Goal: Task Accomplishment & Management: Complete application form

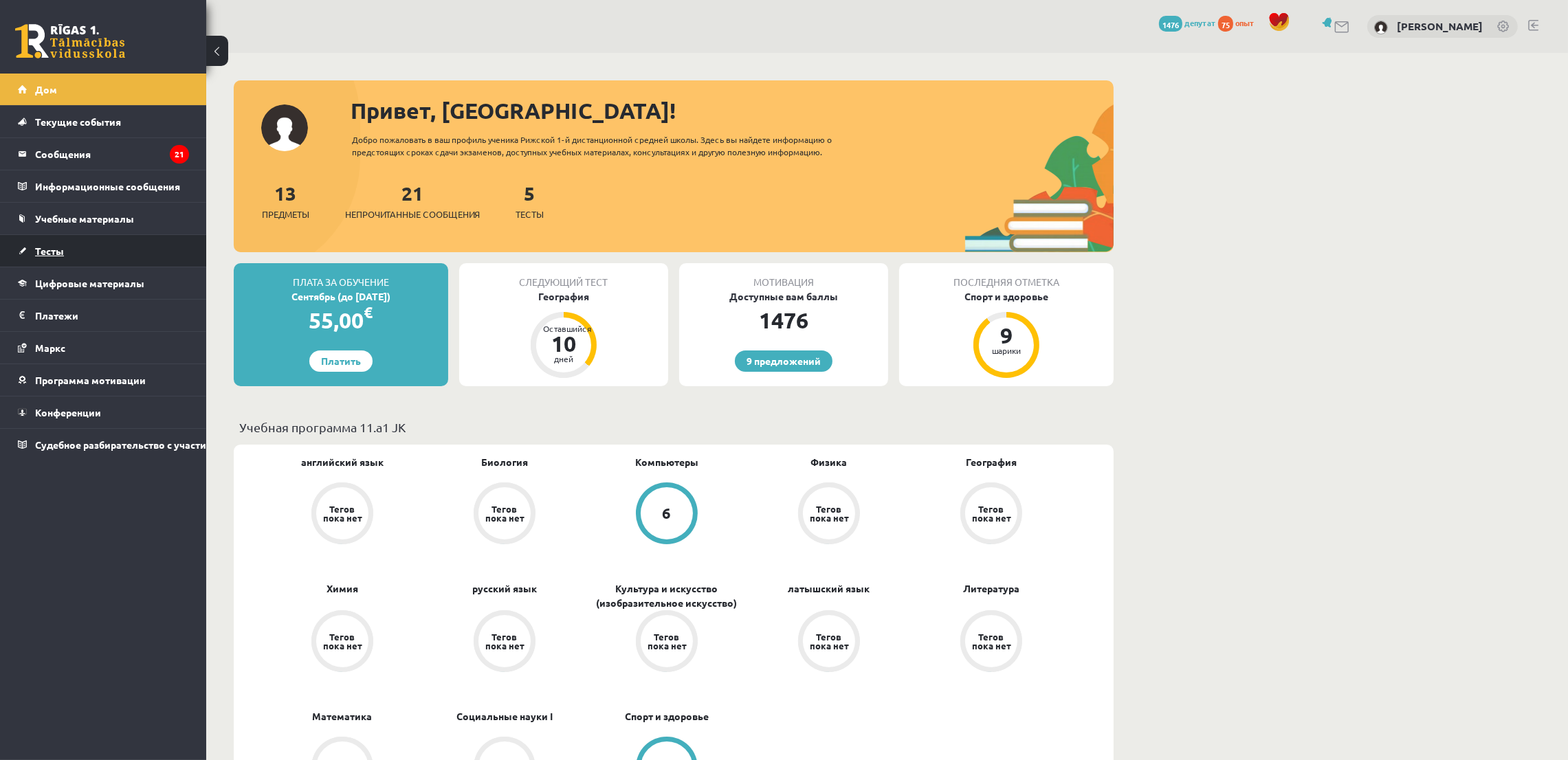
click at [47, 245] on font "Тесты" at bounding box center [49, 251] width 29 height 12
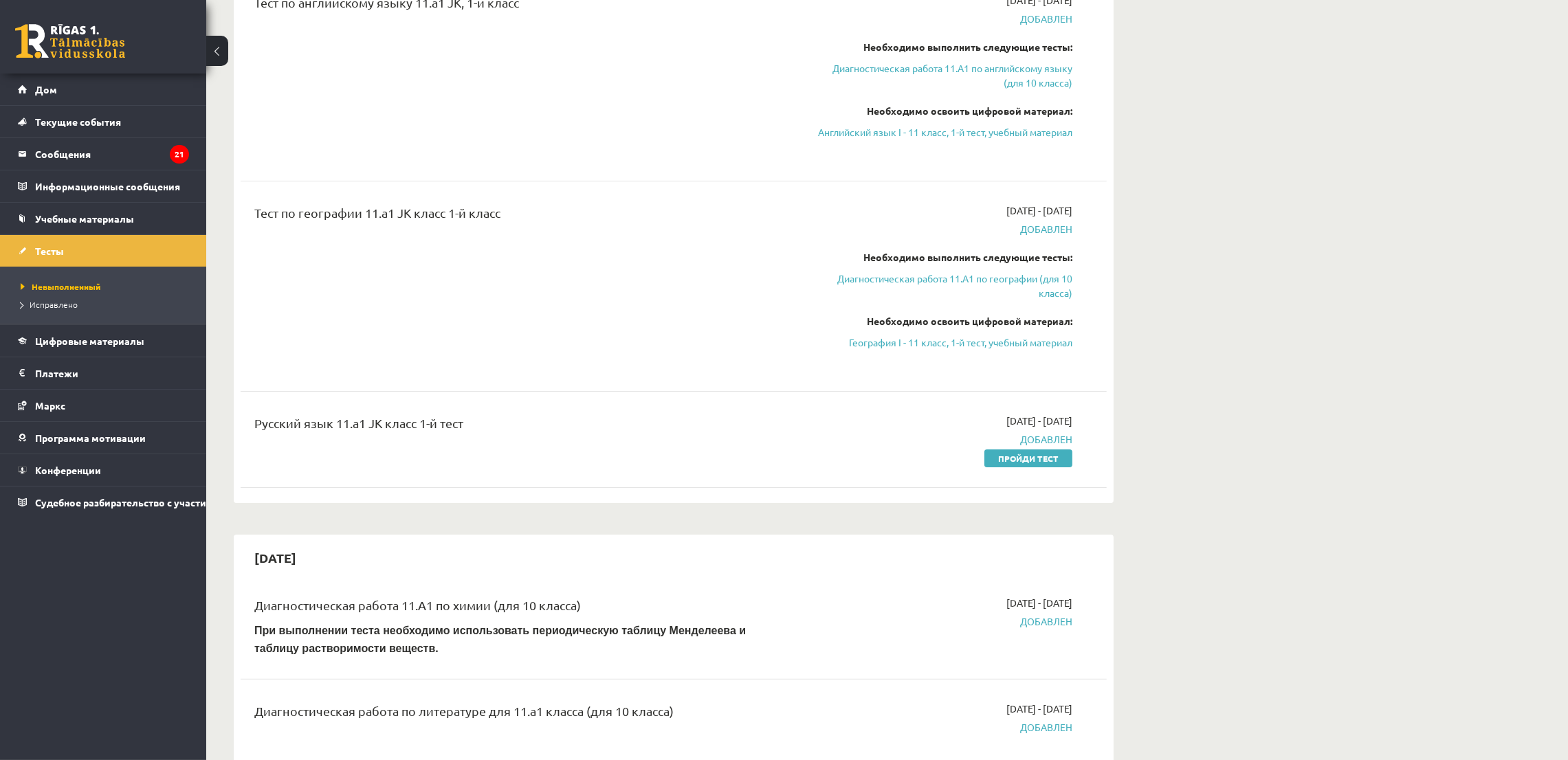
scroll to position [515, 0]
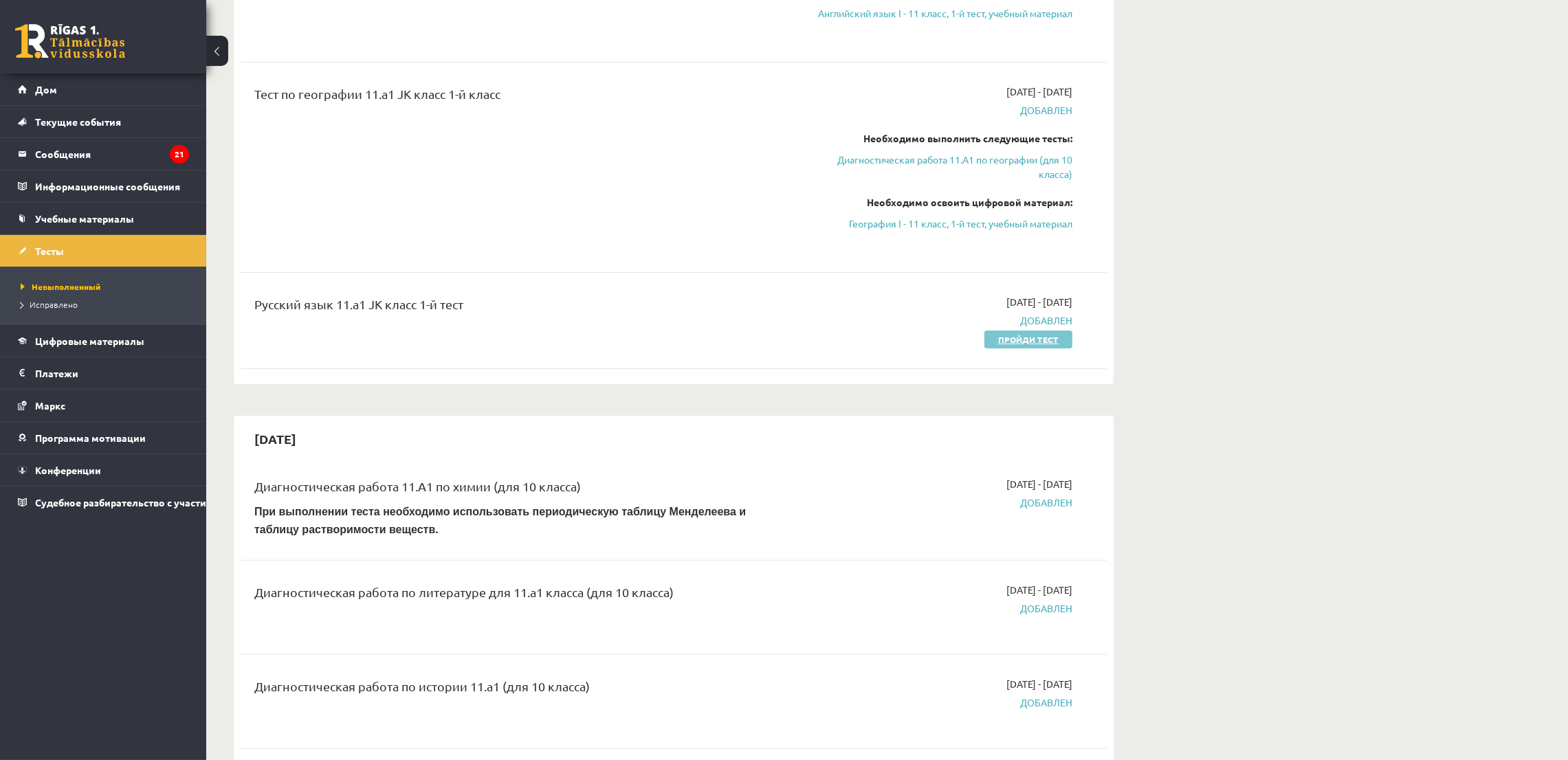
click at [989, 346] on link "Пройди тест" at bounding box center [1028, 340] width 88 height 18
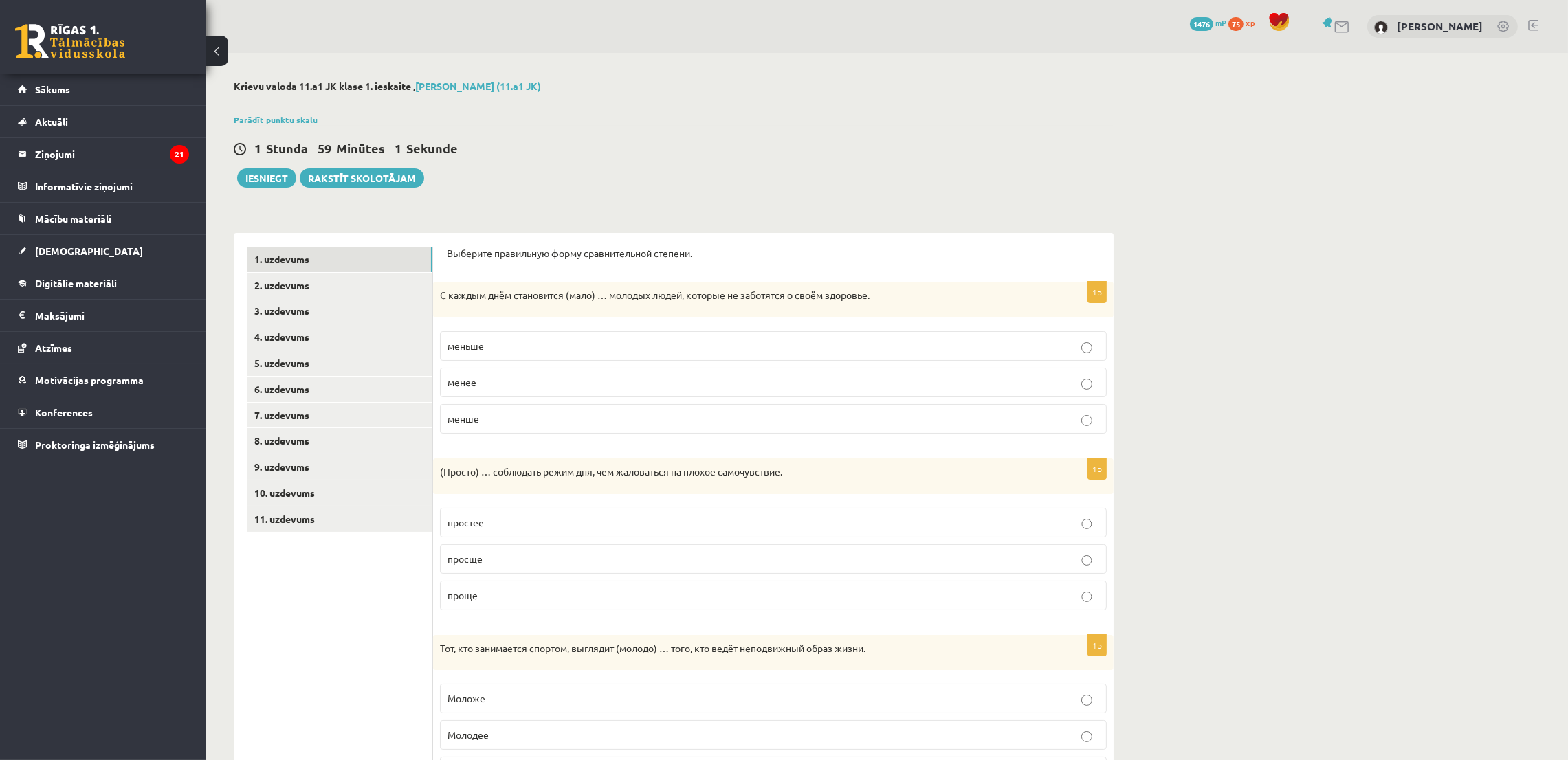
scroll to position [103, 0]
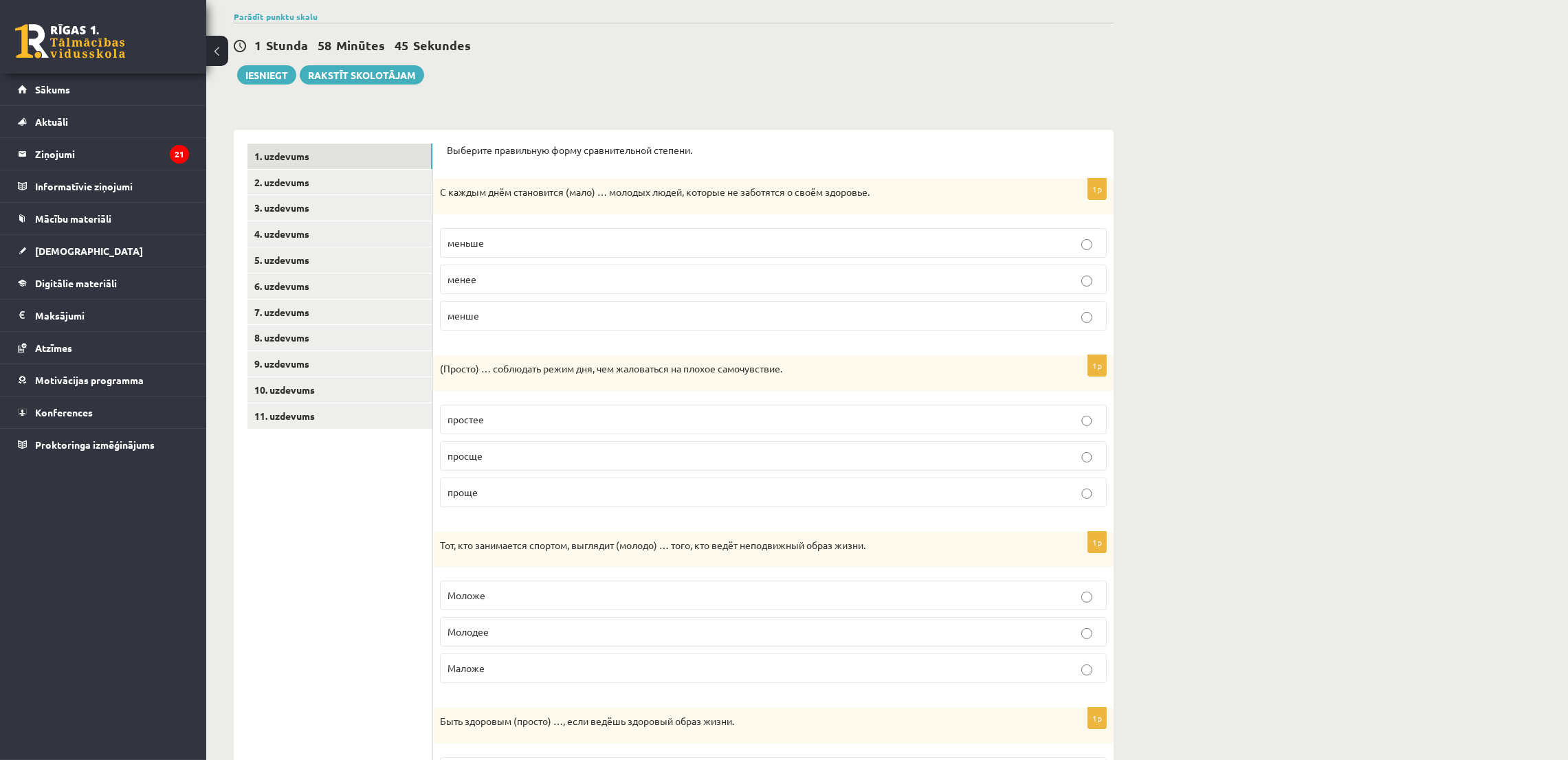
click at [541, 239] on p "меньше" at bounding box center [773, 243] width 652 height 15
click at [482, 504] on label "проще" at bounding box center [773, 493] width 667 height 30
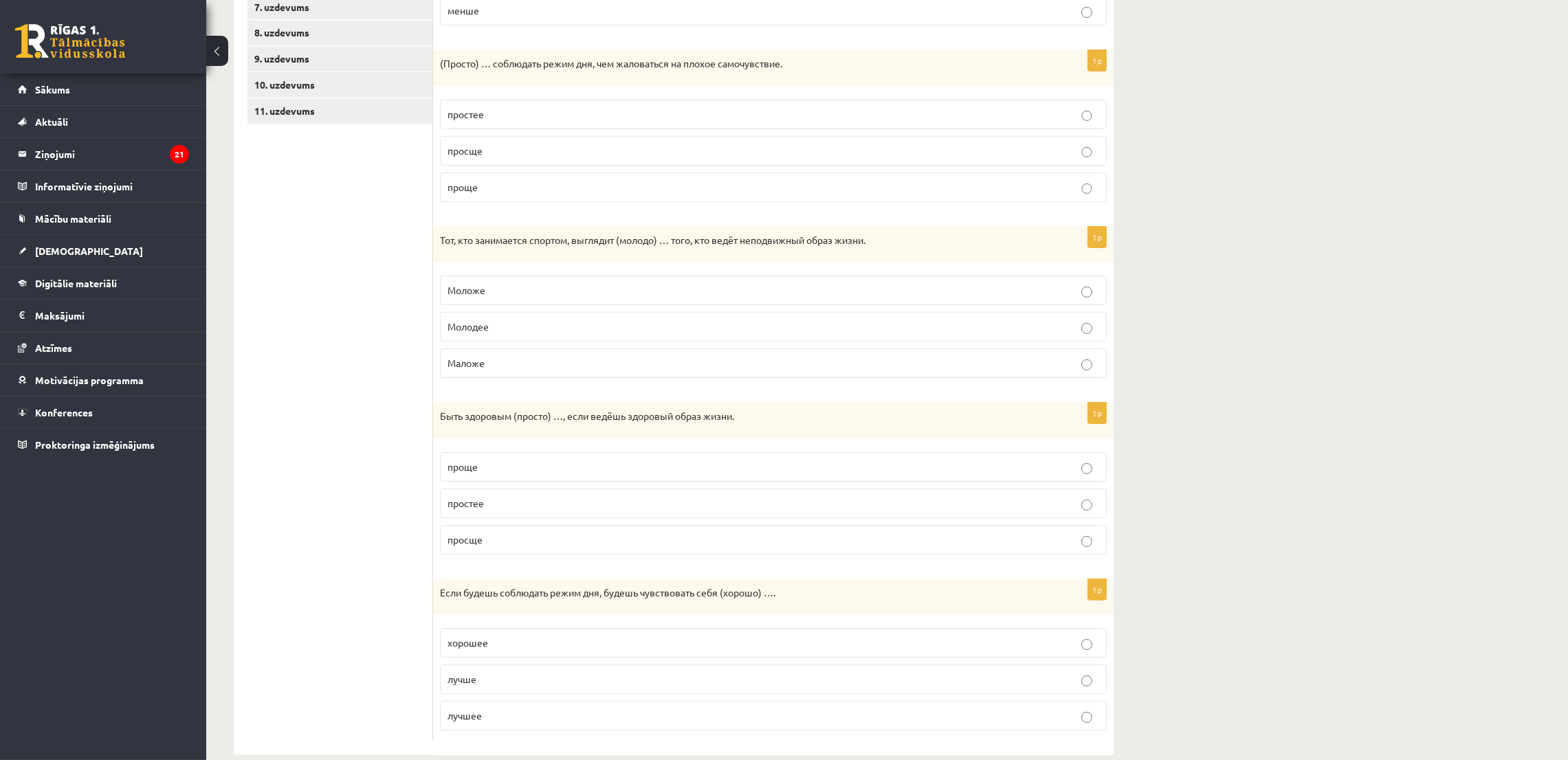
scroll to position [413, 0]
click at [461, 286] on span "Моложе" at bounding box center [466, 286] width 37 height 12
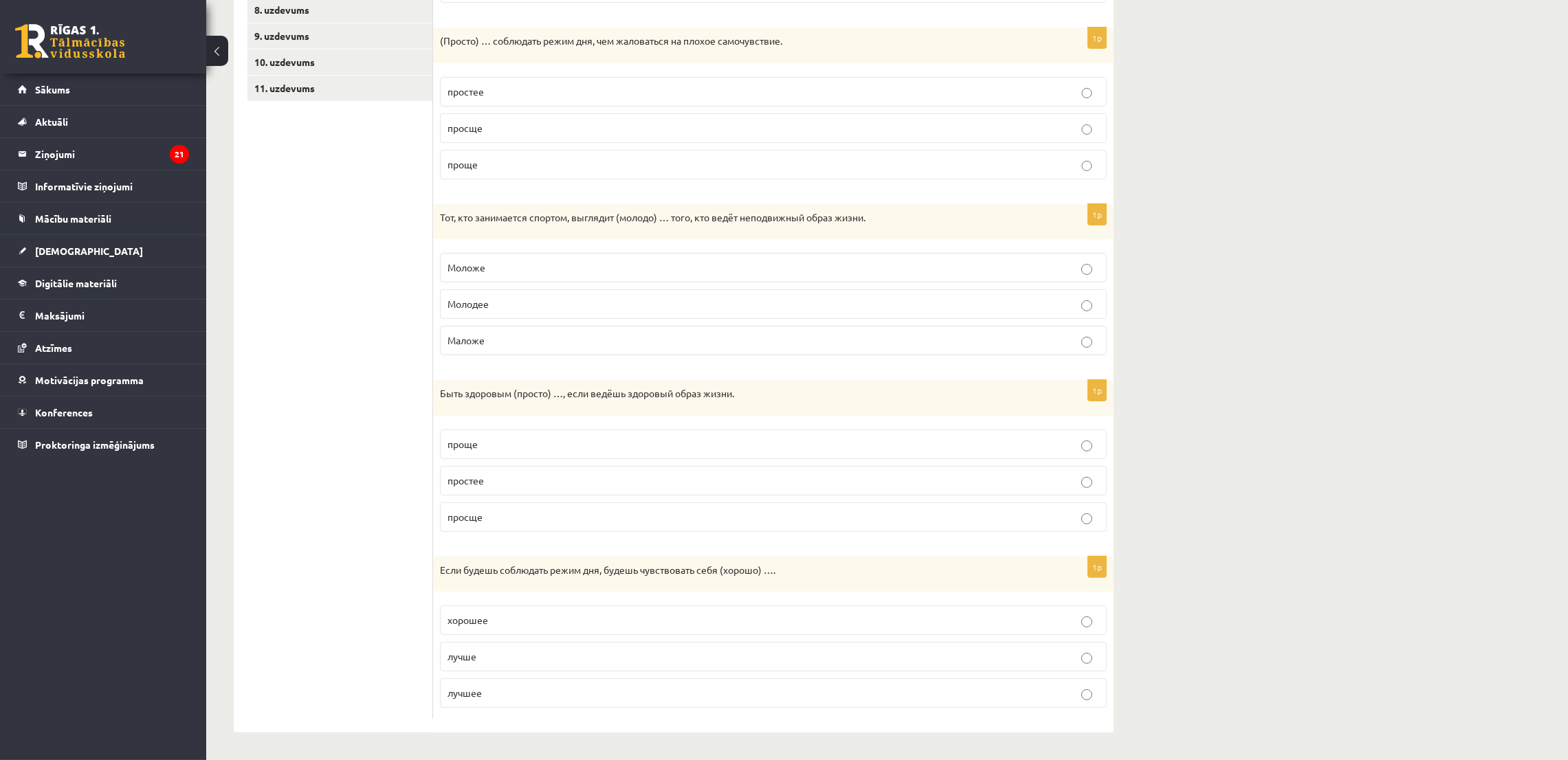
click at [512, 437] on p "проще" at bounding box center [773, 444] width 652 height 15
click at [492, 657] on p "лучше" at bounding box center [773, 656] width 652 height 15
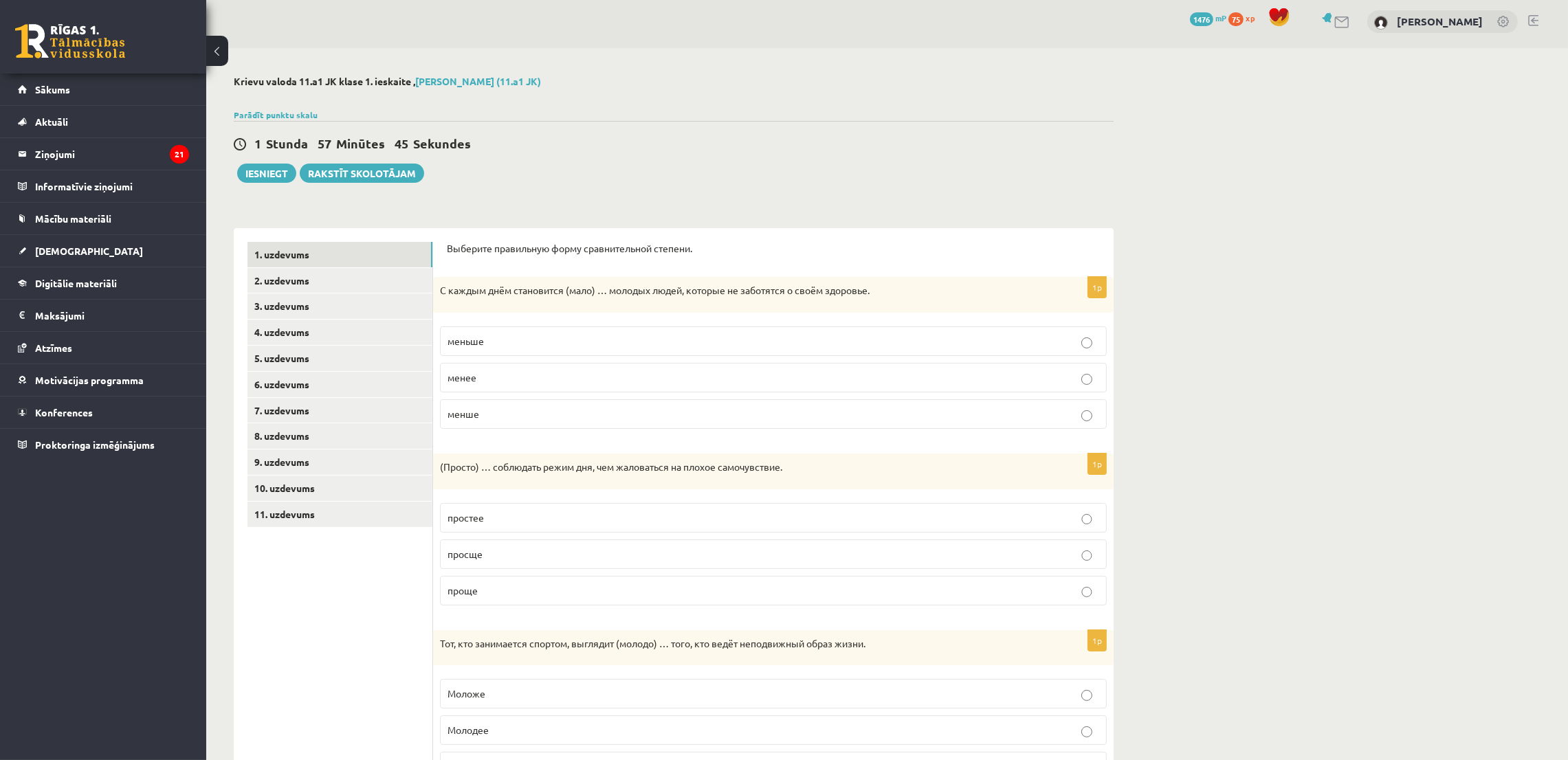
scroll to position [0, 0]
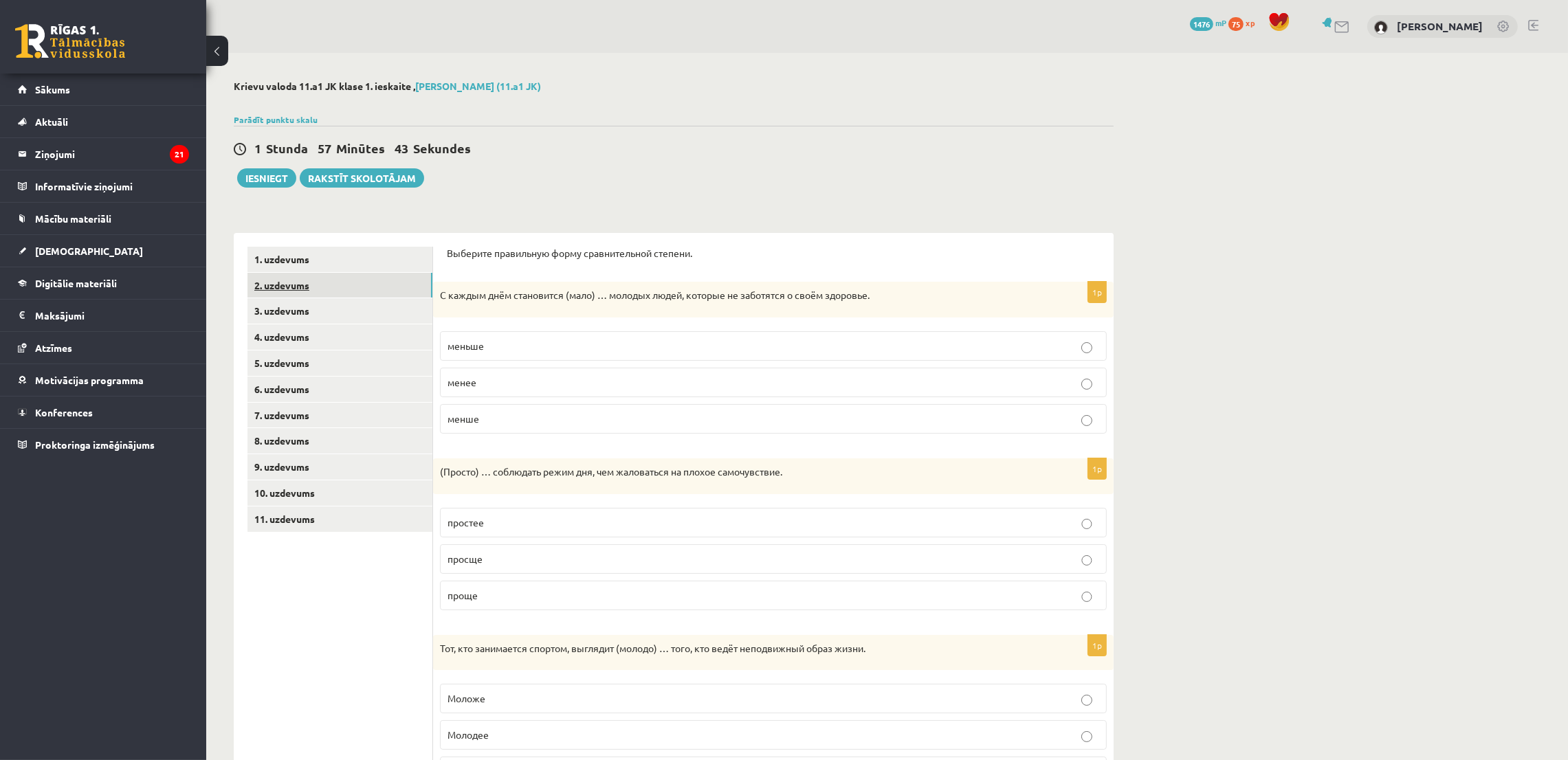
click at [311, 298] on link "2. uzdevums" at bounding box center [340, 285] width 185 height 25
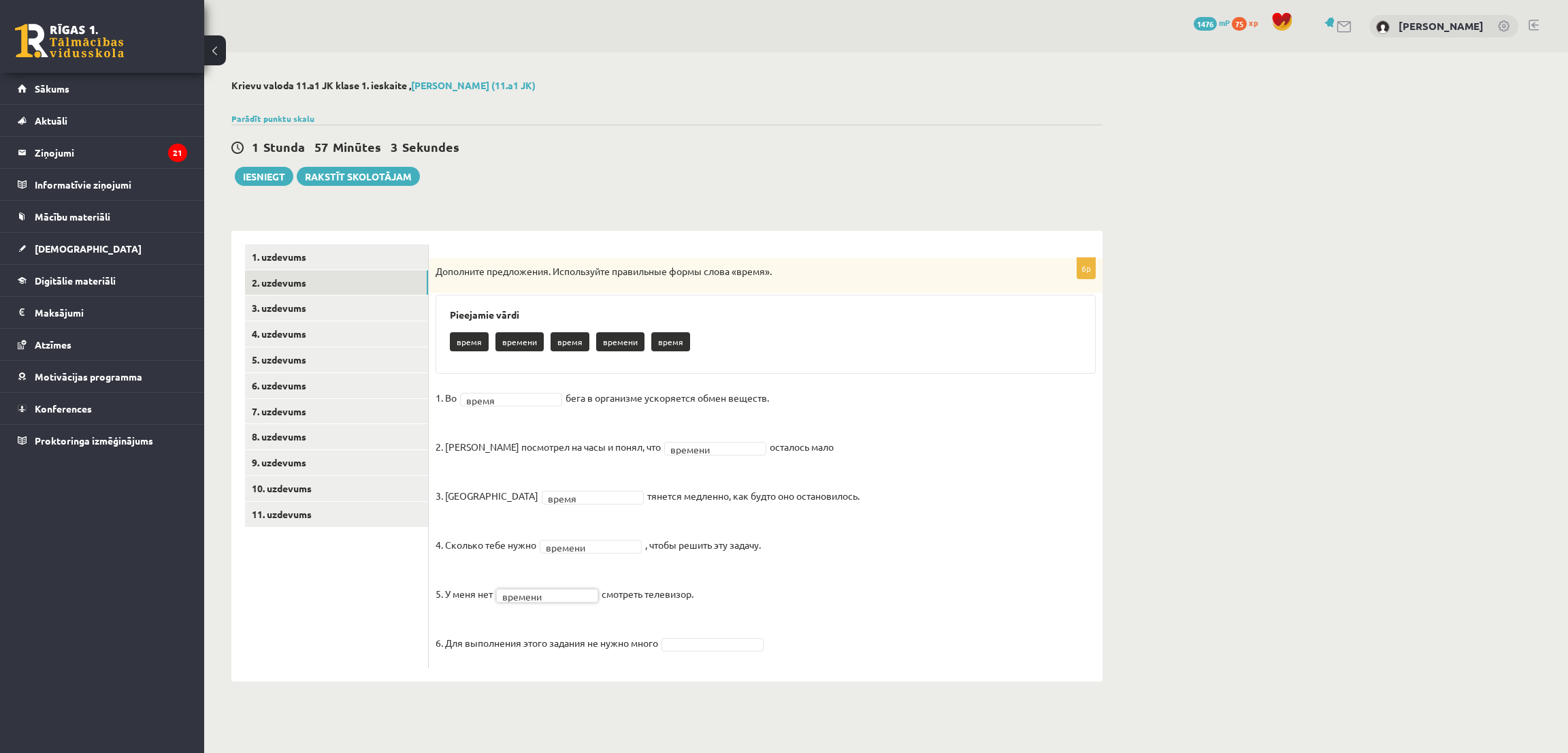
click at [713, 636] on fieldset "1. Во время ***** бега в организме ускоряется обмен веществ. 2. Андрис посмотре…" at bounding box center [765, 524] width 660 height 273
click at [725, 651] on div at bounding box center [712, 645] width 102 height 14
click at [299, 311] on link "3. uzdevums" at bounding box center [336, 308] width 183 height 25
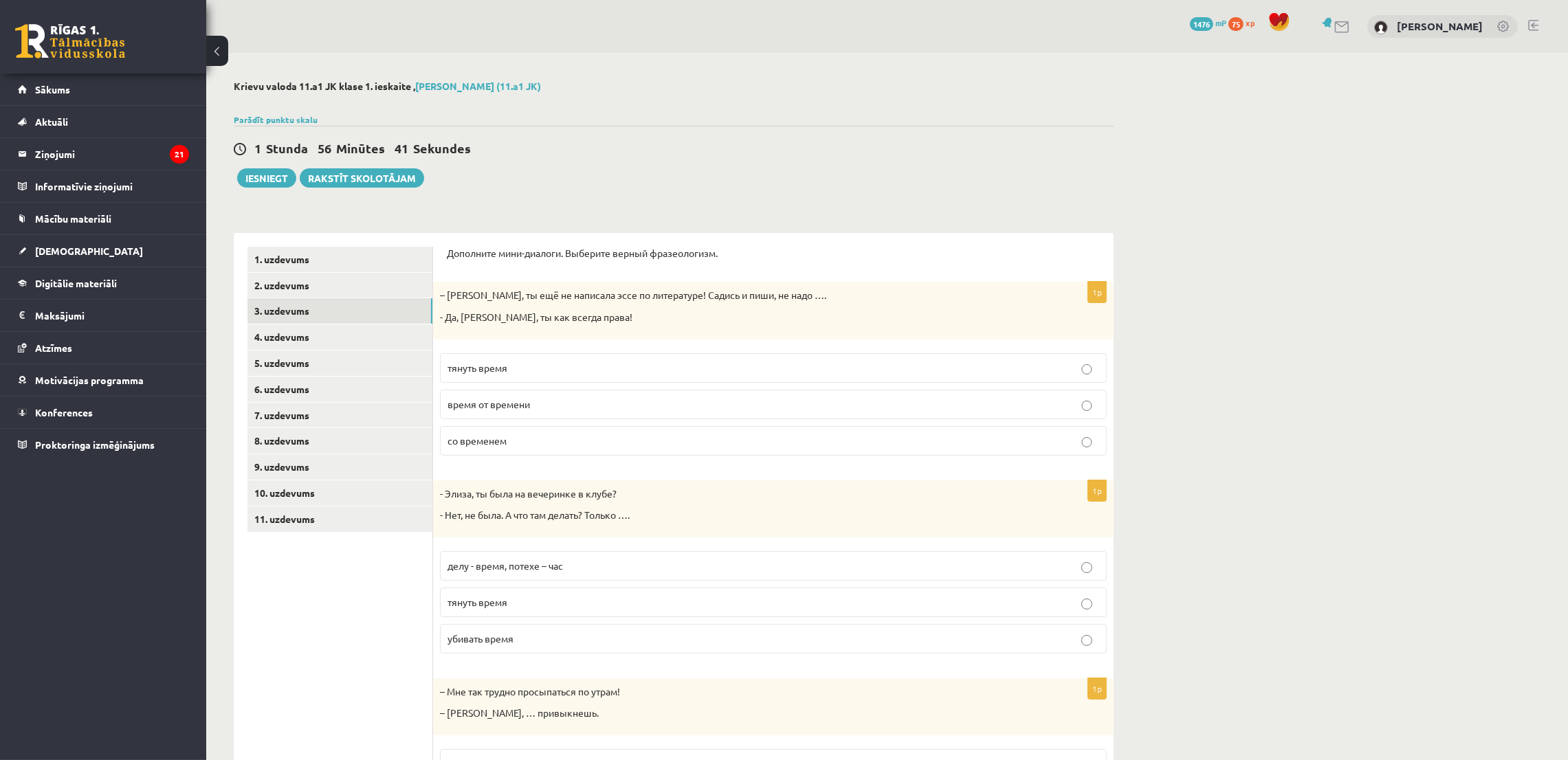
click at [498, 363] on span "тянуть время" at bounding box center [477, 367] width 60 height 12
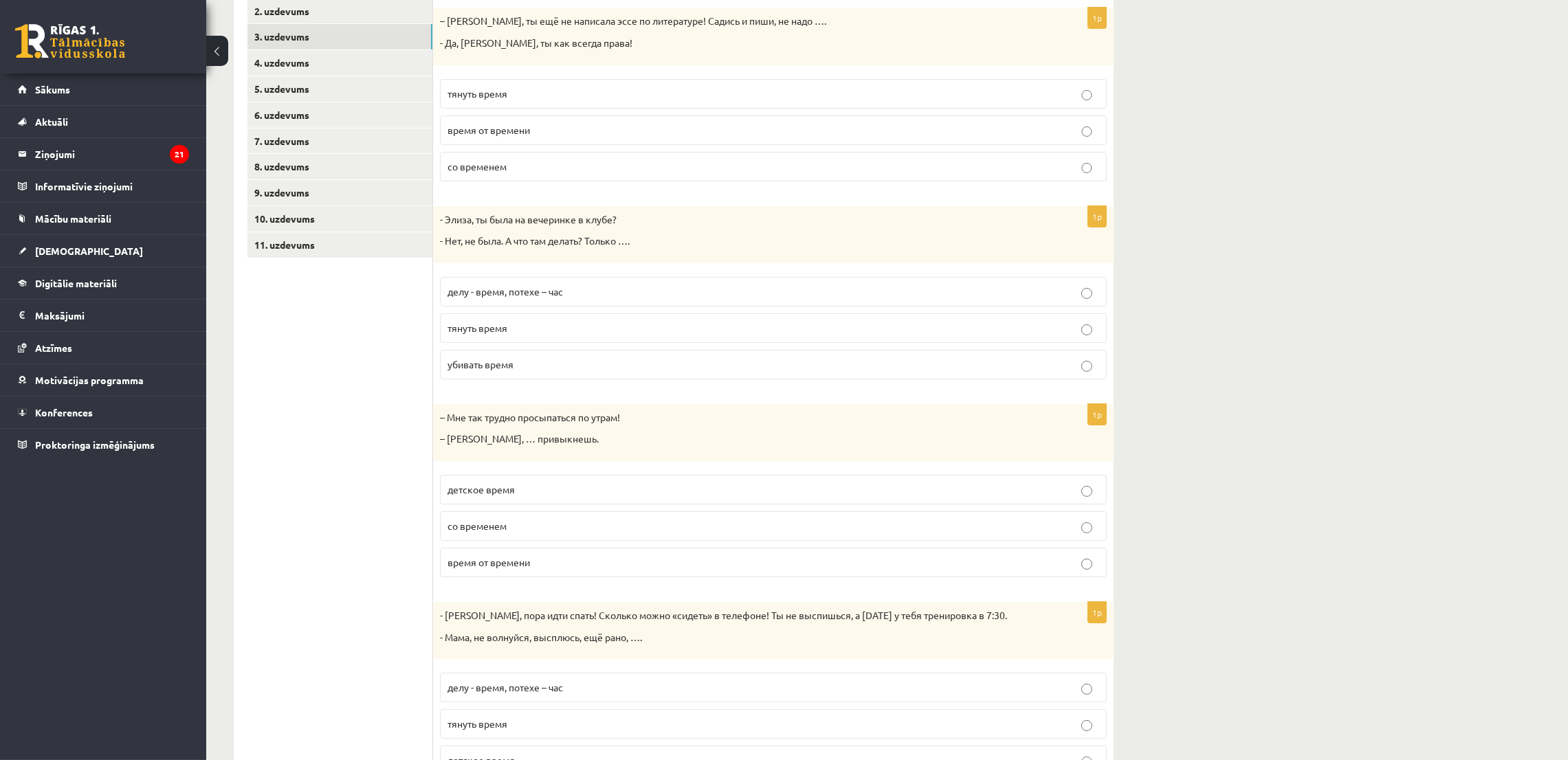
scroll to position [309, 0]
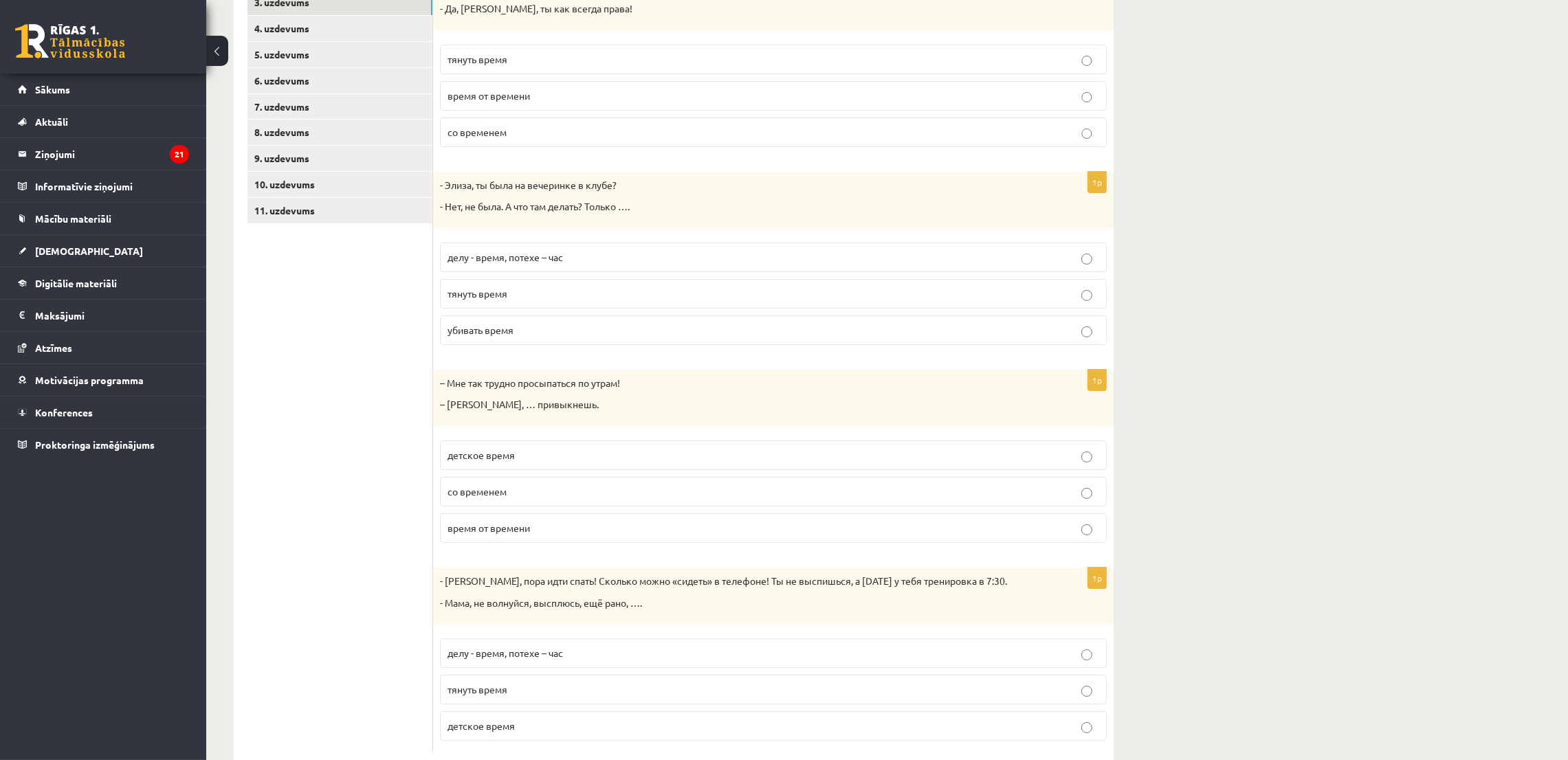
click at [542, 336] on p "убивать время" at bounding box center [773, 330] width 652 height 15
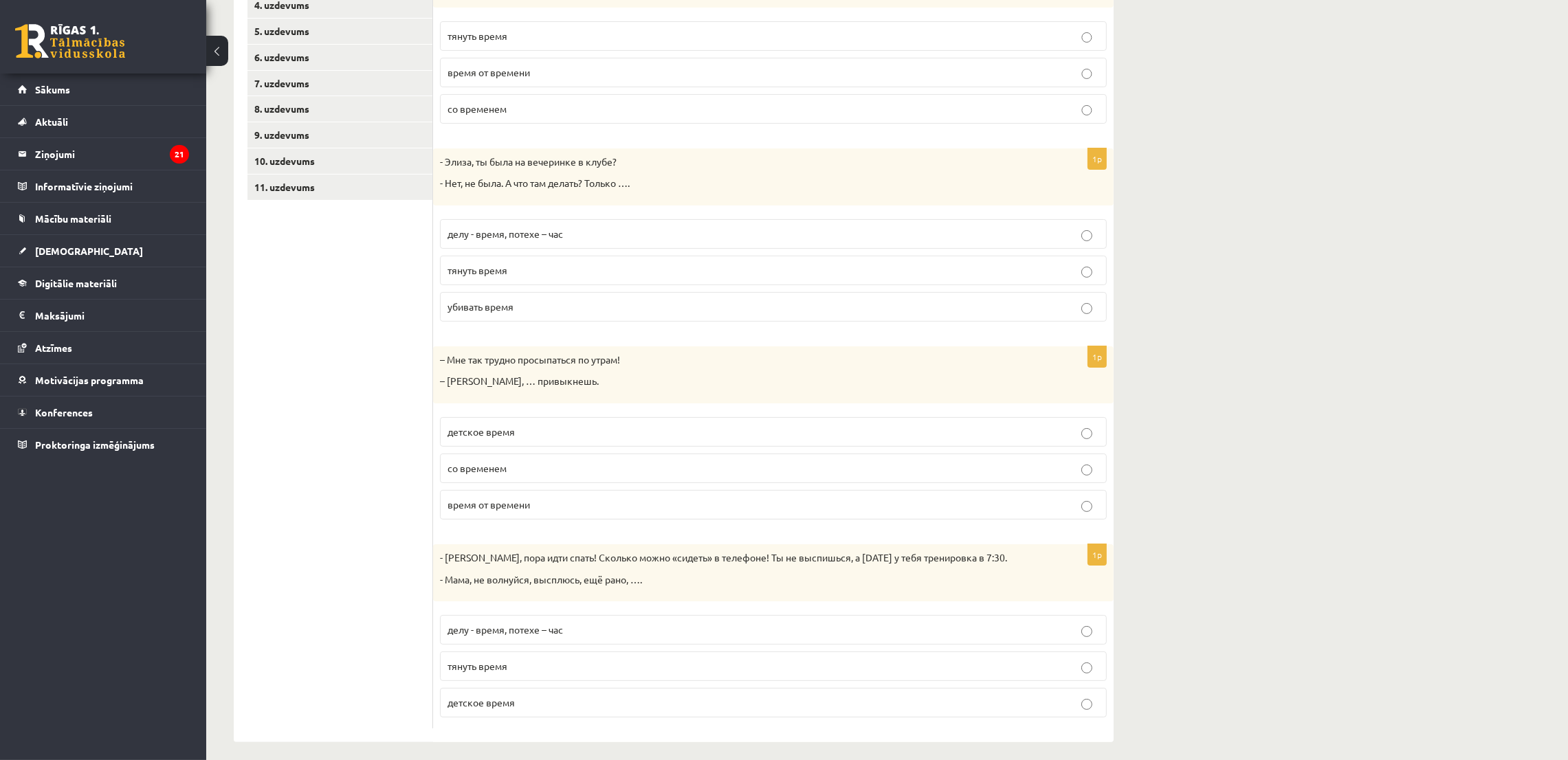
scroll to position [345, 0]
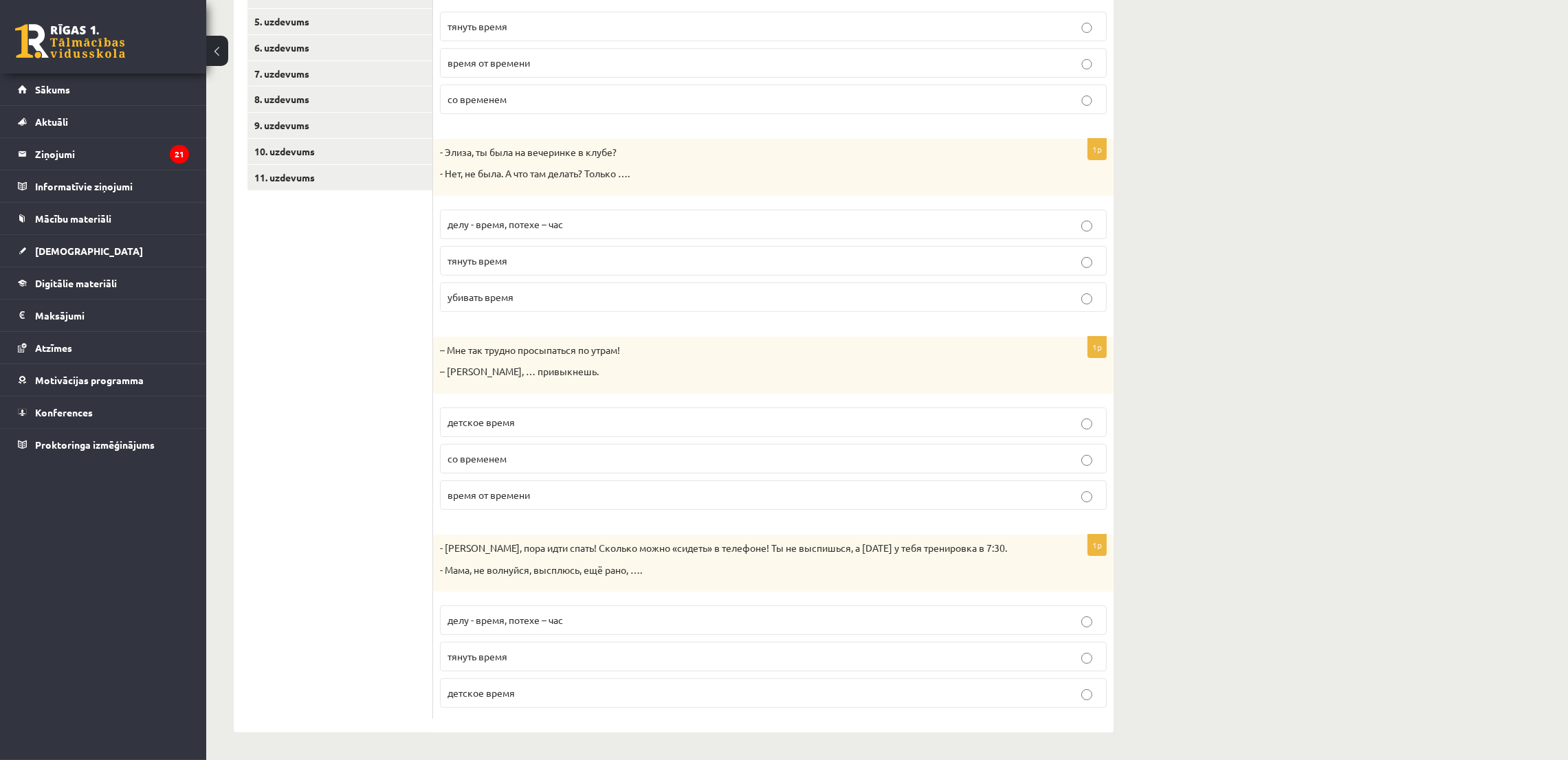
click at [512, 458] on p "со временем" at bounding box center [773, 459] width 652 height 15
click at [544, 619] on span "делу - время, потехе – час" at bounding box center [505, 620] width 116 height 12
click at [551, 697] on p "детское время" at bounding box center [773, 693] width 652 height 15
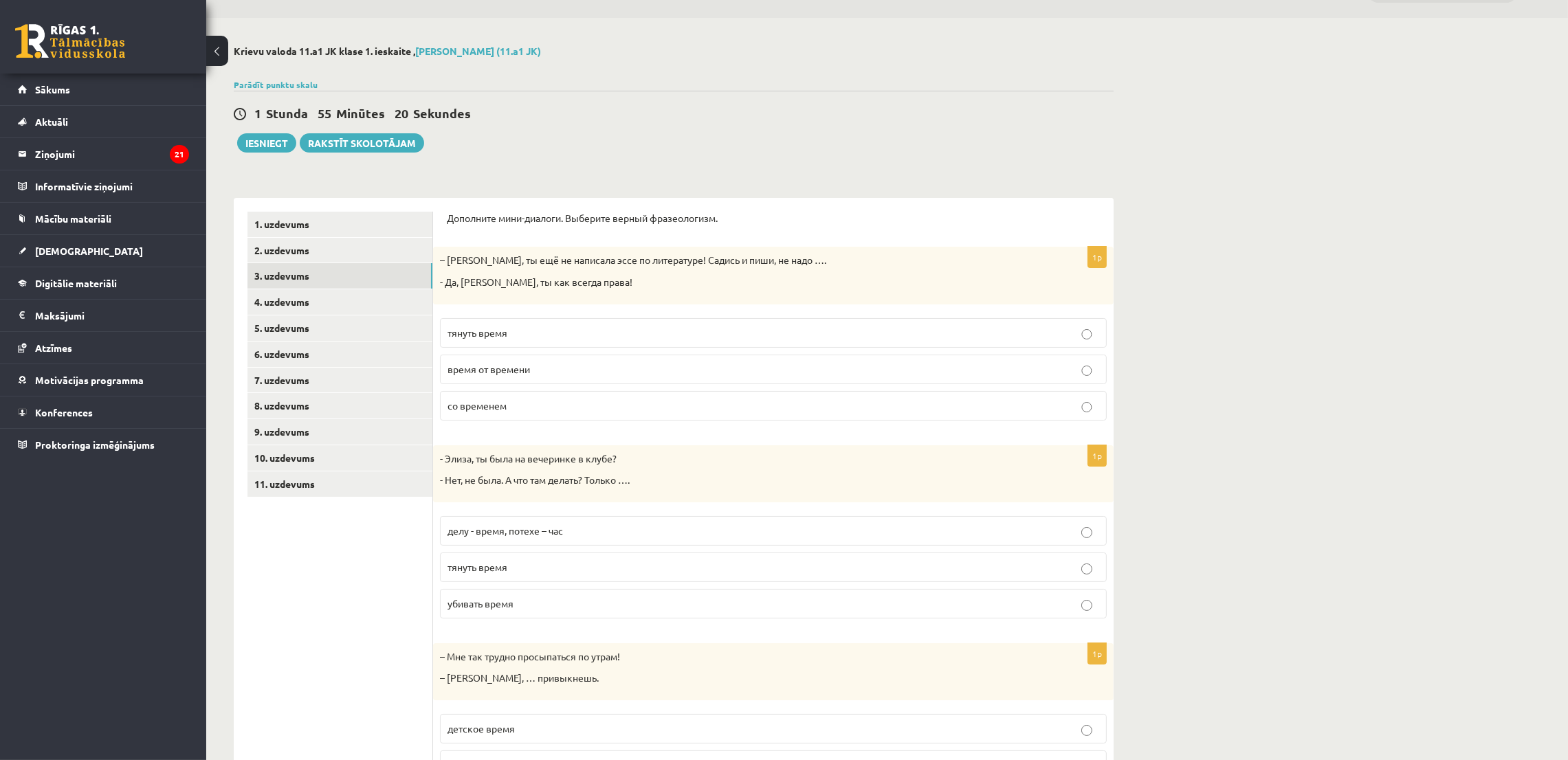
scroll to position [138, 0]
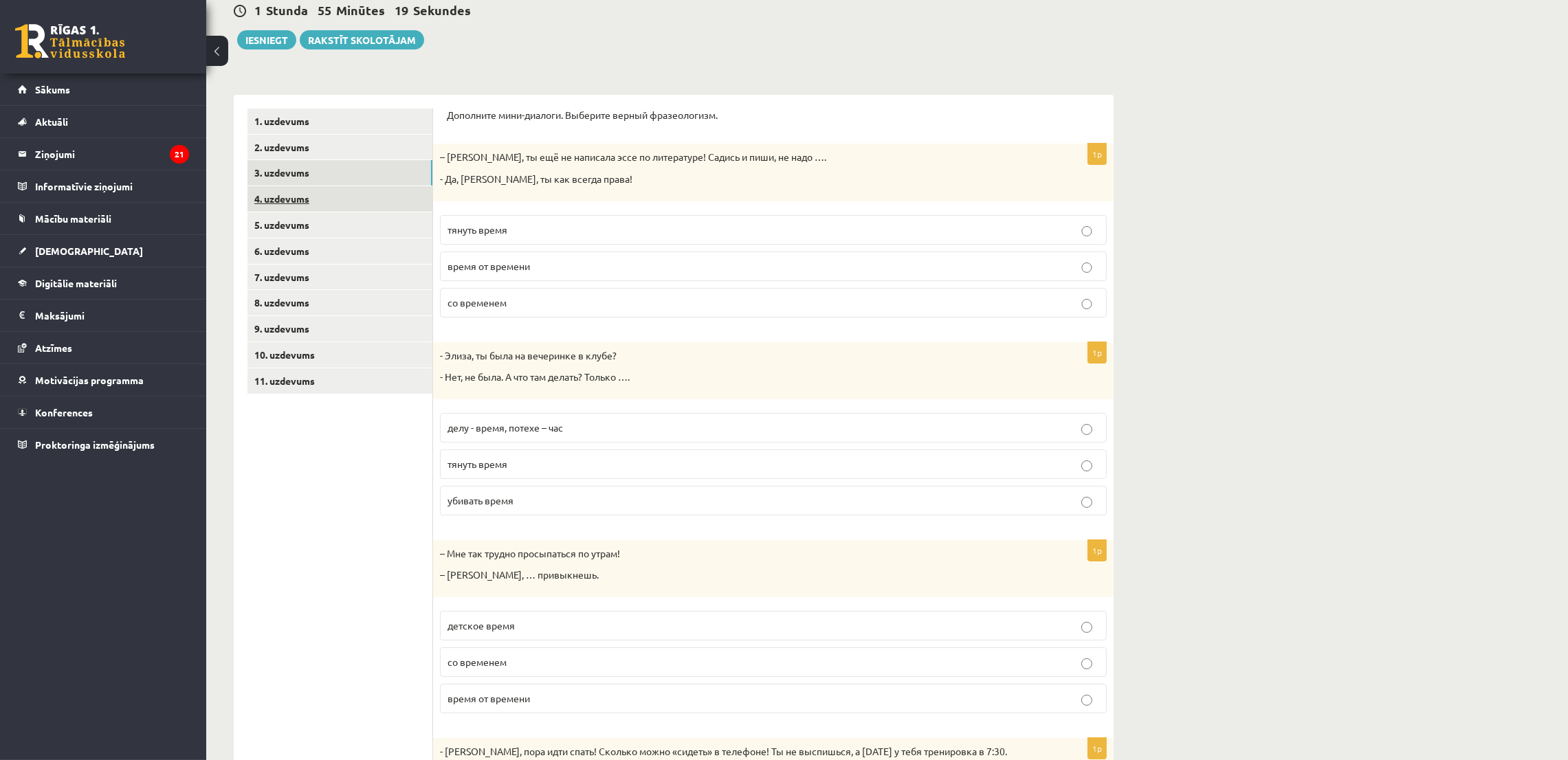
click at [281, 202] on link "4. uzdevums" at bounding box center [340, 198] width 185 height 25
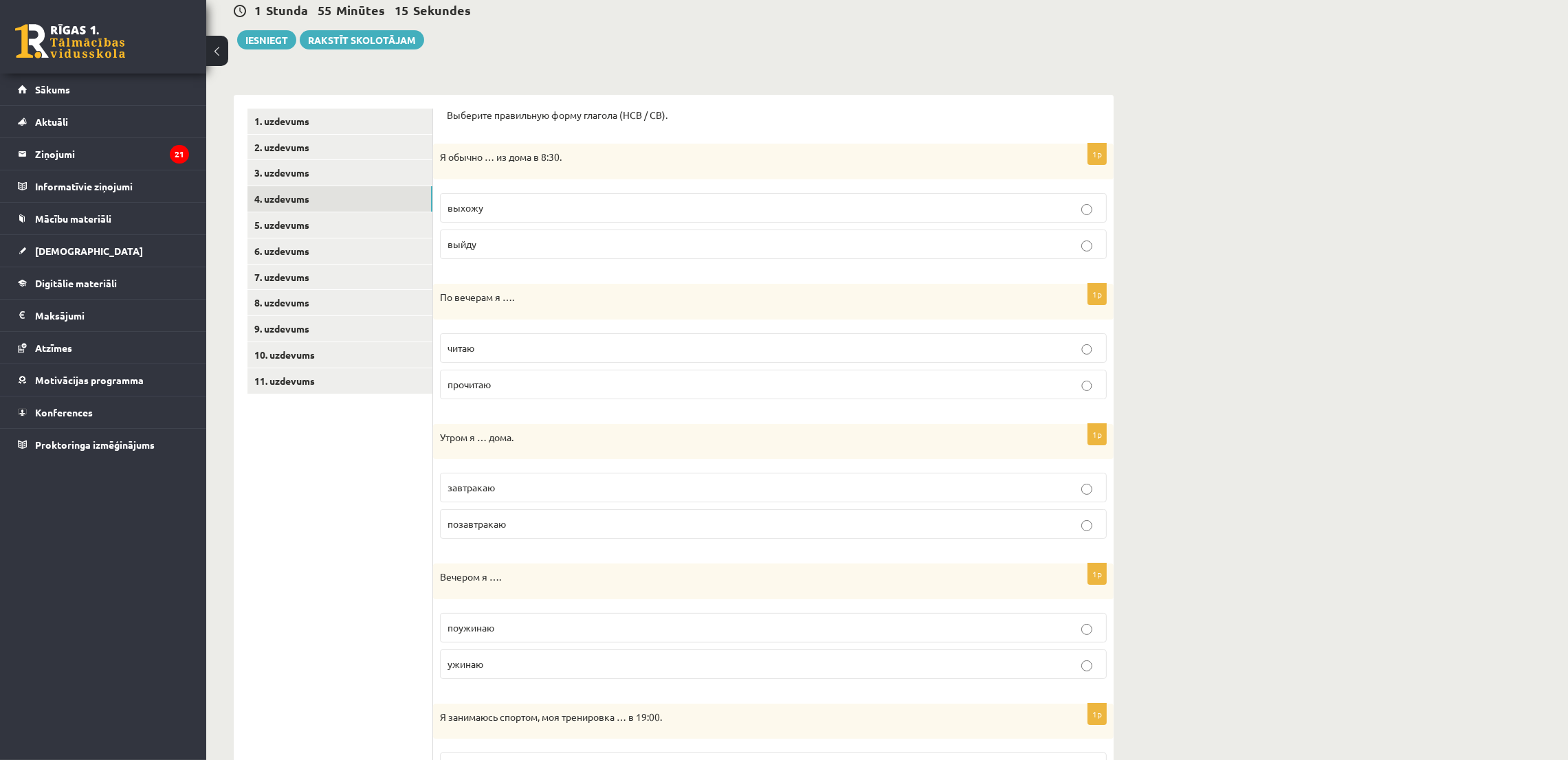
click at [543, 205] on p "выхожу" at bounding box center [773, 208] width 652 height 15
click at [480, 358] on label "читаю" at bounding box center [773, 348] width 667 height 30
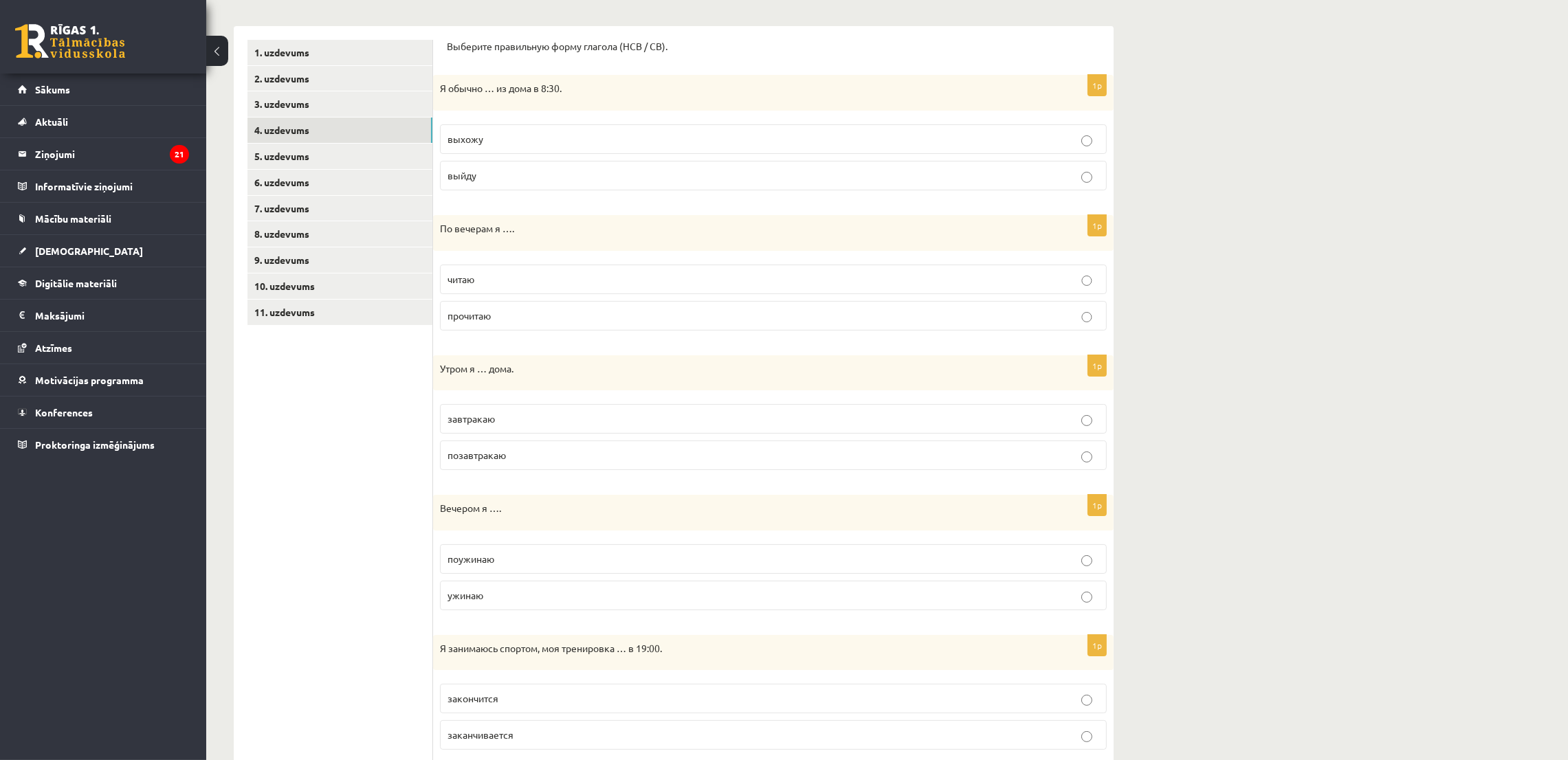
scroll to position [241, 0]
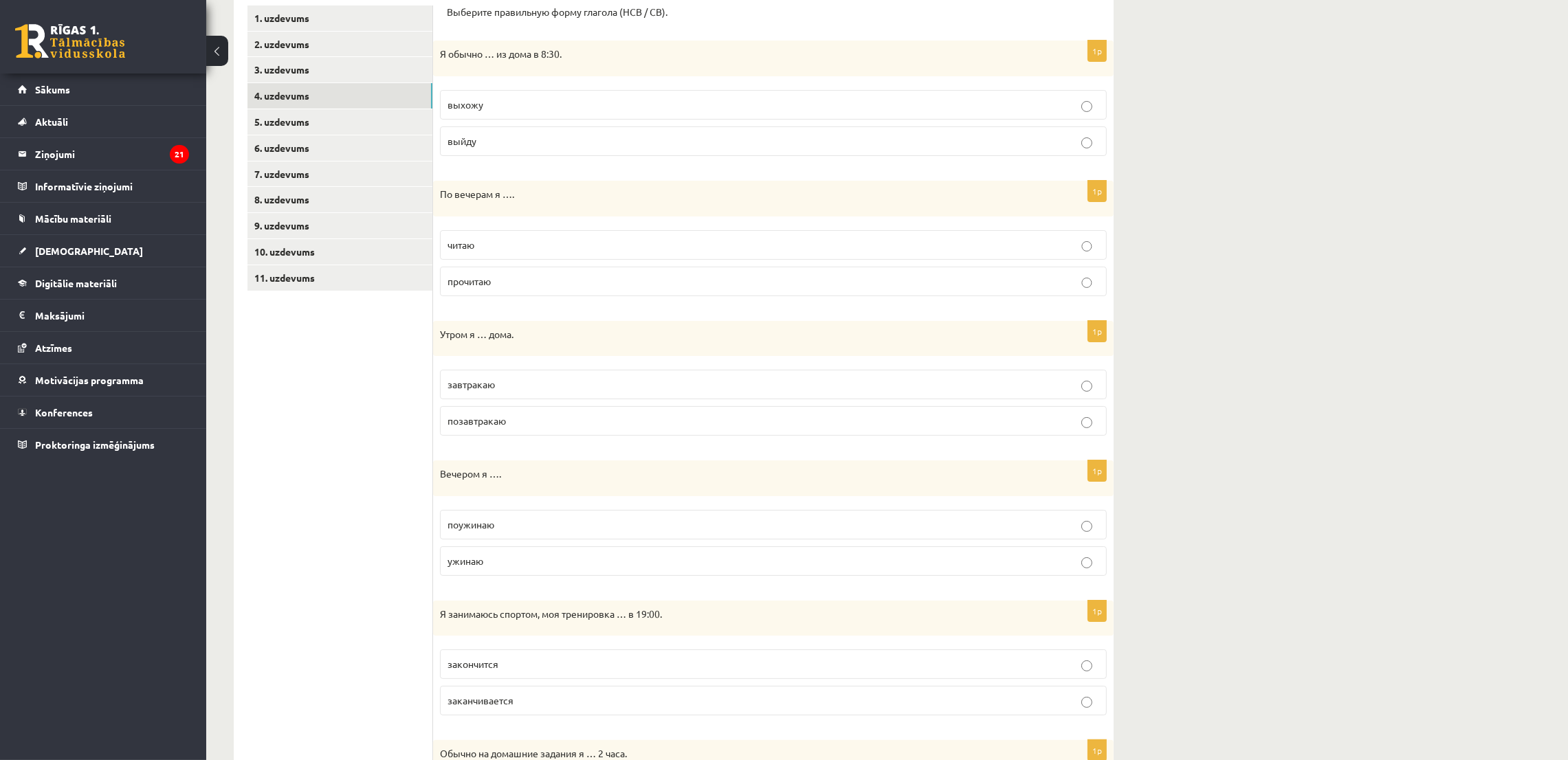
click at [501, 372] on label "завтракаю" at bounding box center [773, 385] width 667 height 30
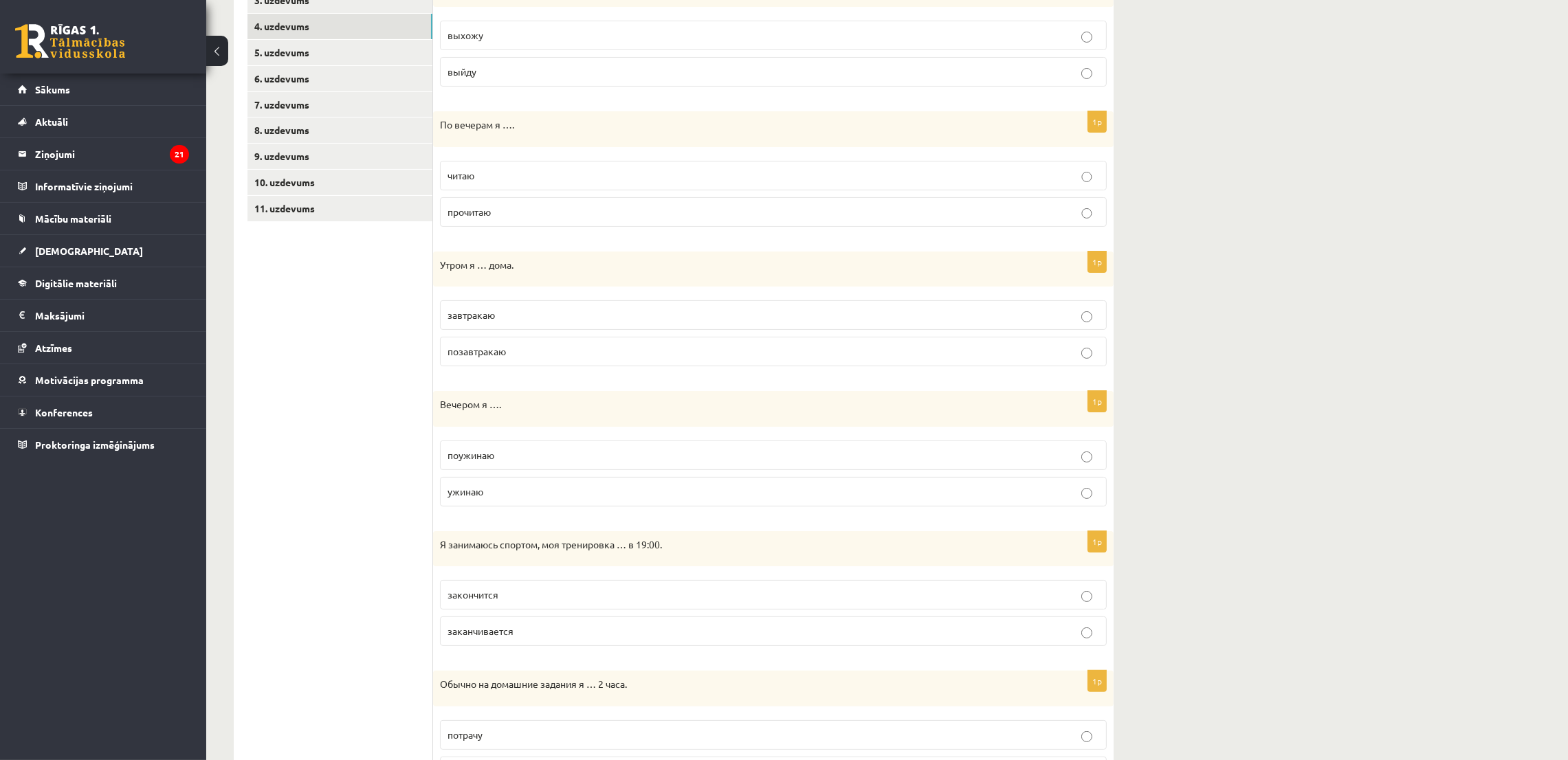
scroll to position [345, 0]
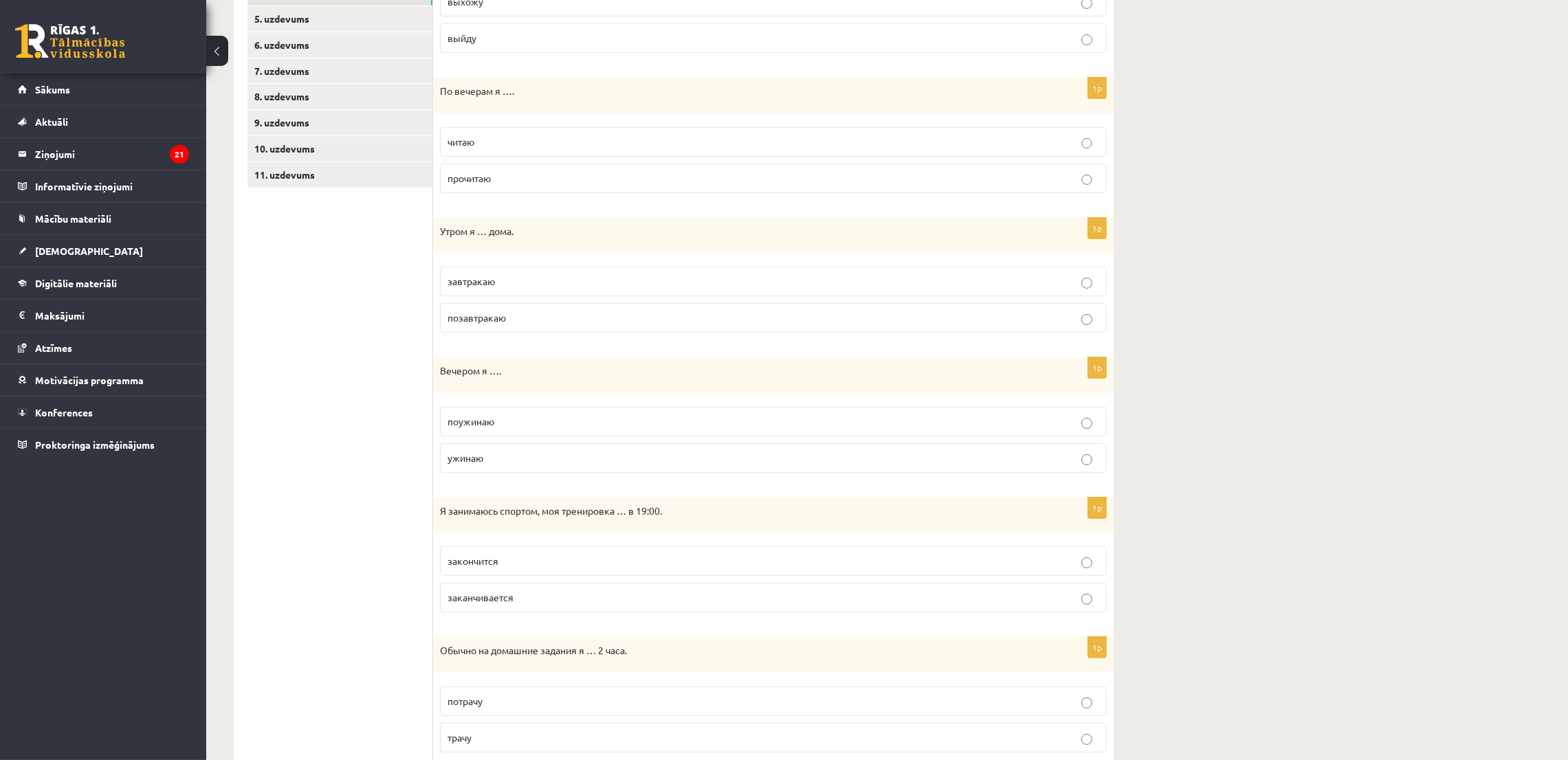
click at [533, 464] on p "ужинаю" at bounding box center [773, 458] width 652 height 15
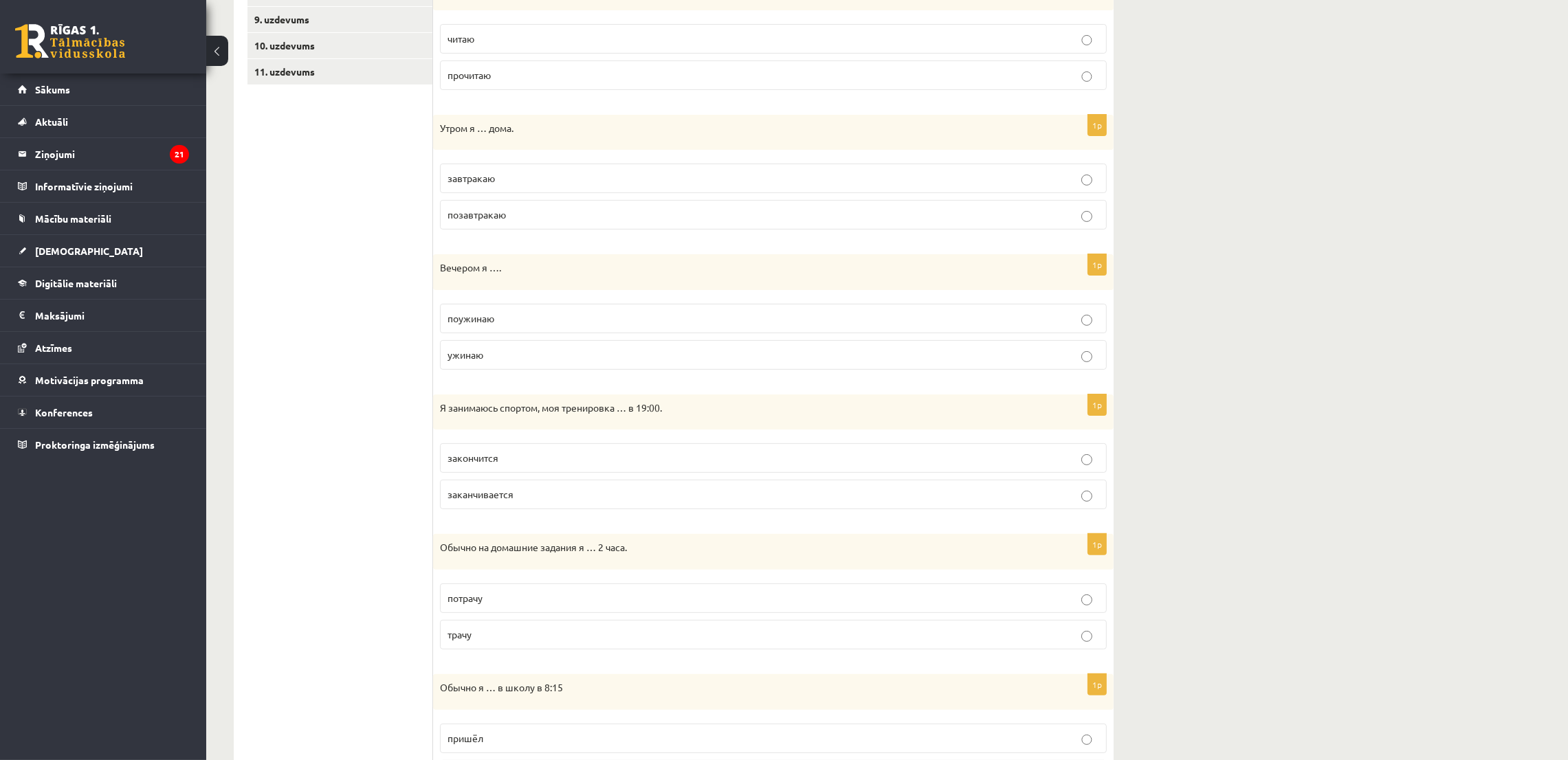
click at [474, 501] on span "заканчивается" at bounding box center [481, 494] width 66 height 12
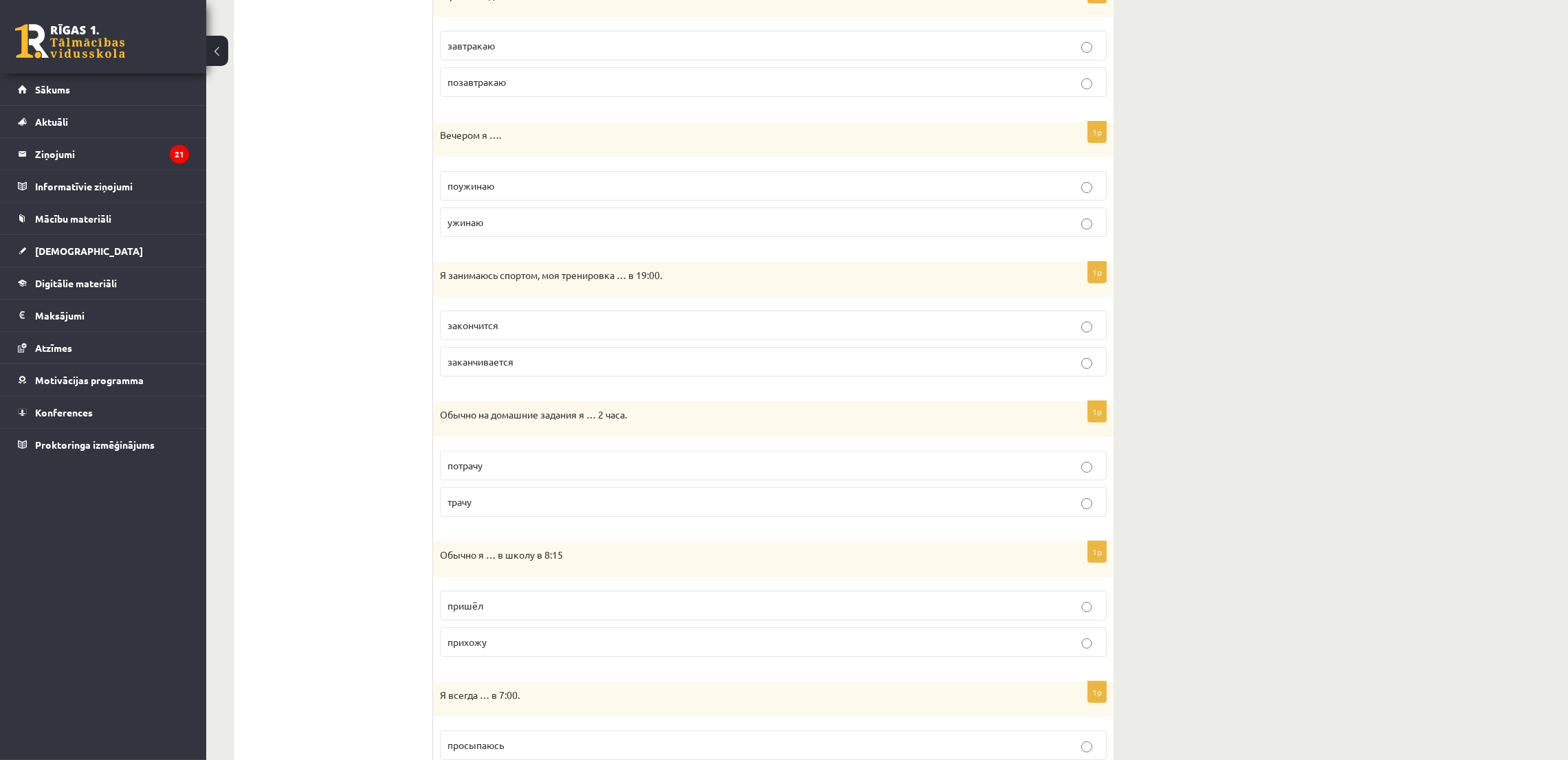
scroll to position [654, 0]
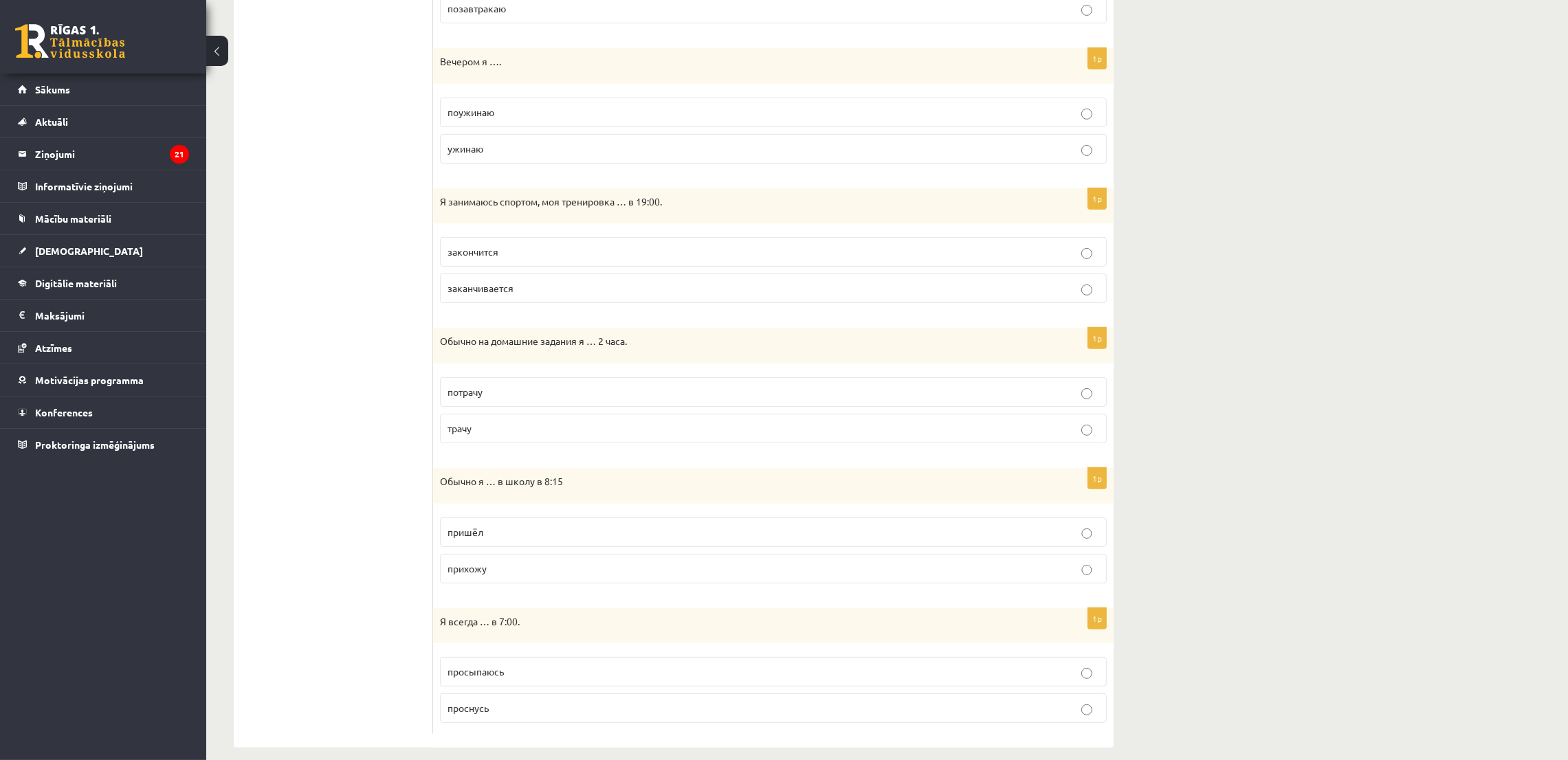
click at [538, 436] on p "трачу" at bounding box center [773, 428] width 652 height 15
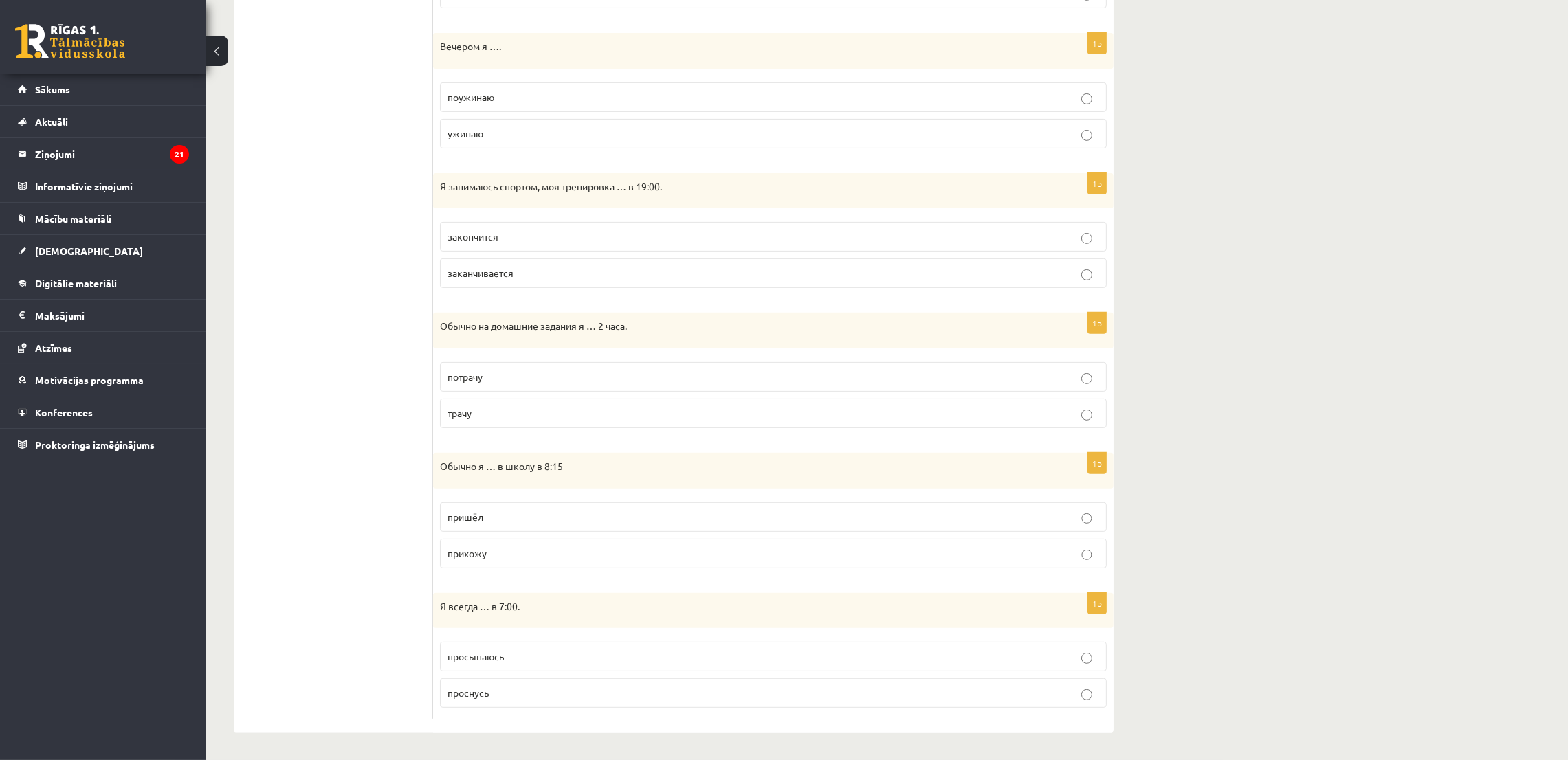
scroll to position [673, 0]
click at [472, 554] on span "прихожу" at bounding box center [467, 554] width 39 height 12
click at [477, 664] on label "просыпаюсь" at bounding box center [773, 656] width 667 height 30
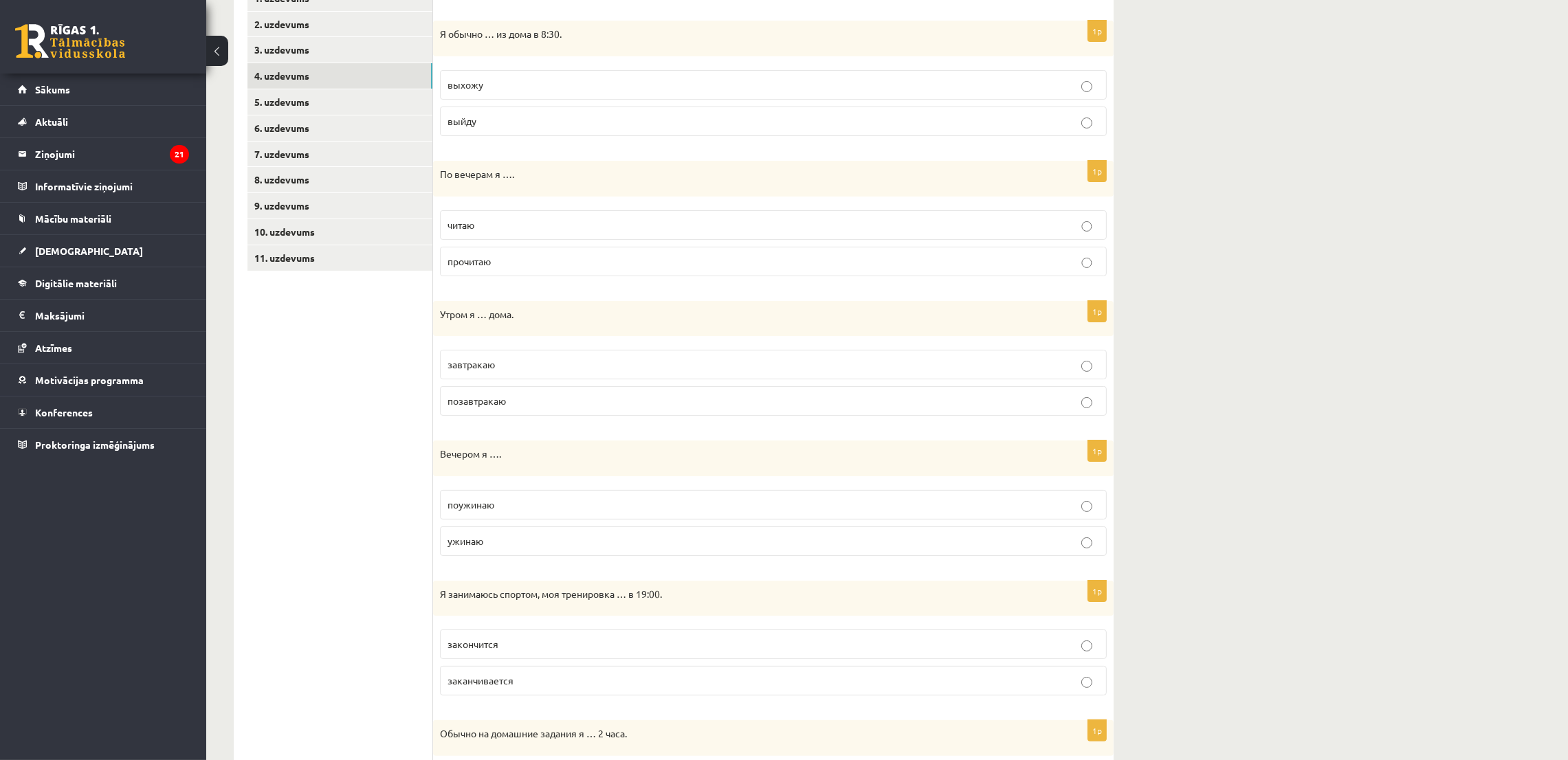
scroll to position [158, 0]
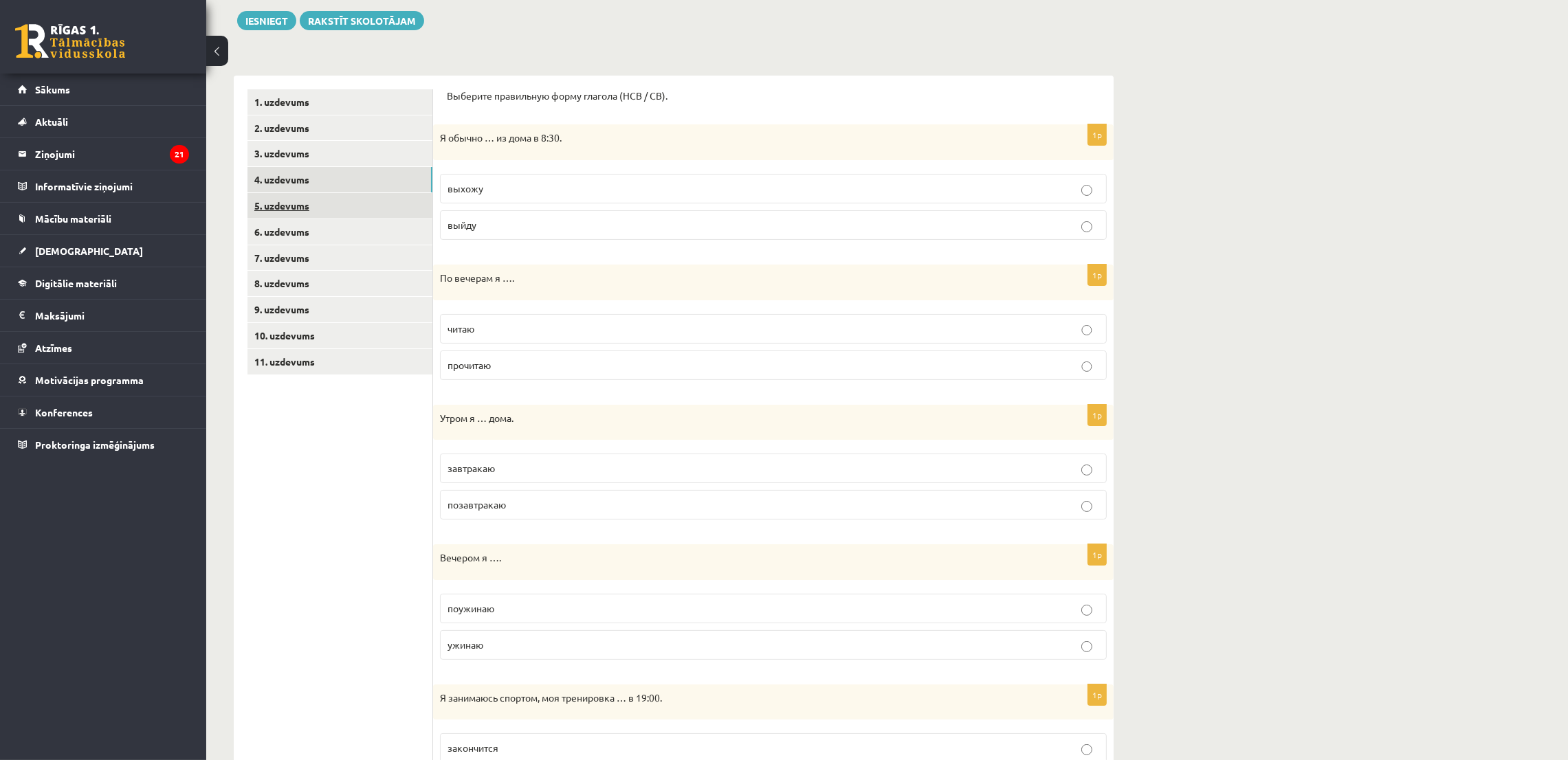
click at [286, 216] on link "5. uzdevums" at bounding box center [340, 205] width 185 height 25
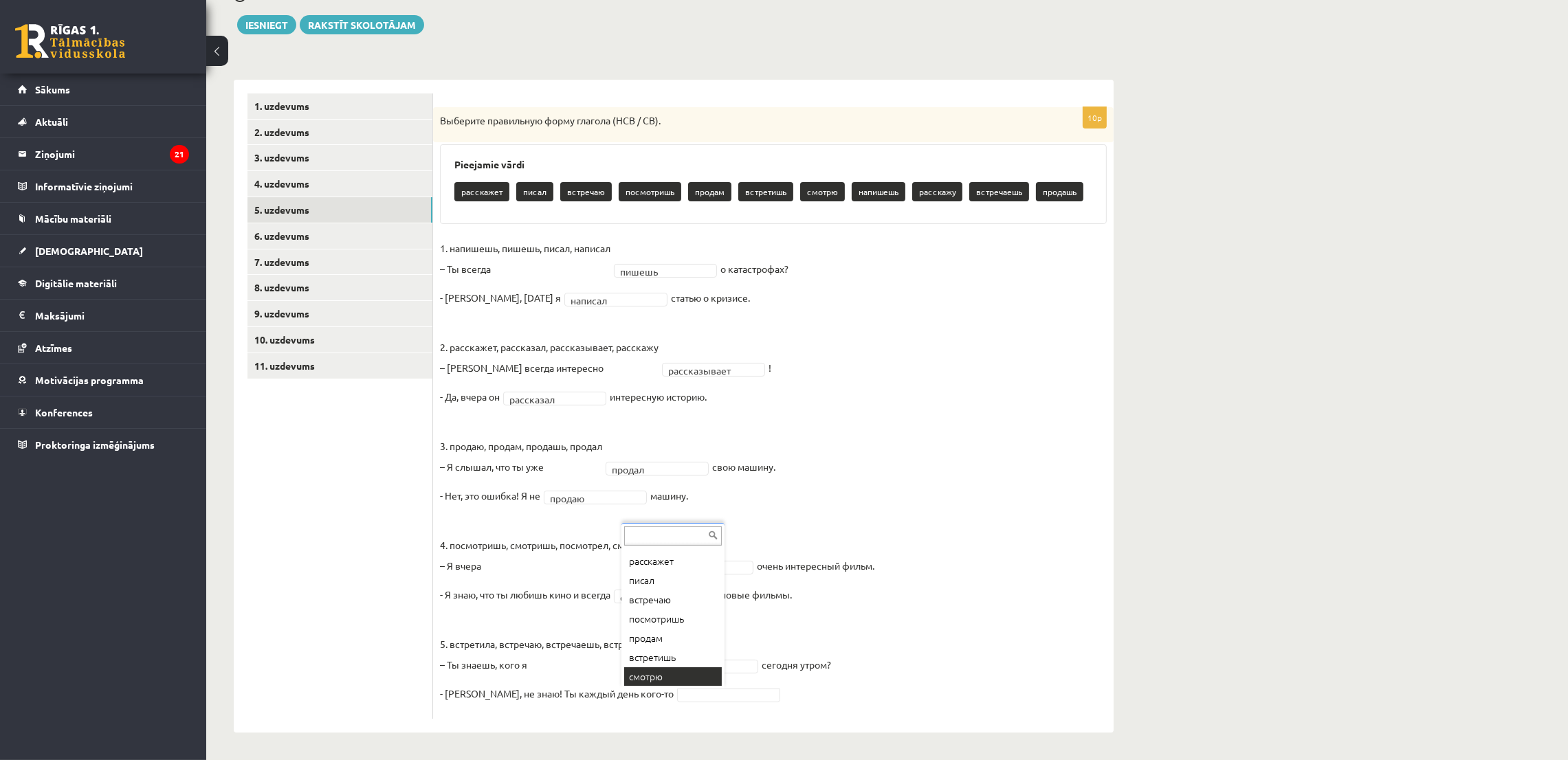
scroll to position [93, 0]
click at [332, 234] on link "6. uzdevums" at bounding box center [340, 236] width 185 height 25
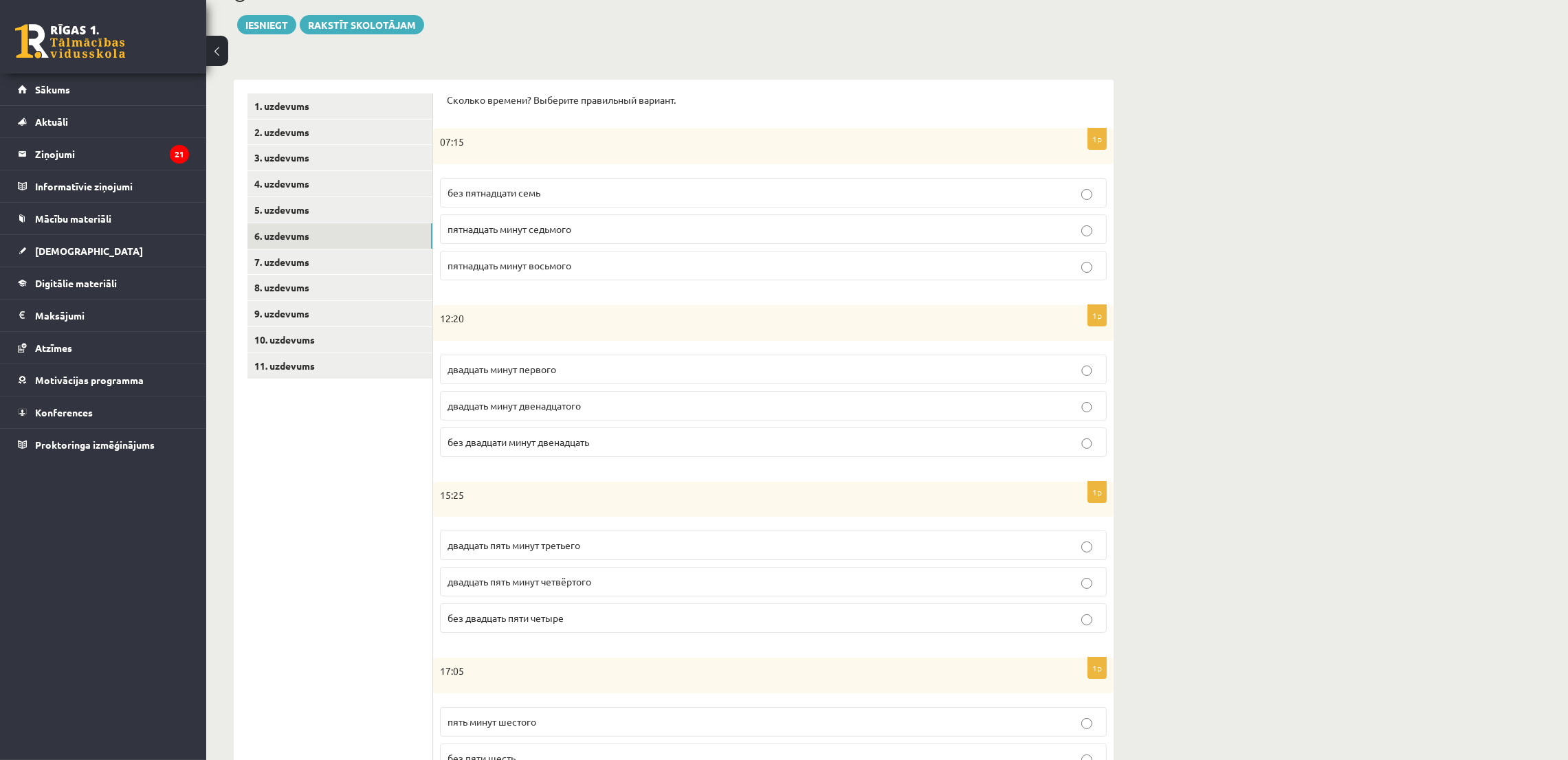
click at [508, 266] on span "пятнадцать минут восьмого" at bounding box center [509, 266] width 124 height 12
click at [607, 365] on p "двадцать минут первого" at bounding box center [773, 369] width 652 height 15
click at [606, 588] on p "двадцать пять минут четвёртого" at bounding box center [773, 582] width 652 height 15
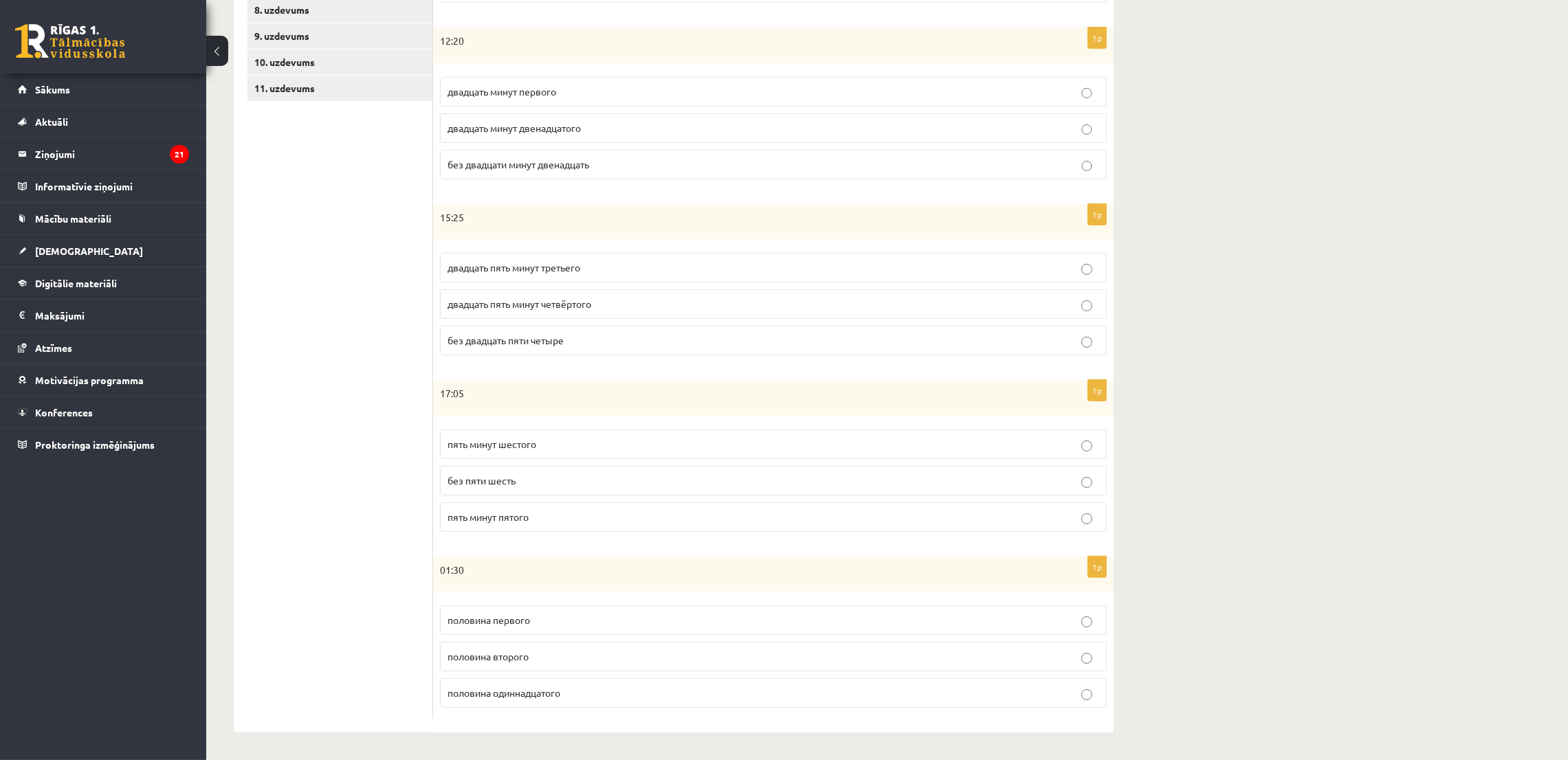
scroll to position [434, 0]
click at [530, 441] on span "пять минут шестого" at bounding box center [492, 444] width 89 height 12
click at [548, 652] on p "половина второго" at bounding box center [773, 656] width 652 height 15
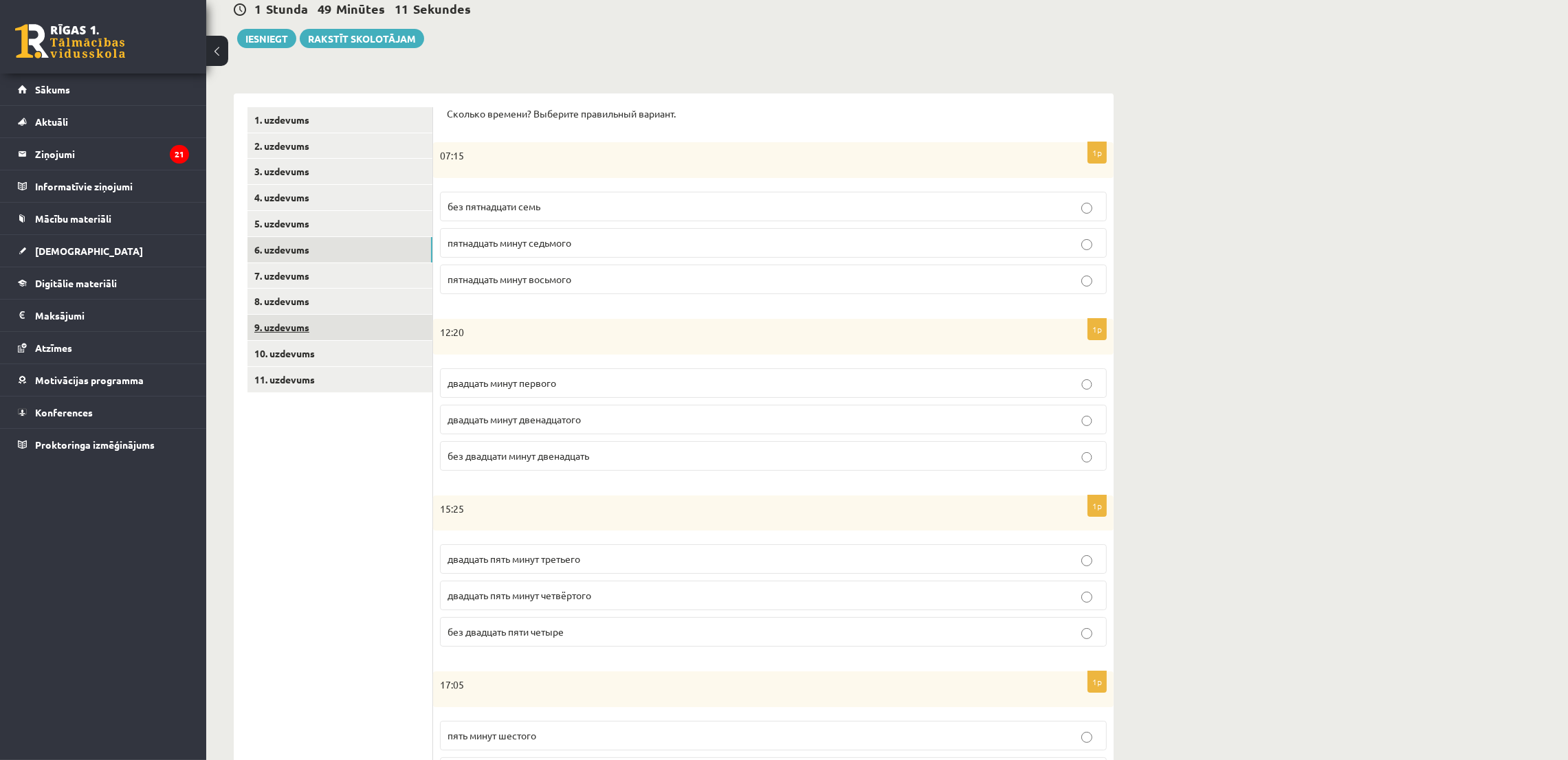
scroll to position [125, 0]
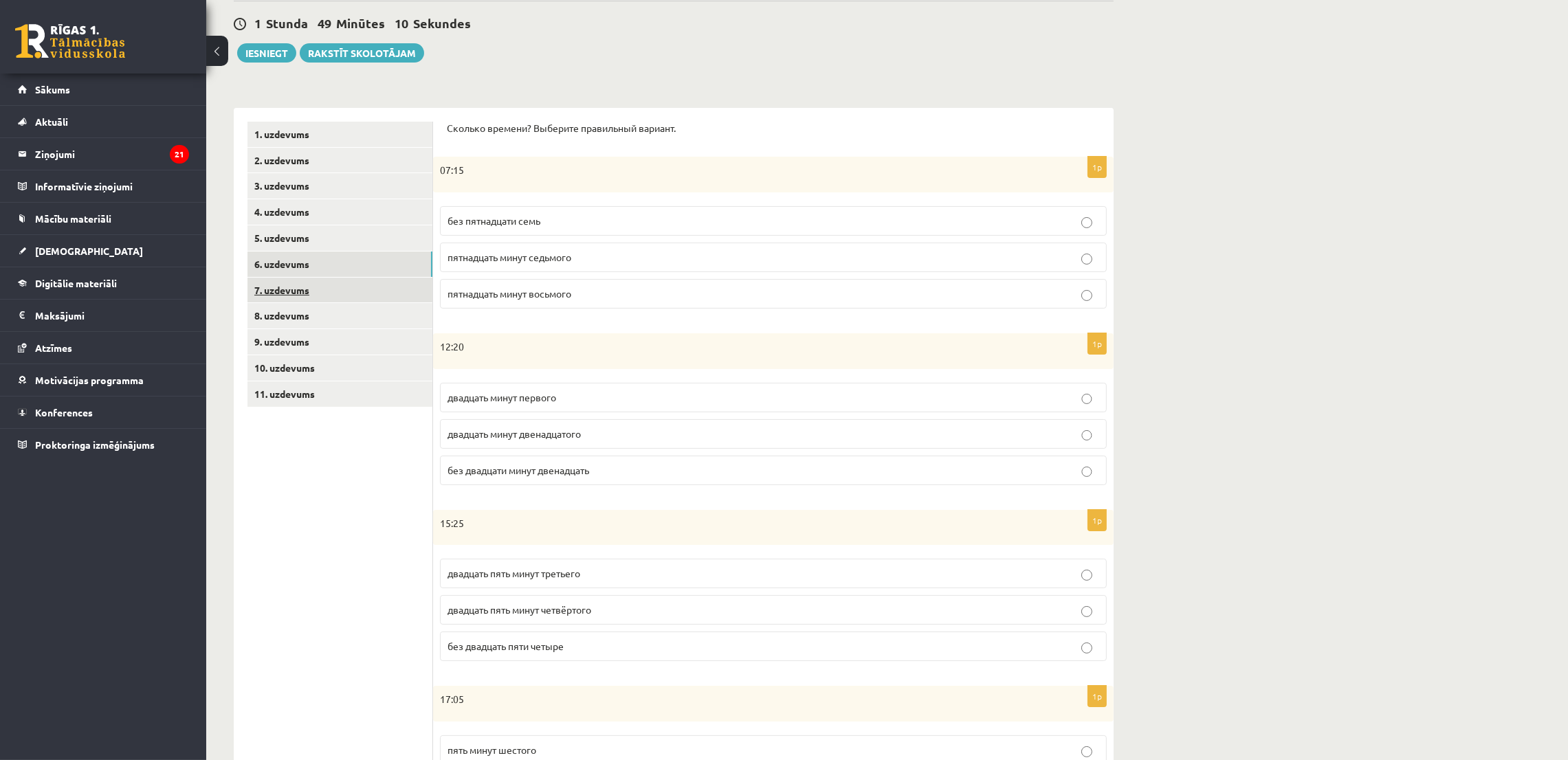
click at [317, 302] on link "7. uzdevums" at bounding box center [340, 290] width 185 height 25
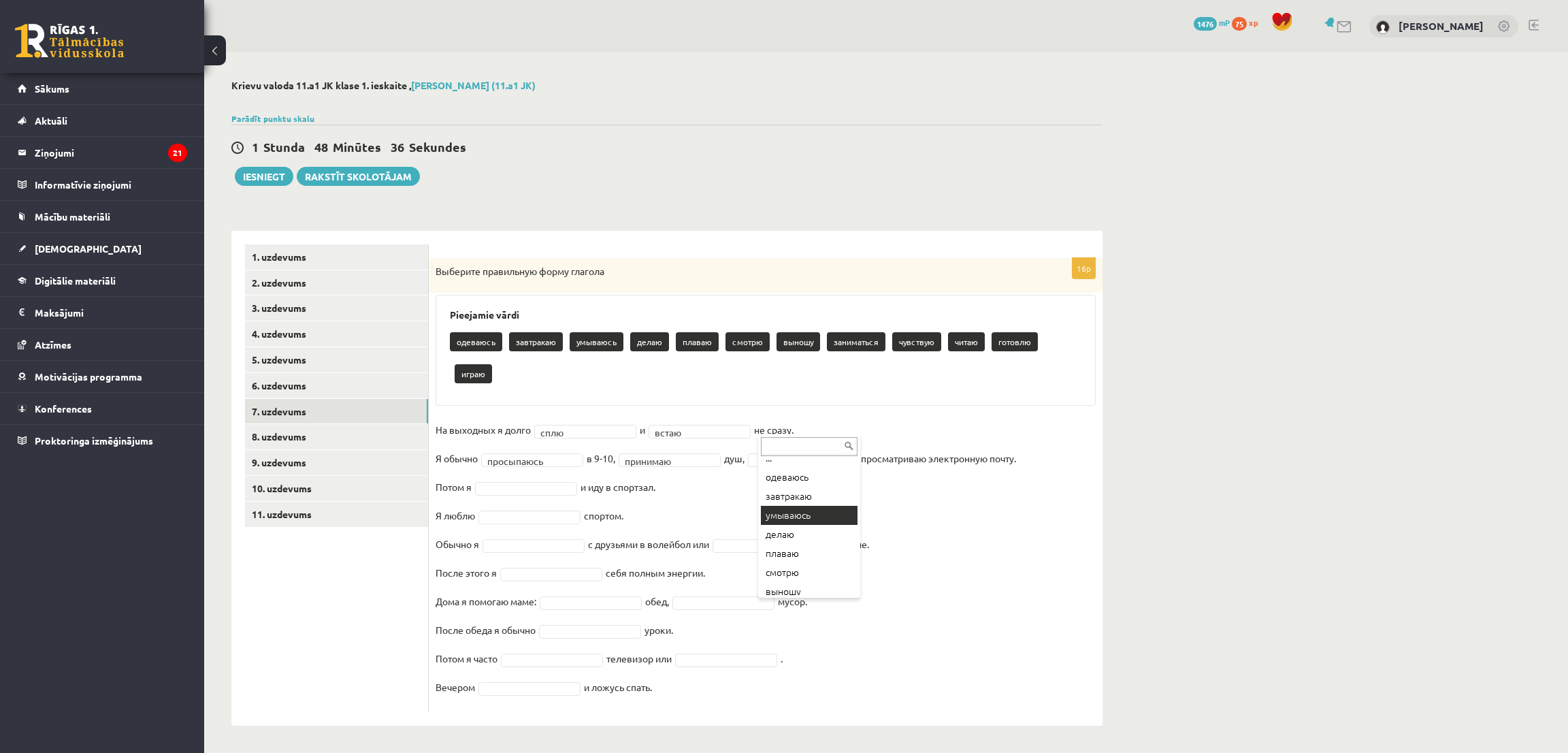
scroll to position [9, 0]
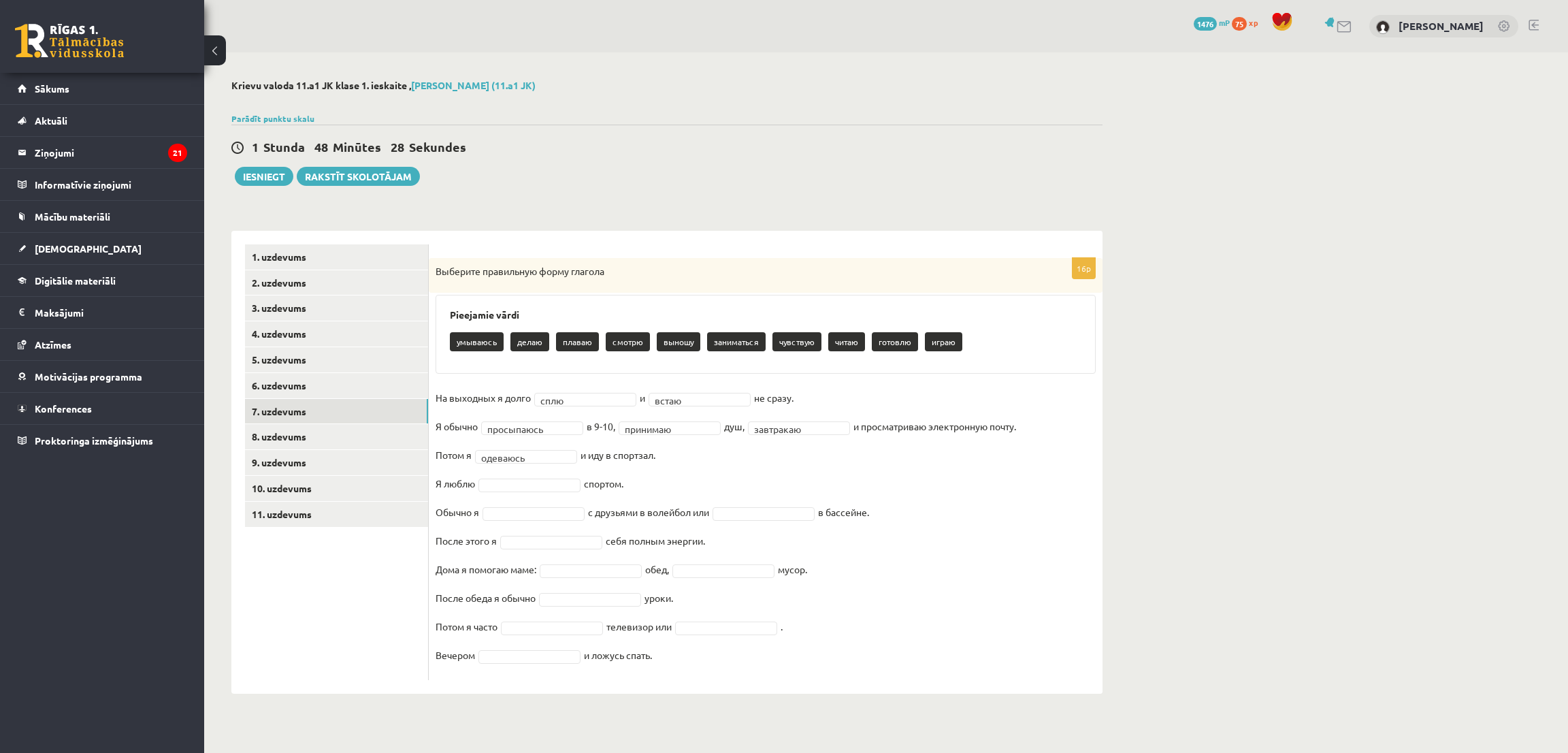
click at [502, 474] on fieldset "**********" at bounding box center [765, 530] width 660 height 286
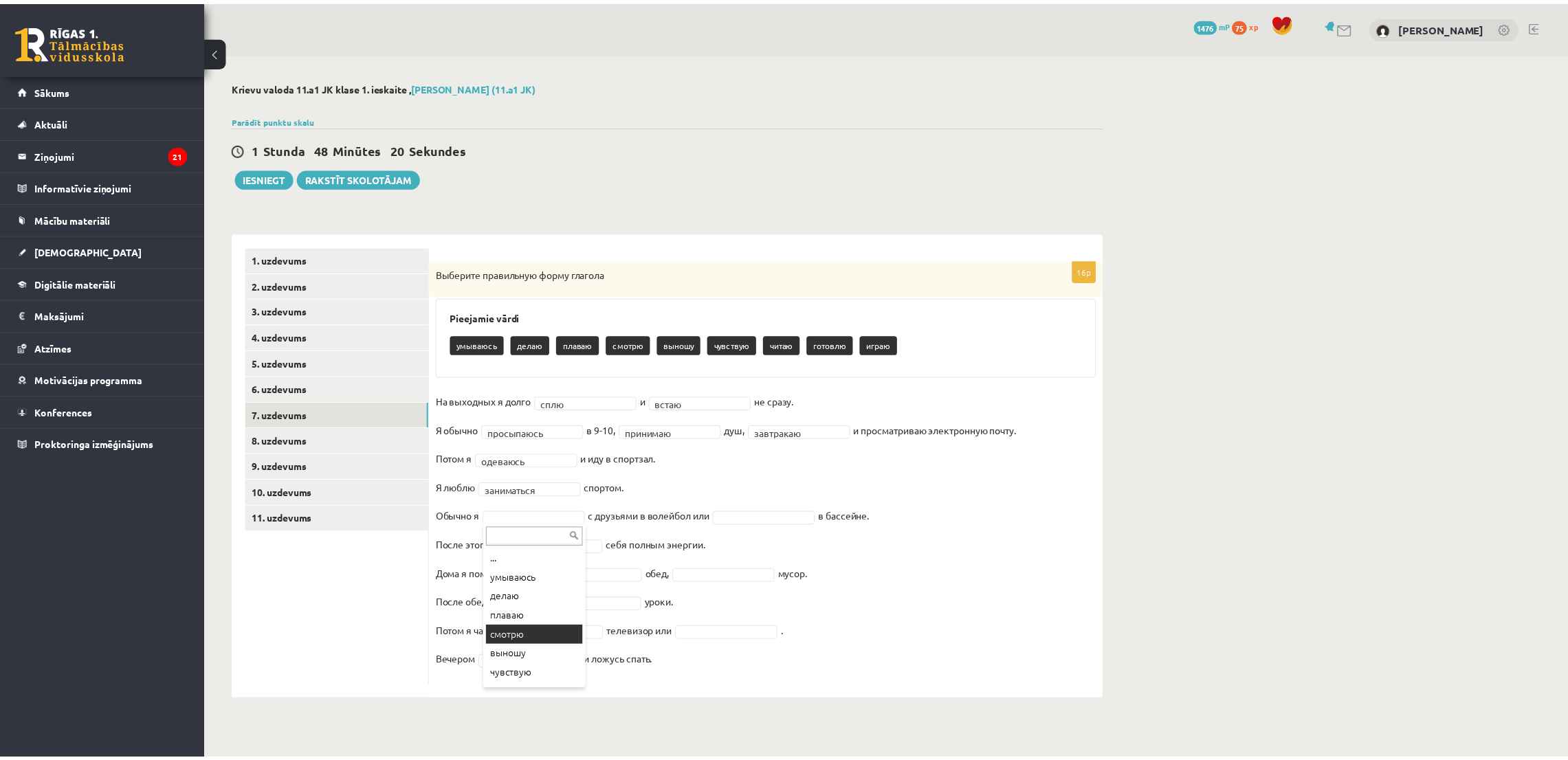
scroll to position [54, 0]
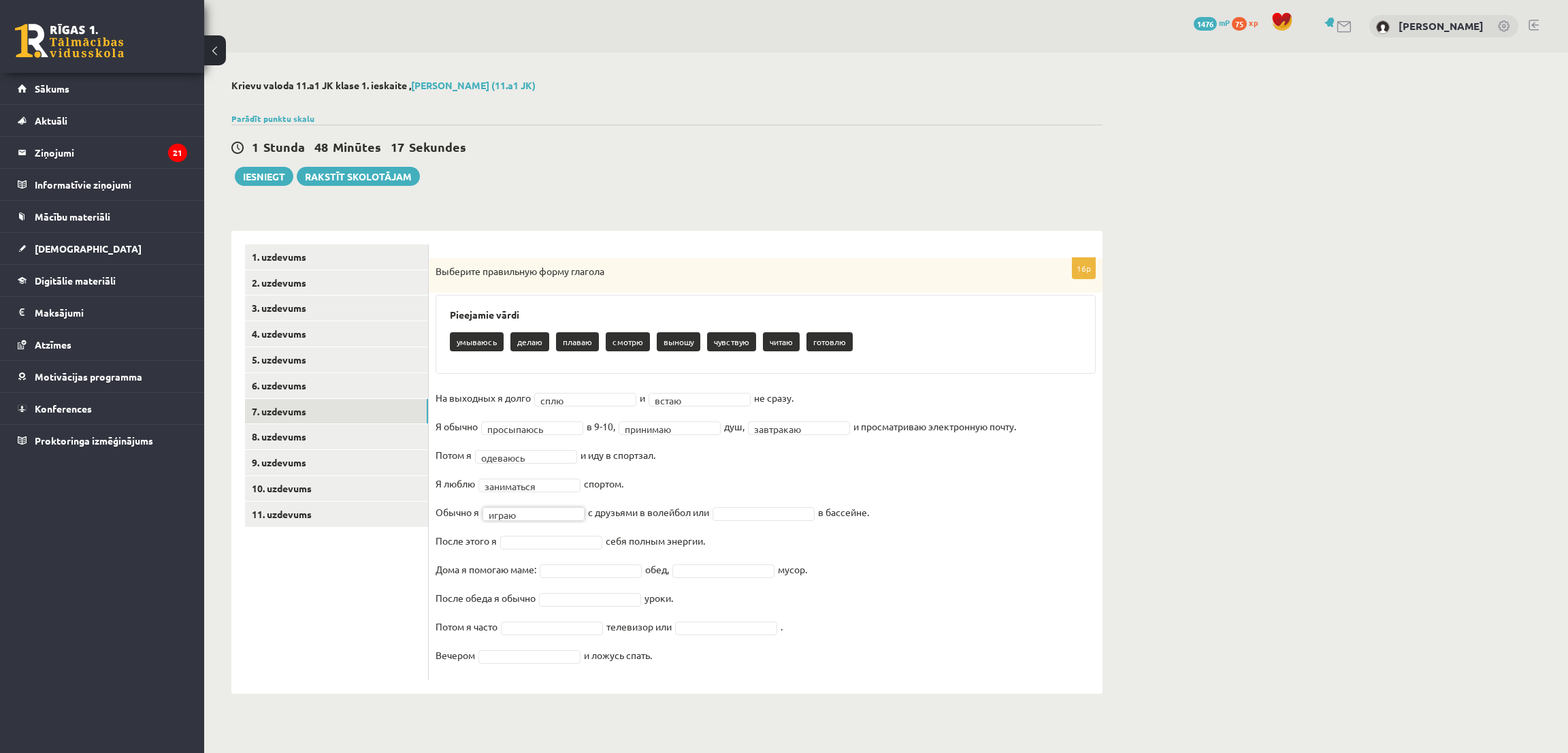
click at [772, 506] on fieldset "**********" at bounding box center [765, 530] width 660 height 286
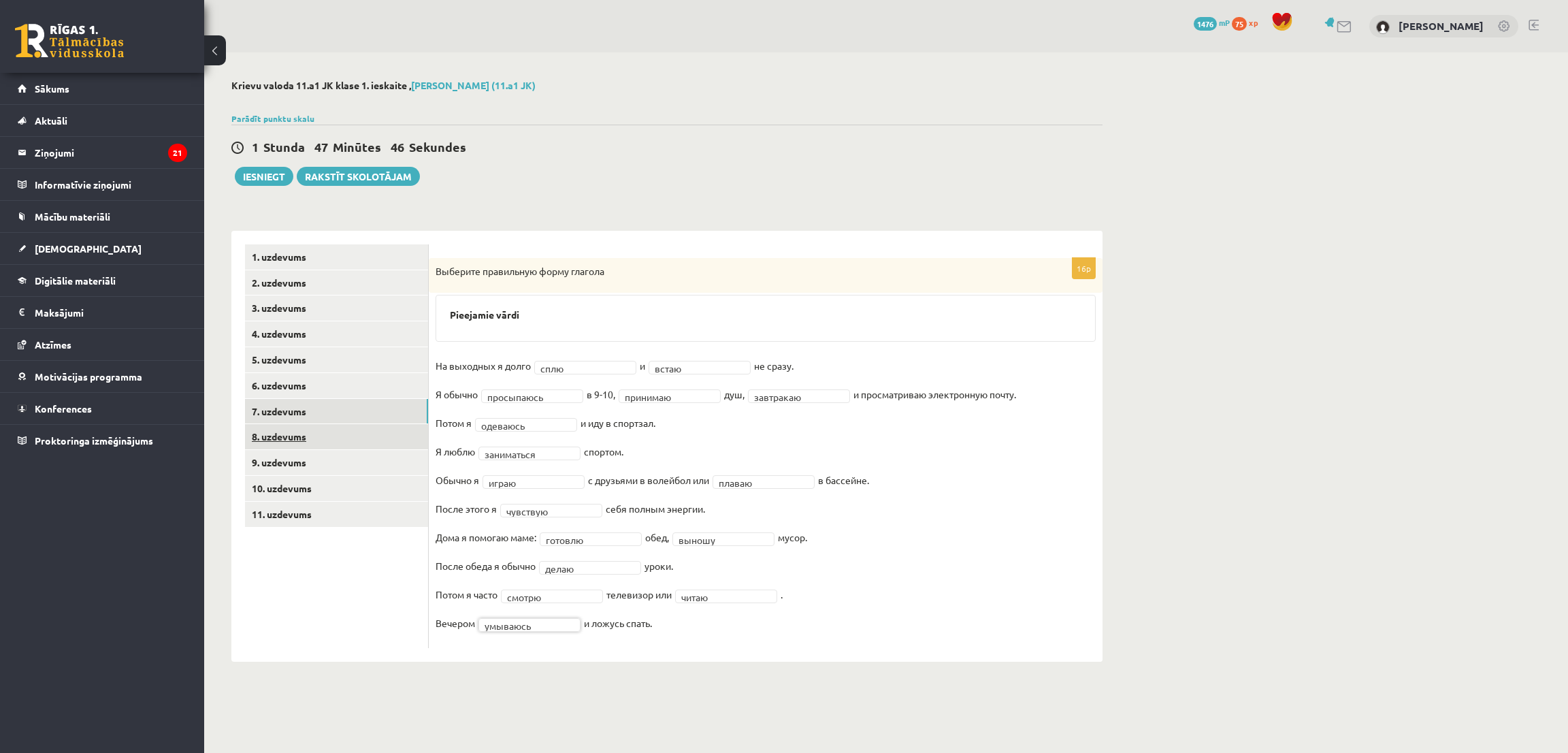
click at [290, 429] on link "8. uzdevums" at bounding box center [336, 436] width 183 height 25
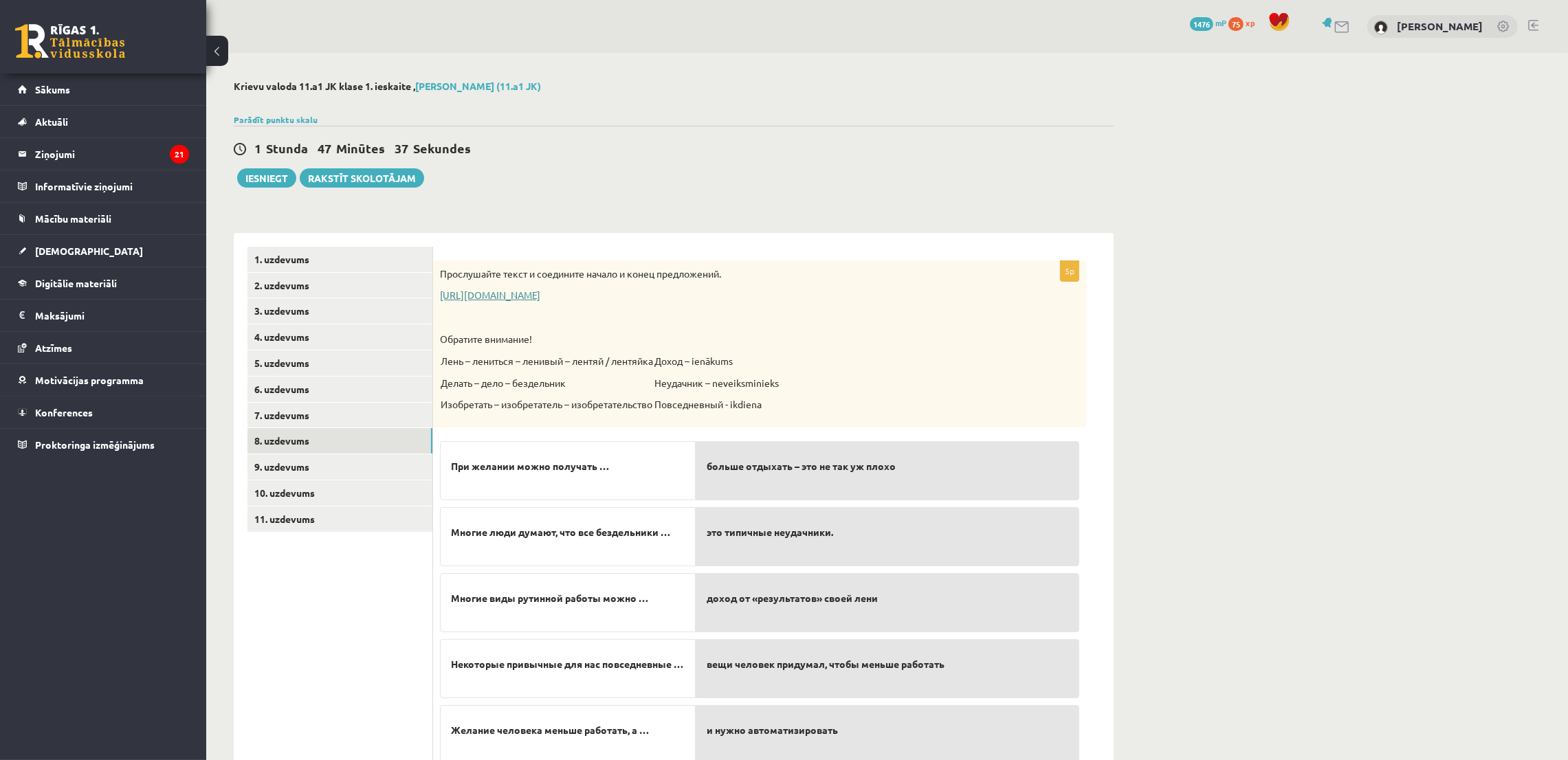
click at [541, 293] on link "https://www.zvaigzne.lv/upload/audio/100Urokov/2/49%202.mp3" at bounding box center [489, 295] width 100 height 12
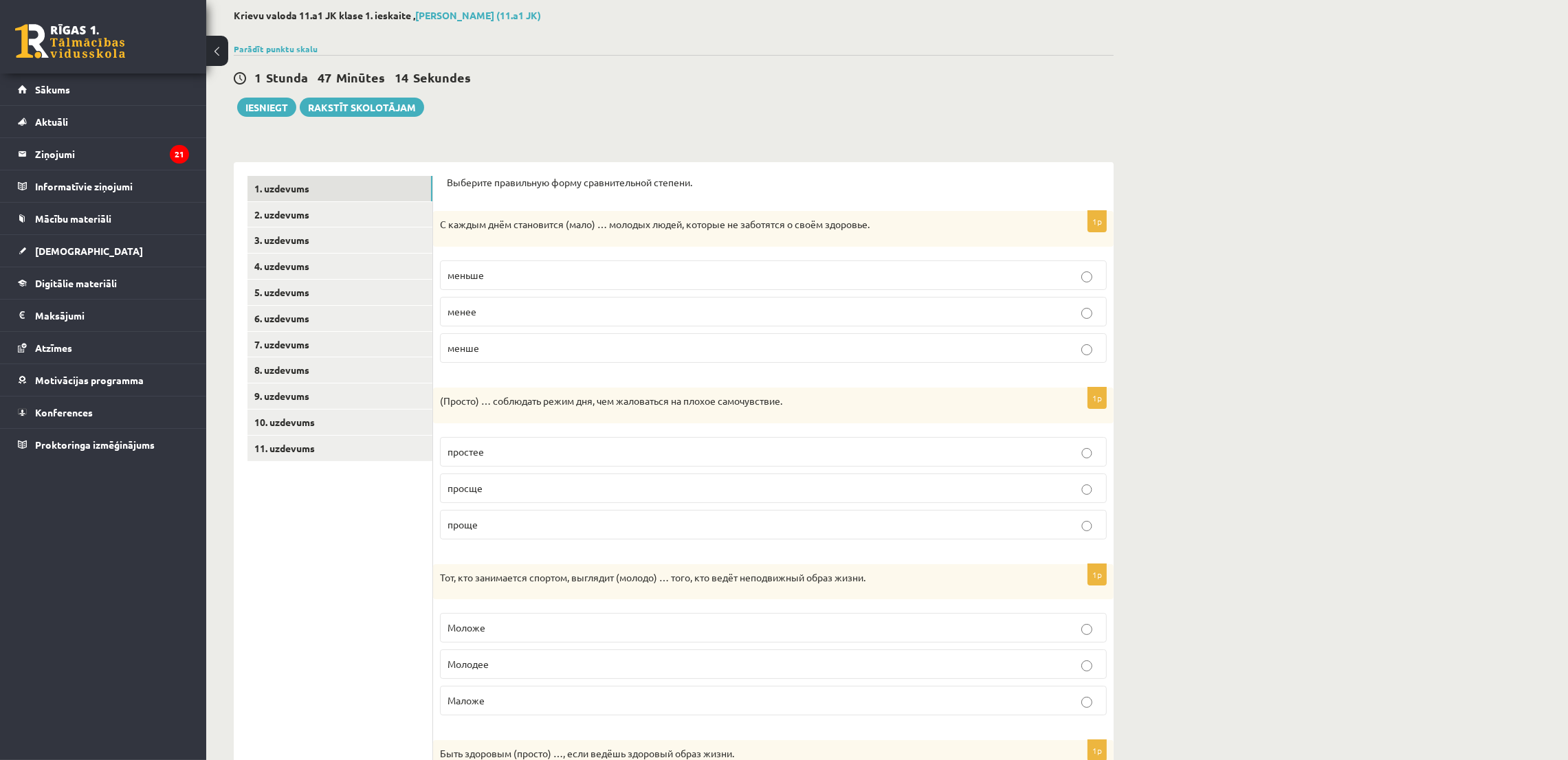
scroll to position [103, 0]
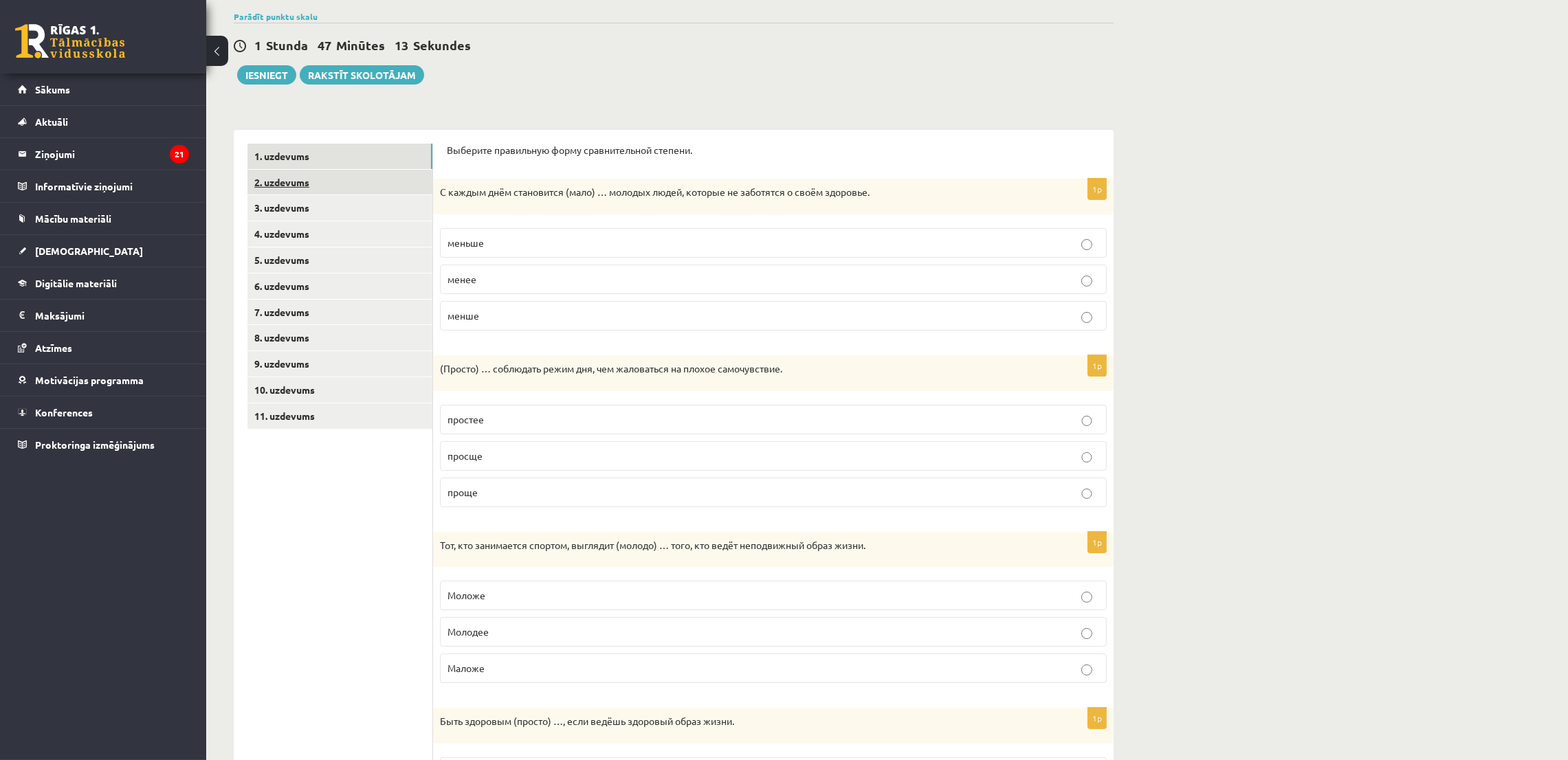
click at [281, 181] on link "2. uzdevums" at bounding box center [340, 182] width 185 height 25
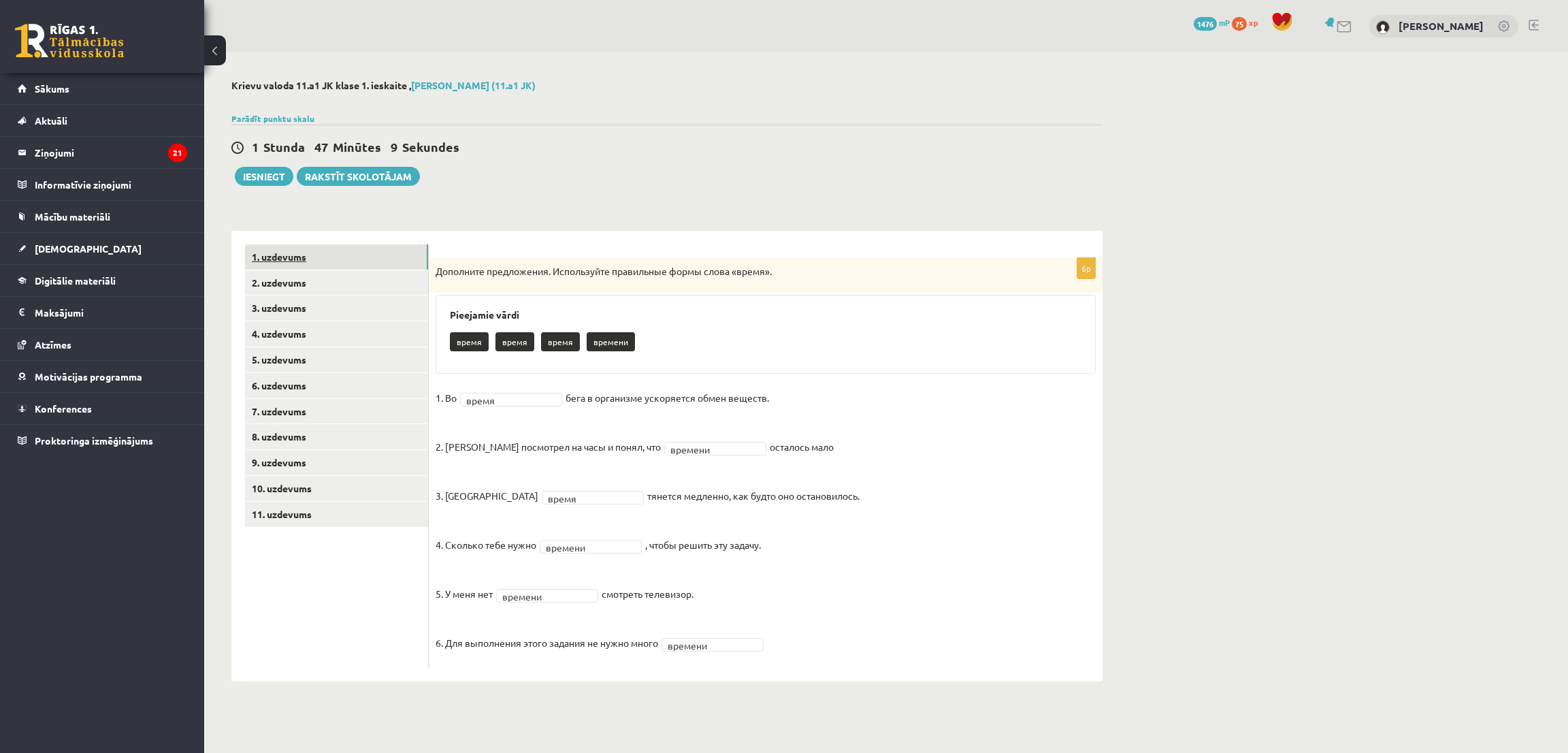
click at [283, 267] on link "1. uzdevums" at bounding box center [336, 256] width 183 height 25
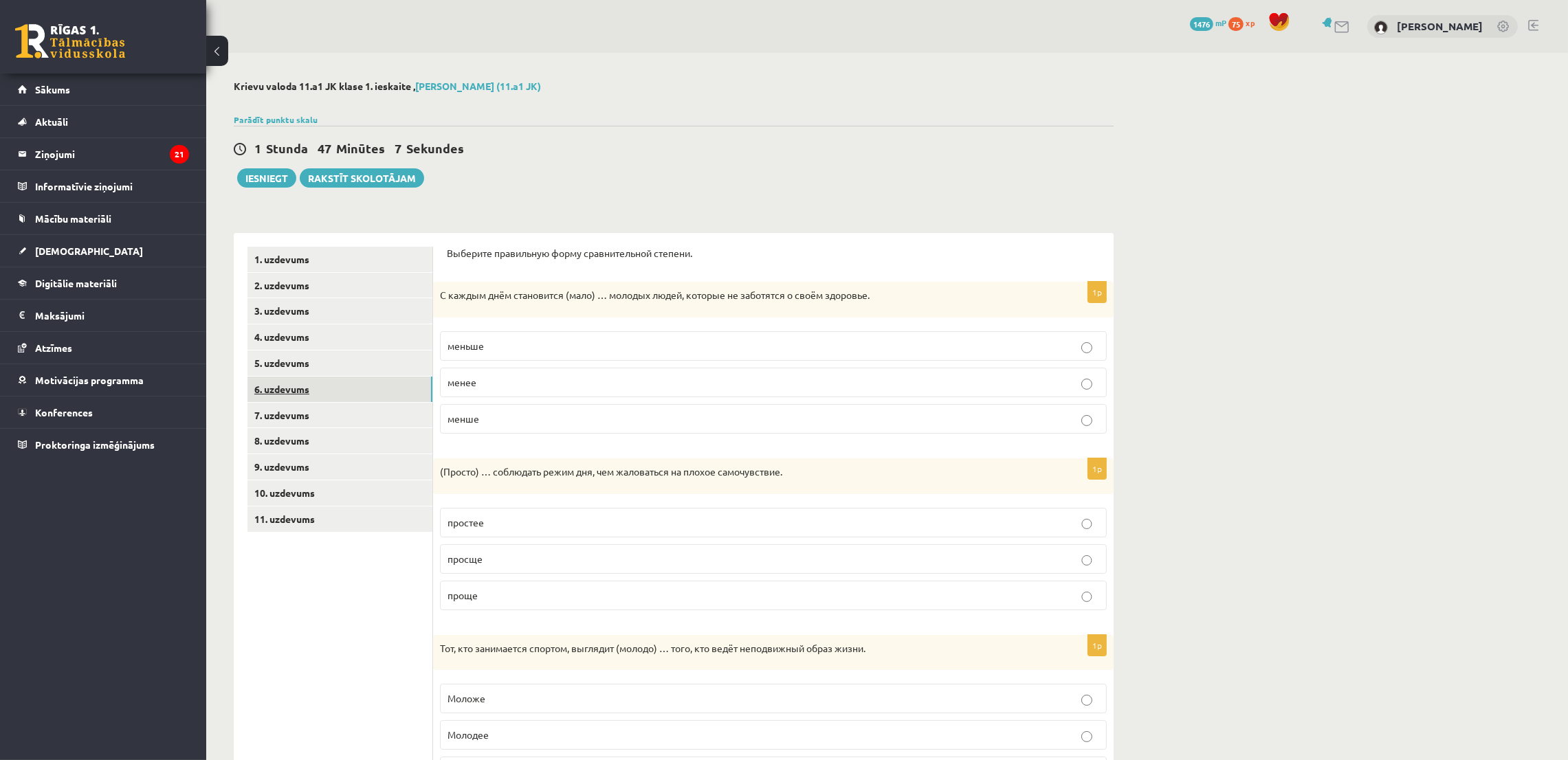
click at [283, 391] on link "6. uzdevums" at bounding box center [340, 389] width 185 height 25
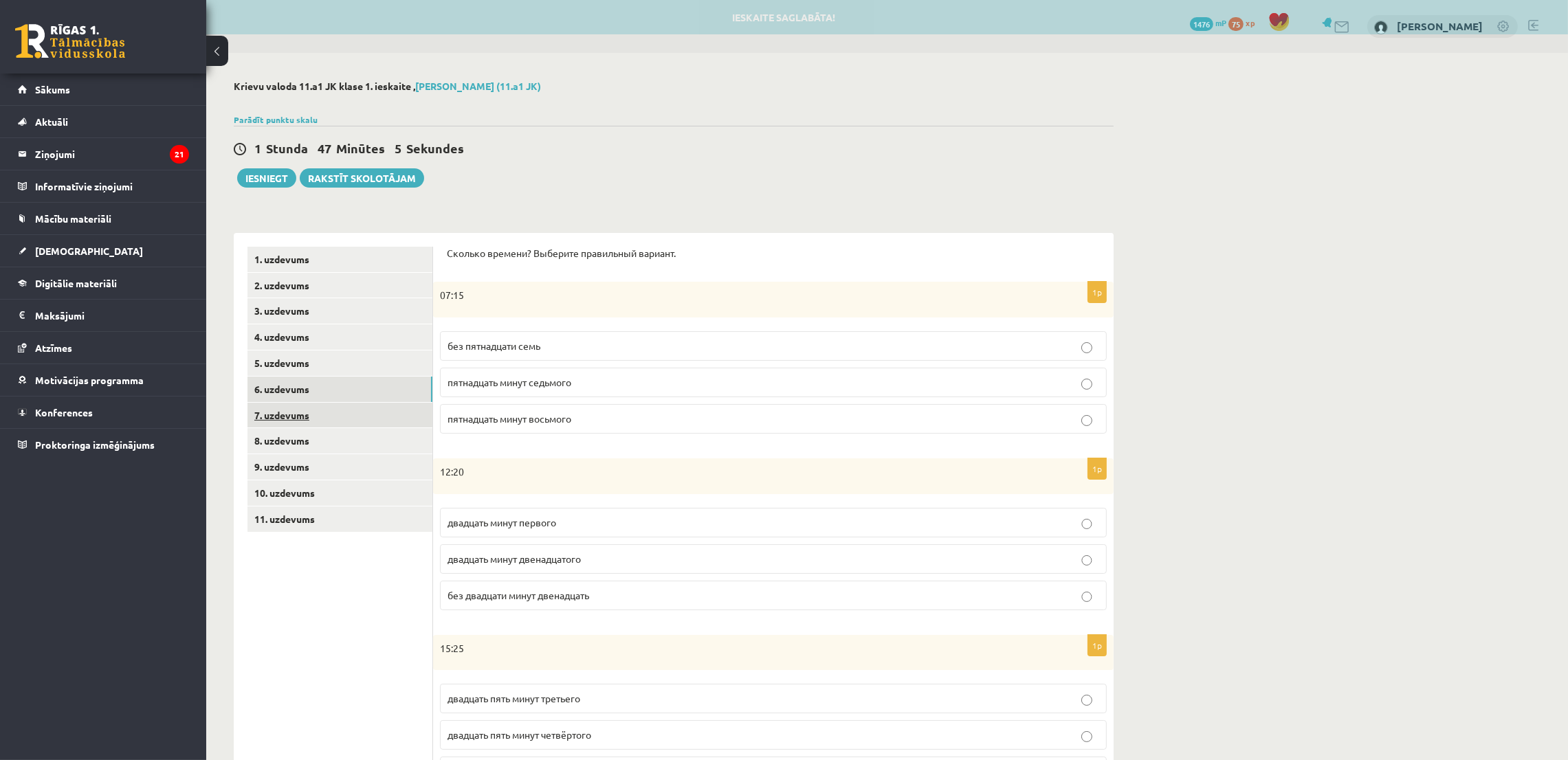
click at [286, 414] on link "7. uzdevums" at bounding box center [340, 415] width 185 height 25
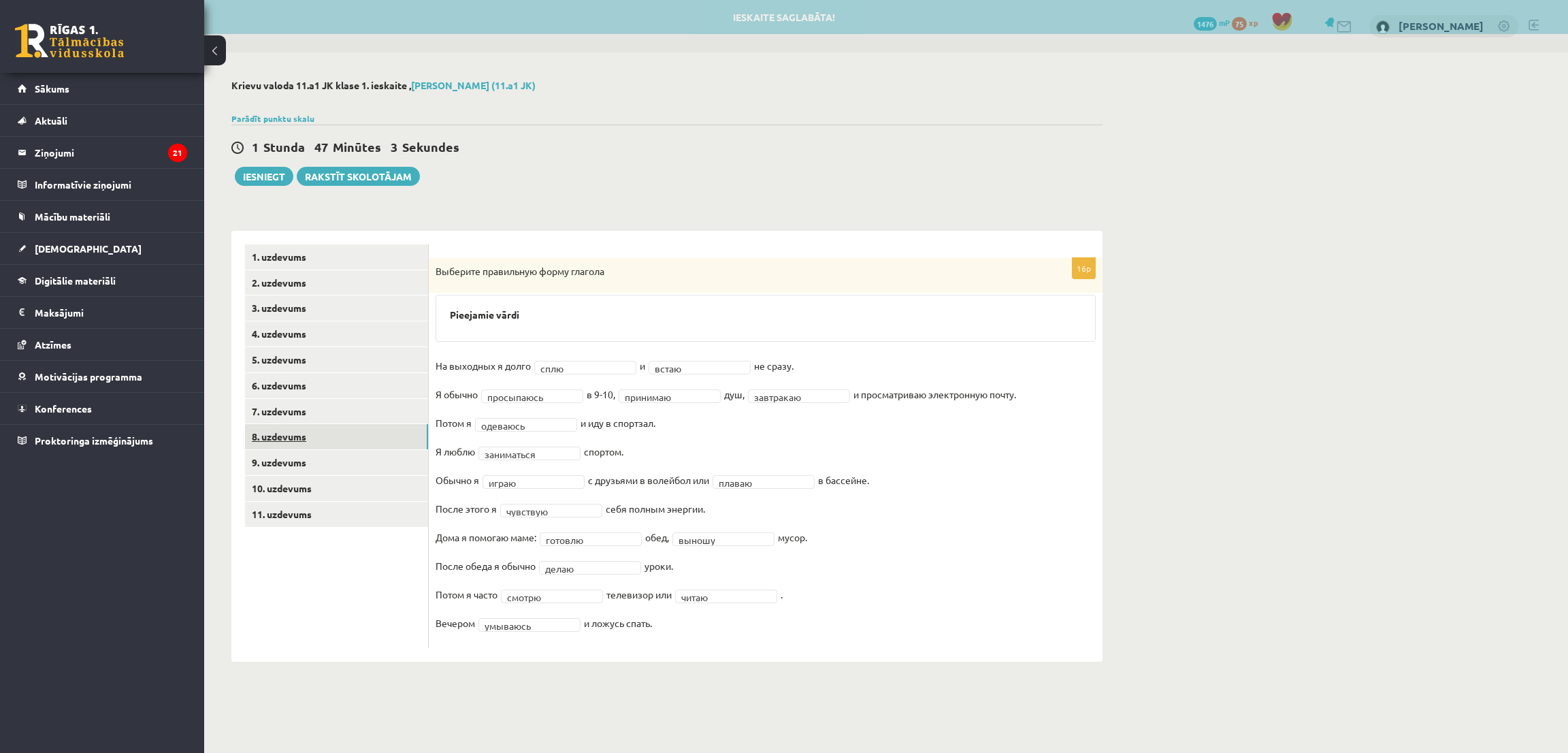
click at [283, 424] on link "8. uzdevums" at bounding box center [336, 436] width 183 height 25
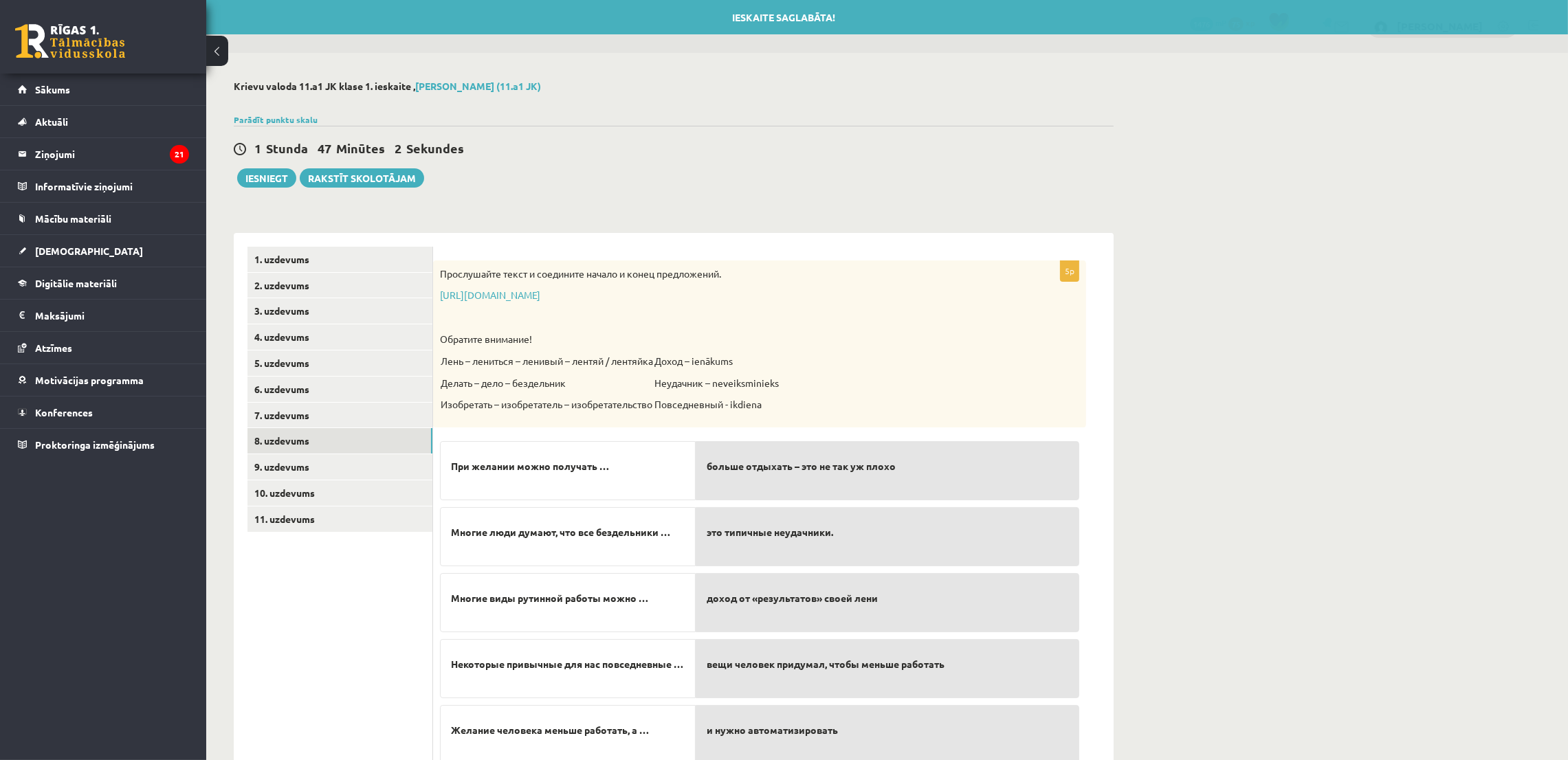
scroll to position [54, 0]
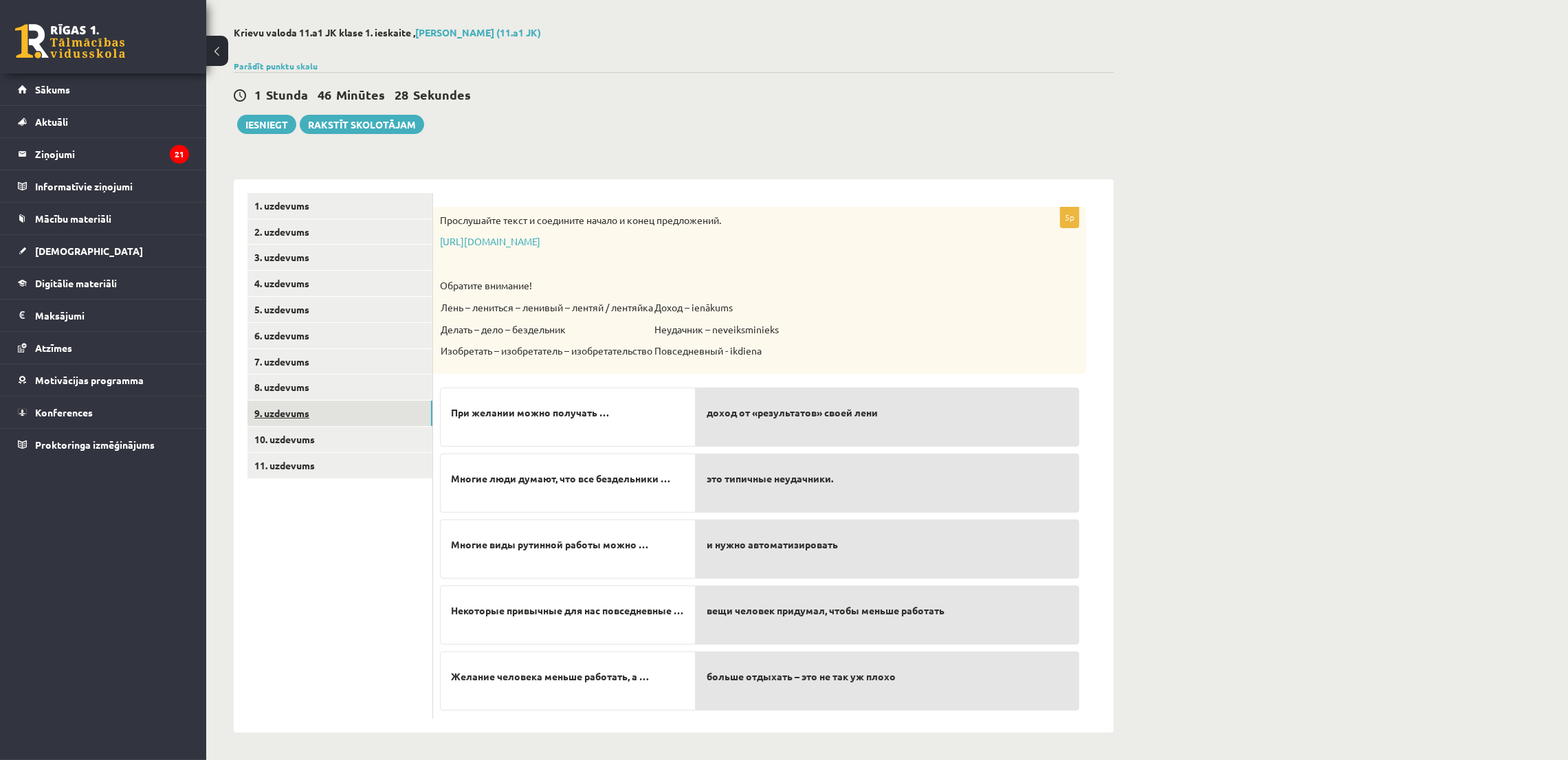
click at [357, 400] on link "9. uzdevums" at bounding box center [340, 413] width 185 height 25
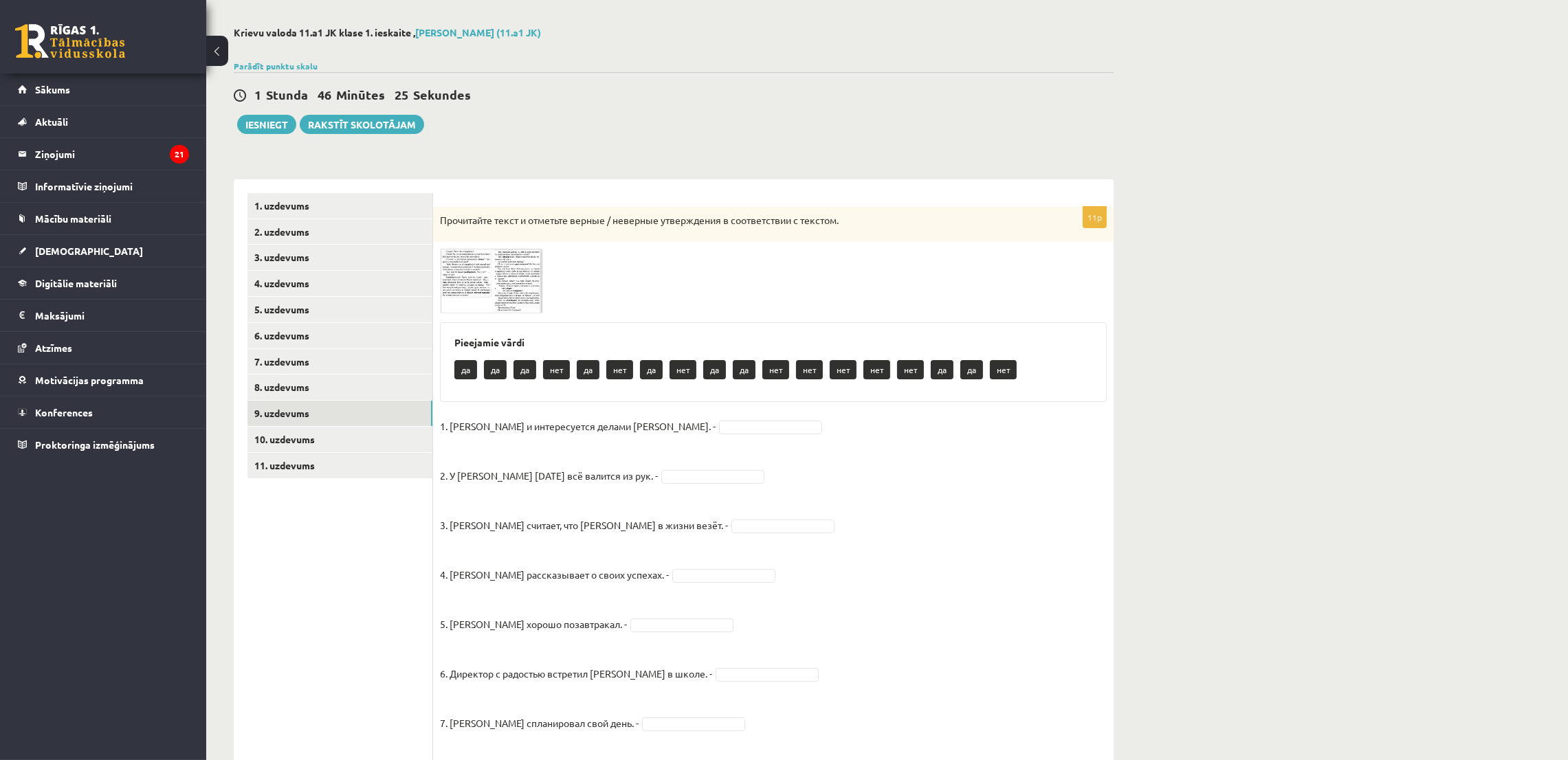
click at [450, 293] on img at bounding box center [491, 281] width 103 height 64
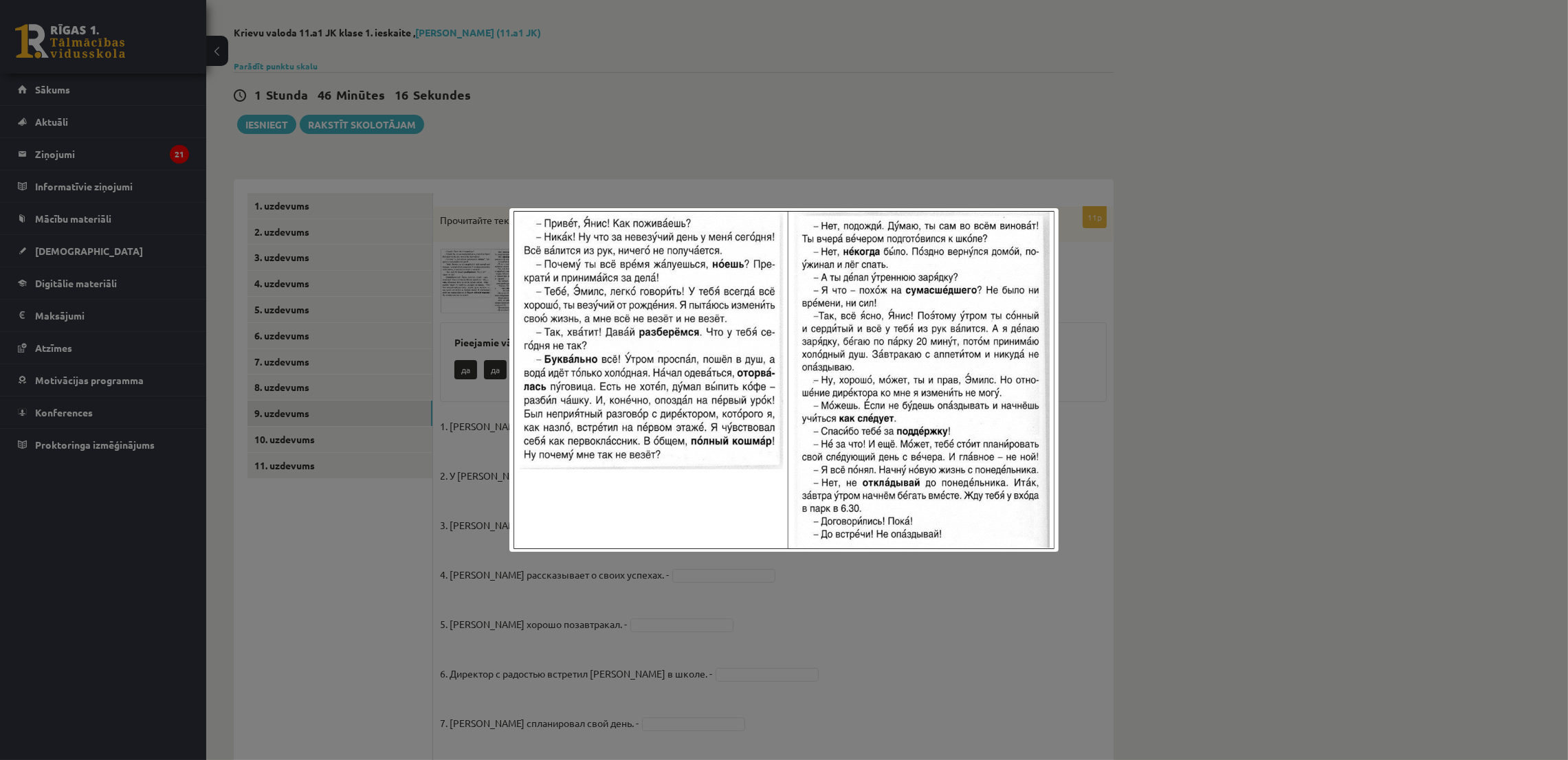
drag, startPoint x: 711, startPoint y: 633, endPoint x: 698, endPoint y: 597, distance: 38.3
click at [709, 618] on div at bounding box center [784, 380] width 1568 height 760
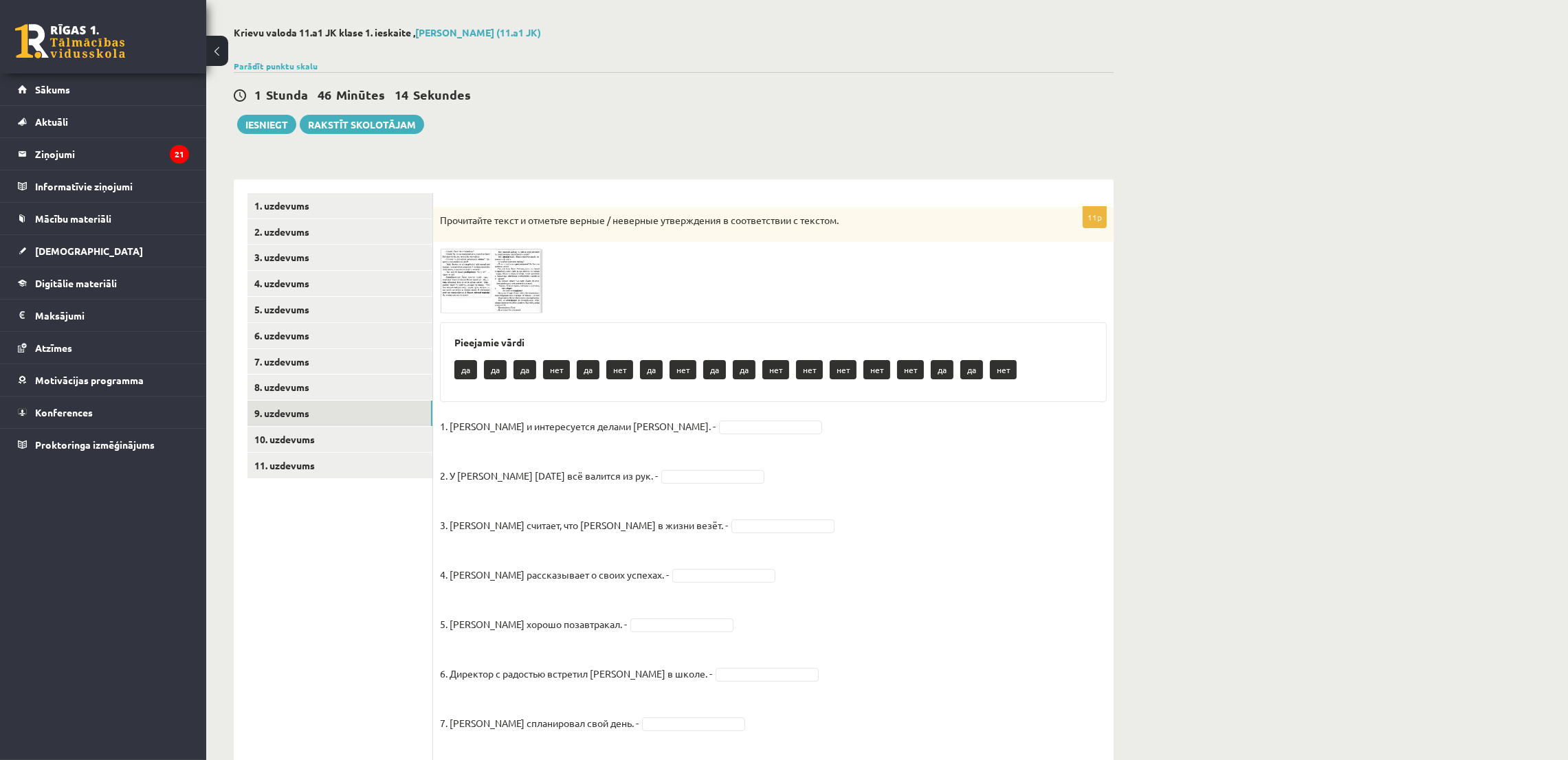
click at [452, 272] on img at bounding box center [491, 281] width 103 height 64
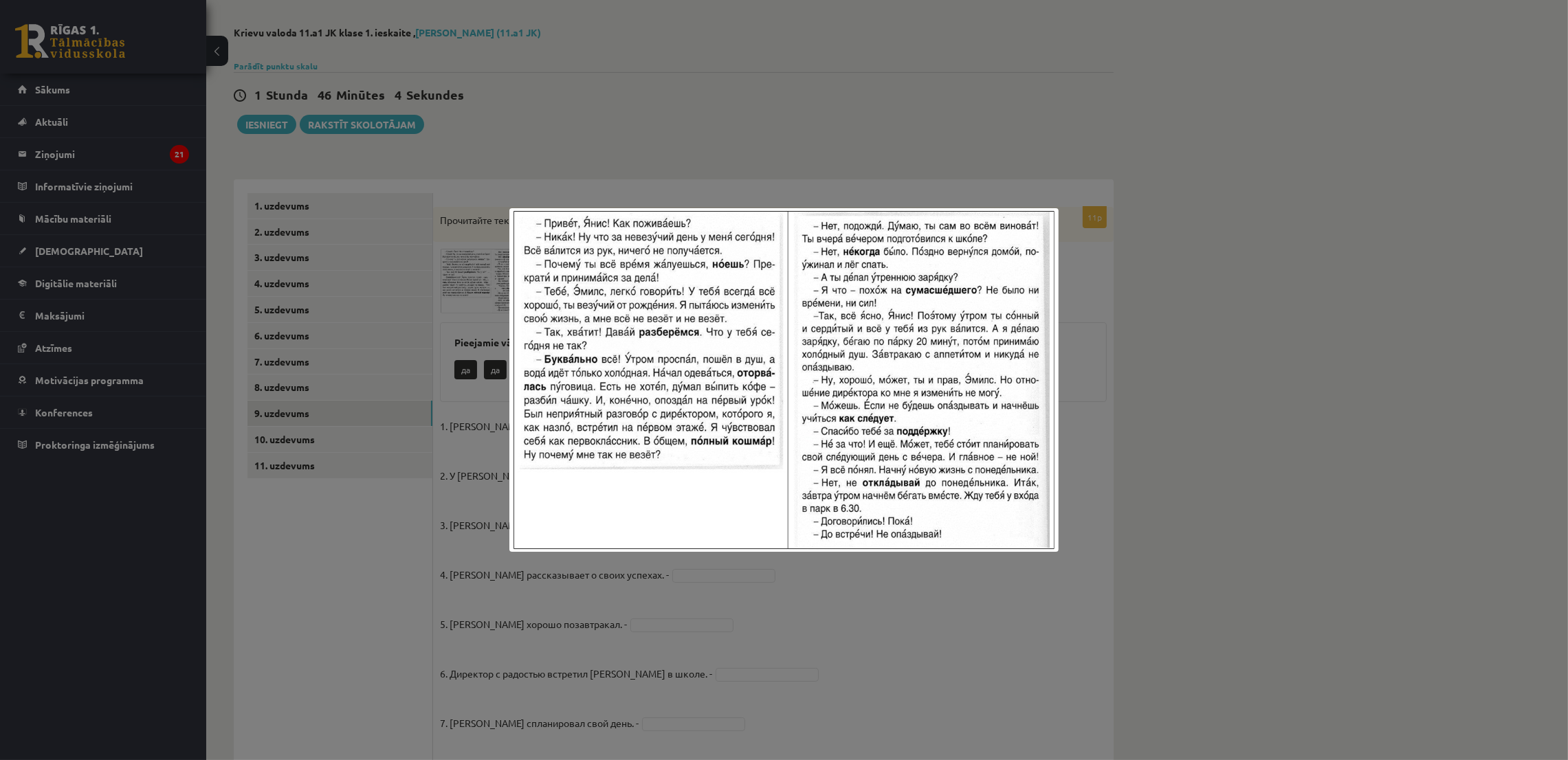
drag, startPoint x: 650, startPoint y: 615, endPoint x: 649, endPoint y: 591, distance: 24.0
click at [650, 614] on div at bounding box center [784, 380] width 1568 height 760
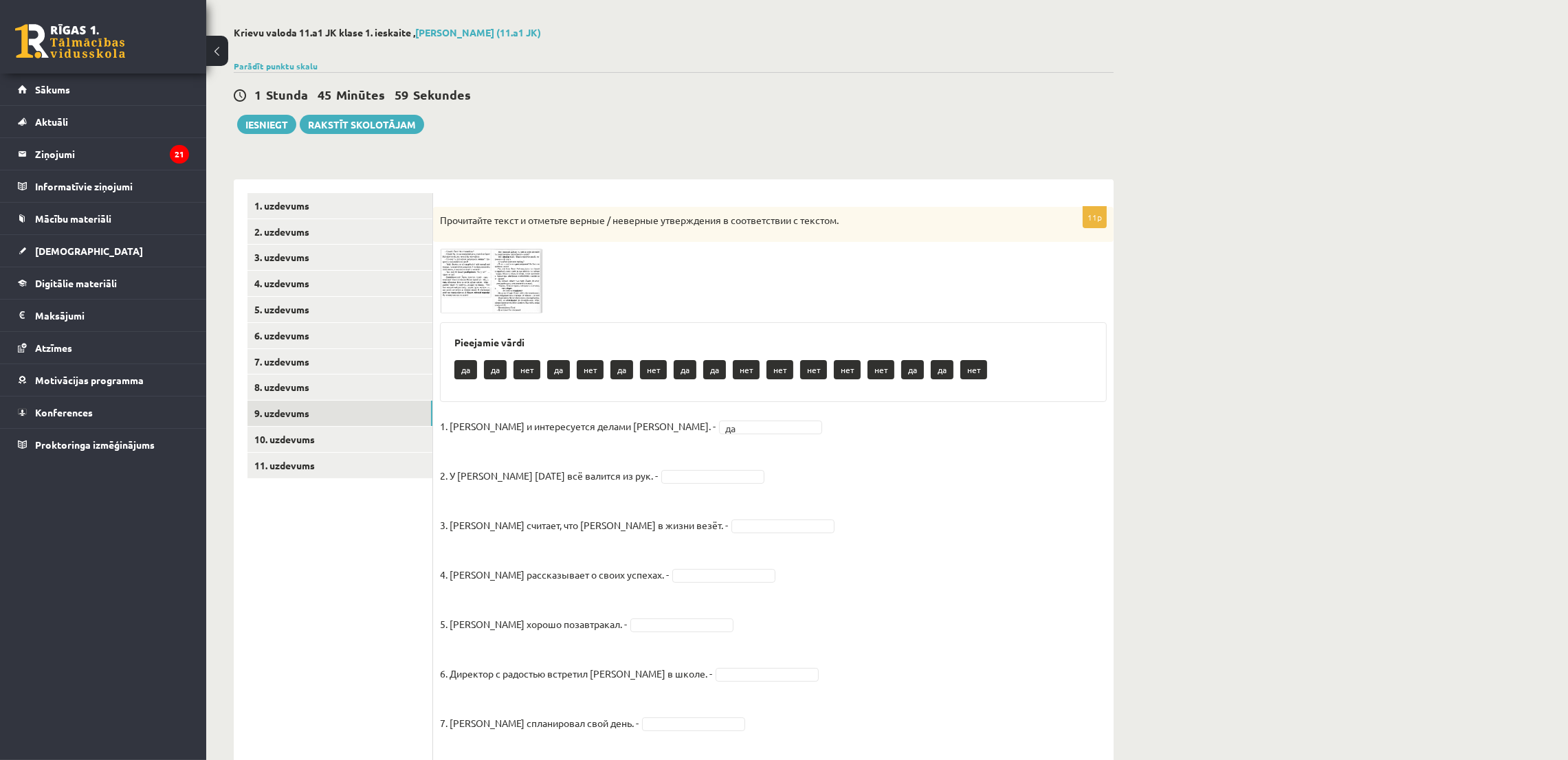
click at [469, 259] on img at bounding box center [491, 281] width 103 height 64
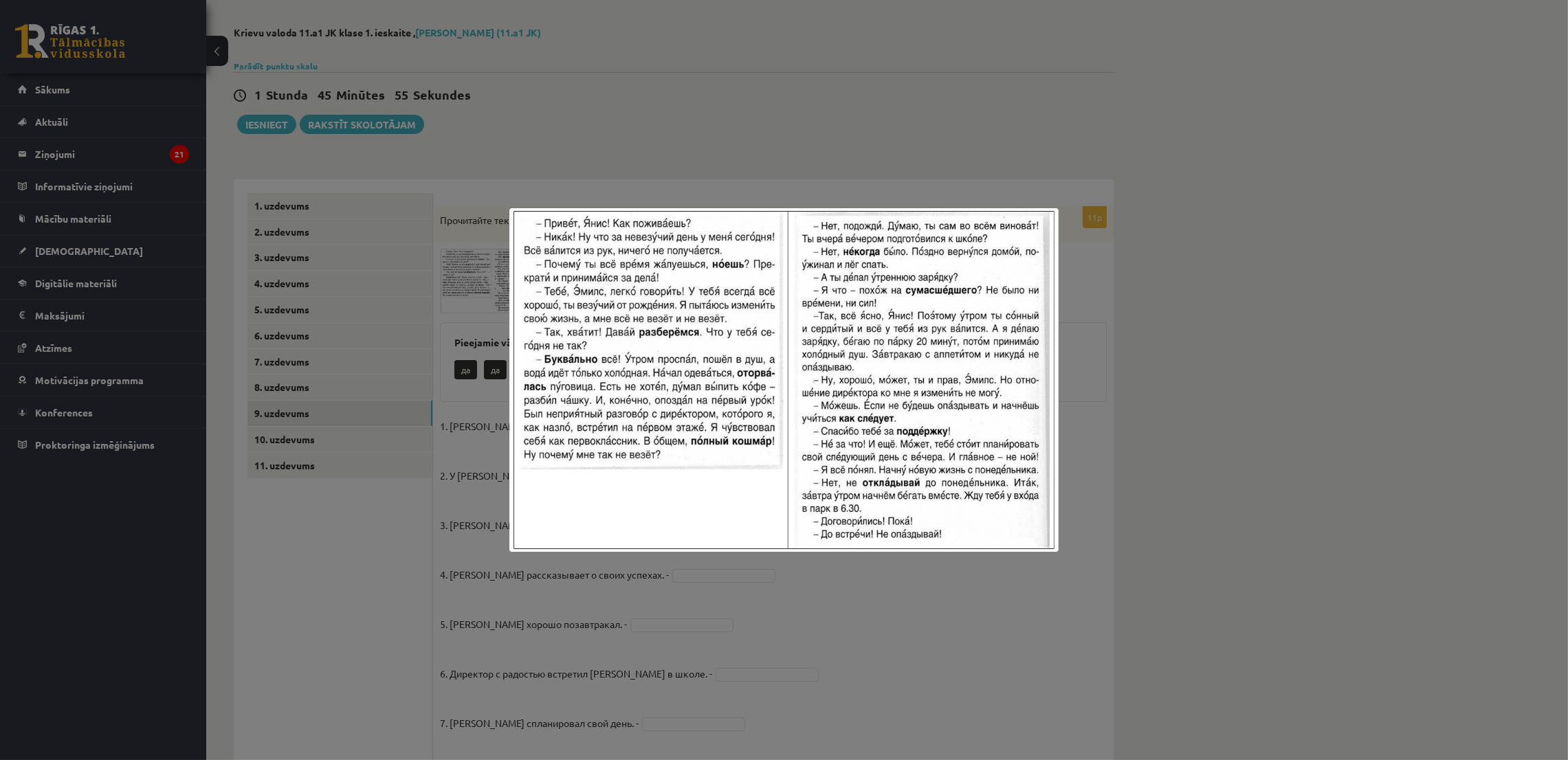
click at [471, 332] on div at bounding box center [784, 380] width 1568 height 760
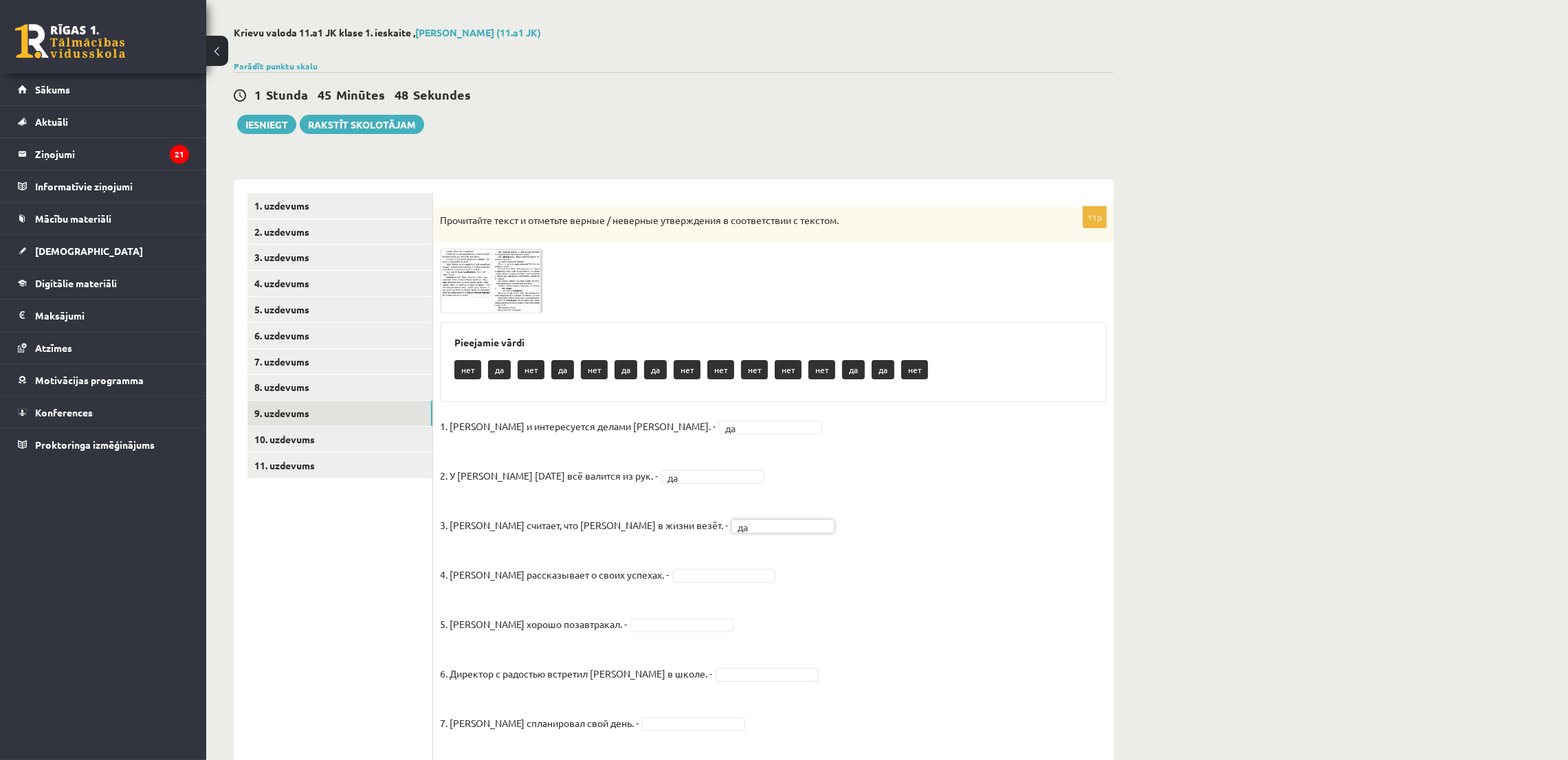
click at [462, 274] on img at bounding box center [491, 281] width 103 height 64
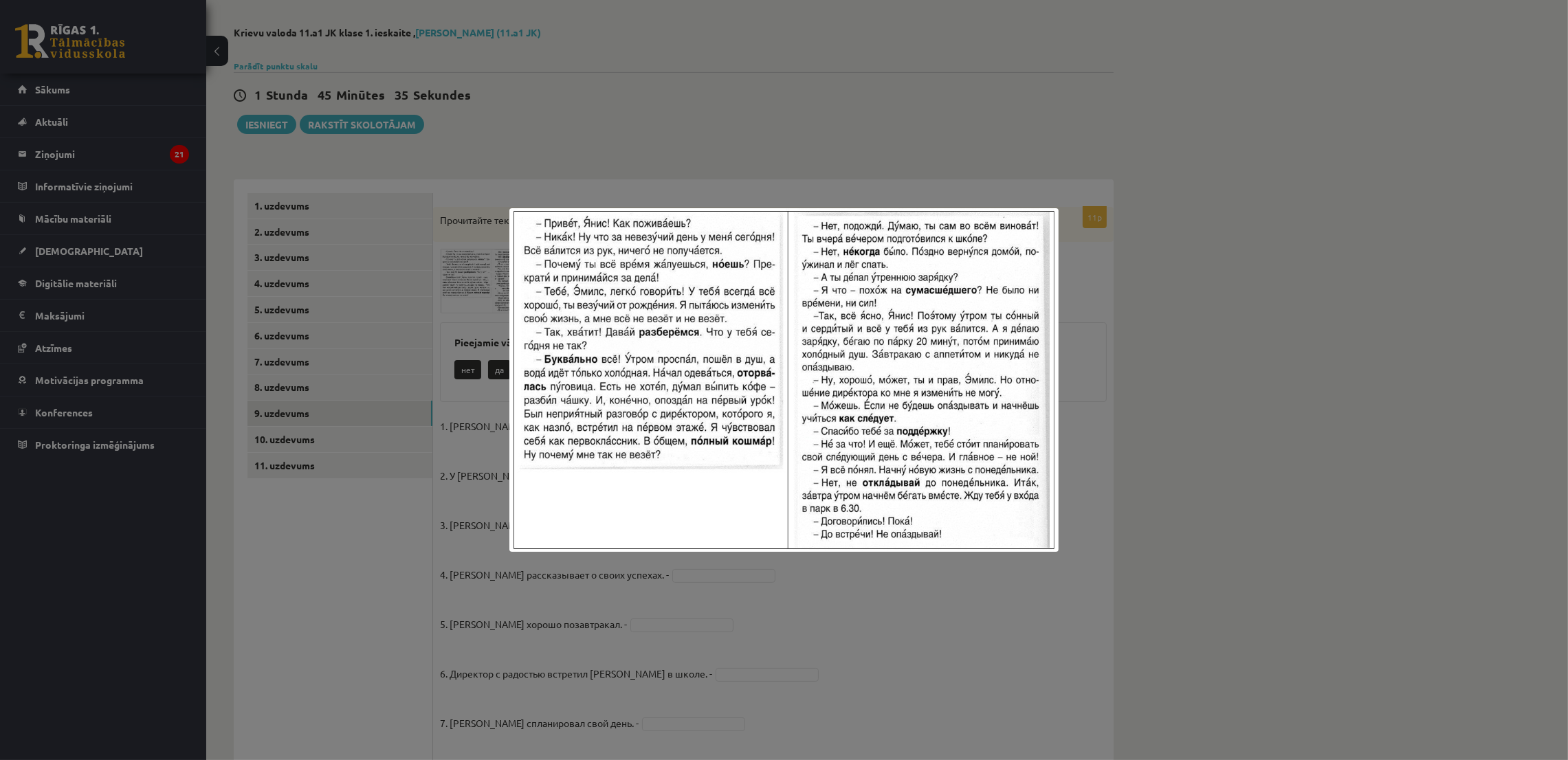
click at [737, 582] on div at bounding box center [784, 380] width 1568 height 760
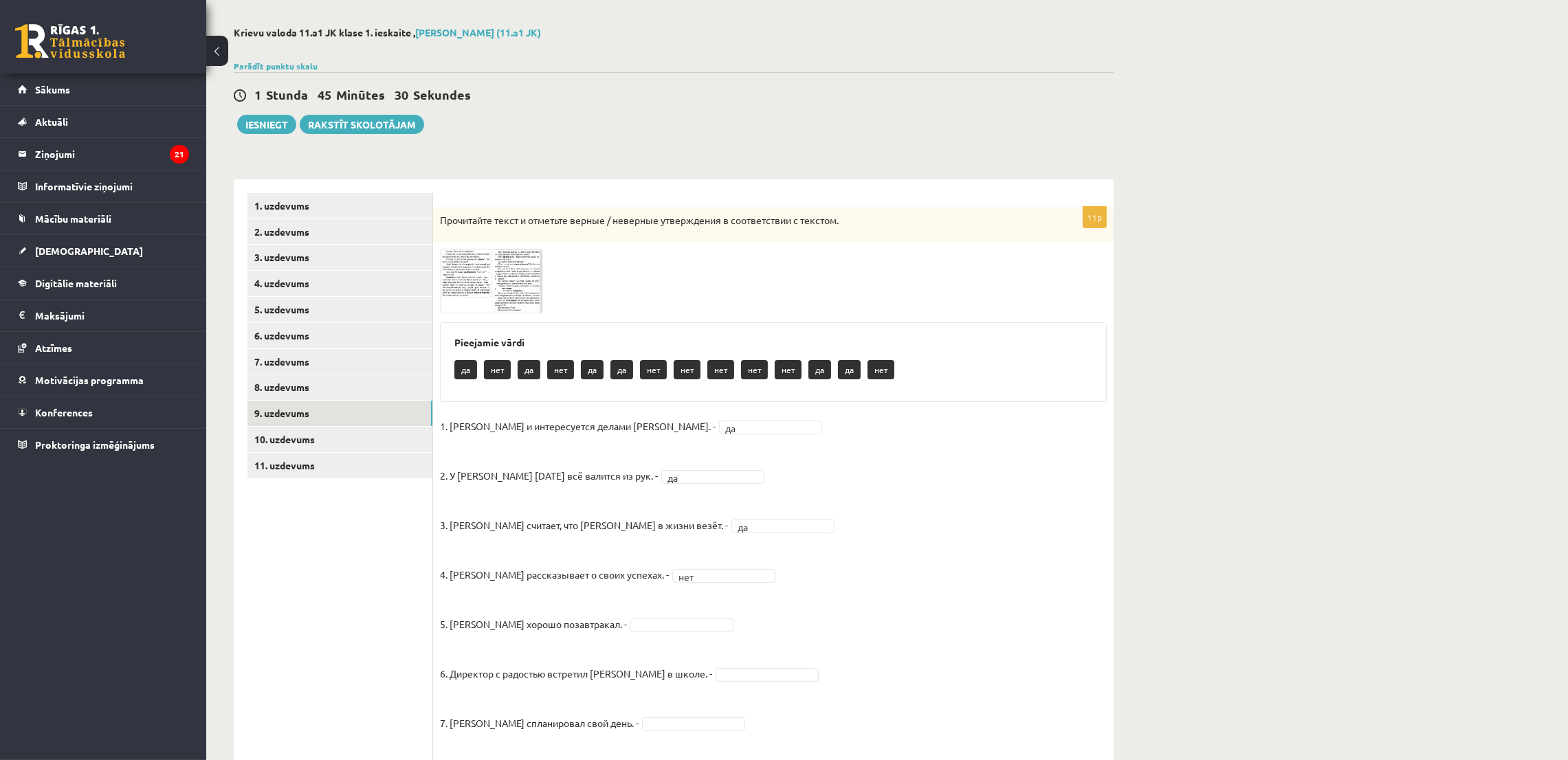
click at [455, 297] on img at bounding box center [491, 281] width 103 height 64
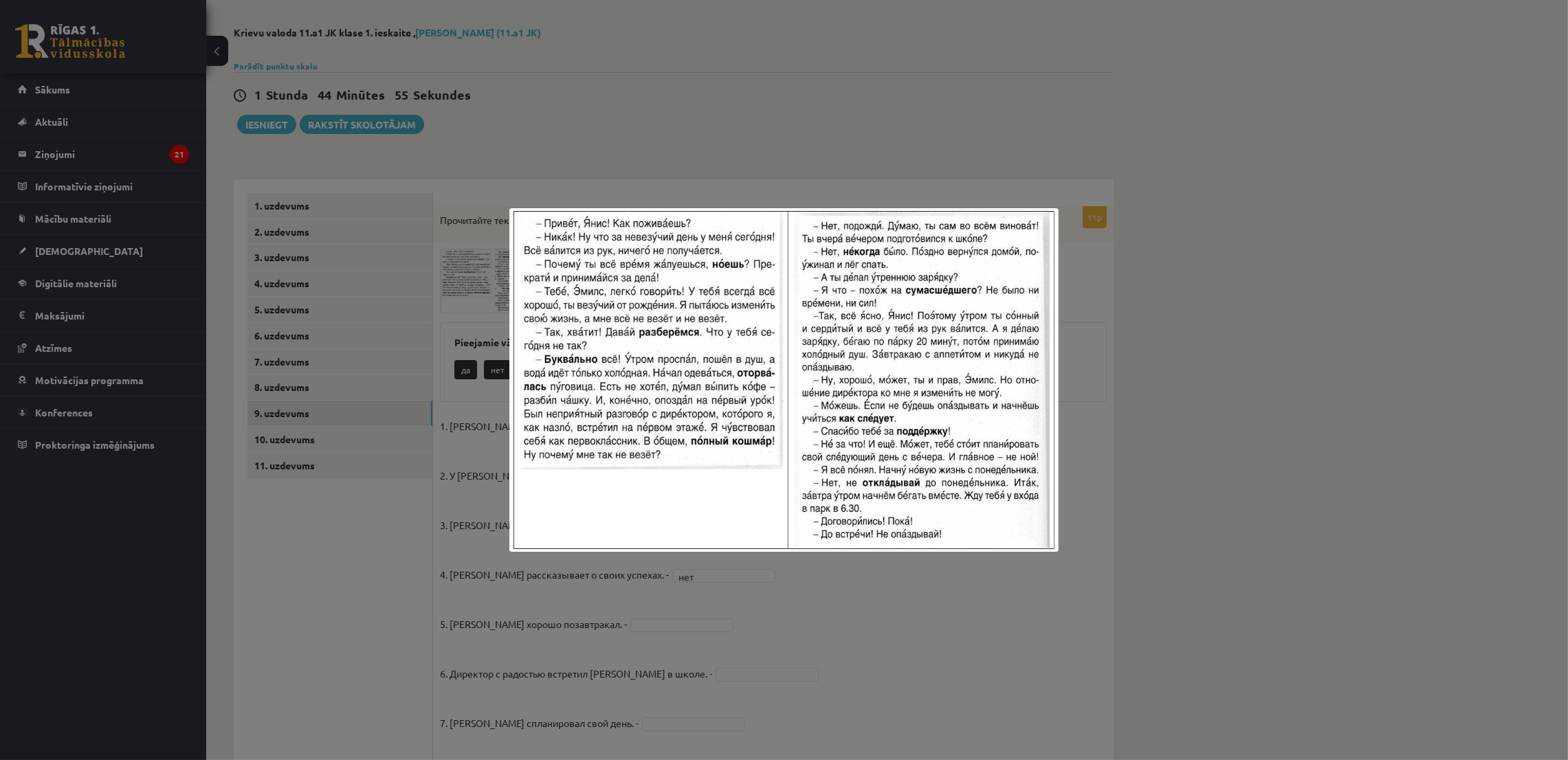
click at [502, 544] on div at bounding box center [784, 380] width 1568 height 760
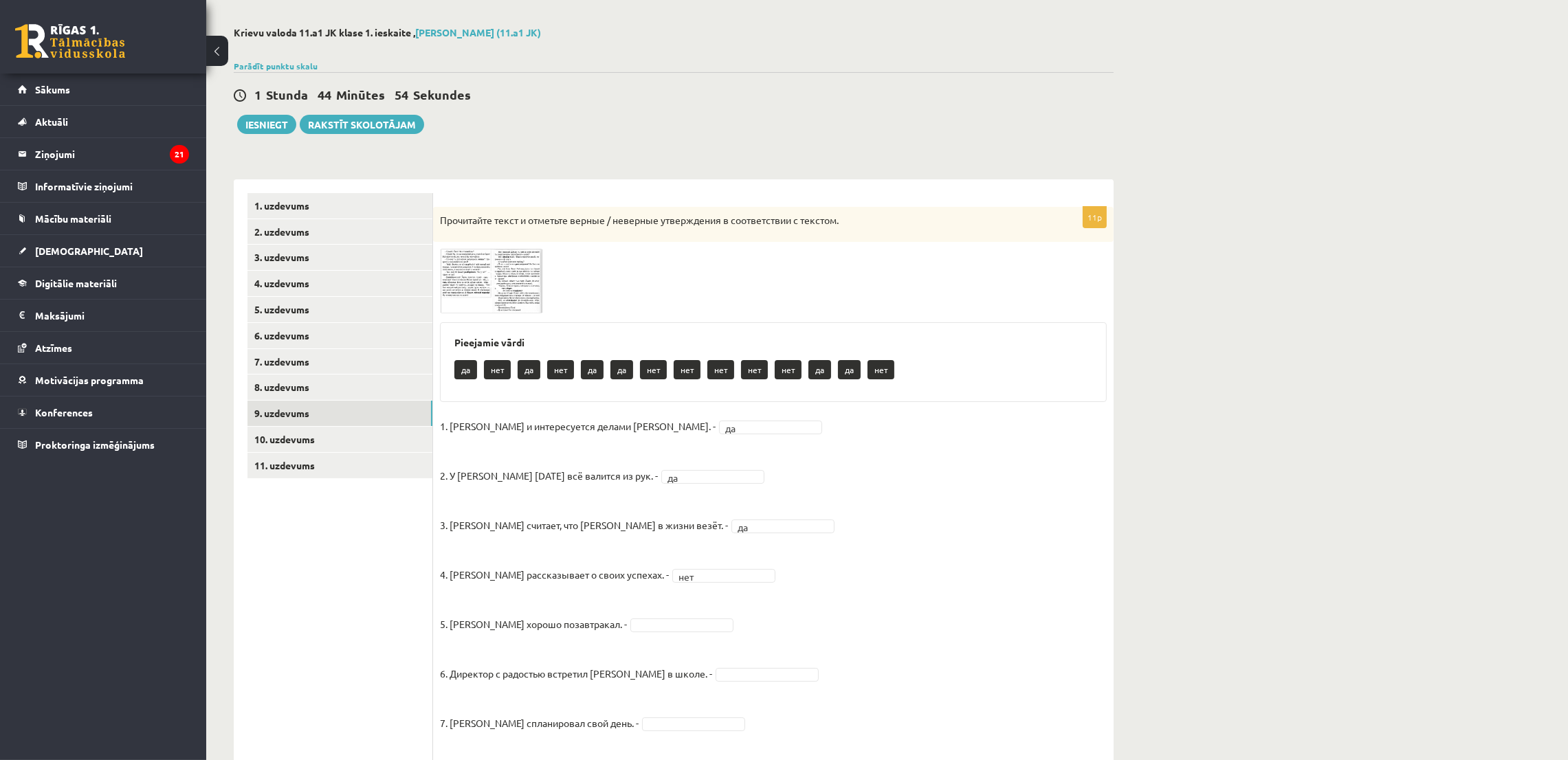
click at [596, 632] on fieldset "1. Эмилс и интересуется делами Яниса. - да ** 2. У Яниса сегодня всё валится из…" at bounding box center [773, 688] width 667 height 544
click at [476, 313] on img at bounding box center [491, 281] width 103 height 64
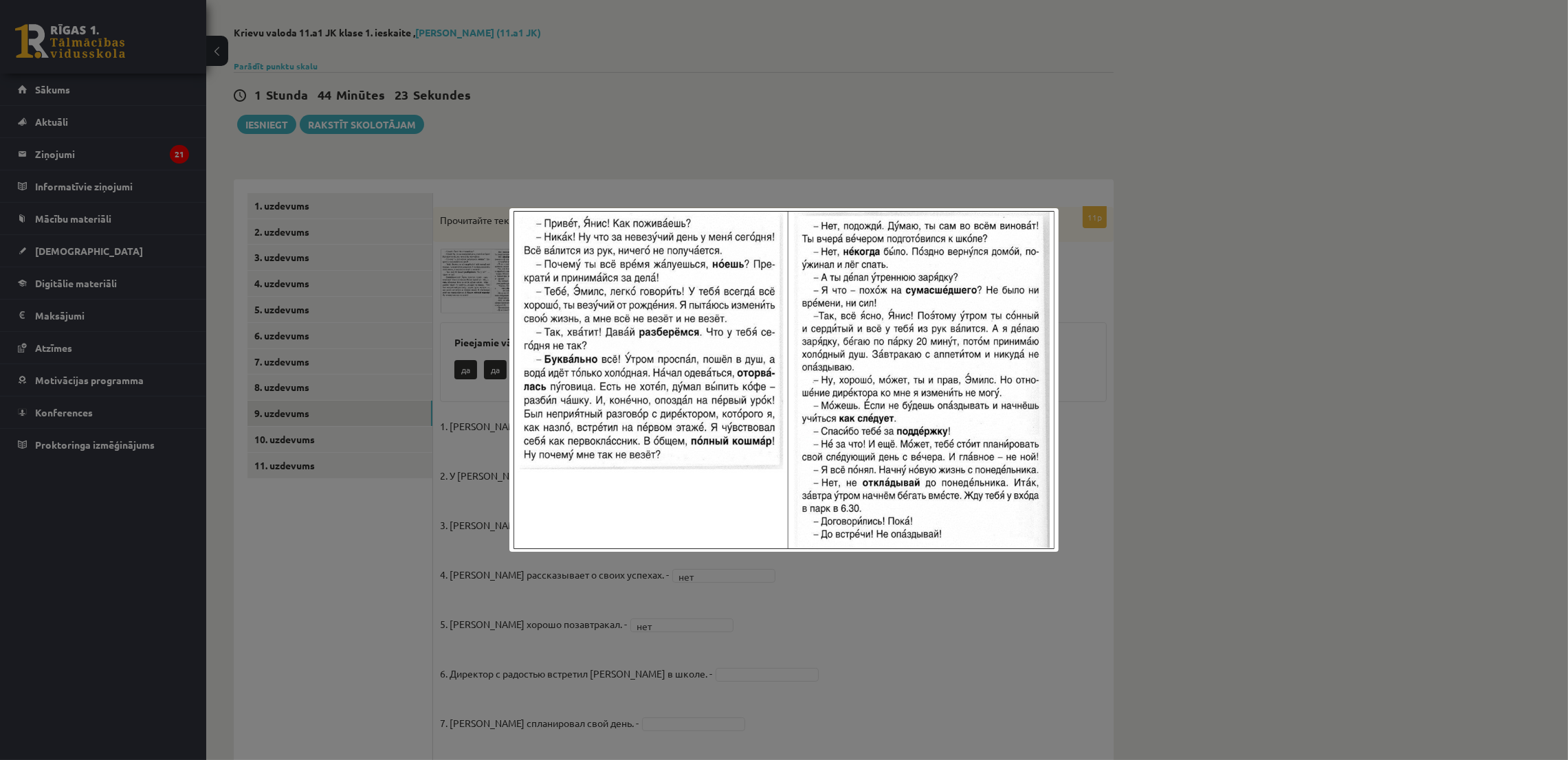
click at [483, 289] on div at bounding box center [784, 380] width 1568 height 760
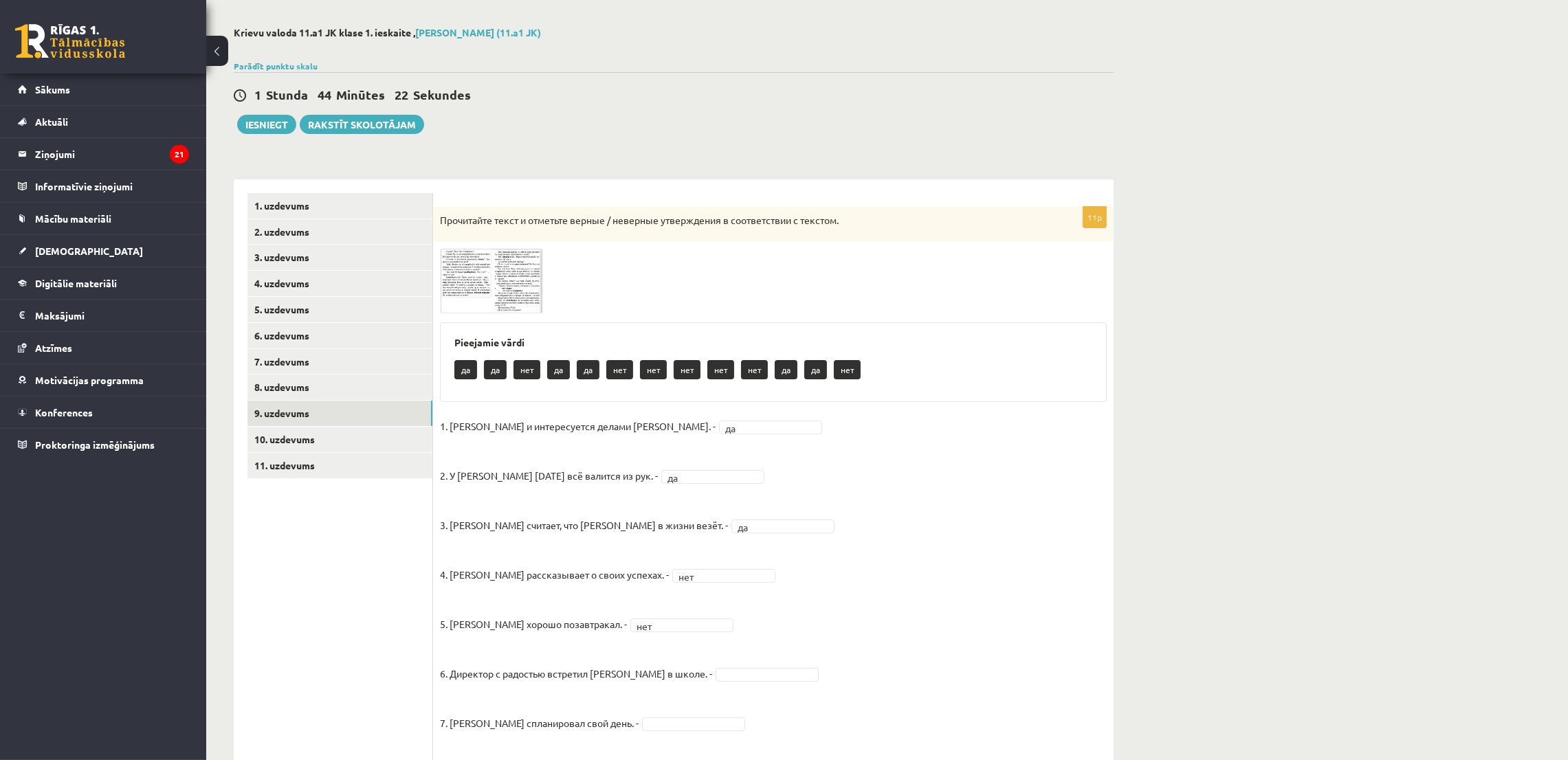
click at [712, 666] on fieldset "1. Эмилс и интересуется делами Яниса. - да ** 2. У Яниса сегодня всё валится из…" at bounding box center [773, 688] width 667 height 544
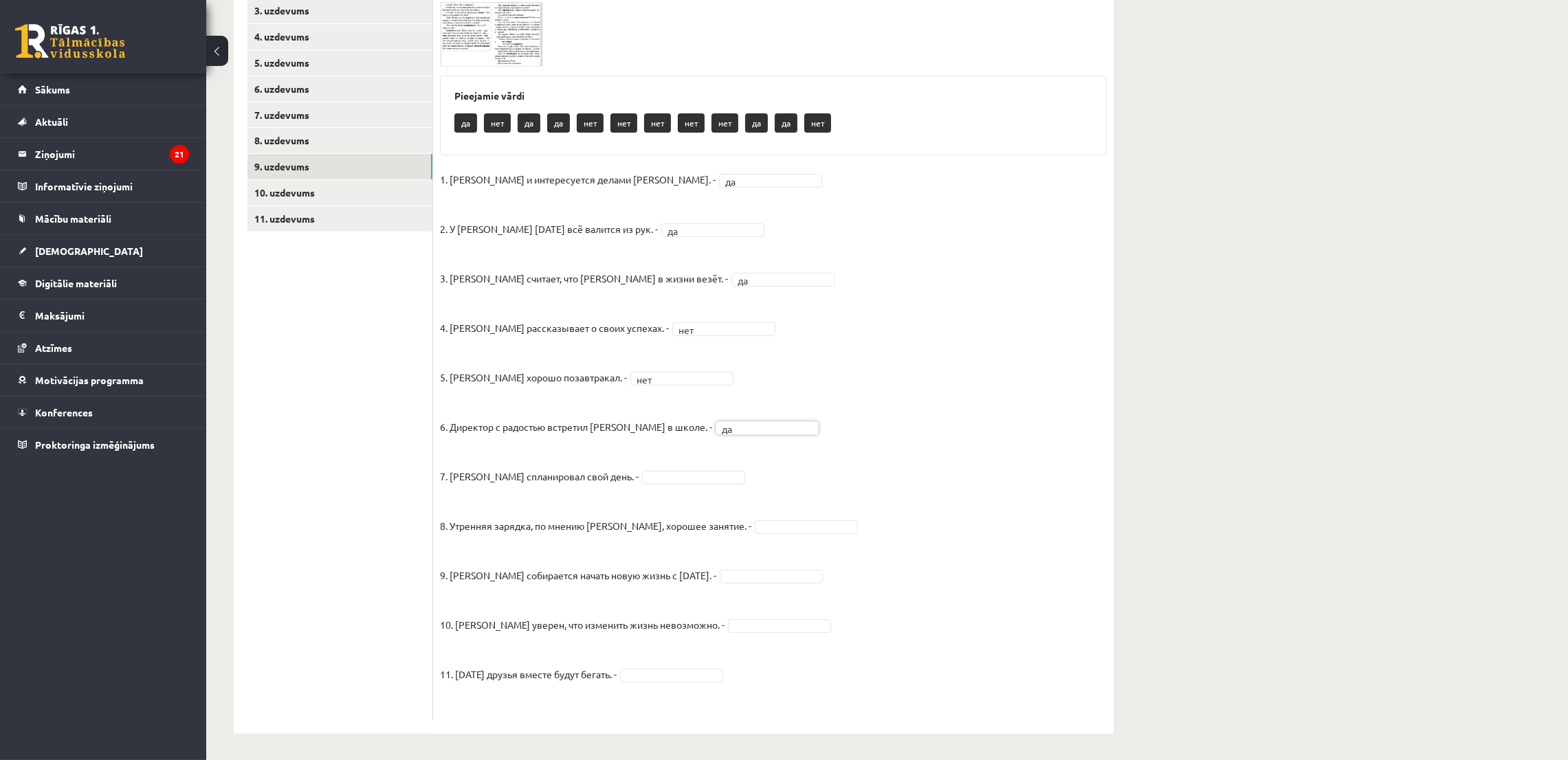
scroll to position [302, 0]
click at [524, 22] on img at bounding box center [491, 33] width 103 height 64
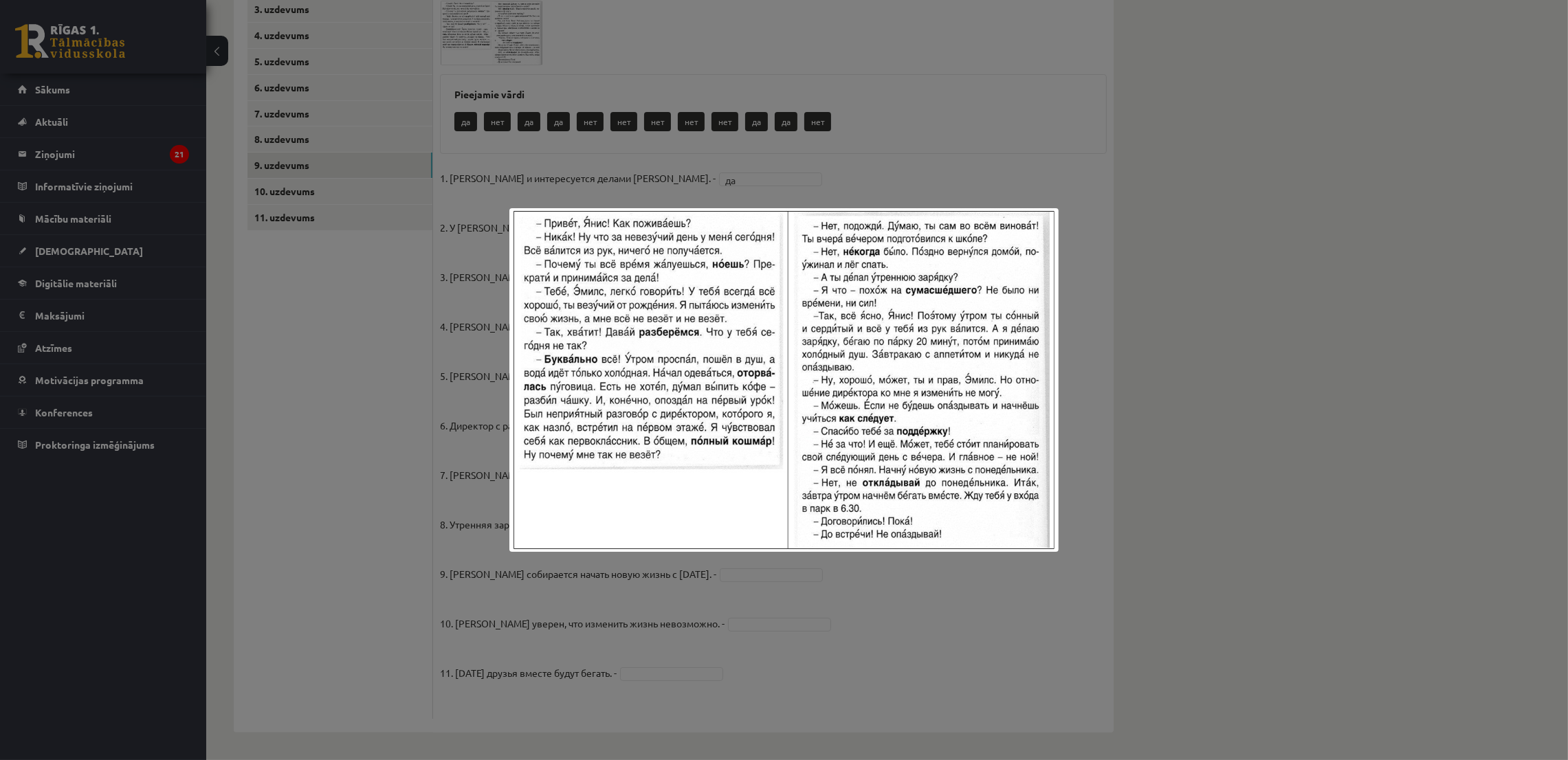
click at [809, 132] on div at bounding box center [784, 380] width 1568 height 760
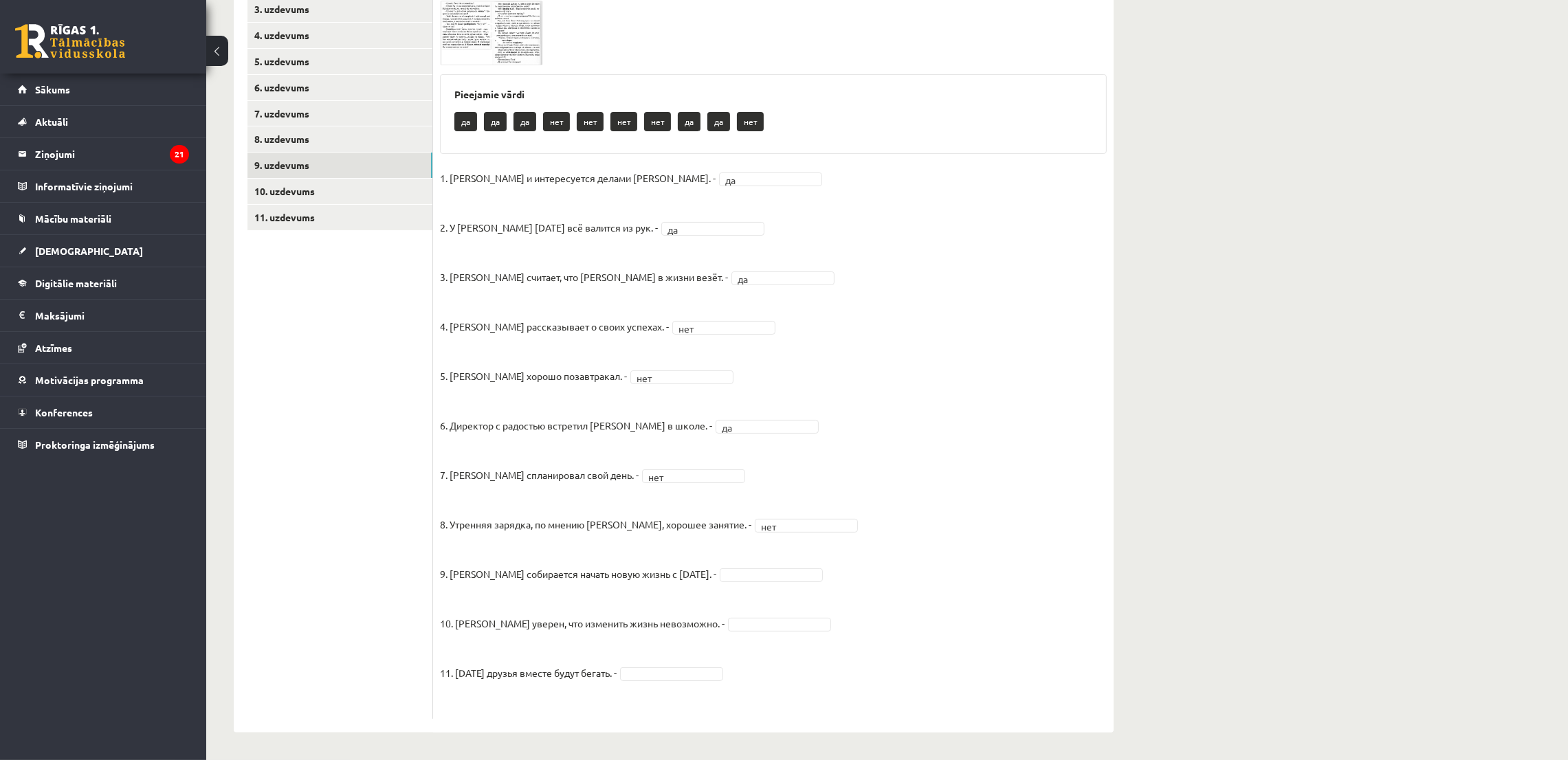
click at [731, 582] on fieldset "1. Эмилс и интересуется делами Яниса. - да ** 2. У Яниса сегодня всё валится из…" at bounding box center [773, 440] width 667 height 544
click at [380, 181] on link "10. uzdevums" at bounding box center [340, 191] width 185 height 25
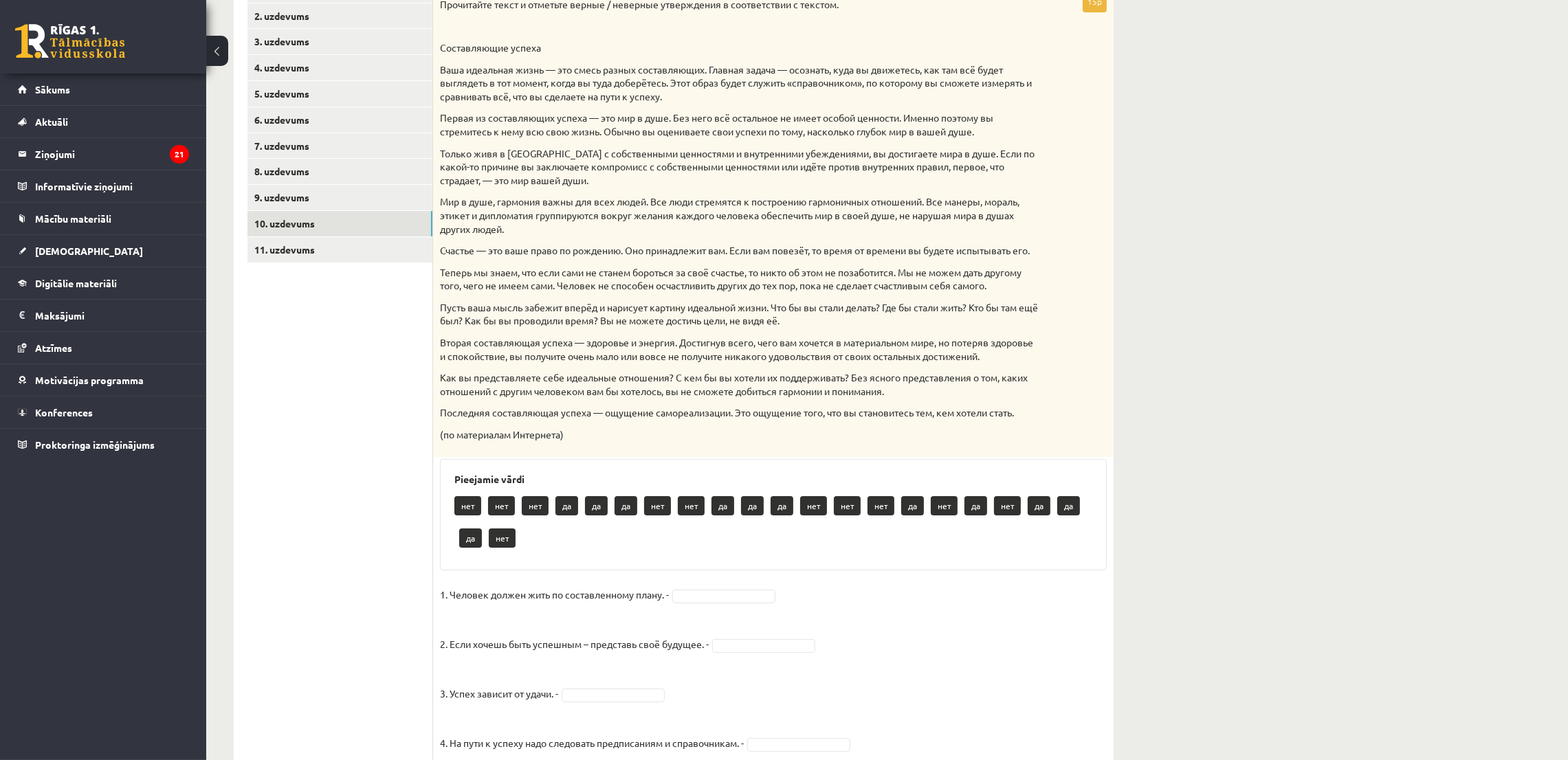
scroll to position [302, 0]
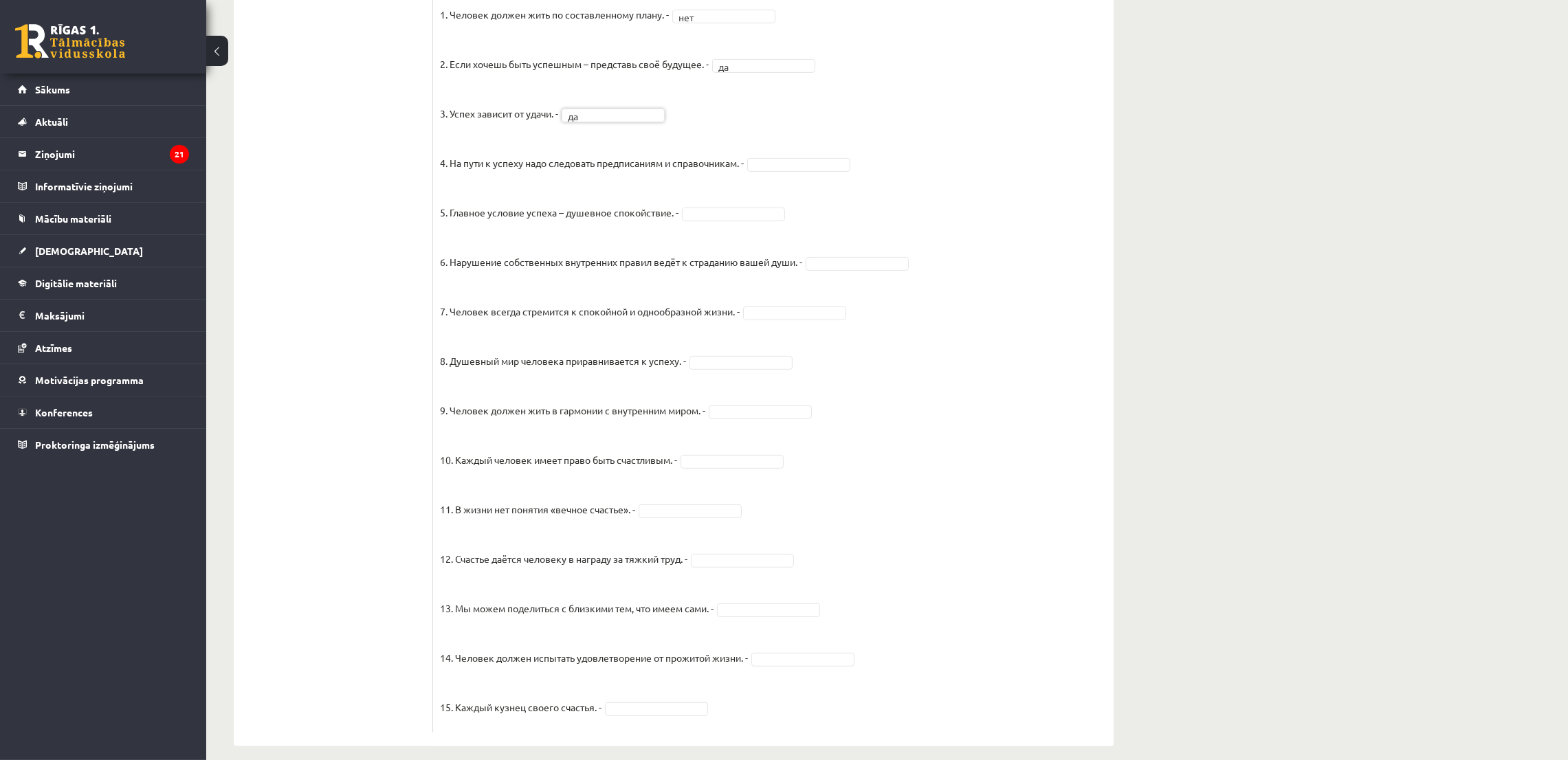
scroll to position [845, 0]
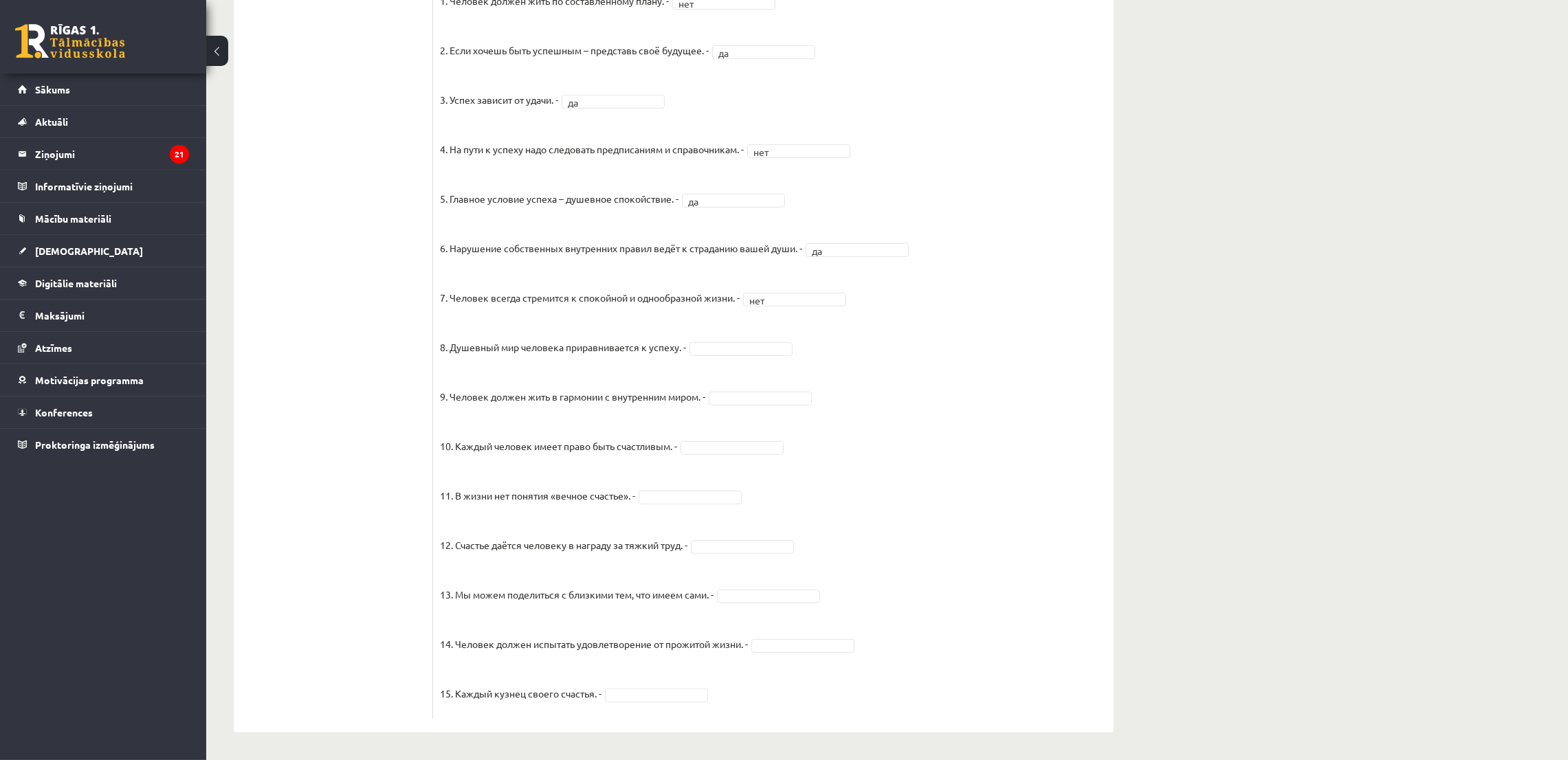
click at [740, 356] on fieldset "1. Человек должен жить по составленному плану. - нет *** 2. Если хочешь быть ус…" at bounding box center [773, 351] width 667 height 722
click at [737, 386] on fieldset "1. Человек должен жить по составленному плану. - нет *** 2. Если хочешь быть ус…" at bounding box center [773, 351] width 667 height 722
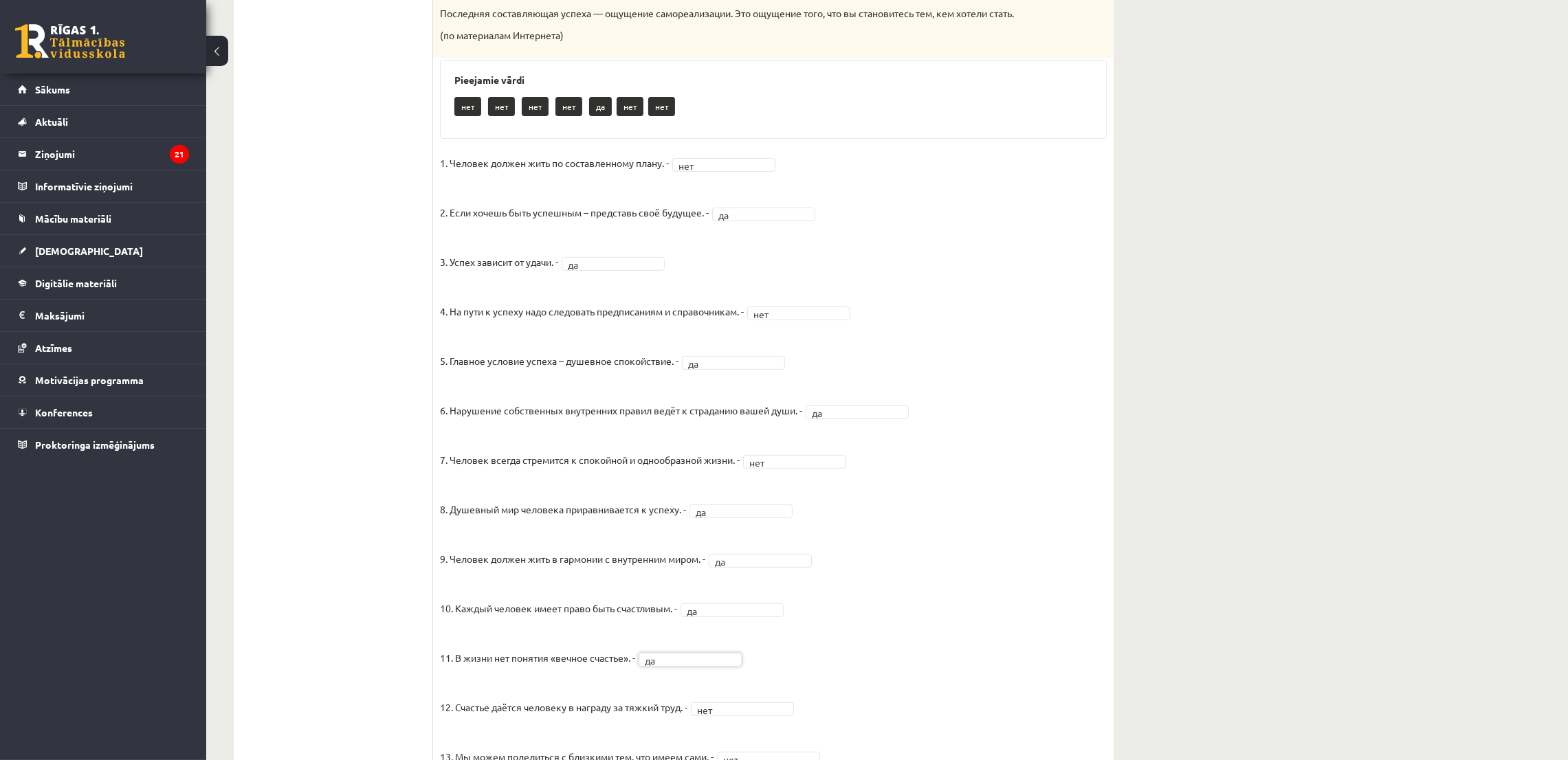
scroll to position [433, 0]
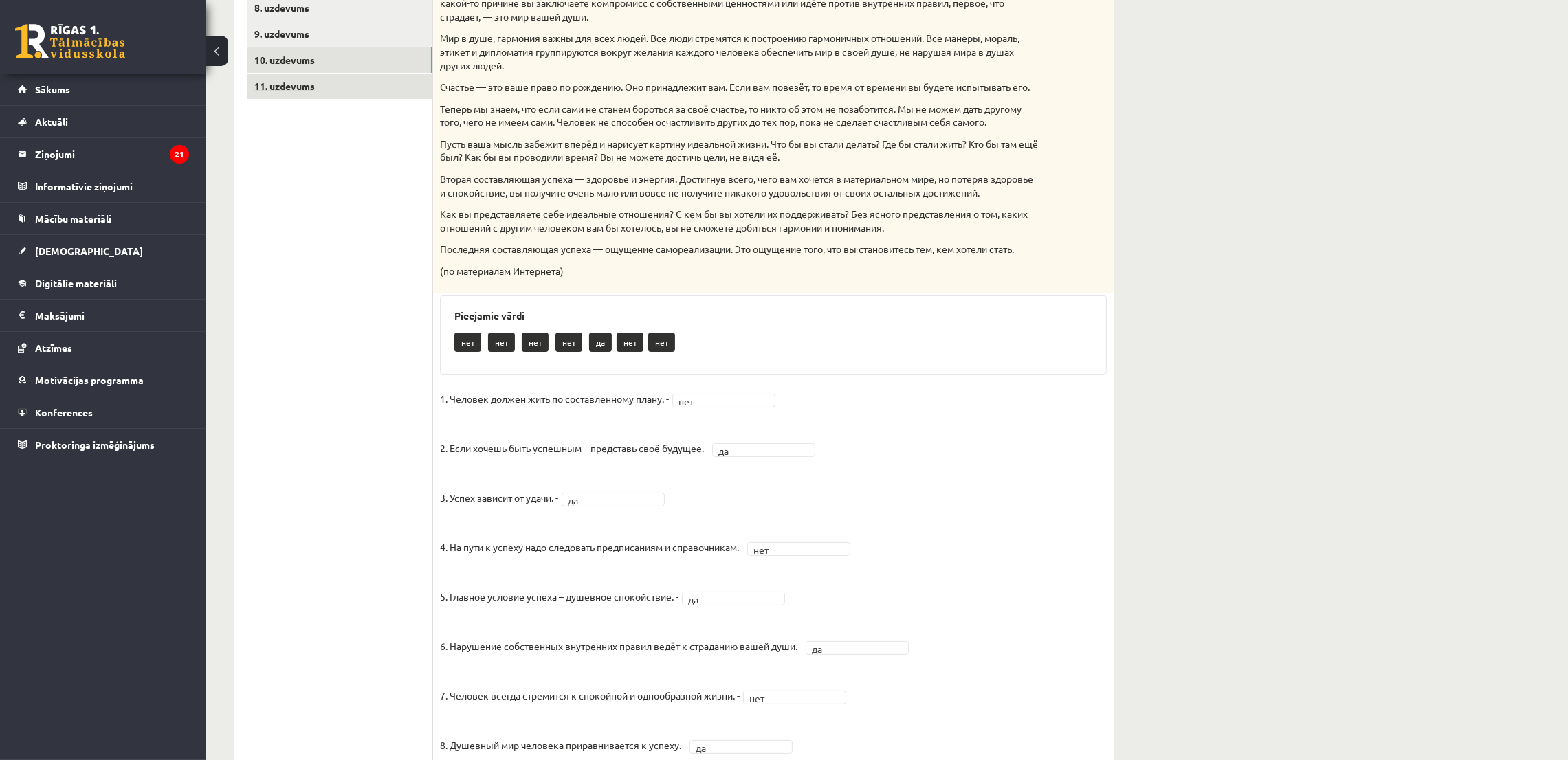
click at [312, 90] on link "11. uzdevums" at bounding box center [340, 85] width 185 height 25
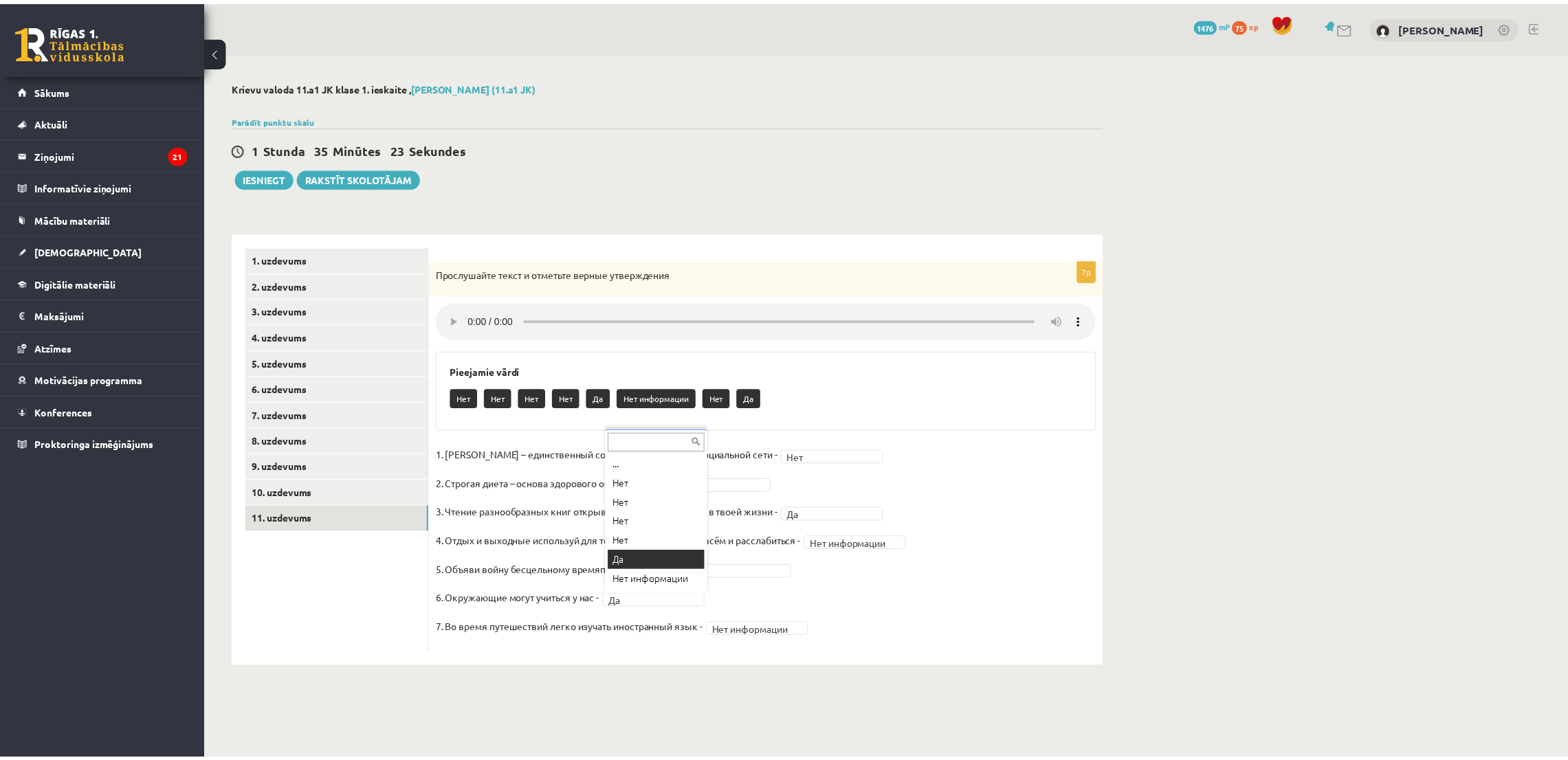
scroll to position [11, 0]
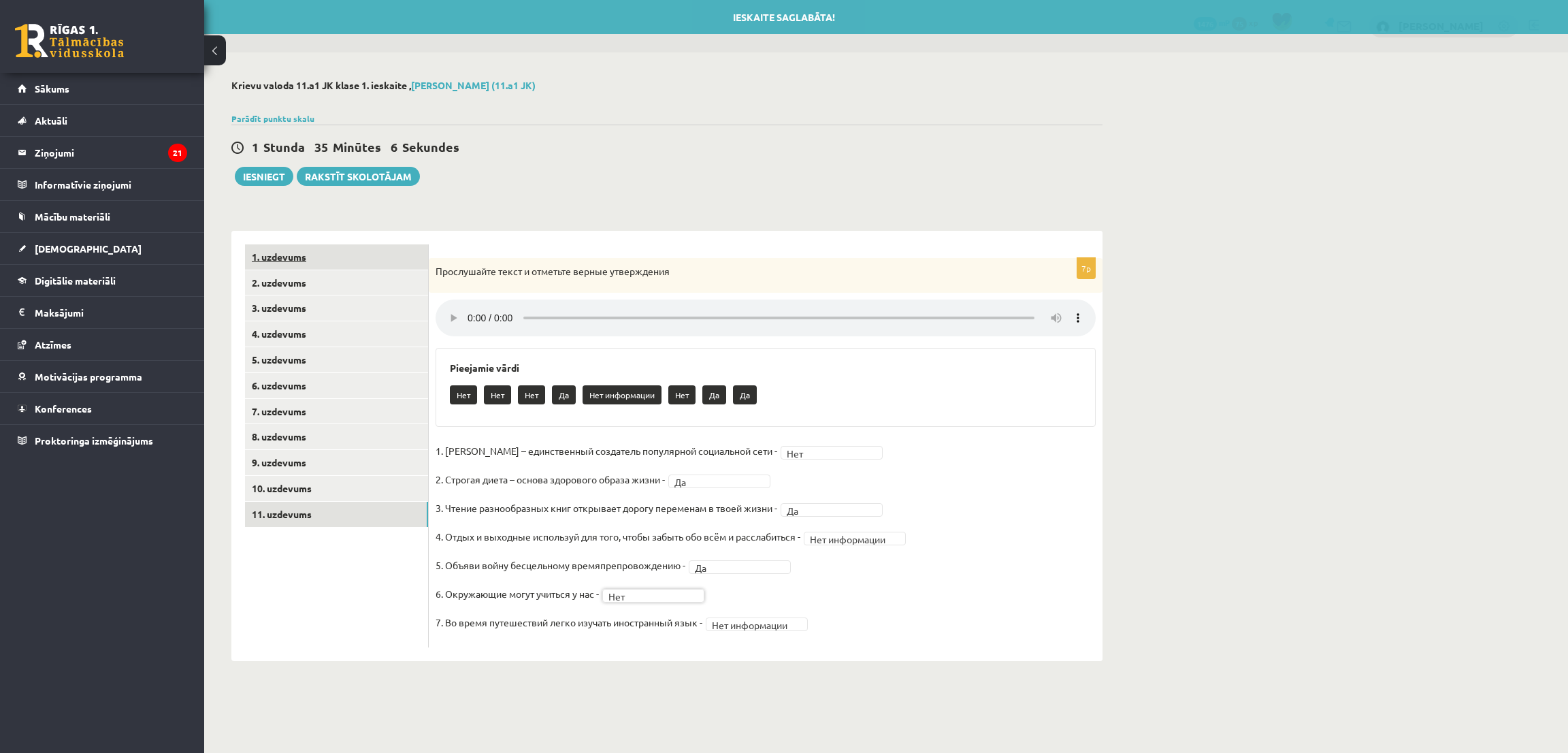
click at [361, 265] on link "1. uzdevums" at bounding box center [336, 256] width 183 height 25
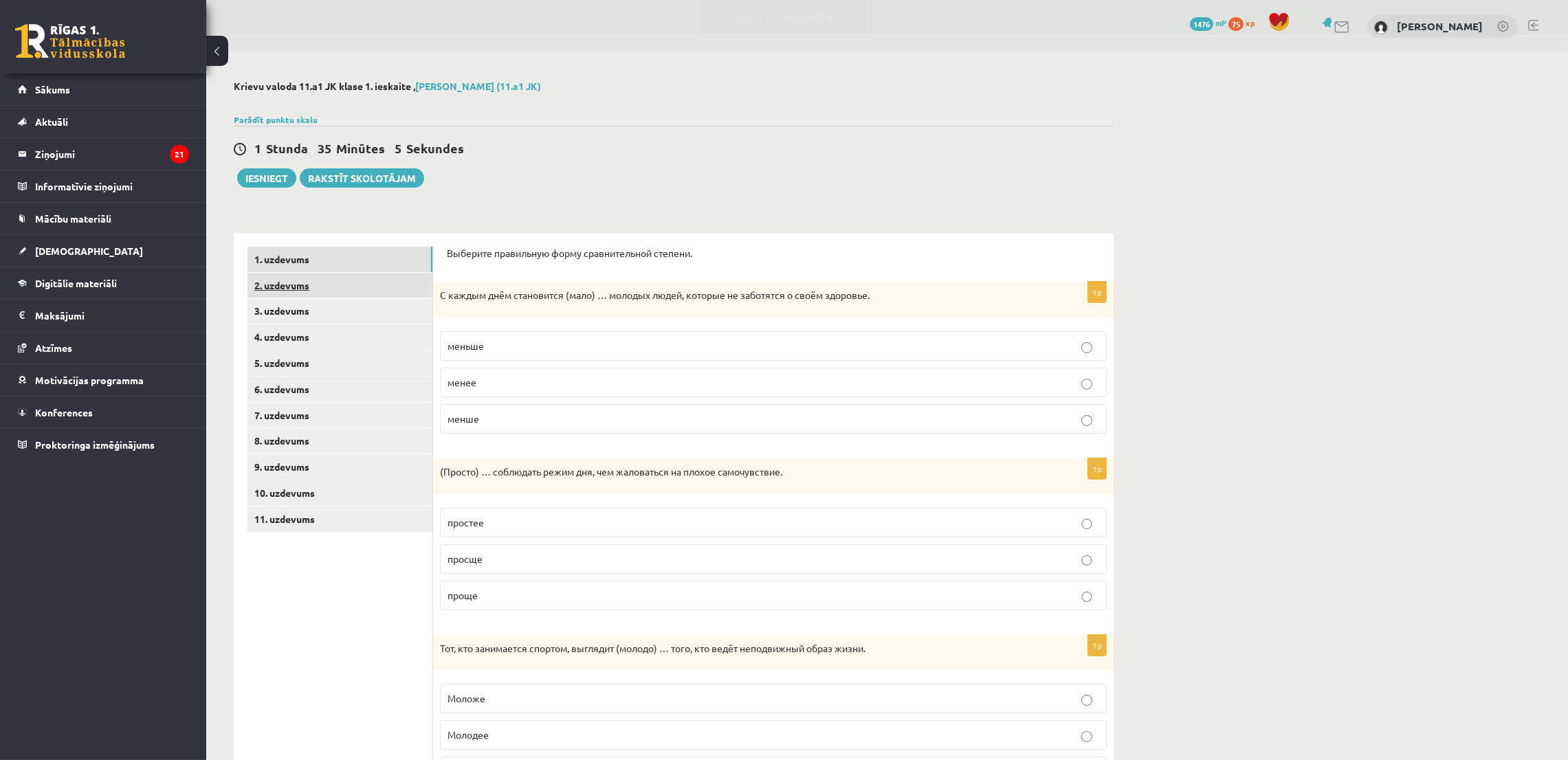
click at [365, 291] on link "2. uzdevums" at bounding box center [340, 285] width 185 height 25
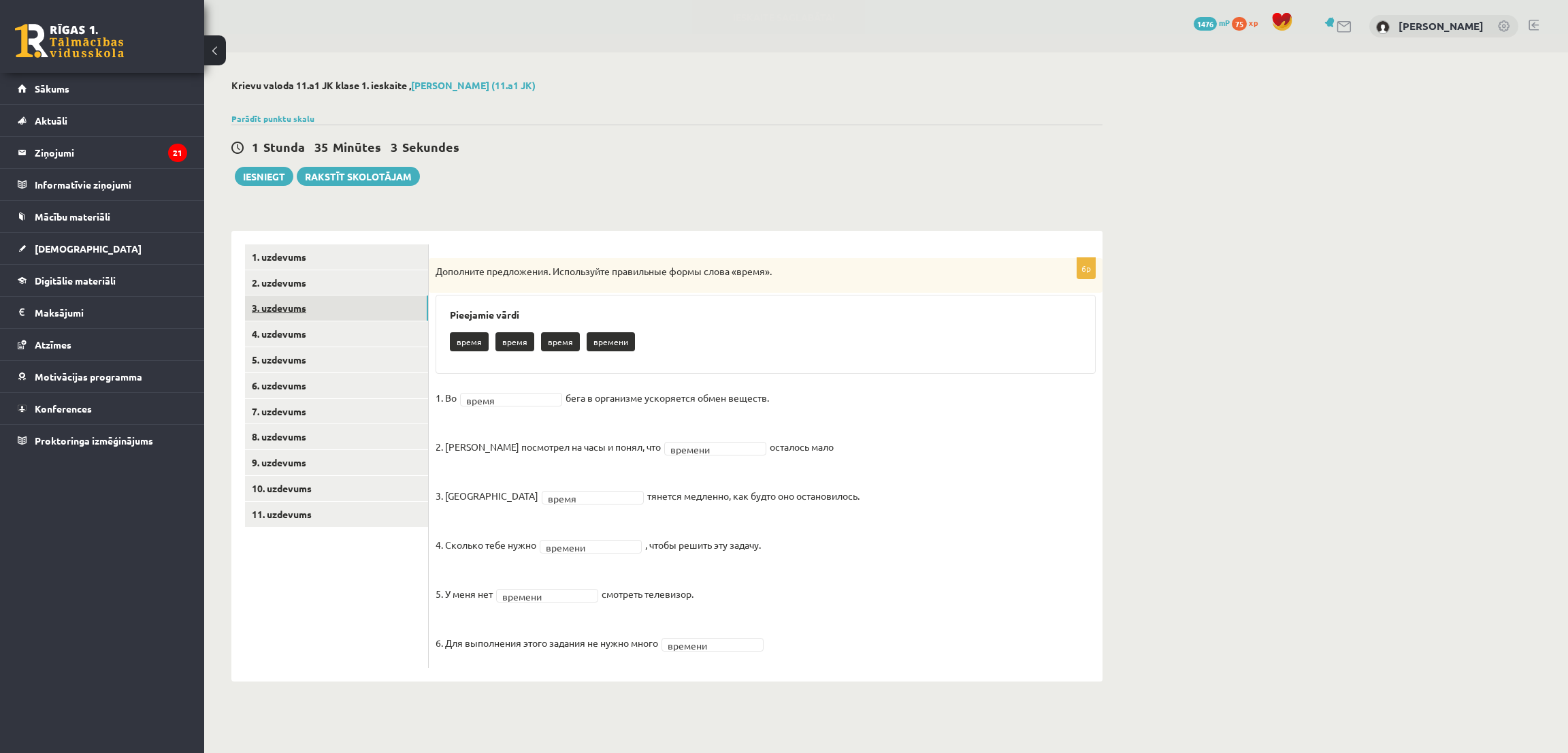
click at [284, 317] on link "3. uzdevums" at bounding box center [336, 308] width 183 height 25
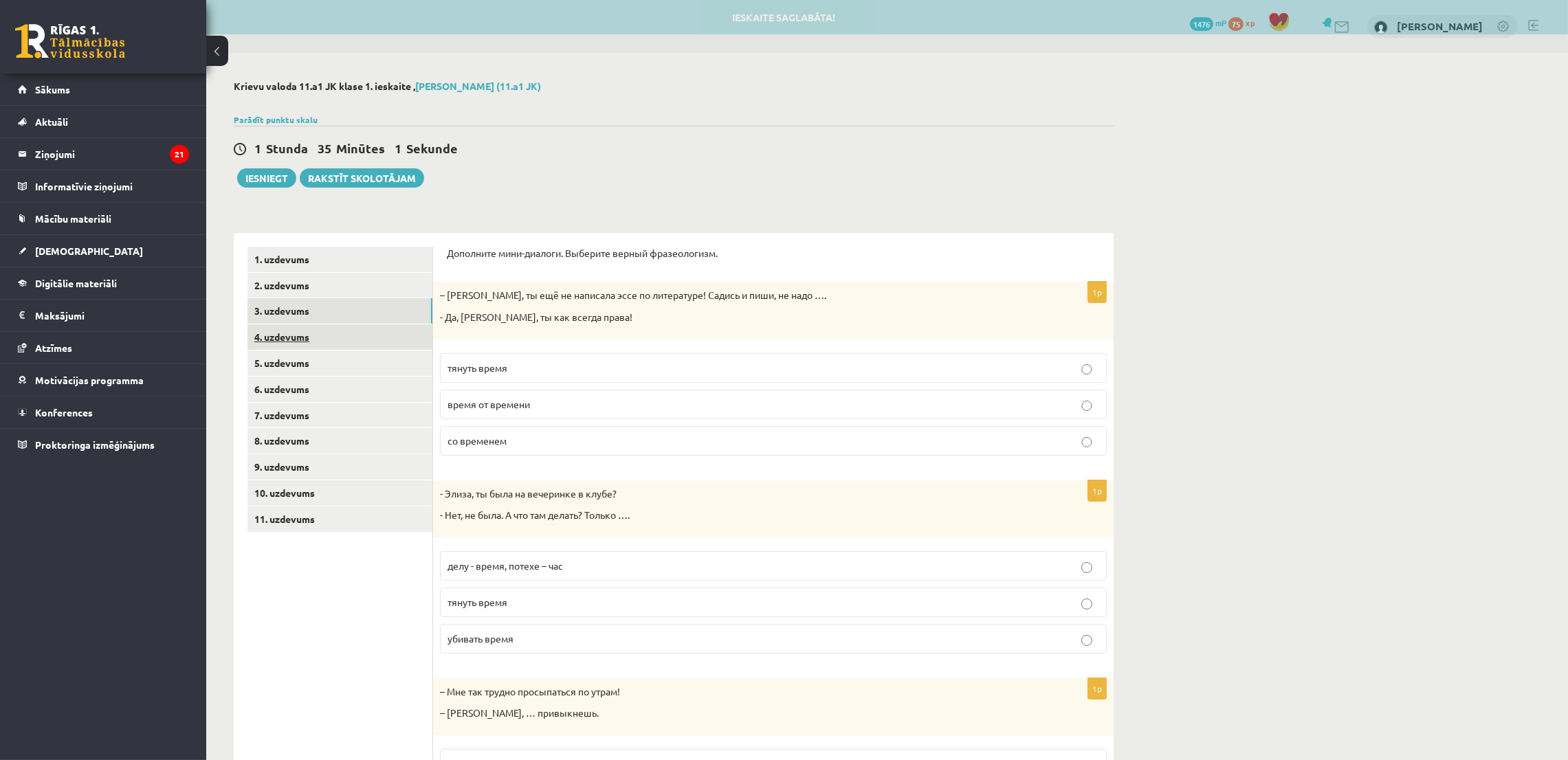
click at [299, 339] on link "4. uzdevums" at bounding box center [340, 337] width 185 height 25
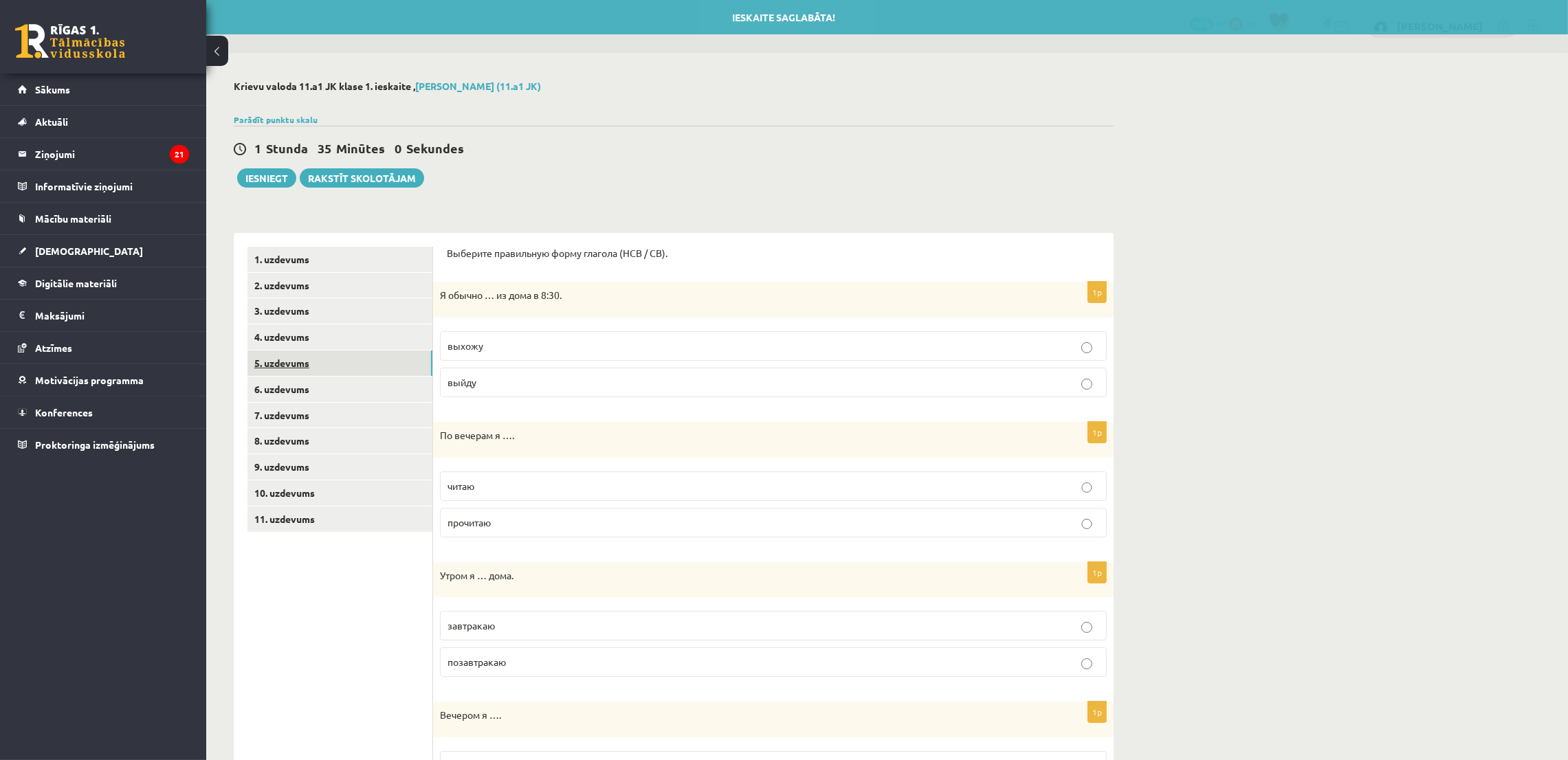
click at [300, 372] on link "5. uzdevums" at bounding box center [340, 363] width 185 height 25
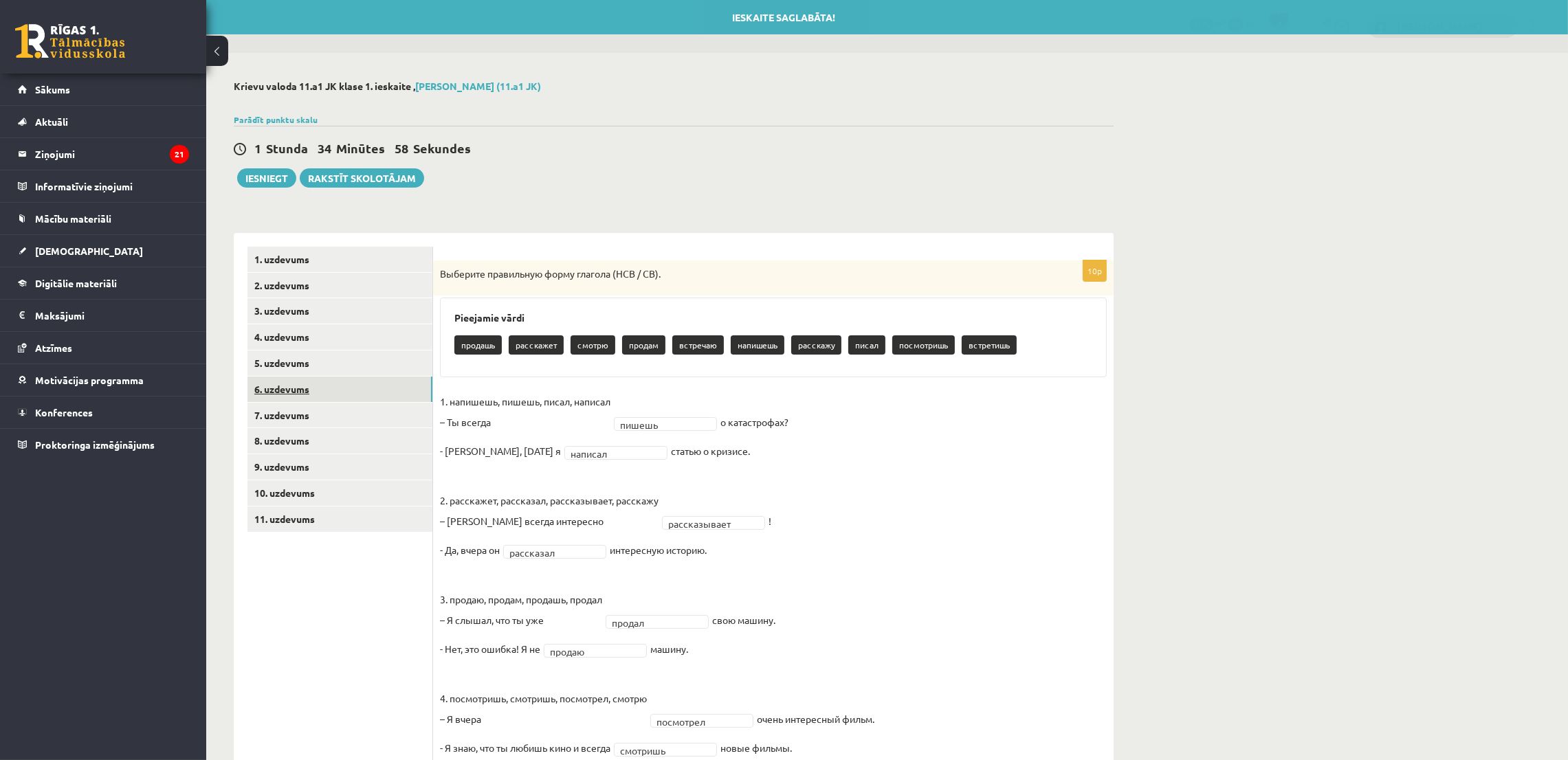
click at [380, 388] on link "6. uzdevums" at bounding box center [340, 389] width 185 height 25
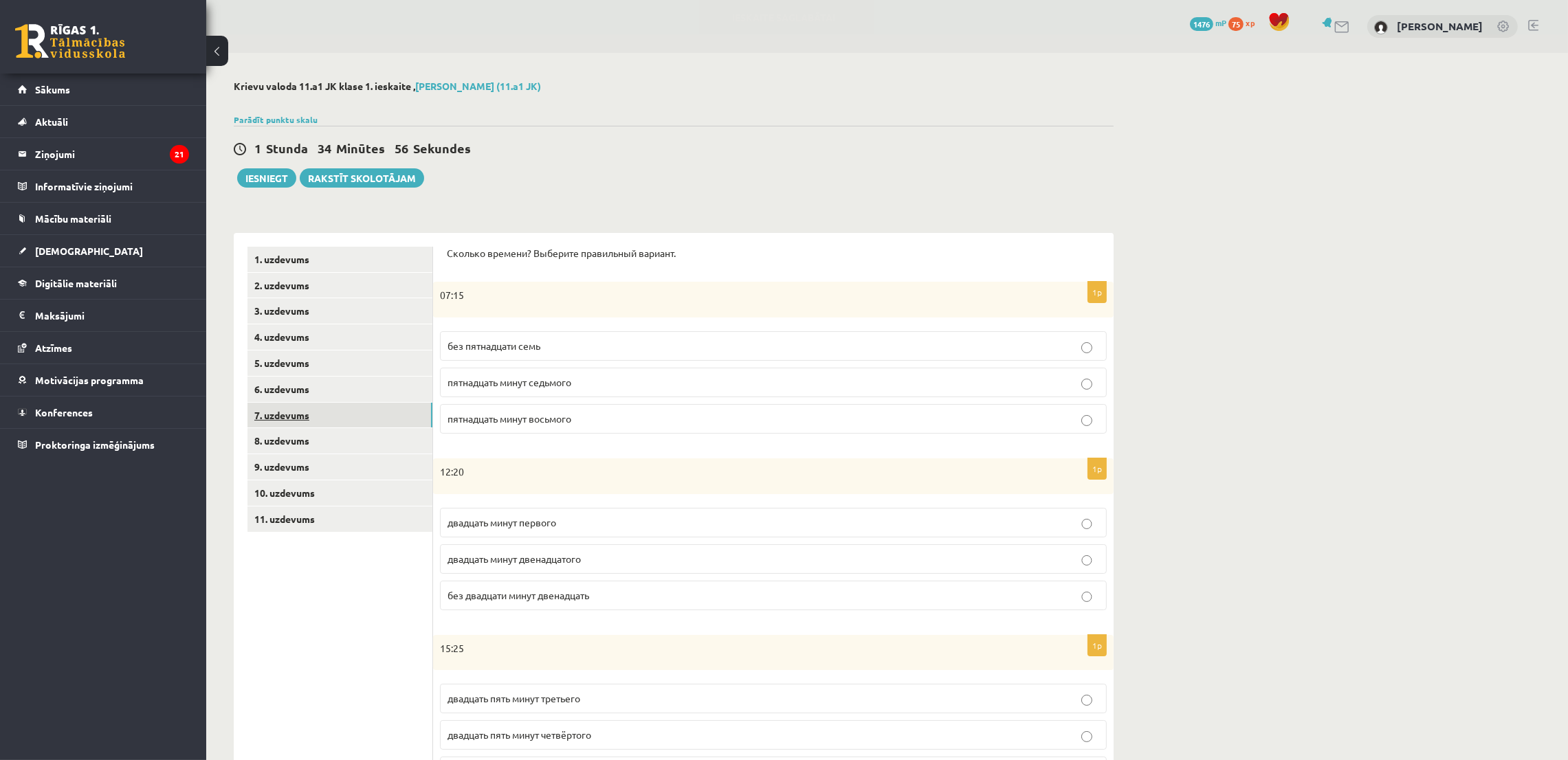
click at [336, 413] on link "7. uzdevums" at bounding box center [340, 415] width 185 height 25
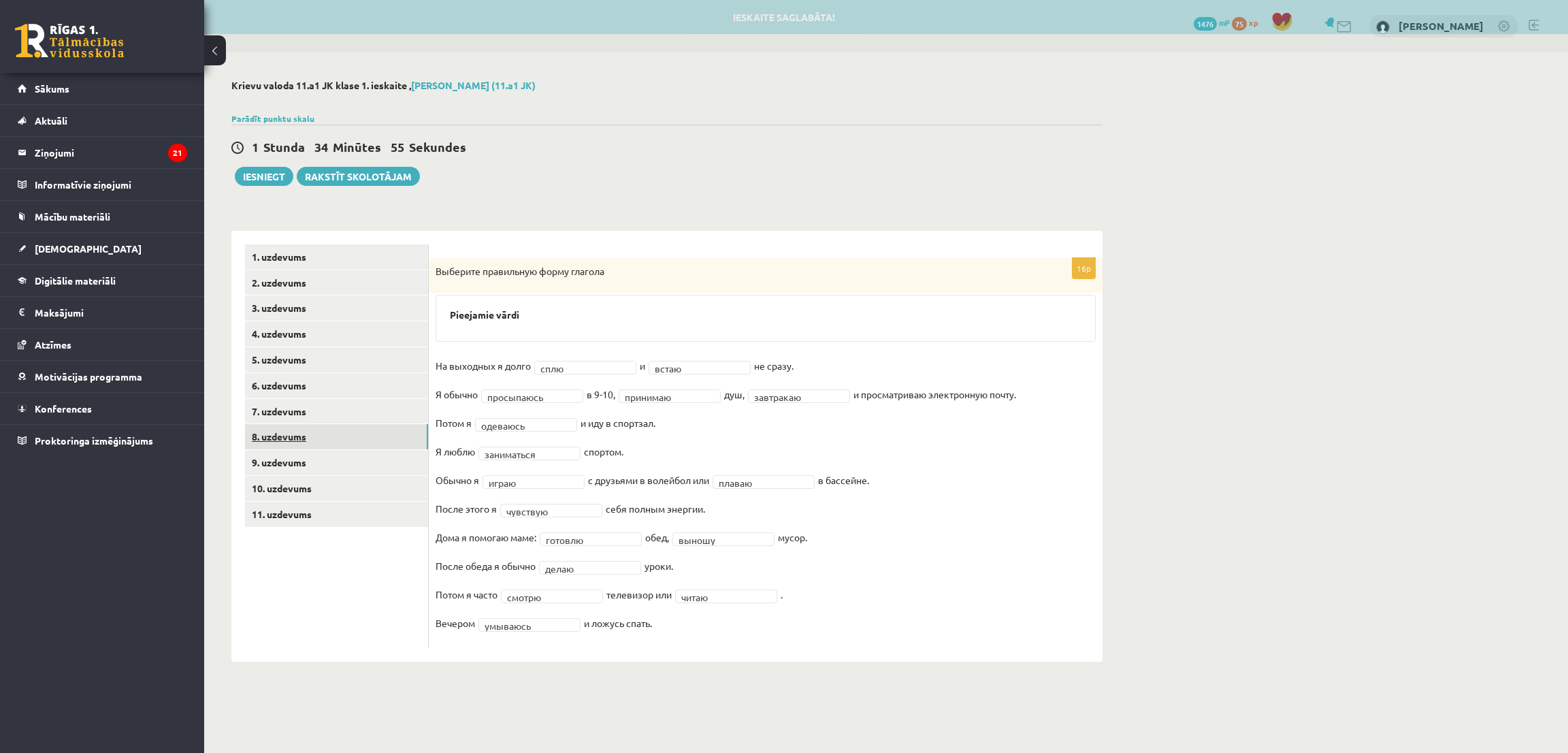
click at [322, 435] on link "8. uzdevums" at bounding box center [336, 436] width 183 height 25
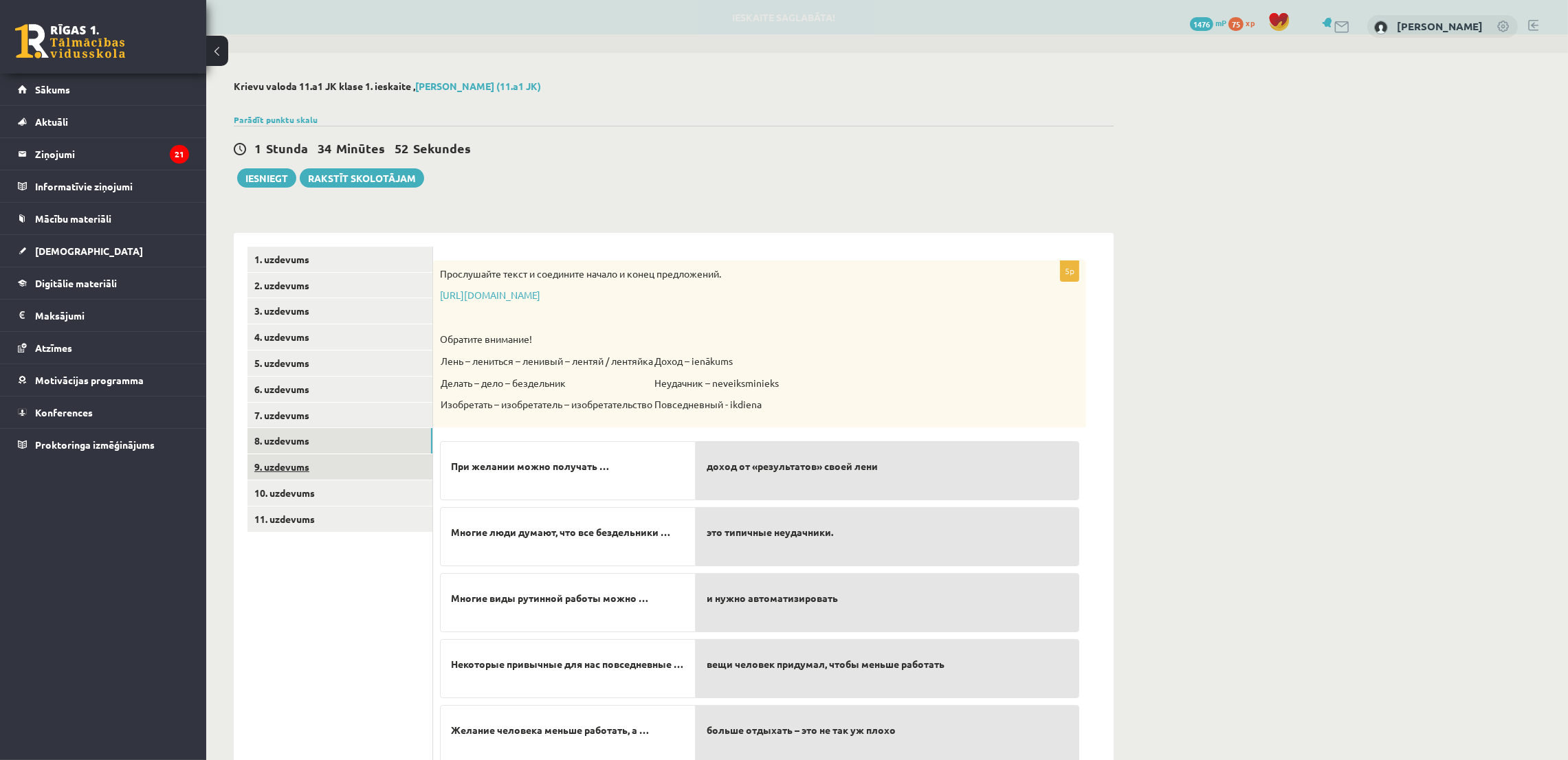
click at [313, 470] on link "9. uzdevums" at bounding box center [340, 467] width 185 height 25
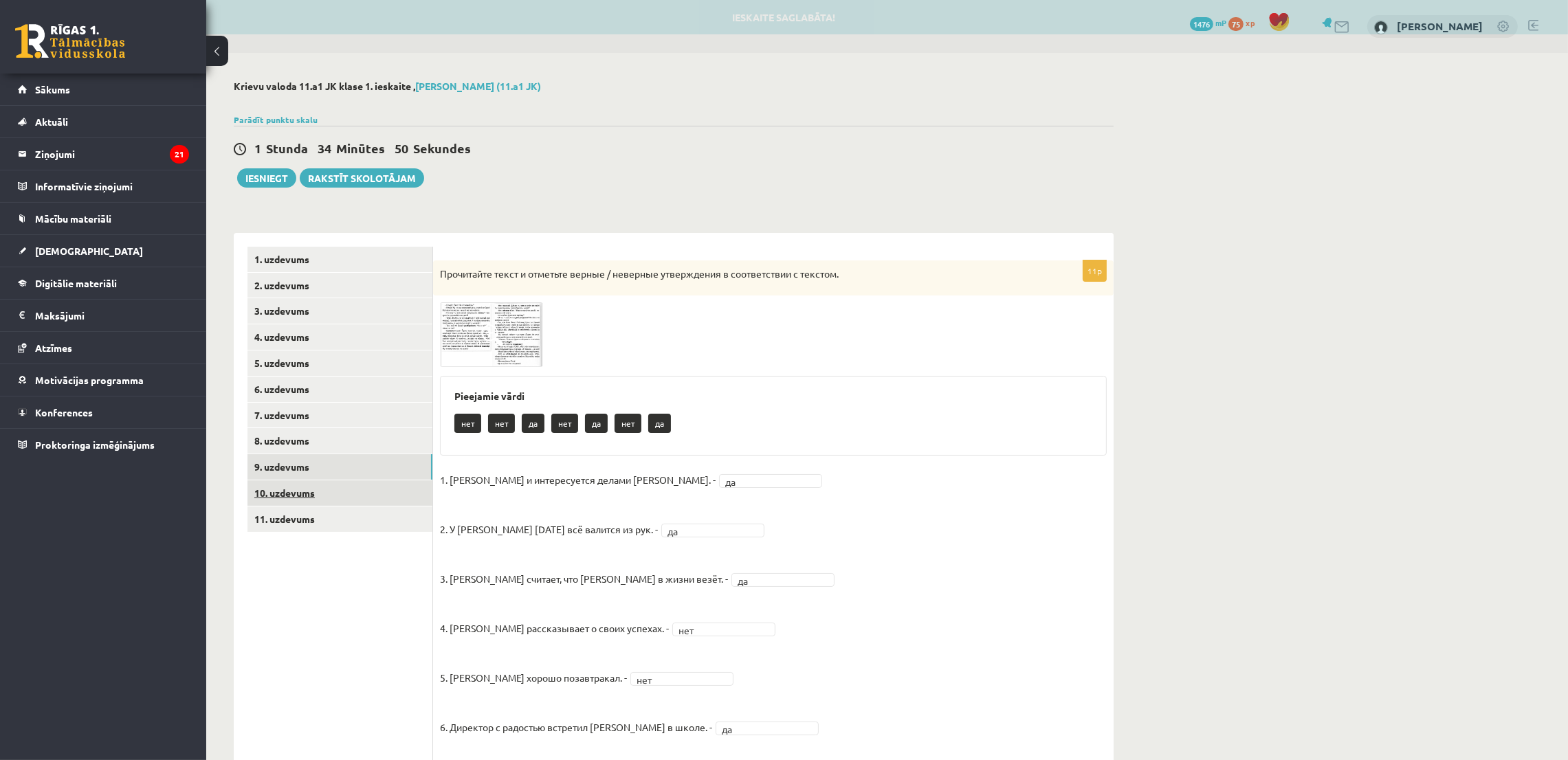
click at [306, 495] on link "10. uzdevums" at bounding box center [340, 493] width 185 height 25
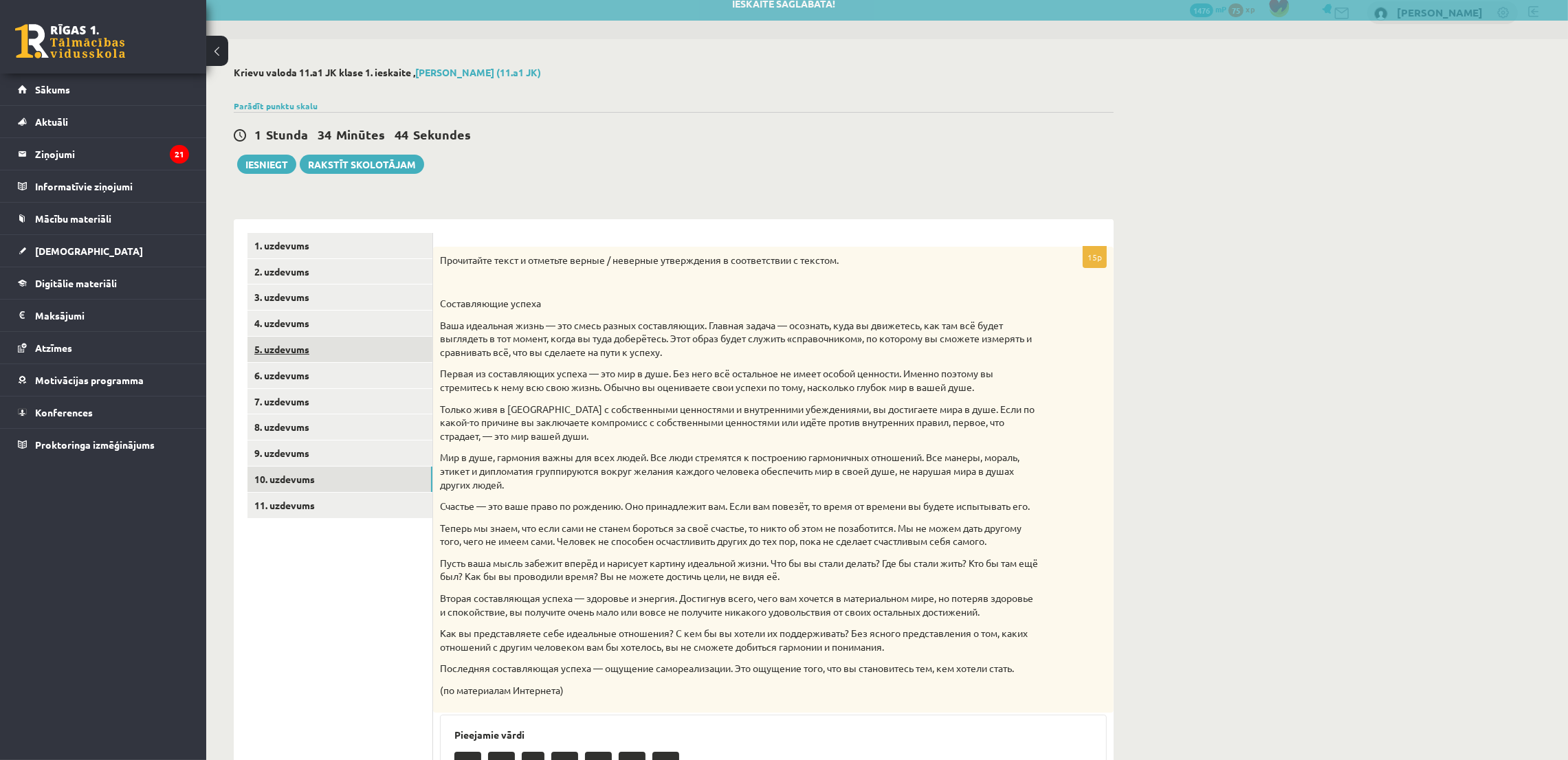
scroll to position [0, 0]
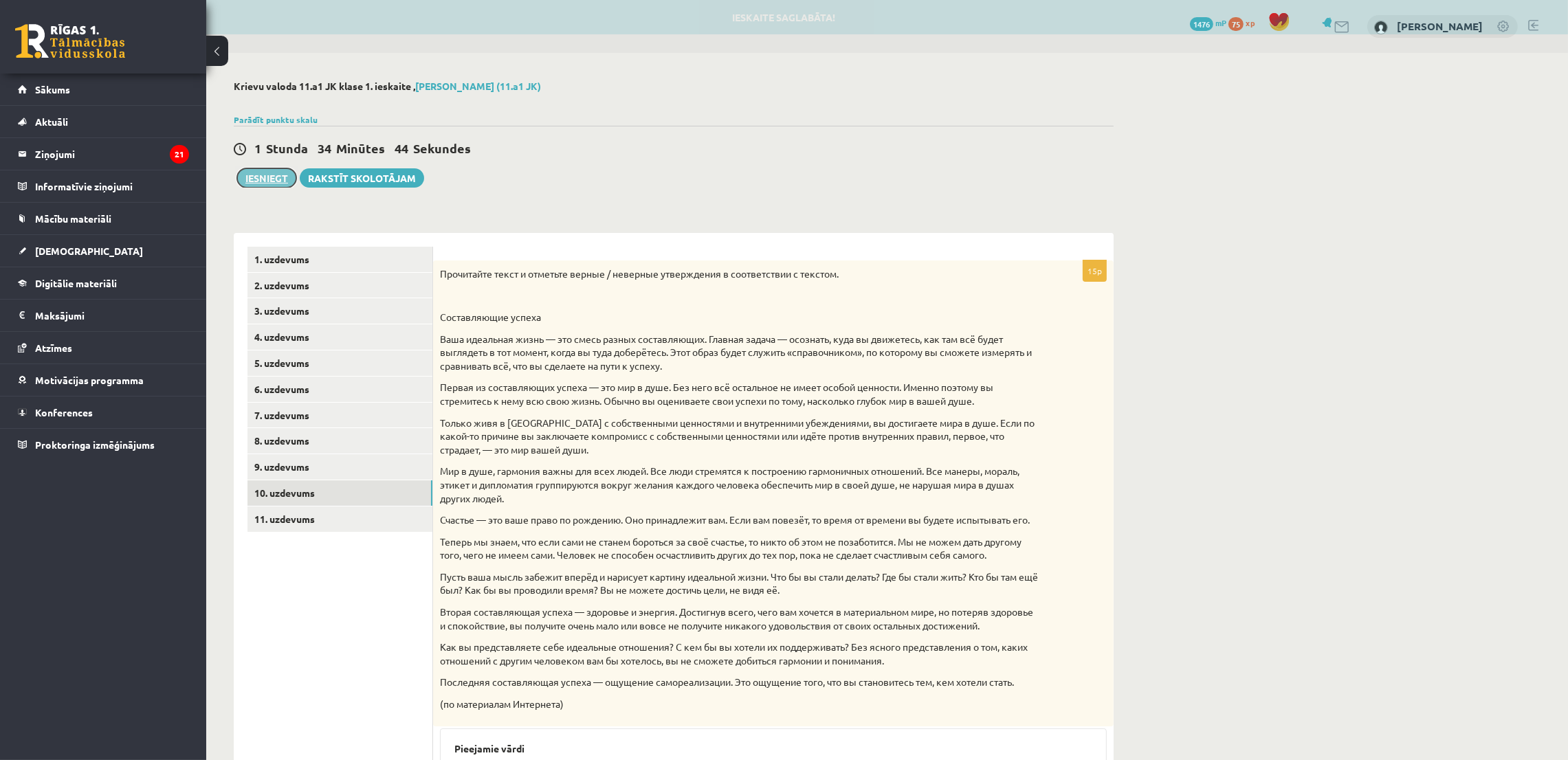
click at [267, 181] on button "Iesniegt" at bounding box center [266, 178] width 59 height 19
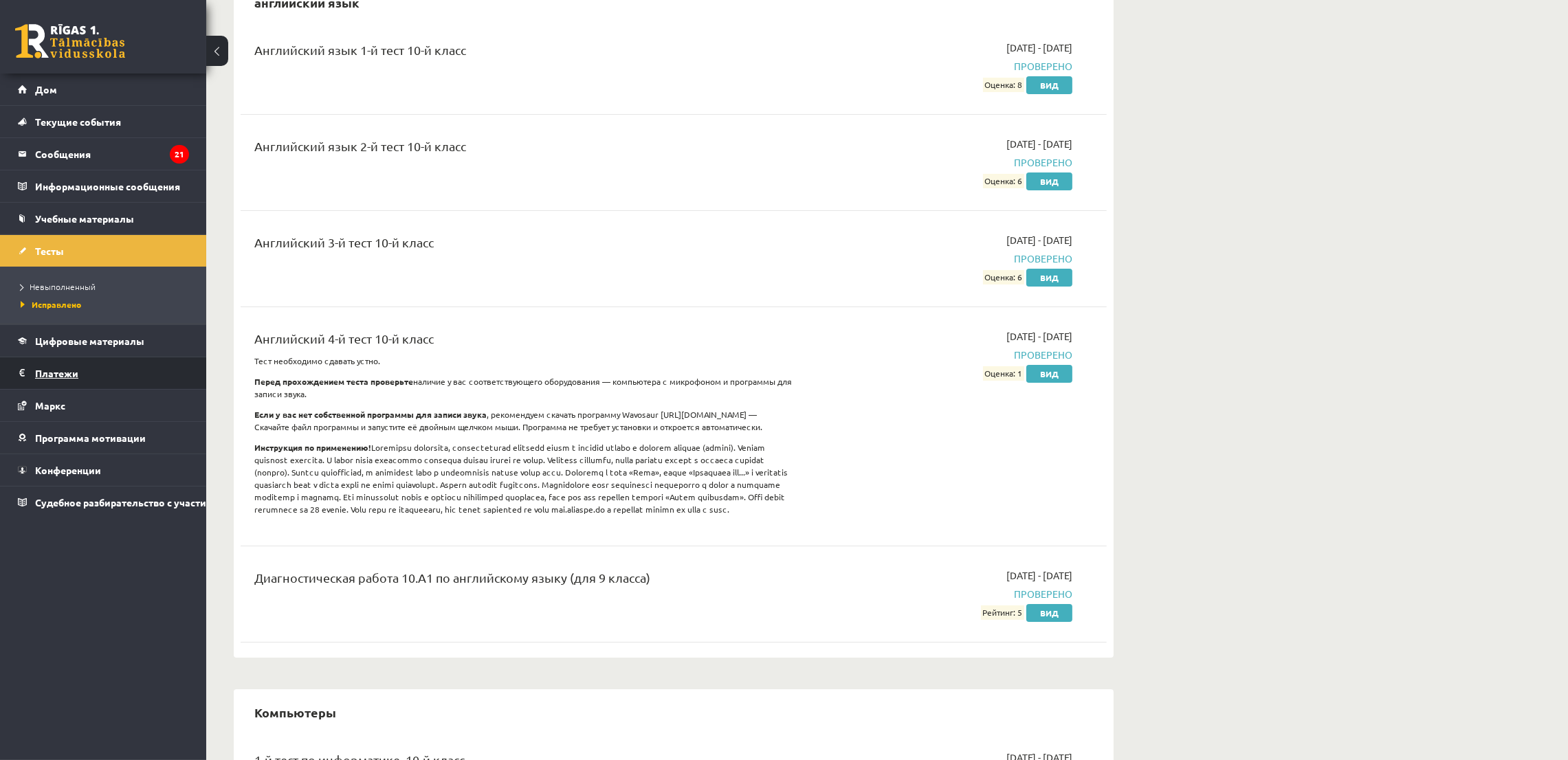
scroll to position [206, 0]
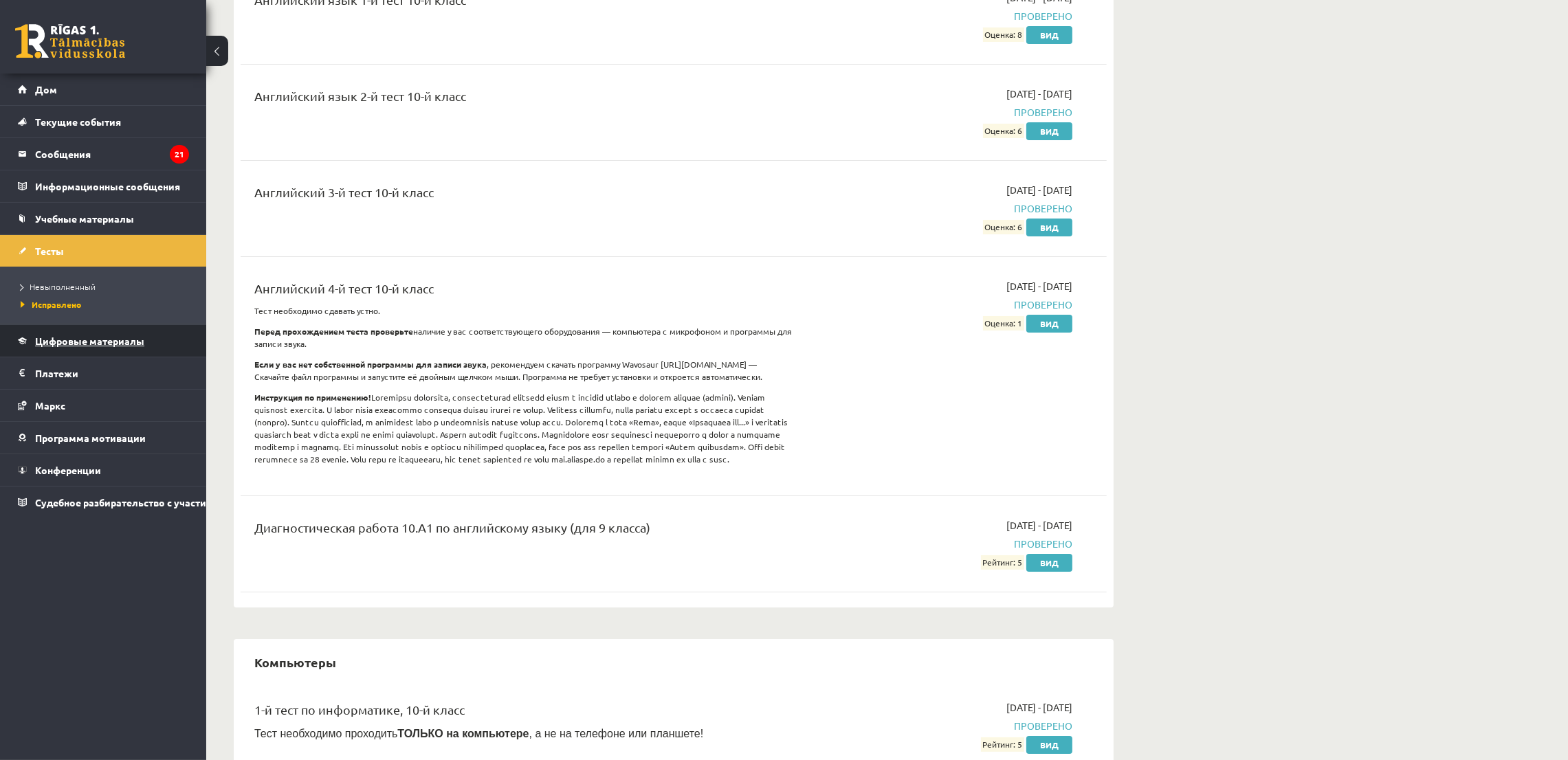
click at [84, 342] on font "Цифровые материалы" at bounding box center [90, 341] width 110 height 12
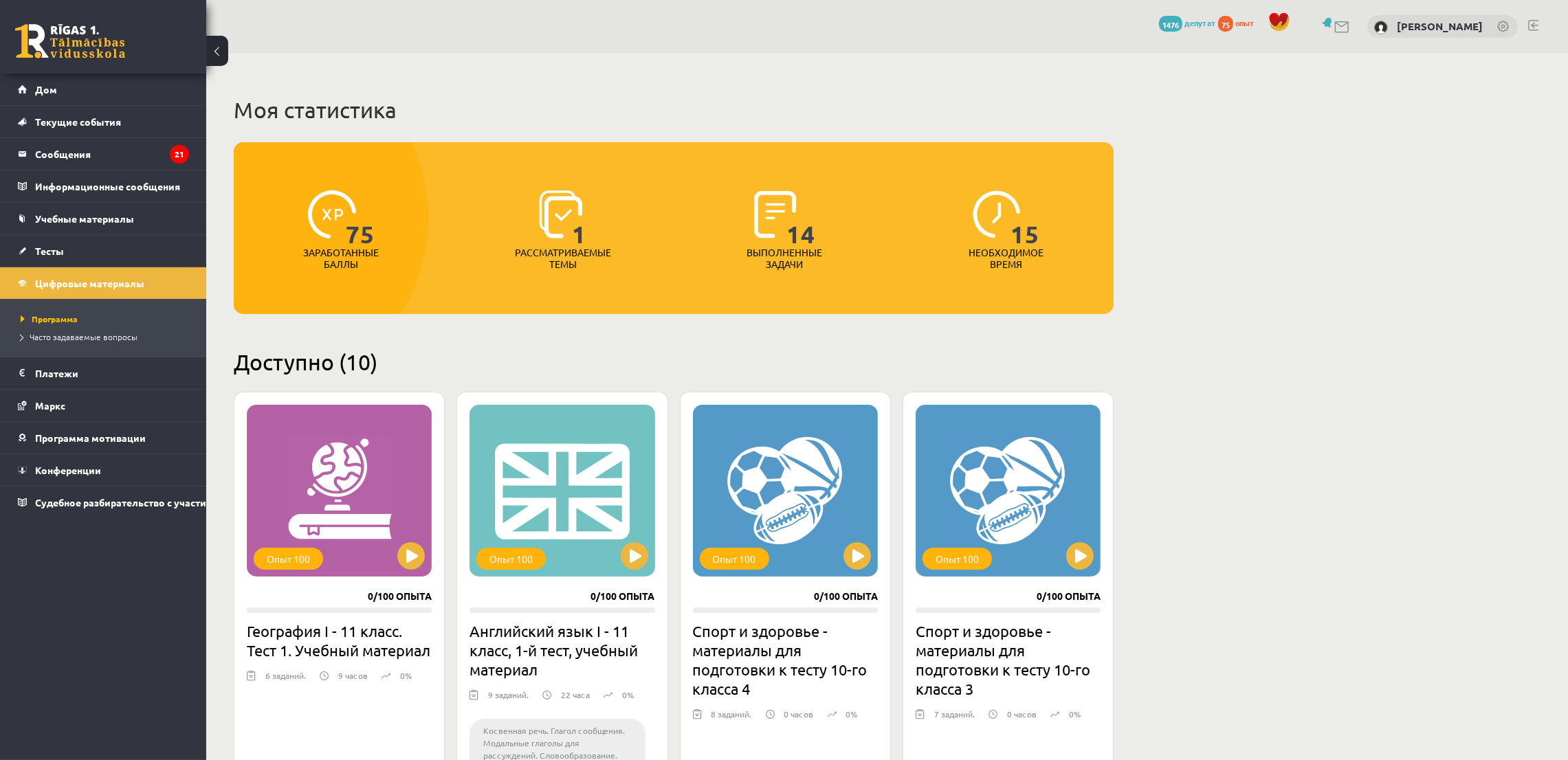
scroll to position [103, 0]
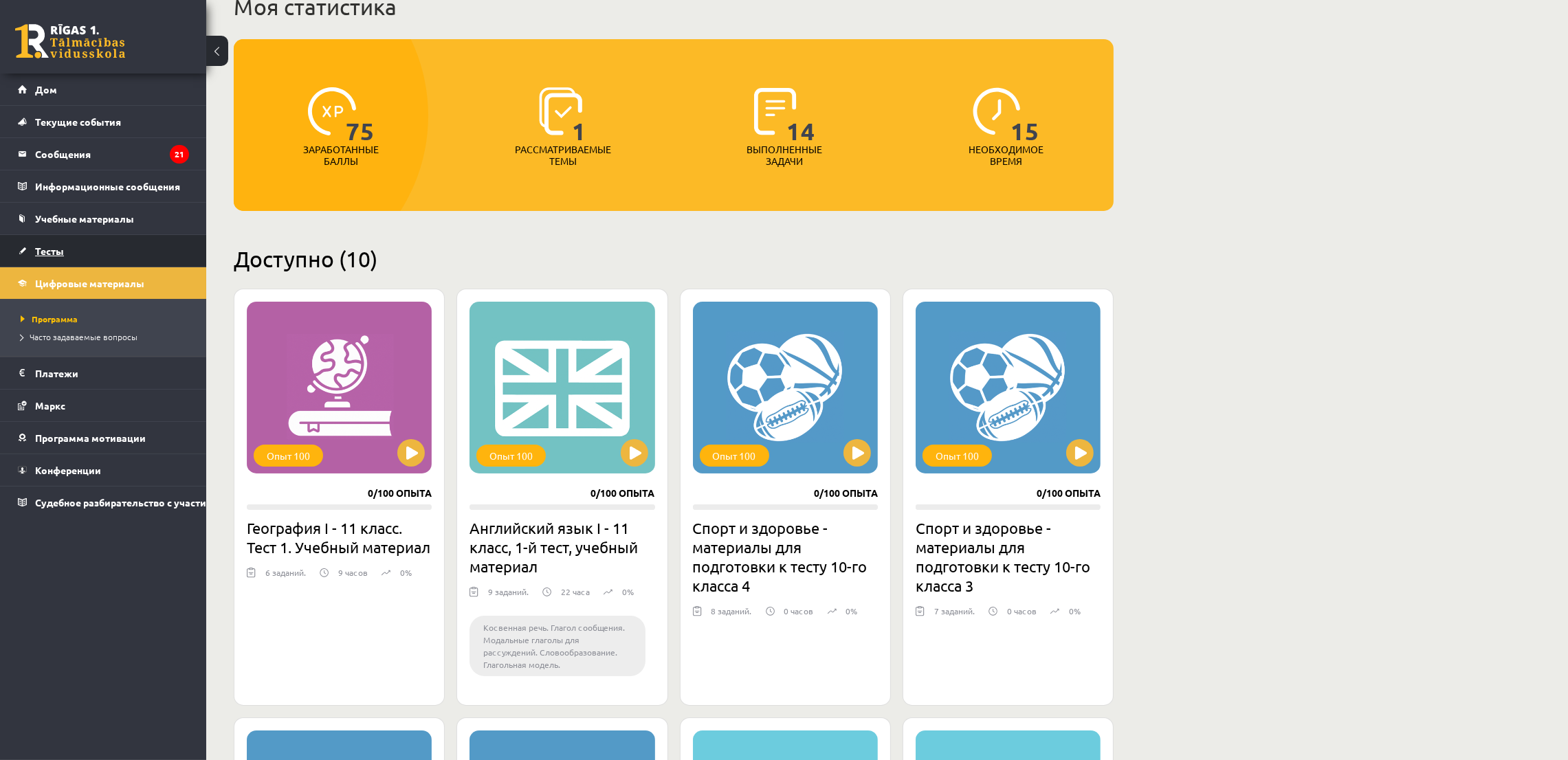
click at [77, 244] on link "Тесты" at bounding box center [104, 251] width 172 height 31
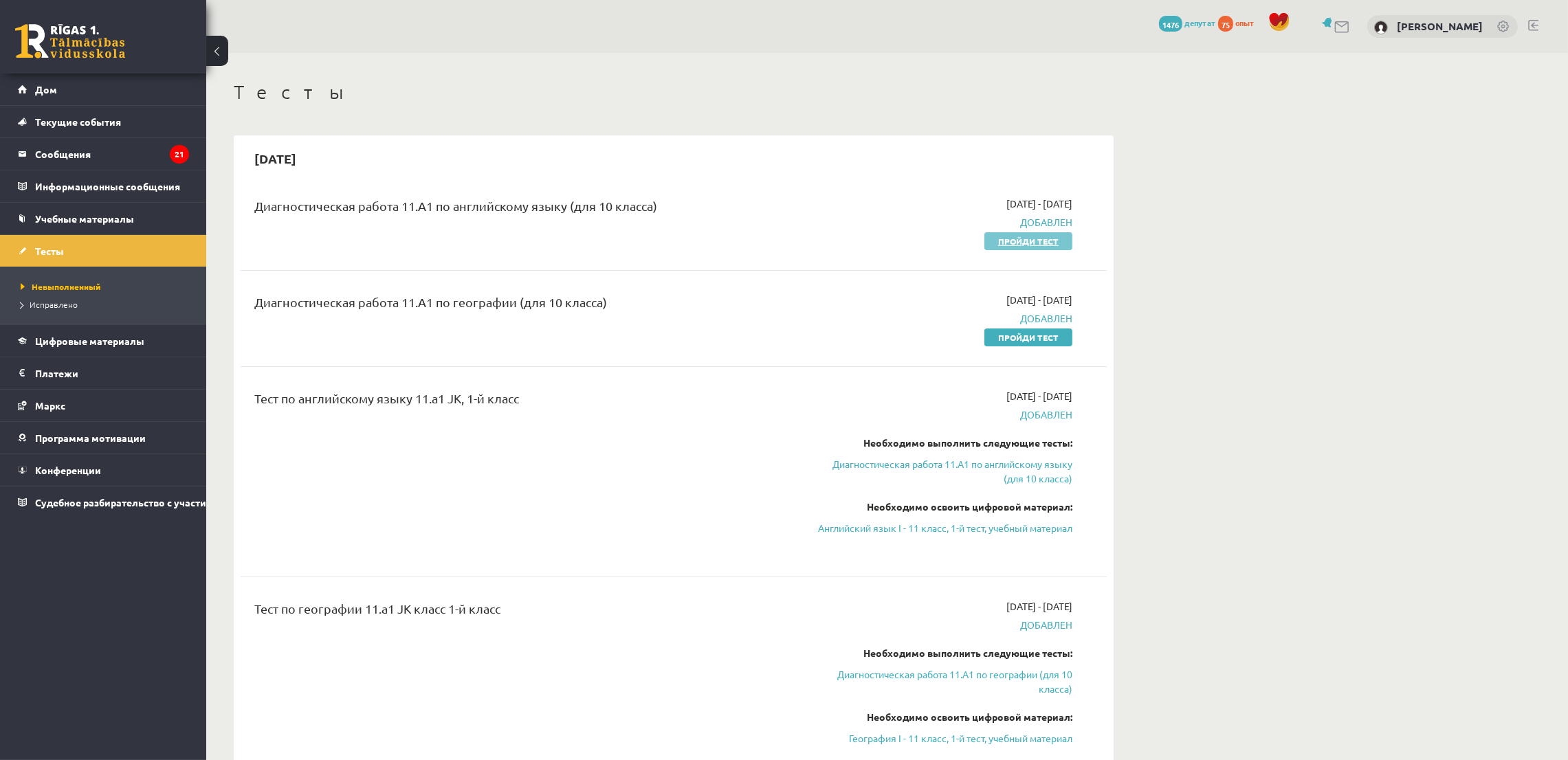
click at [1017, 245] on font "Пройди тест" at bounding box center [1027, 241] width 60 height 11
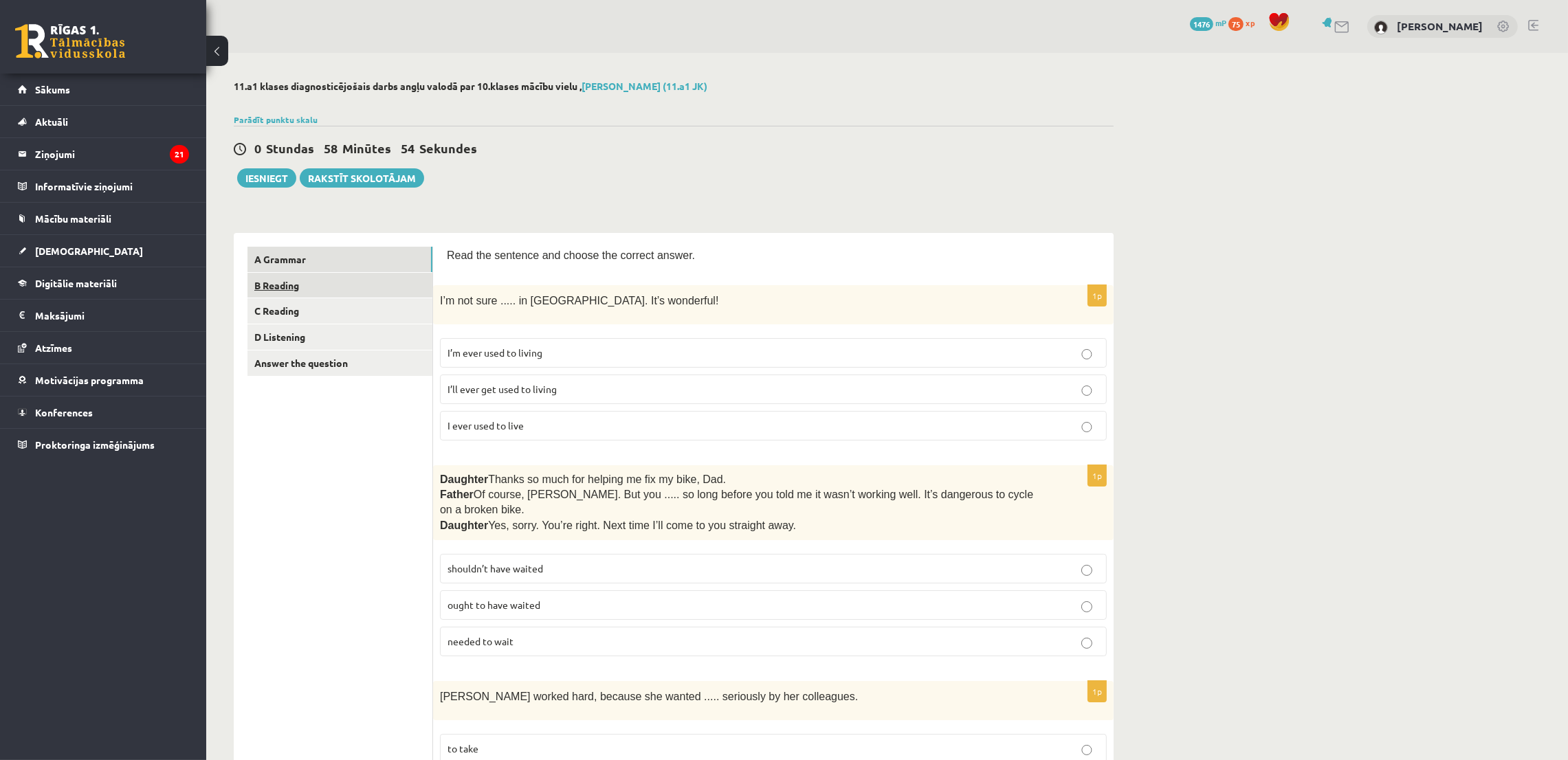
click at [361, 285] on link "B Reading" at bounding box center [340, 285] width 185 height 25
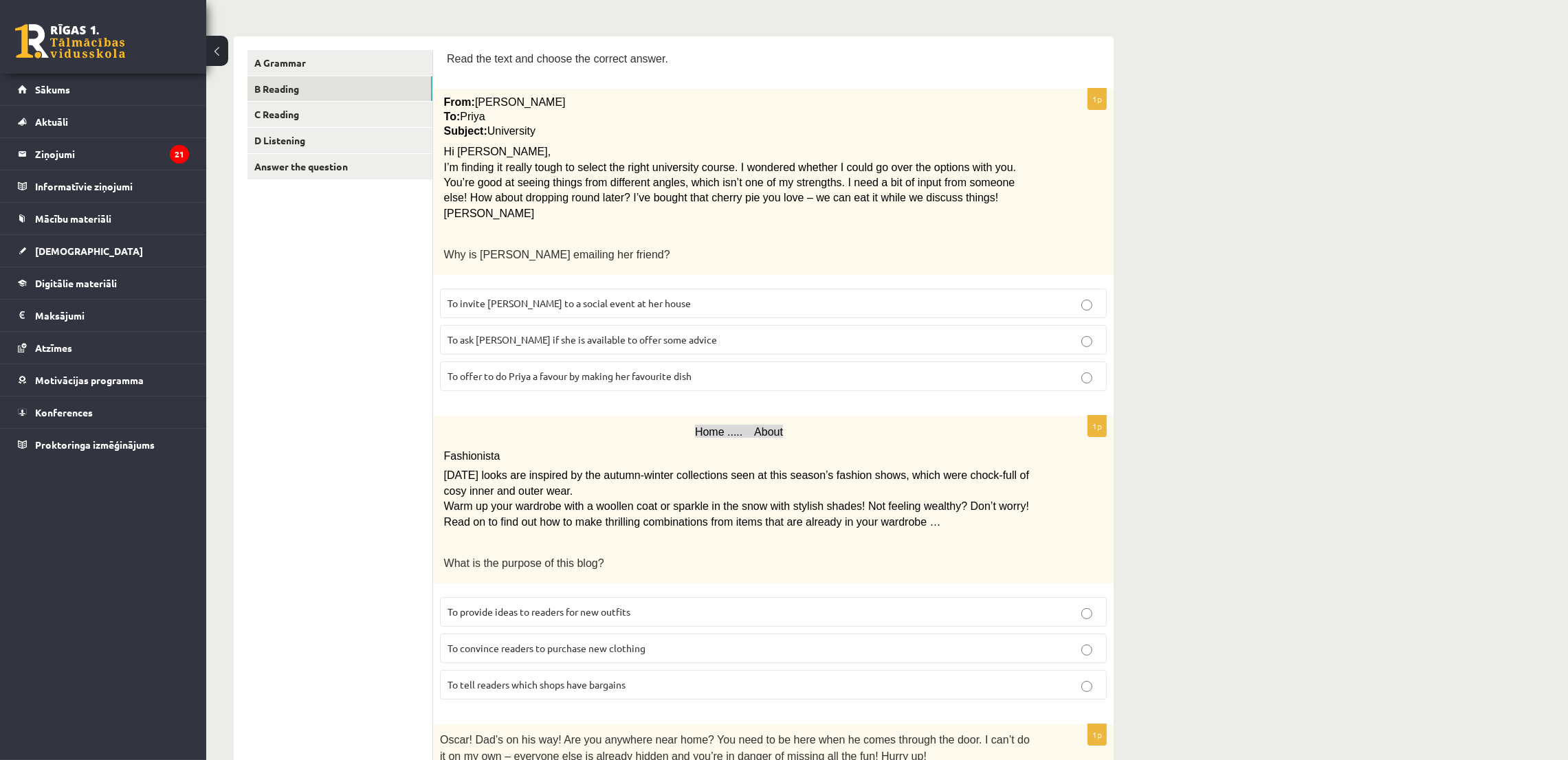
scroll to position [206, 0]
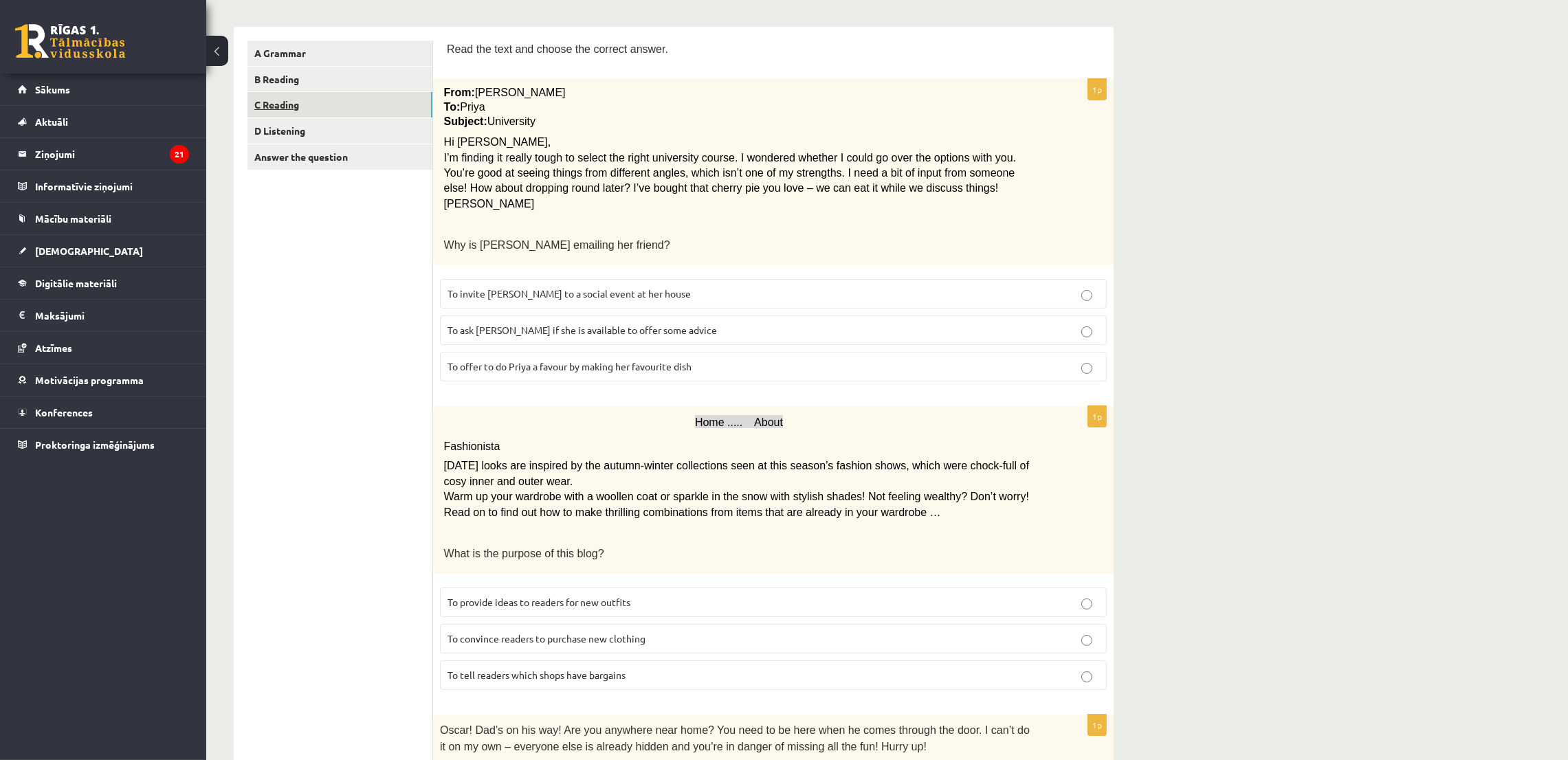
click at [362, 104] on link "C Reading" at bounding box center [340, 104] width 185 height 25
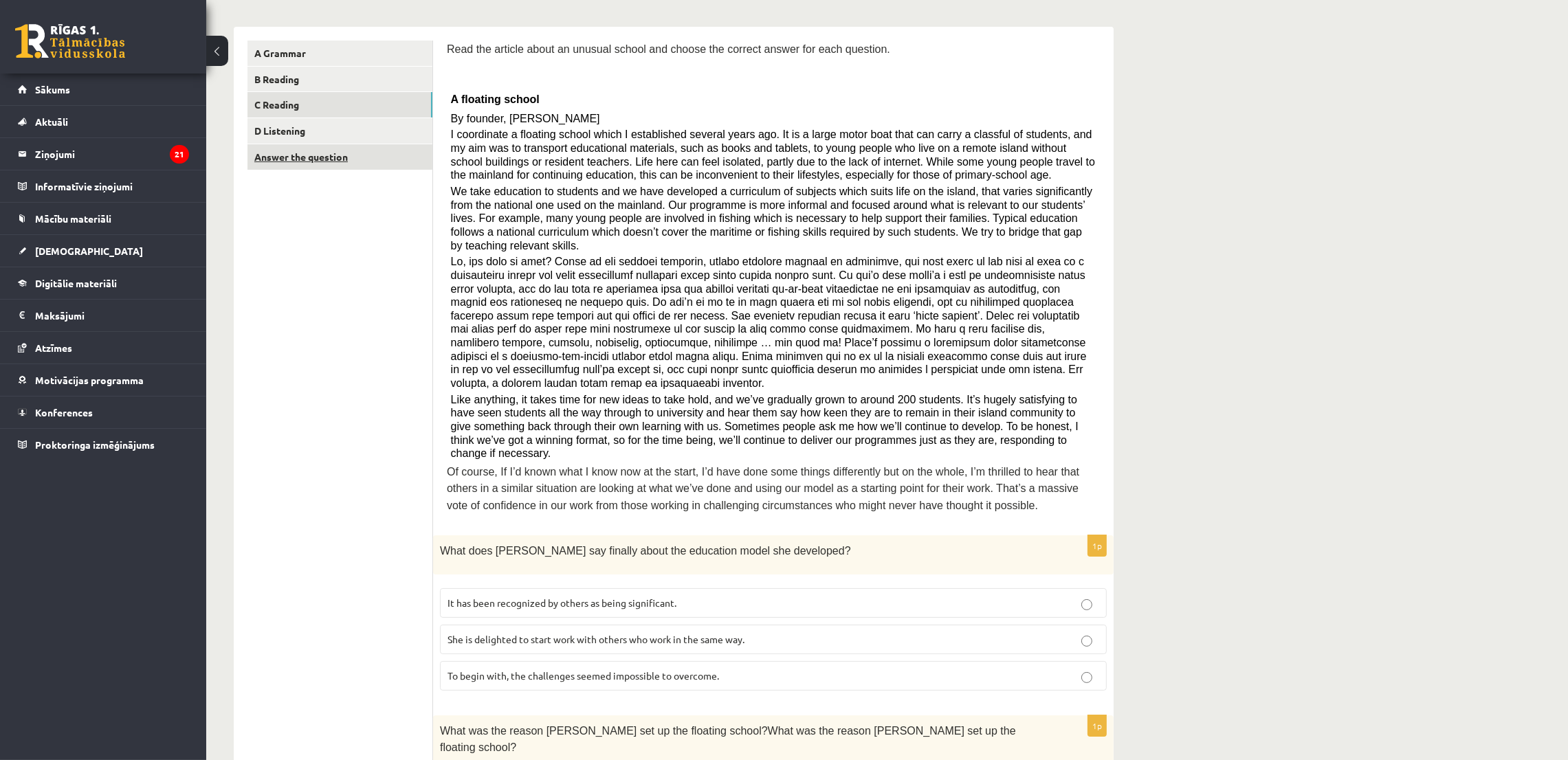
click at [365, 150] on link "Answer the question" at bounding box center [340, 157] width 185 height 25
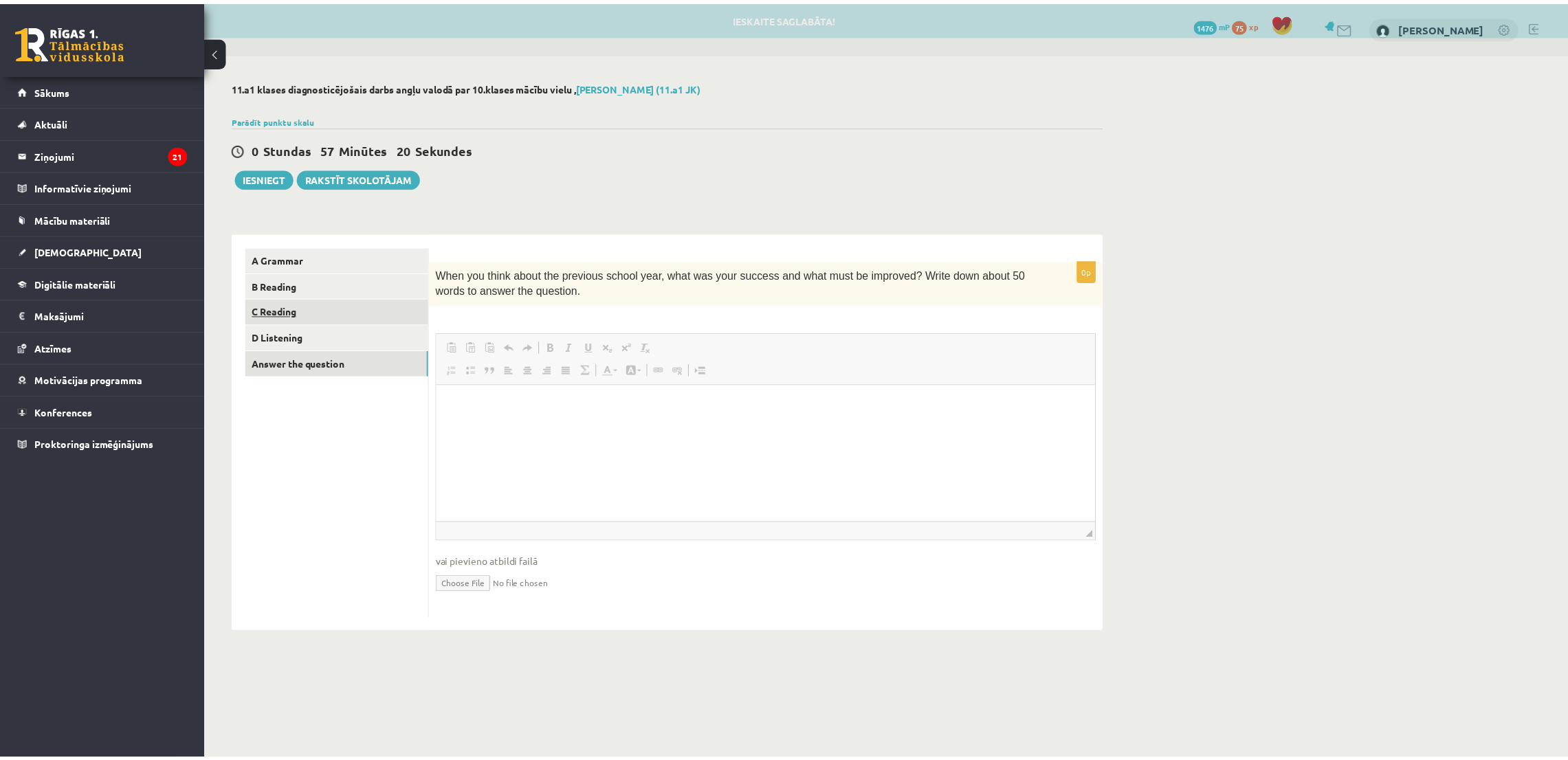
scroll to position [0, 0]
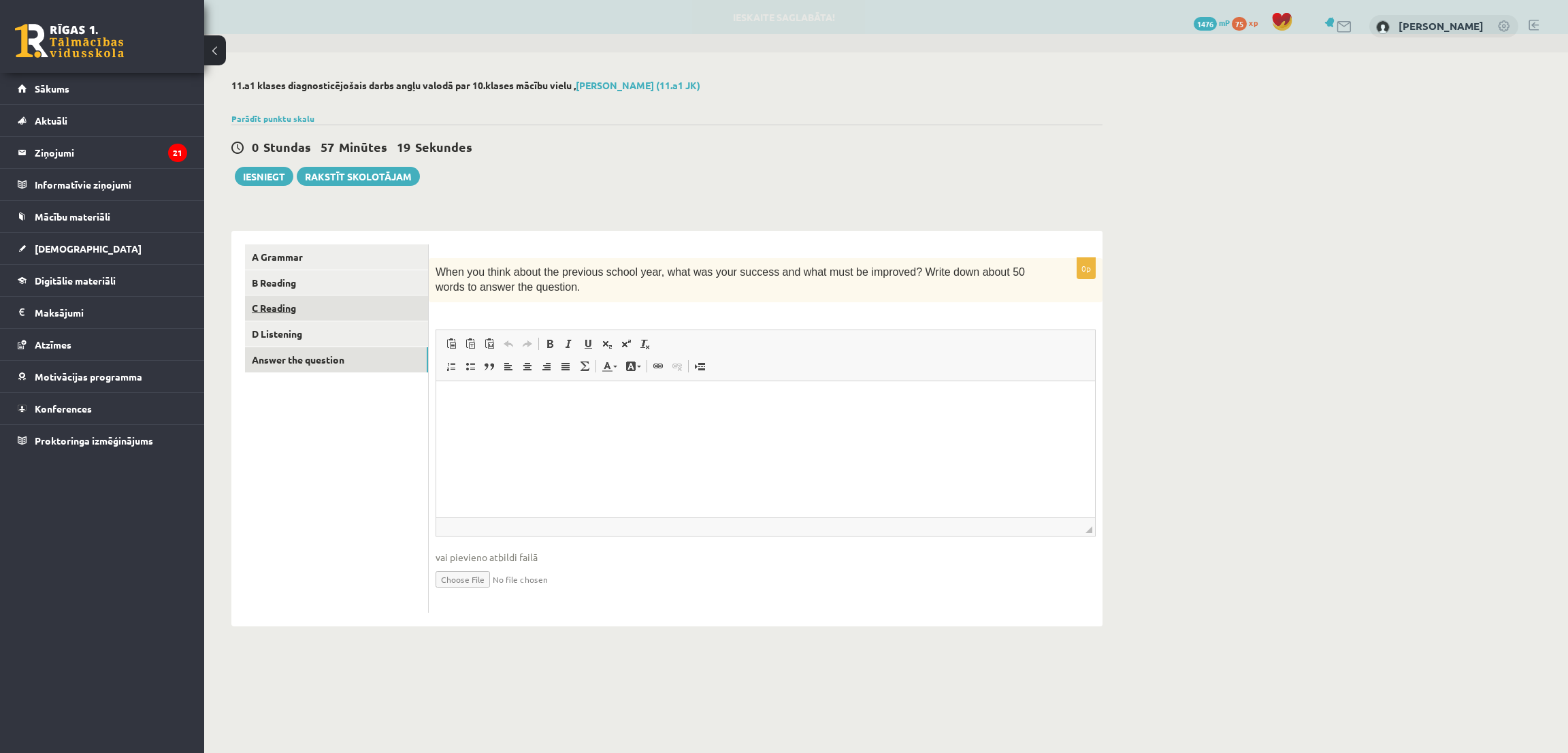
click at [335, 304] on link "C Reading" at bounding box center [336, 308] width 183 height 25
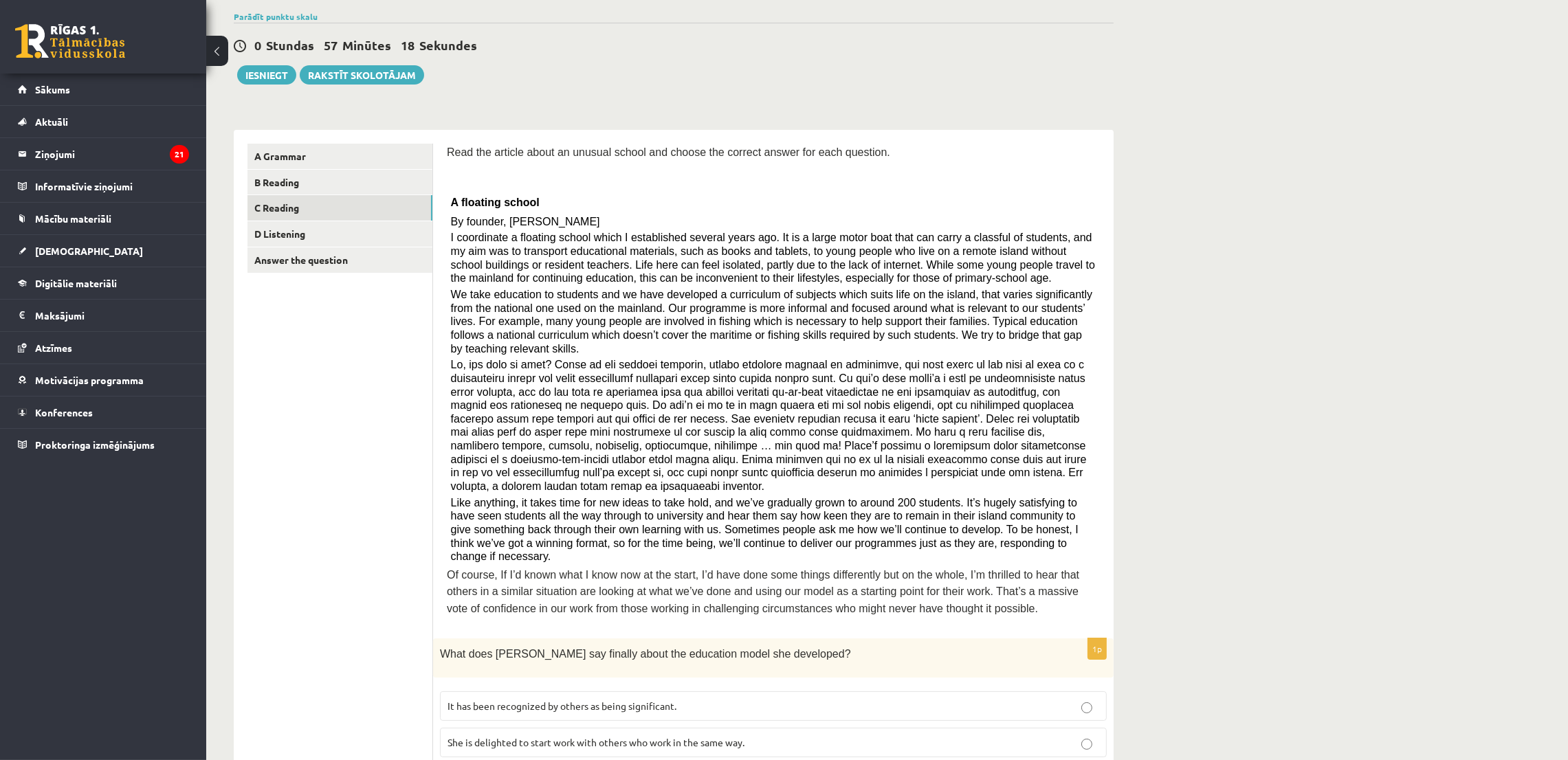
scroll to position [206, 0]
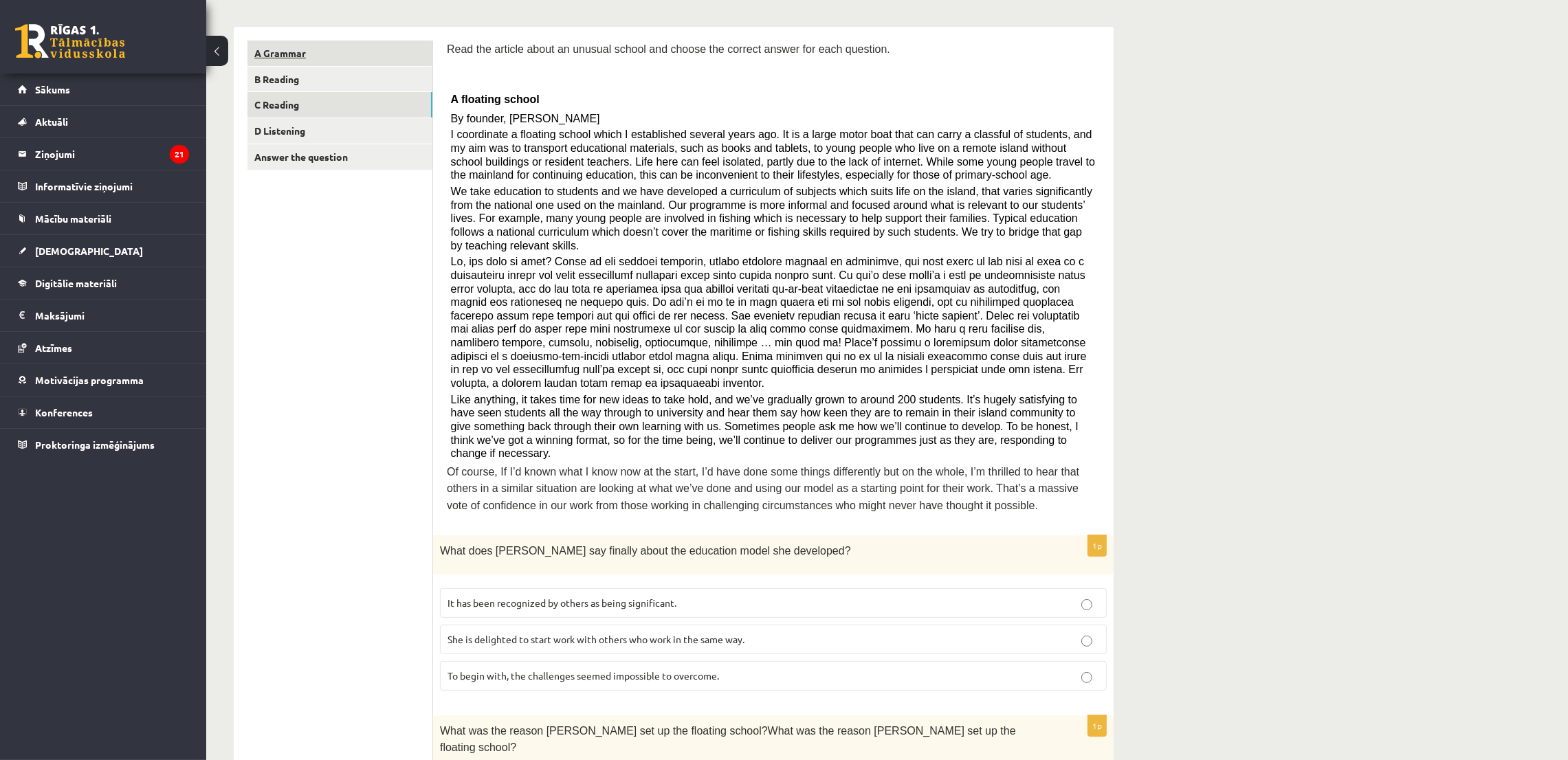
click at [308, 47] on link "A Grammar" at bounding box center [340, 53] width 185 height 25
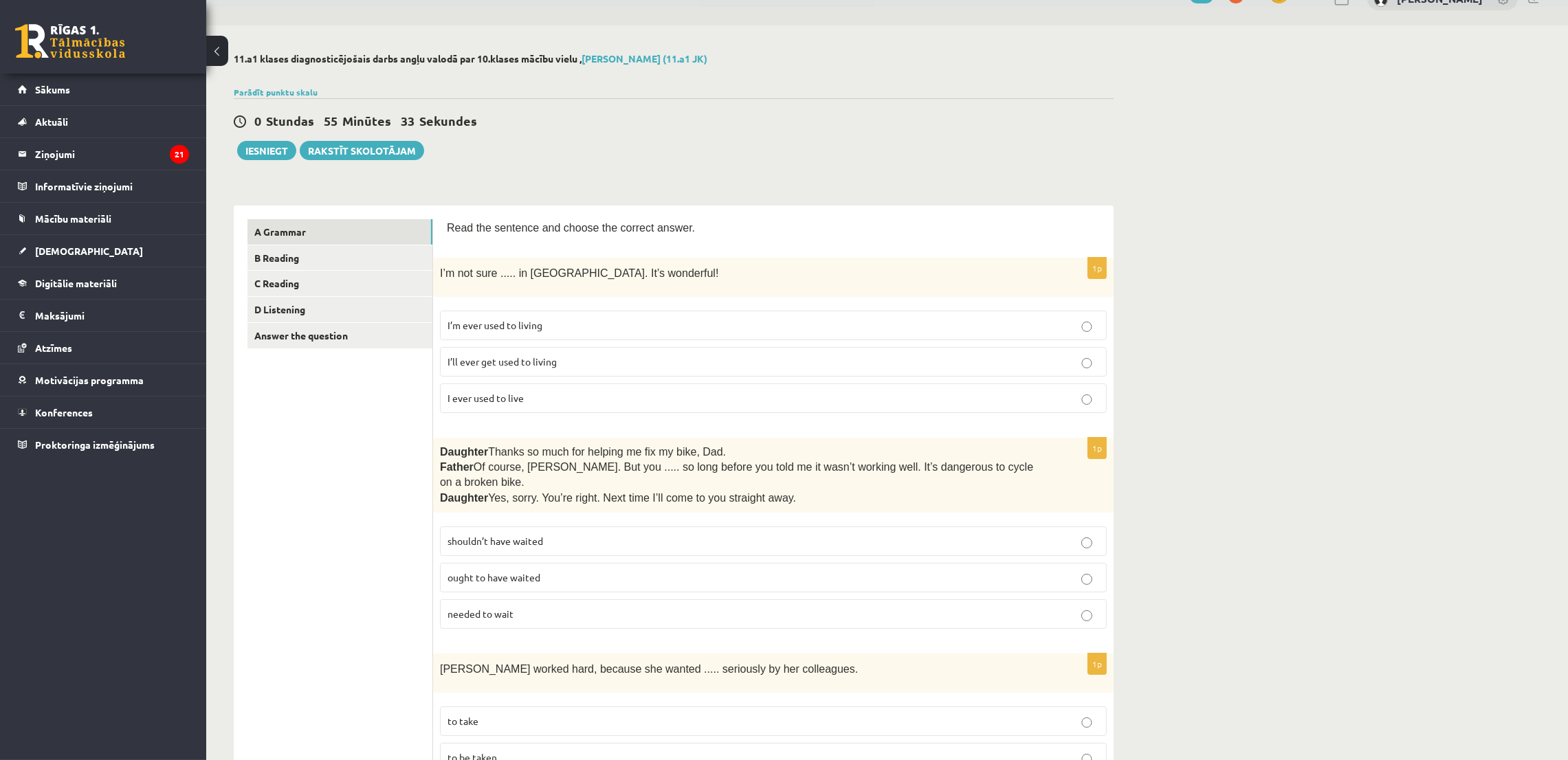
scroll to position [0, 0]
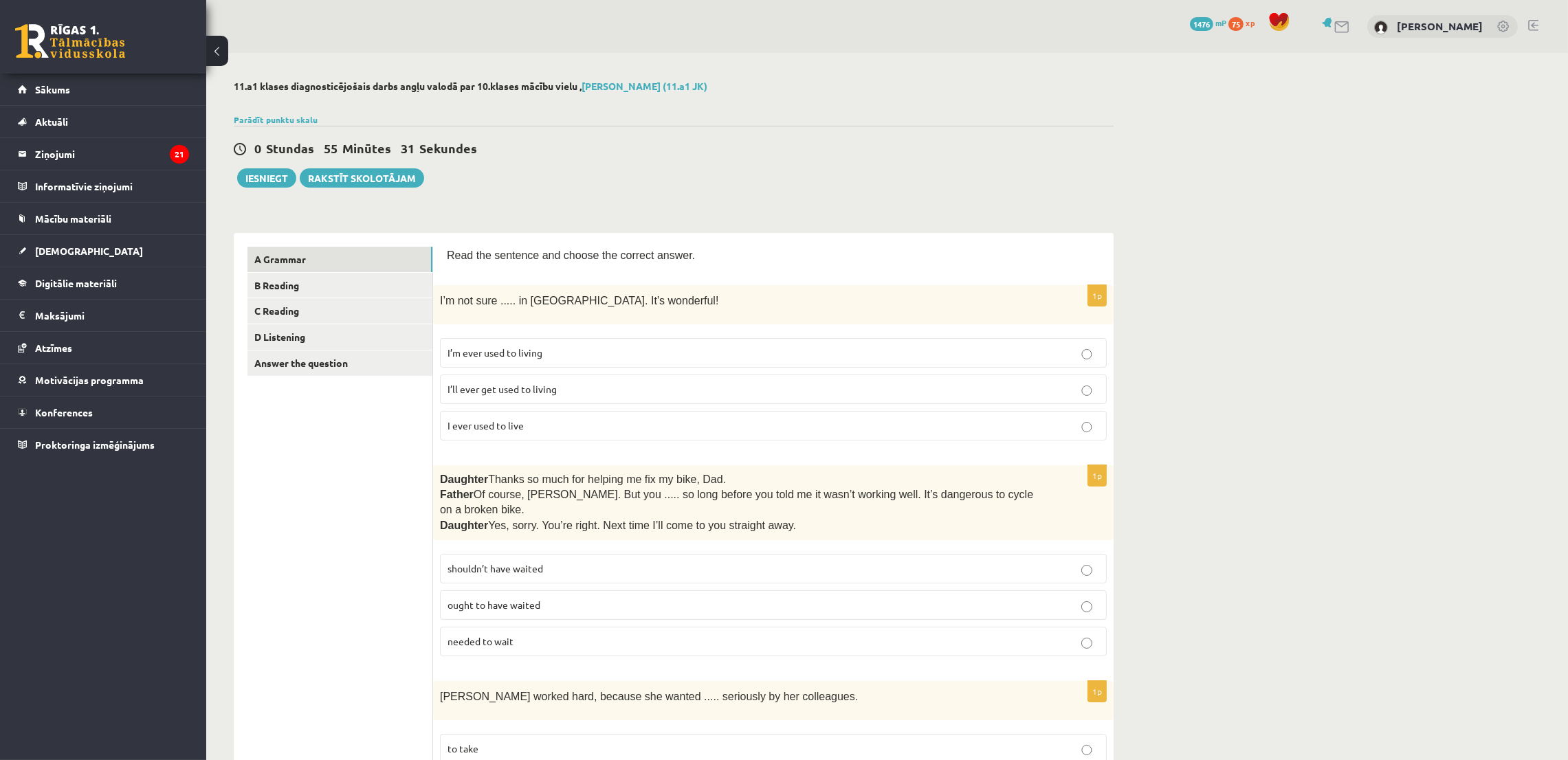
click at [563, 392] on p "I’ll ever get used to living" at bounding box center [773, 389] width 652 height 15
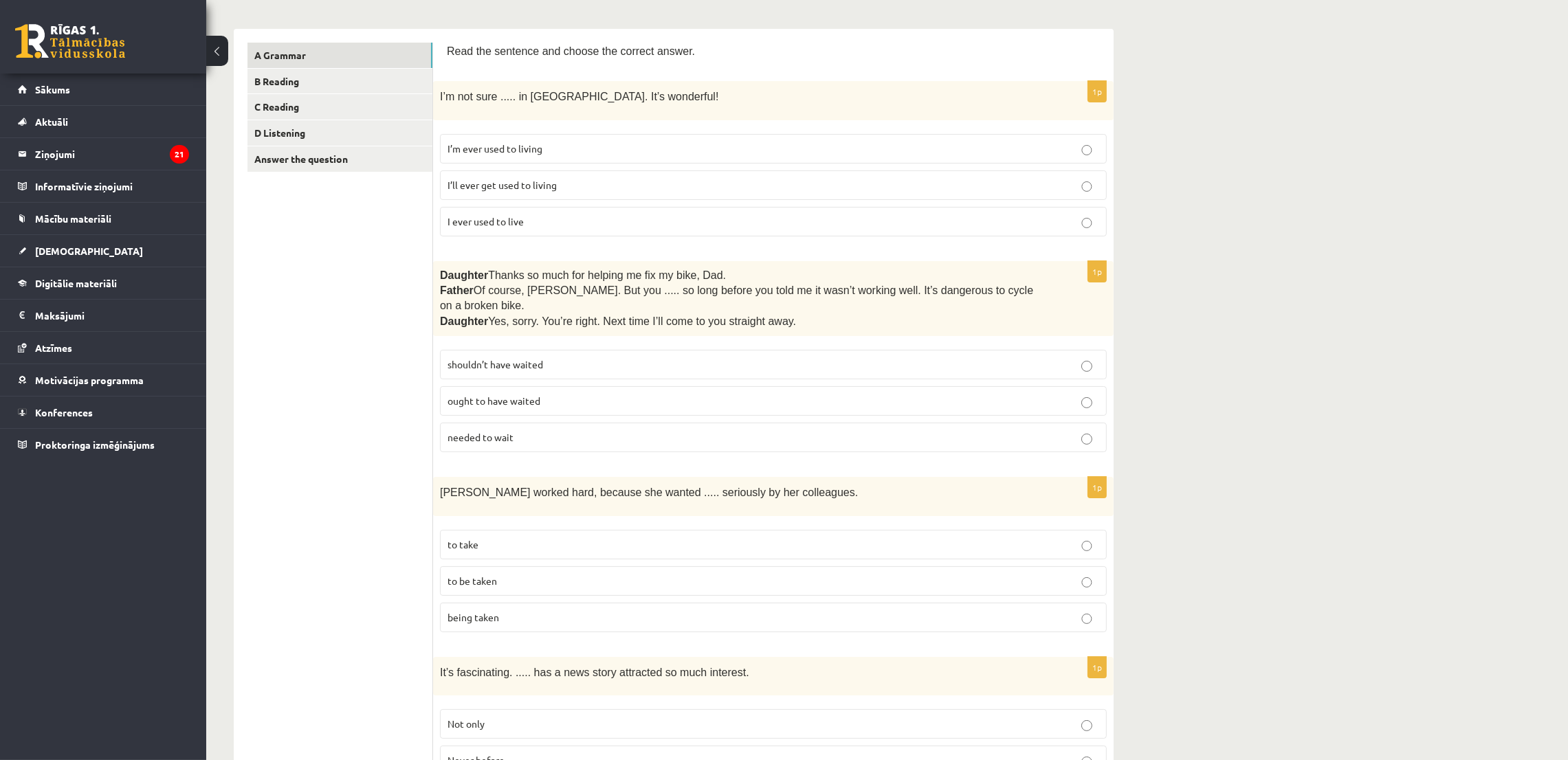
scroll to position [206, 0]
click at [535, 356] on span "shouldn’t have waited" at bounding box center [495, 362] width 96 height 12
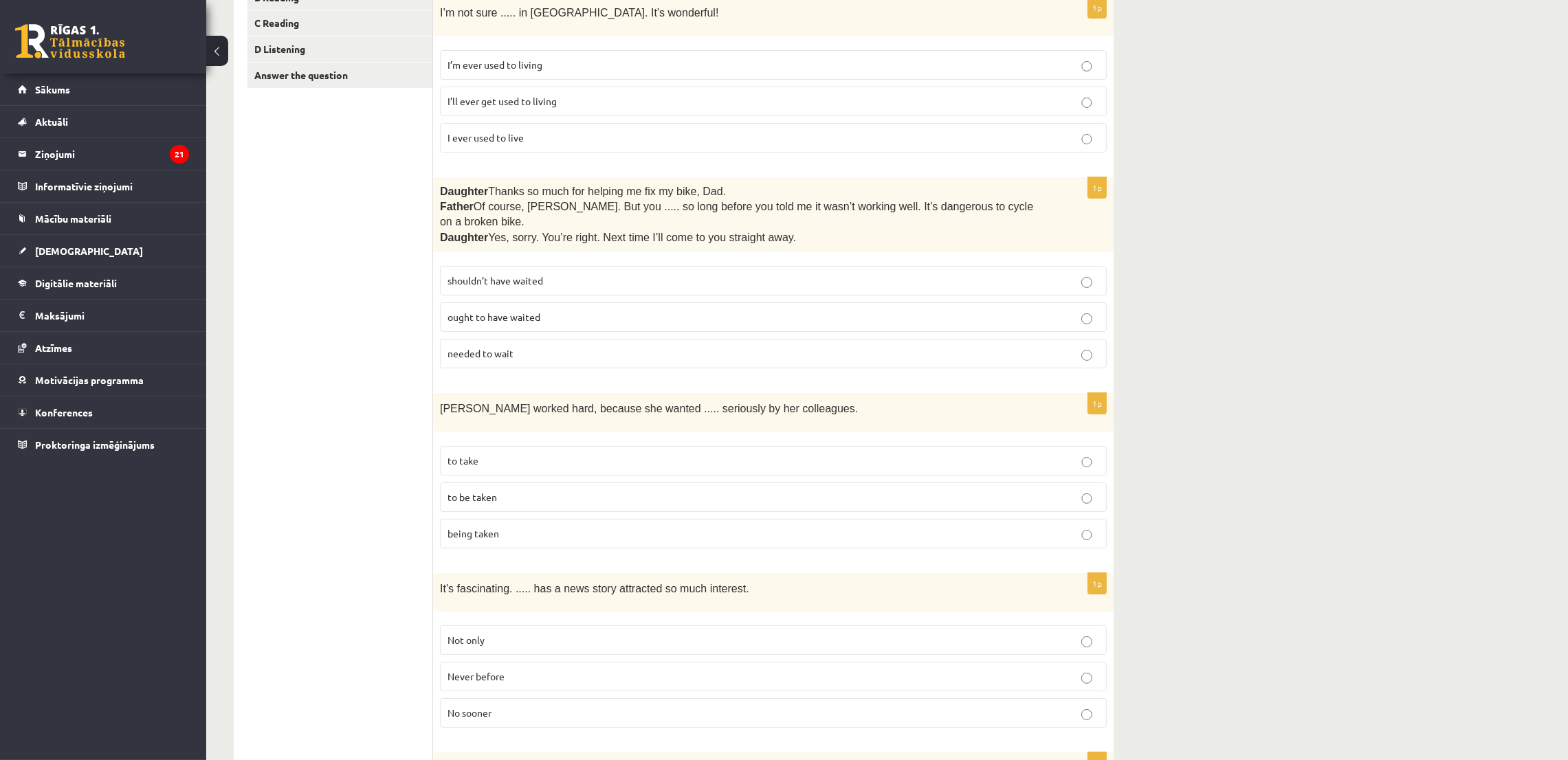
scroll to position [413, 0]
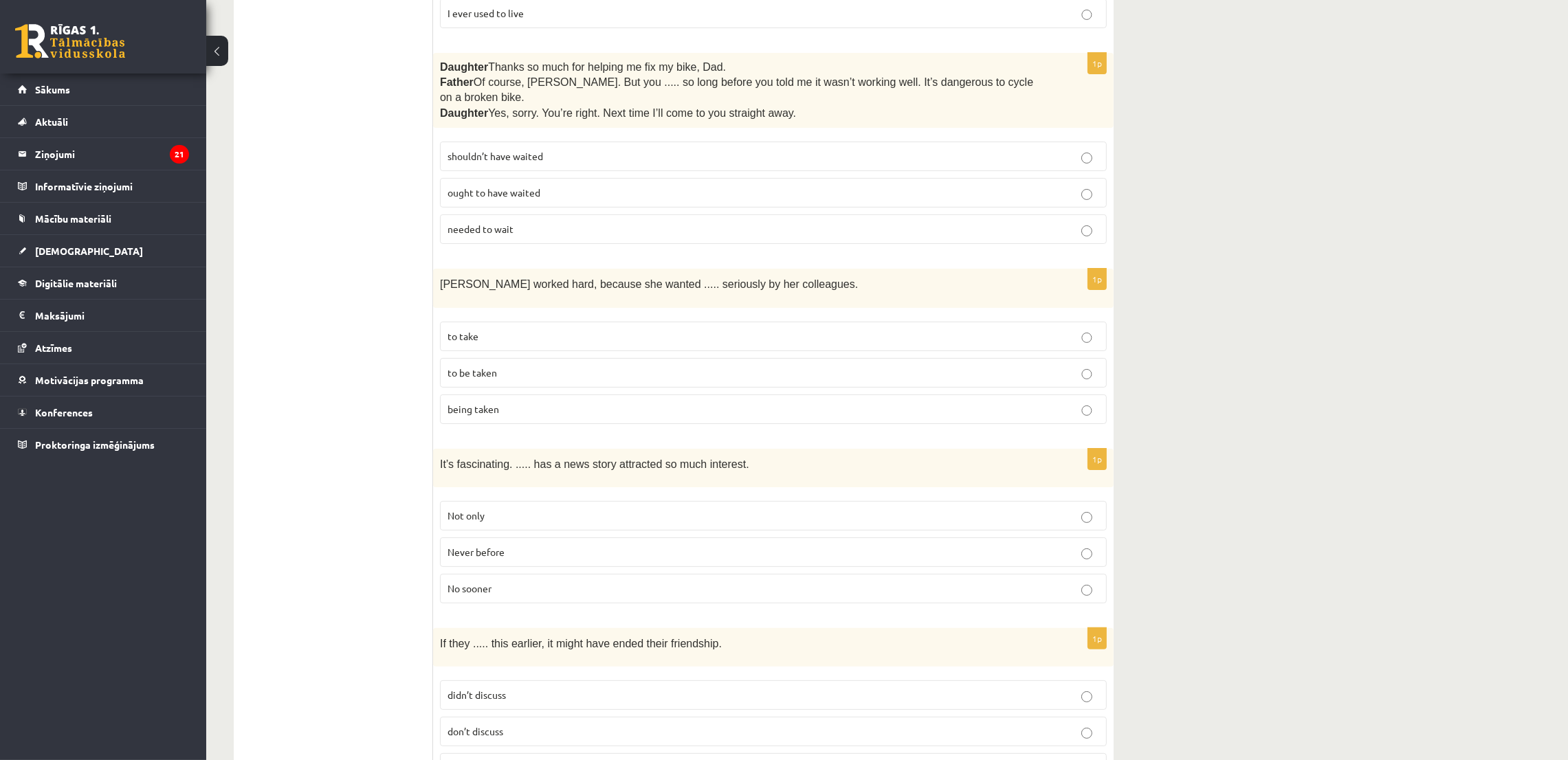
click at [554, 366] on p "to be taken" at bounding box center [773, 373] width 652 height 15
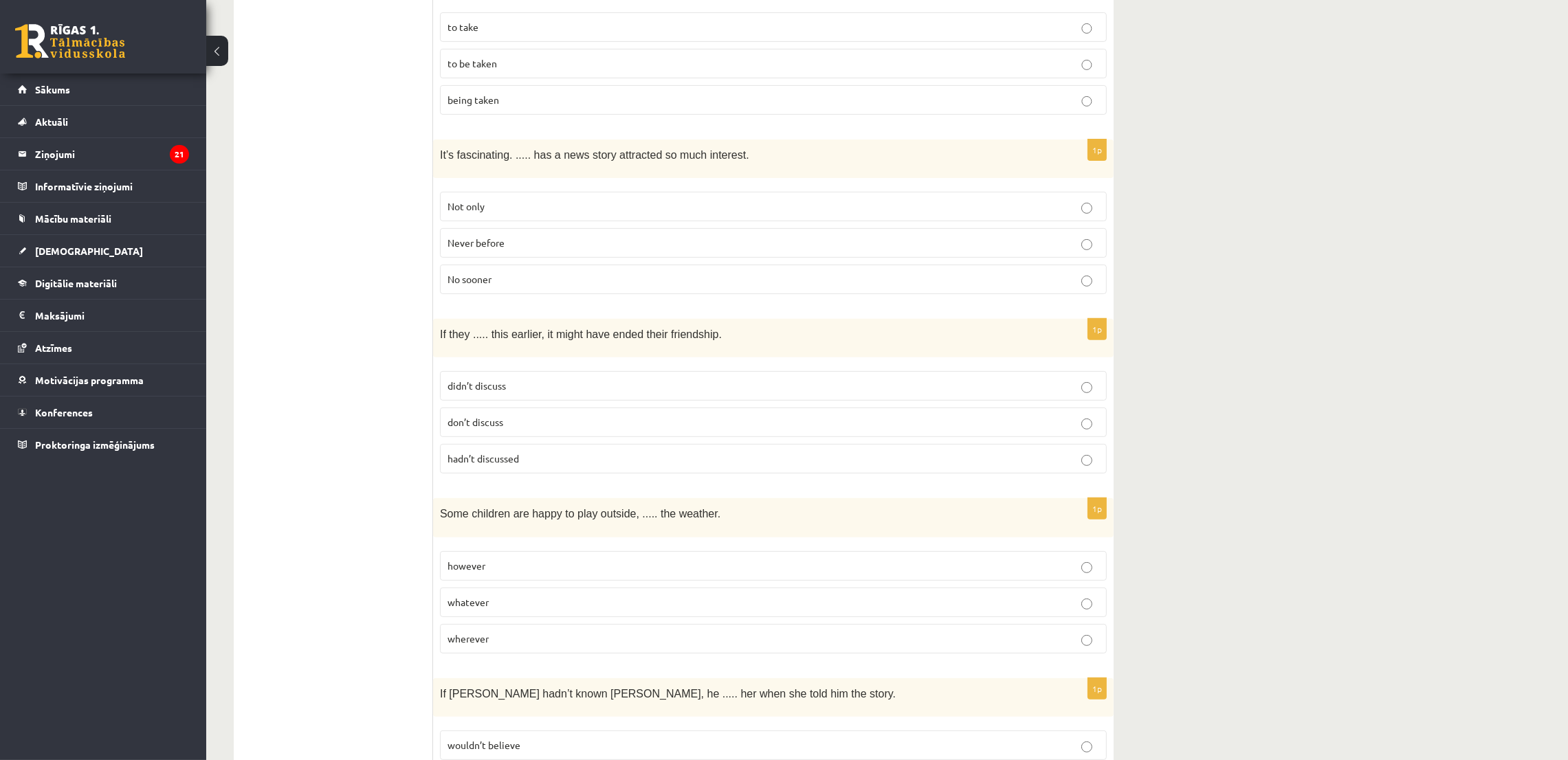
scroll to position [825, 0]
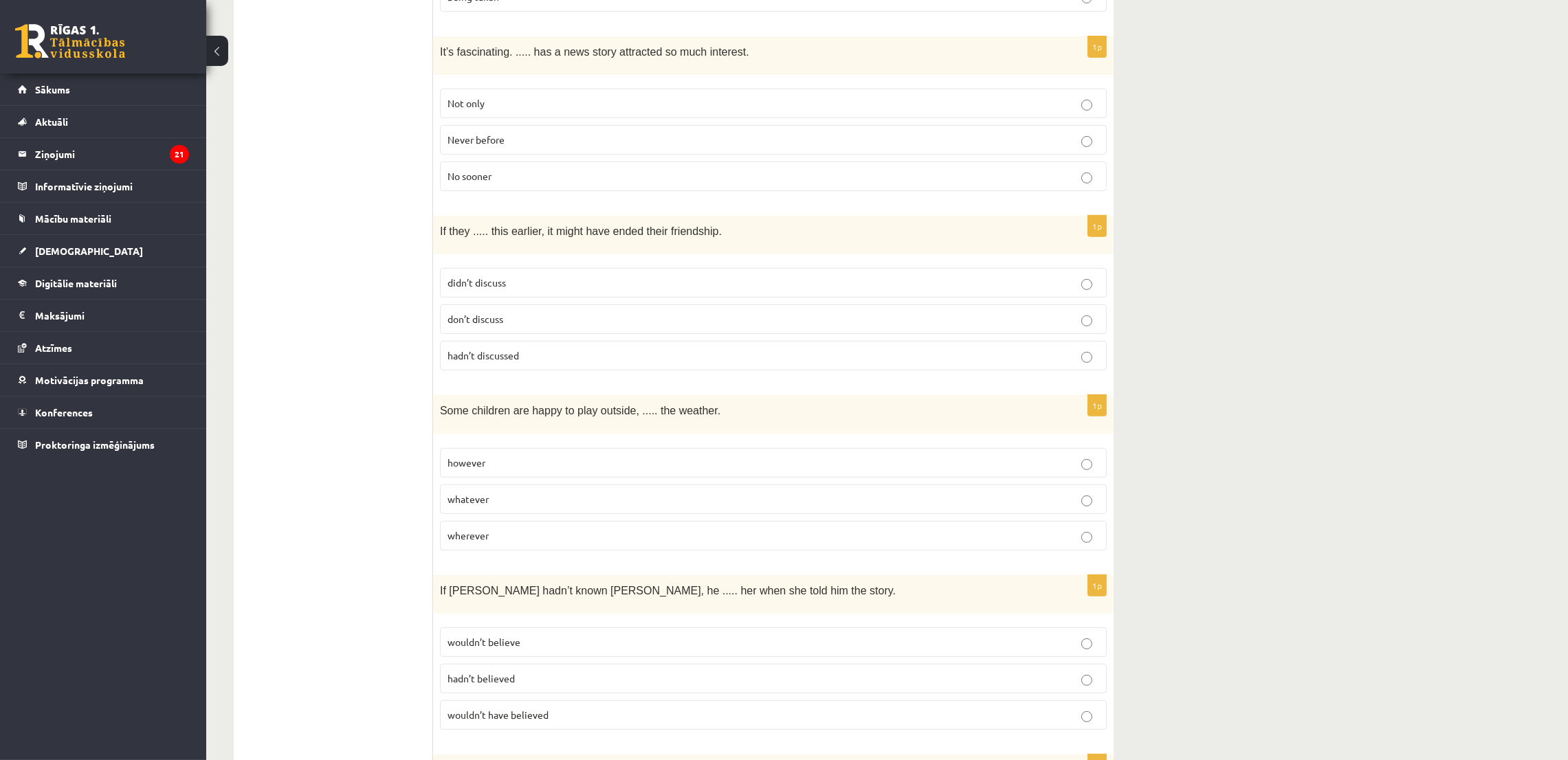
click at [471, 131] on label "Never before" at bounding box center [773, 140] width 667 height 30
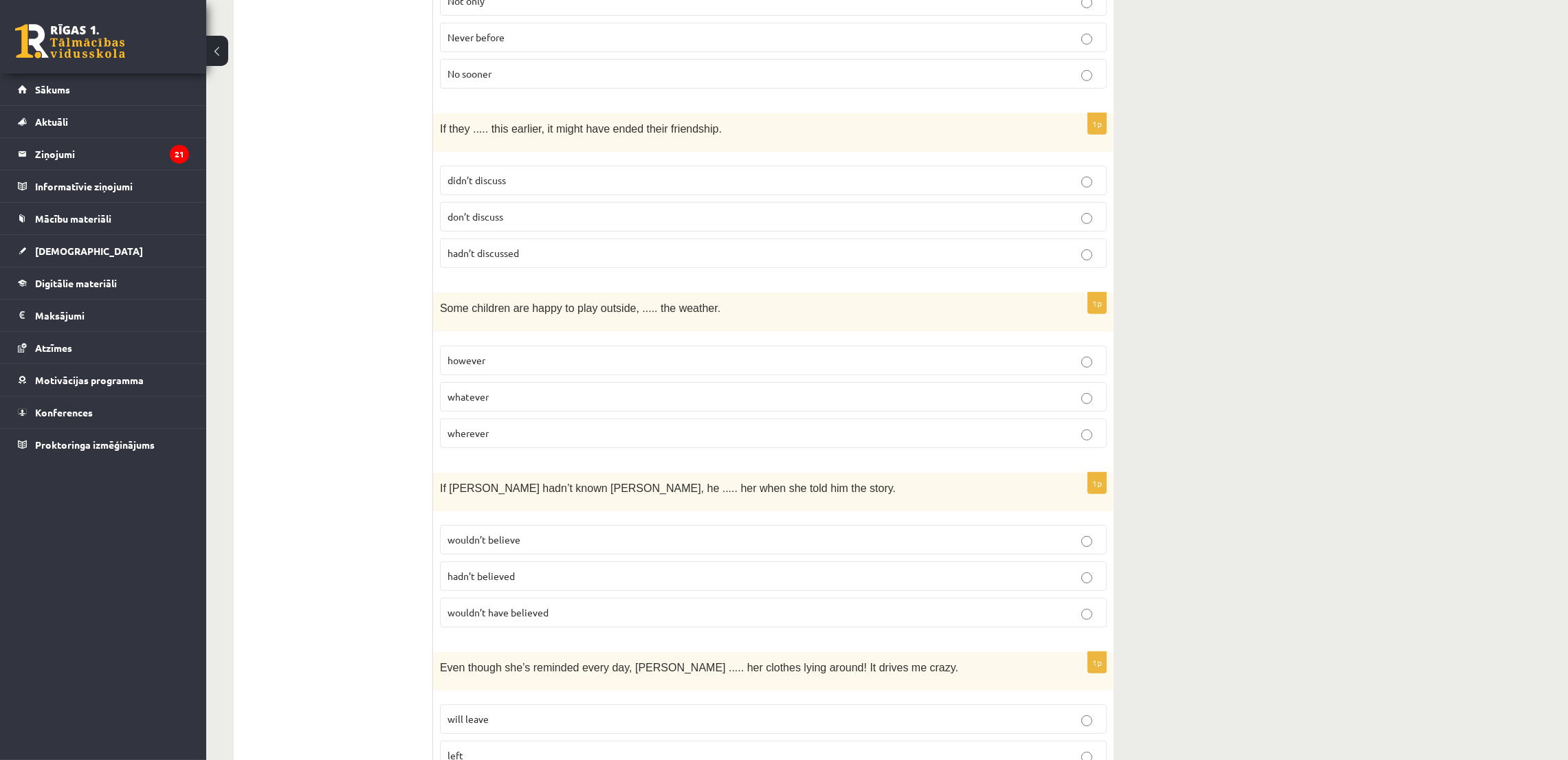
scroll to position [1031, 0]
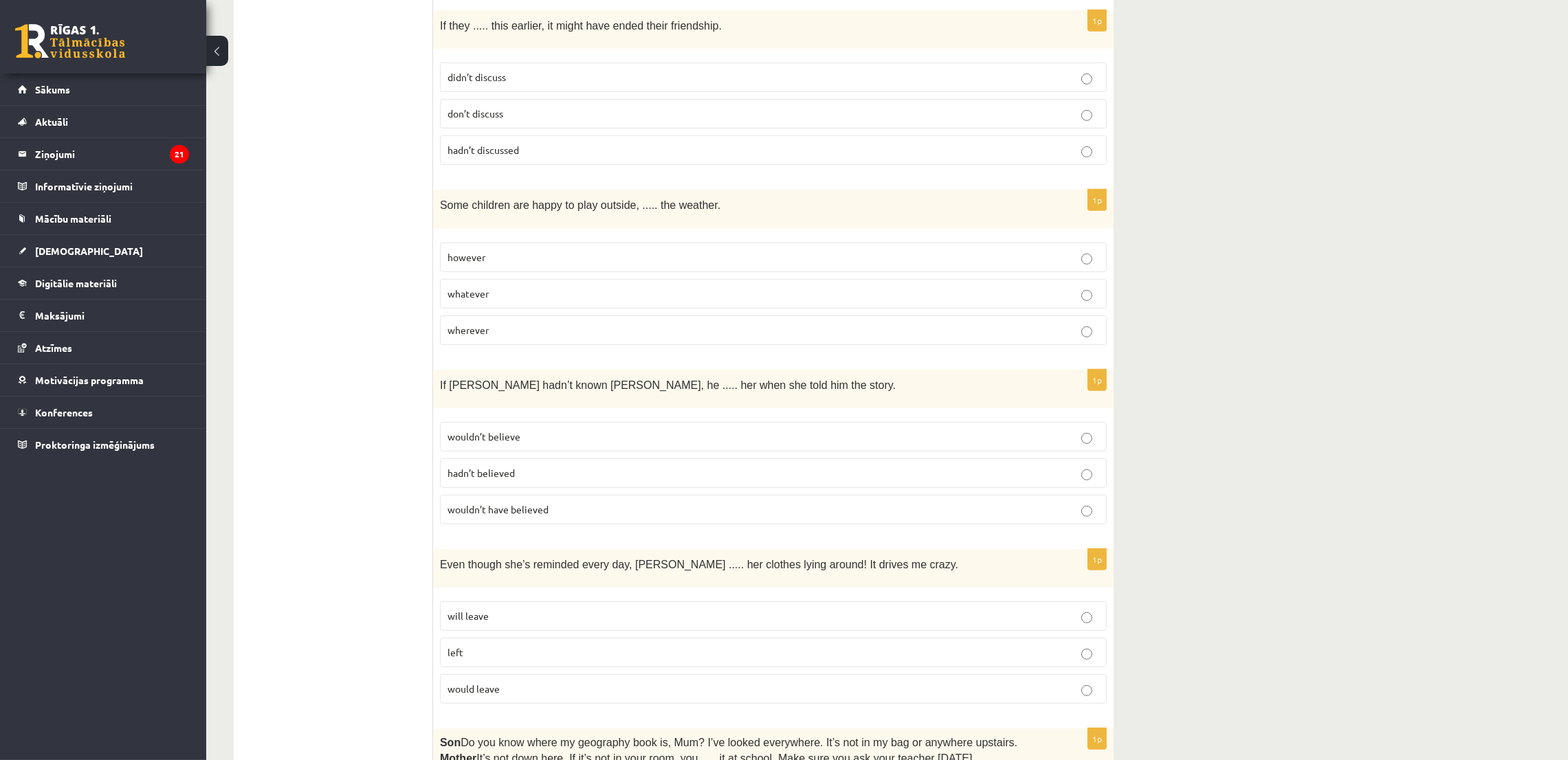
click at [878, 136] on label "hadn’t discussed" at bounding box center [773, 151] width 667 height 30
click at [531, 286] on p "whatever" at bounding box center [773, 293] width 652 height 15
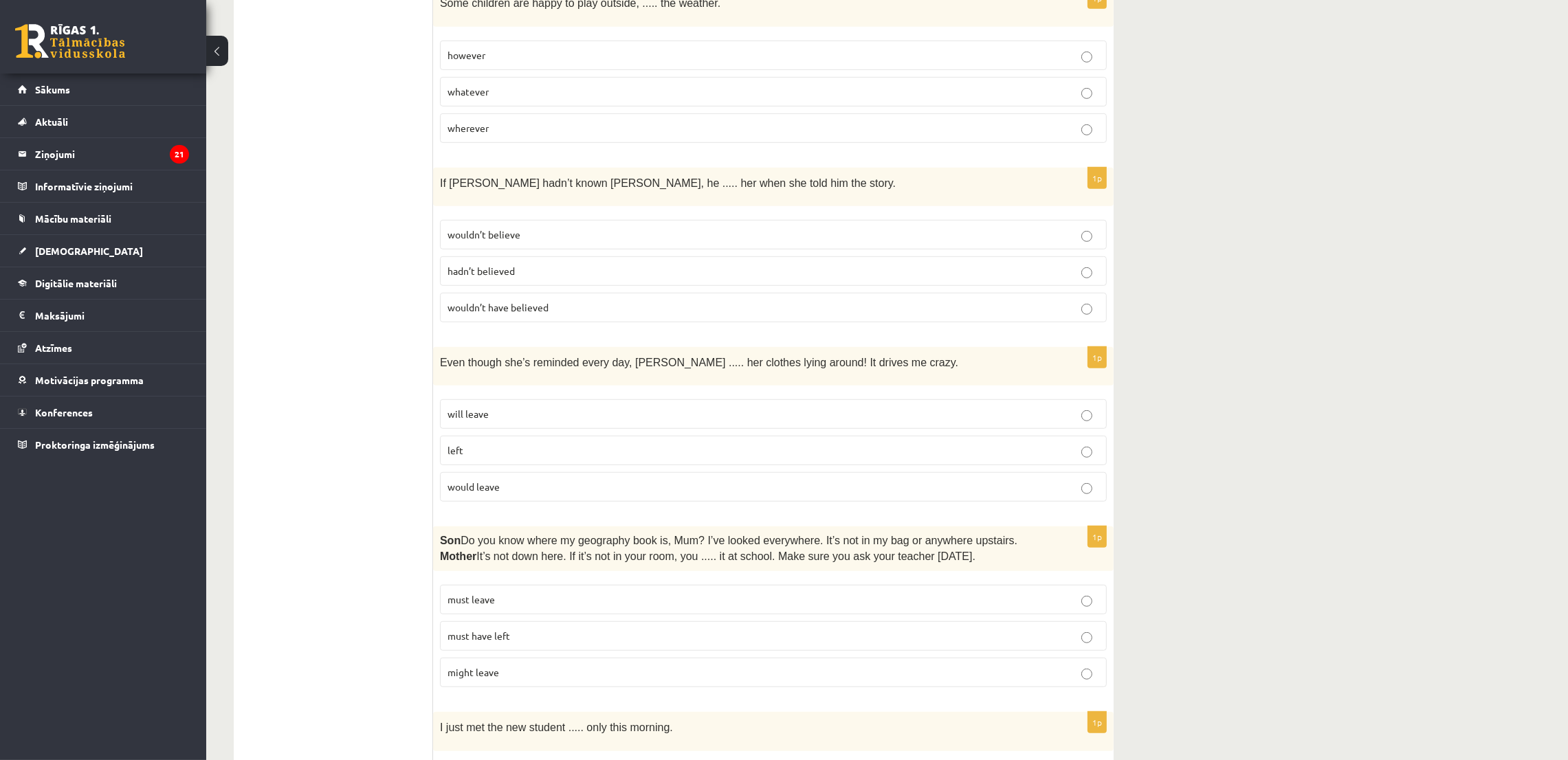
scroll to position [1236, 0]
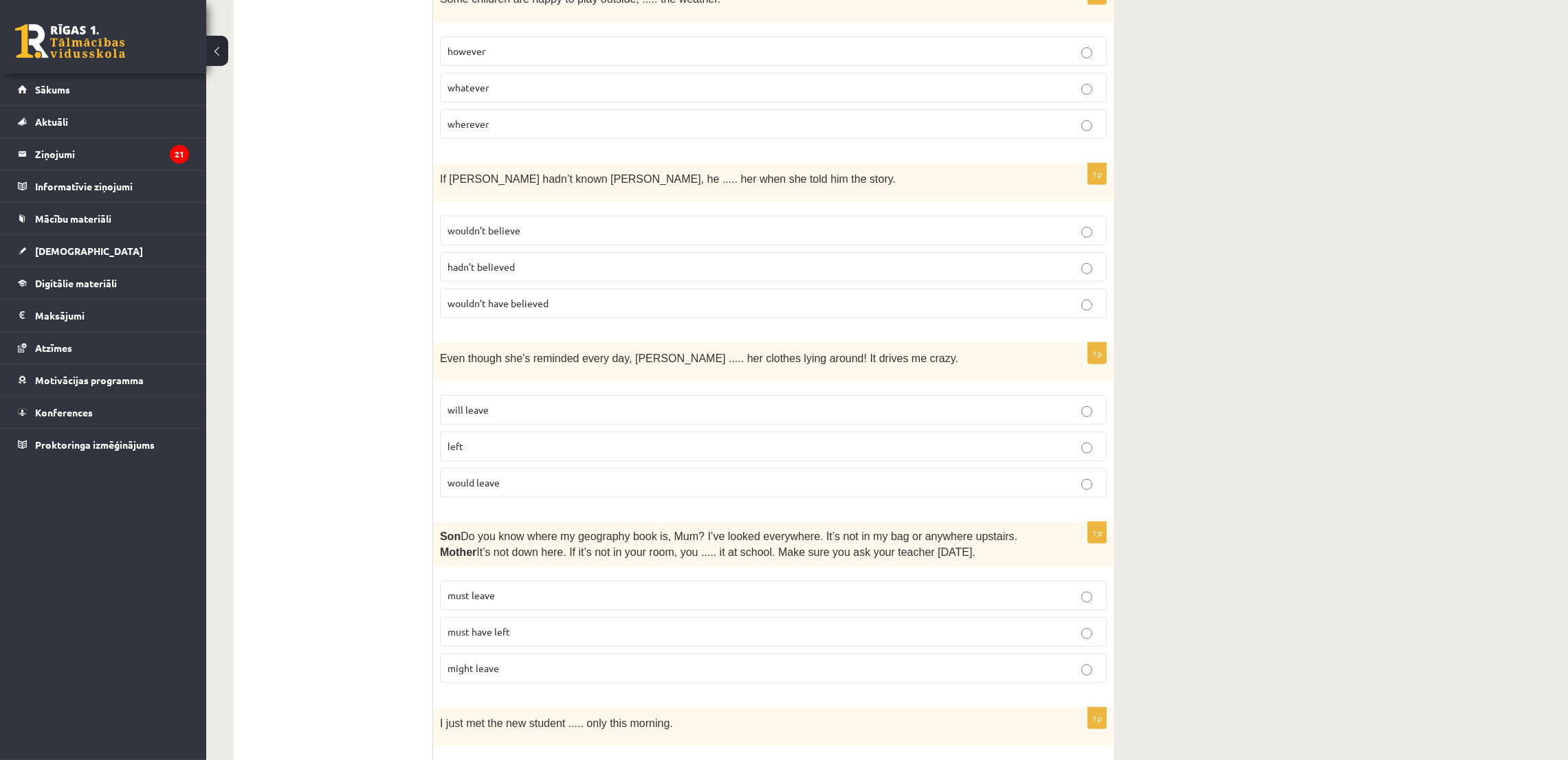
click at [523, 296] on p "wouldn’t have believed" at bounding box center [773, 303] width 652 height 15
click at [498, 403] on p "will leave" at bounding box center [773, 410] width 652 height 15
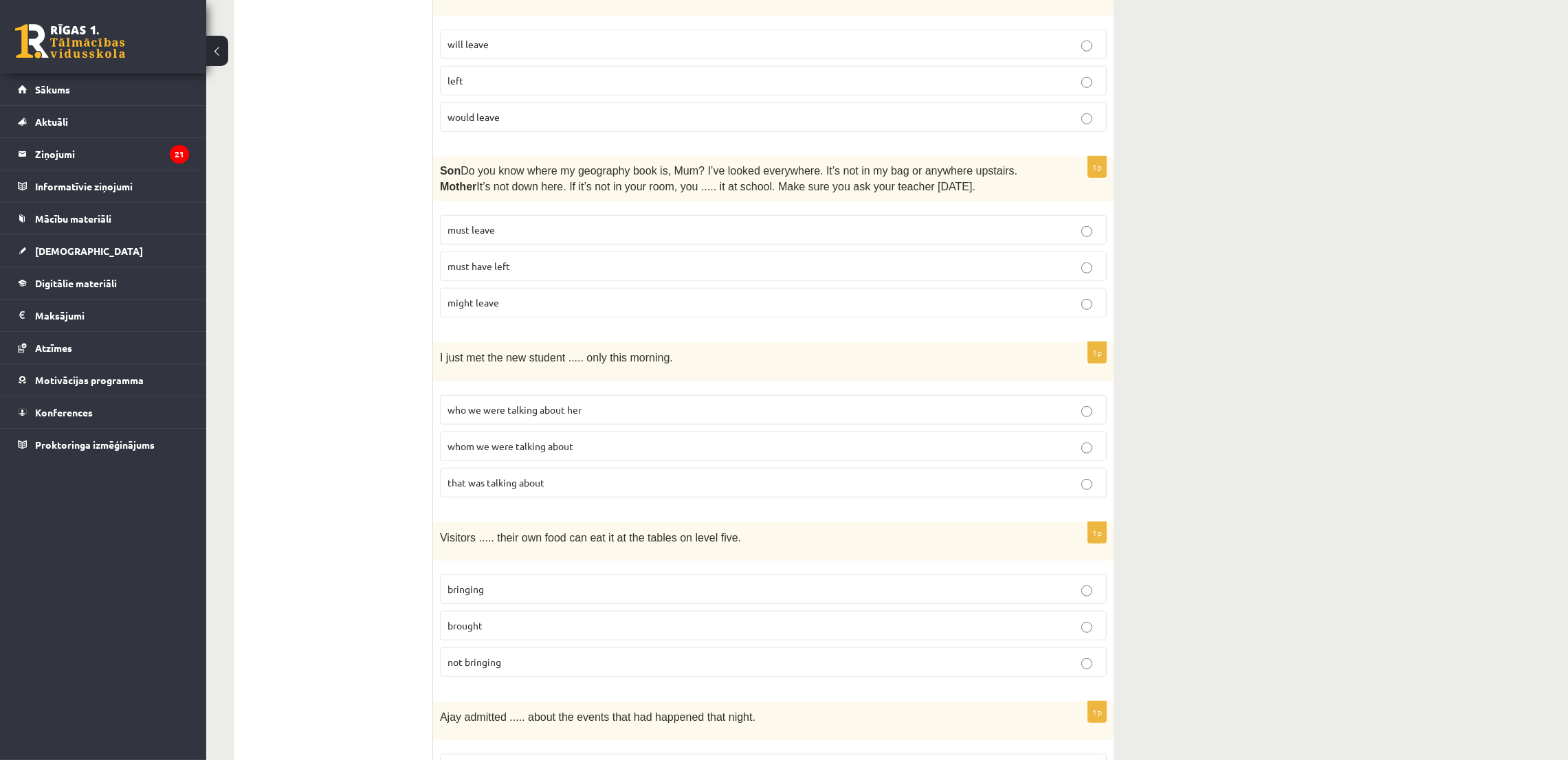
scroll to position [1650, 0]
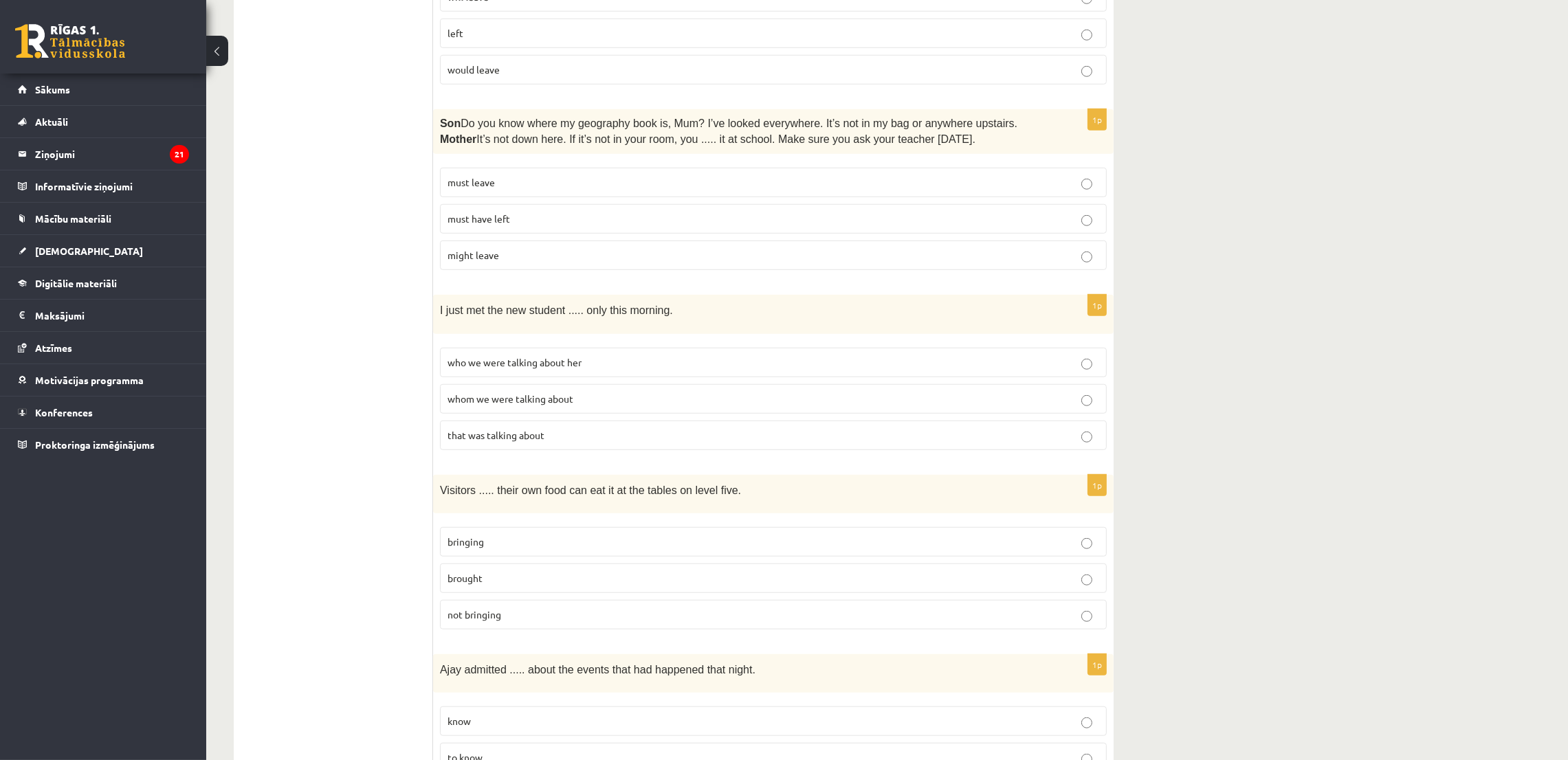
click at [531, 212] on p "must have left" at bounding box center [773, 219] width 652 height 15
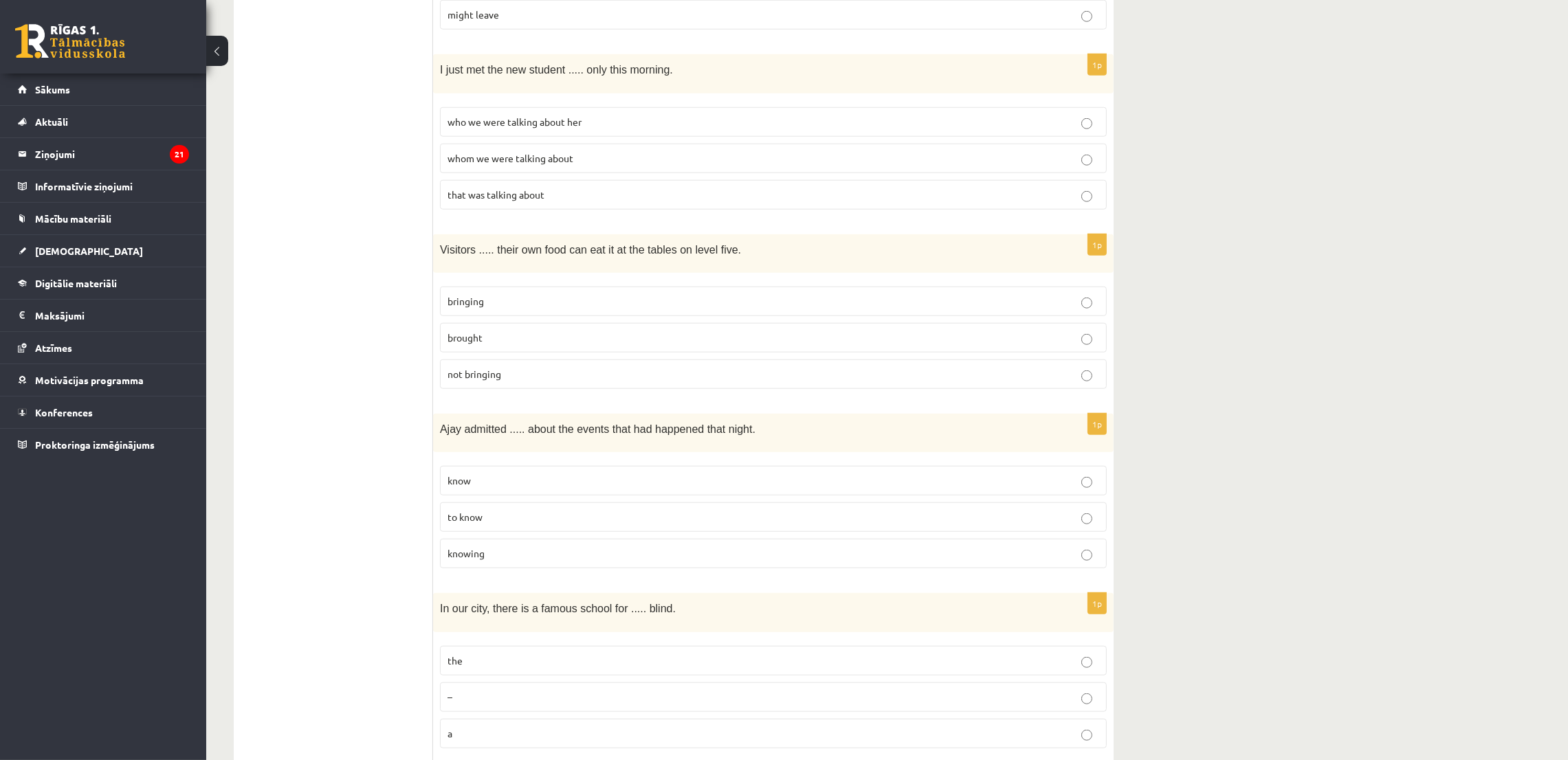
scroll to position [1855, 0]
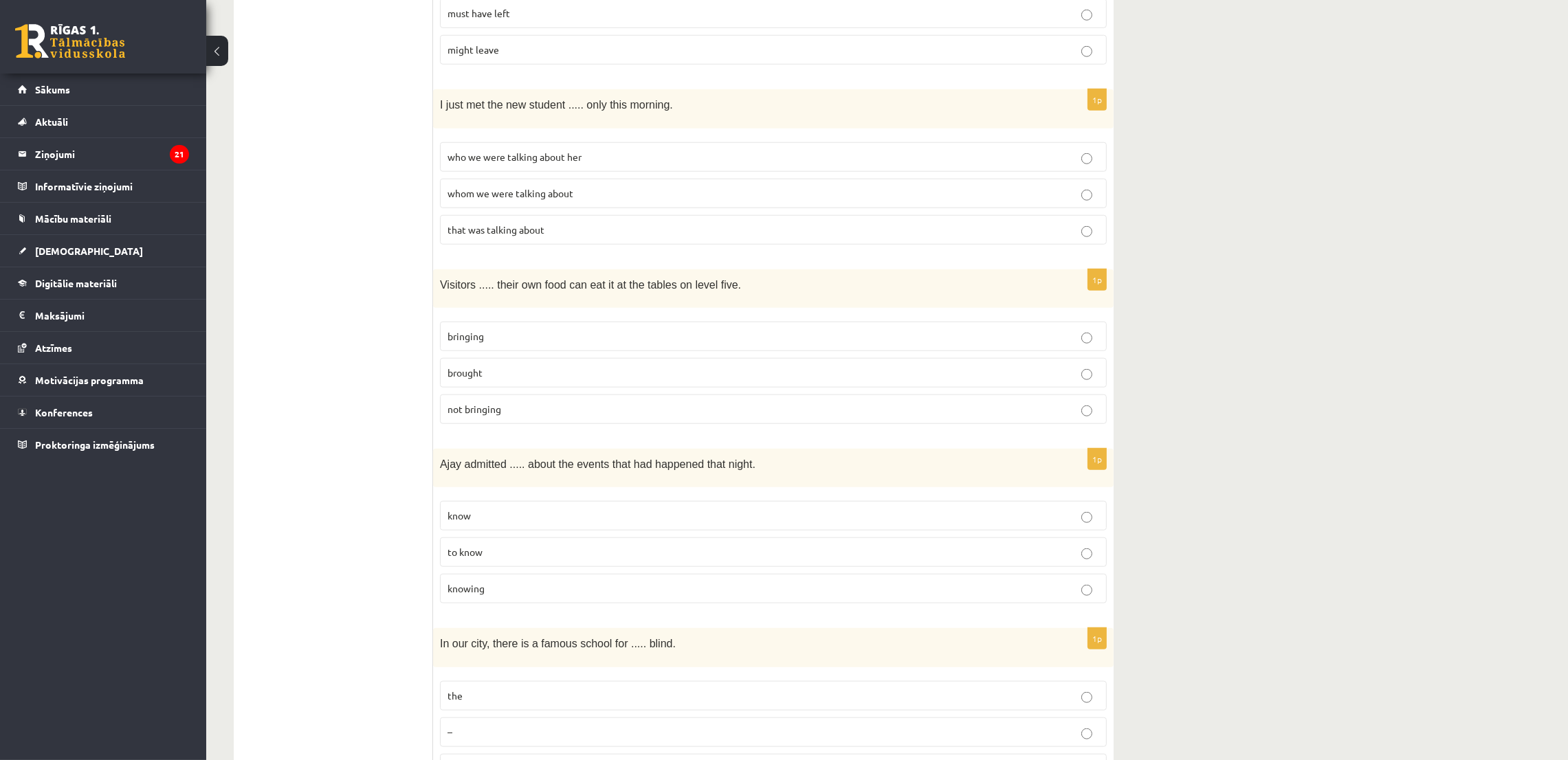
click at [514, 187] on span "whom we were talking about" at bounding box center [510, 193] width 125 height 12
click at [468, 329] on p "bringing" at bounding box center [773, 336] width 652 height 15
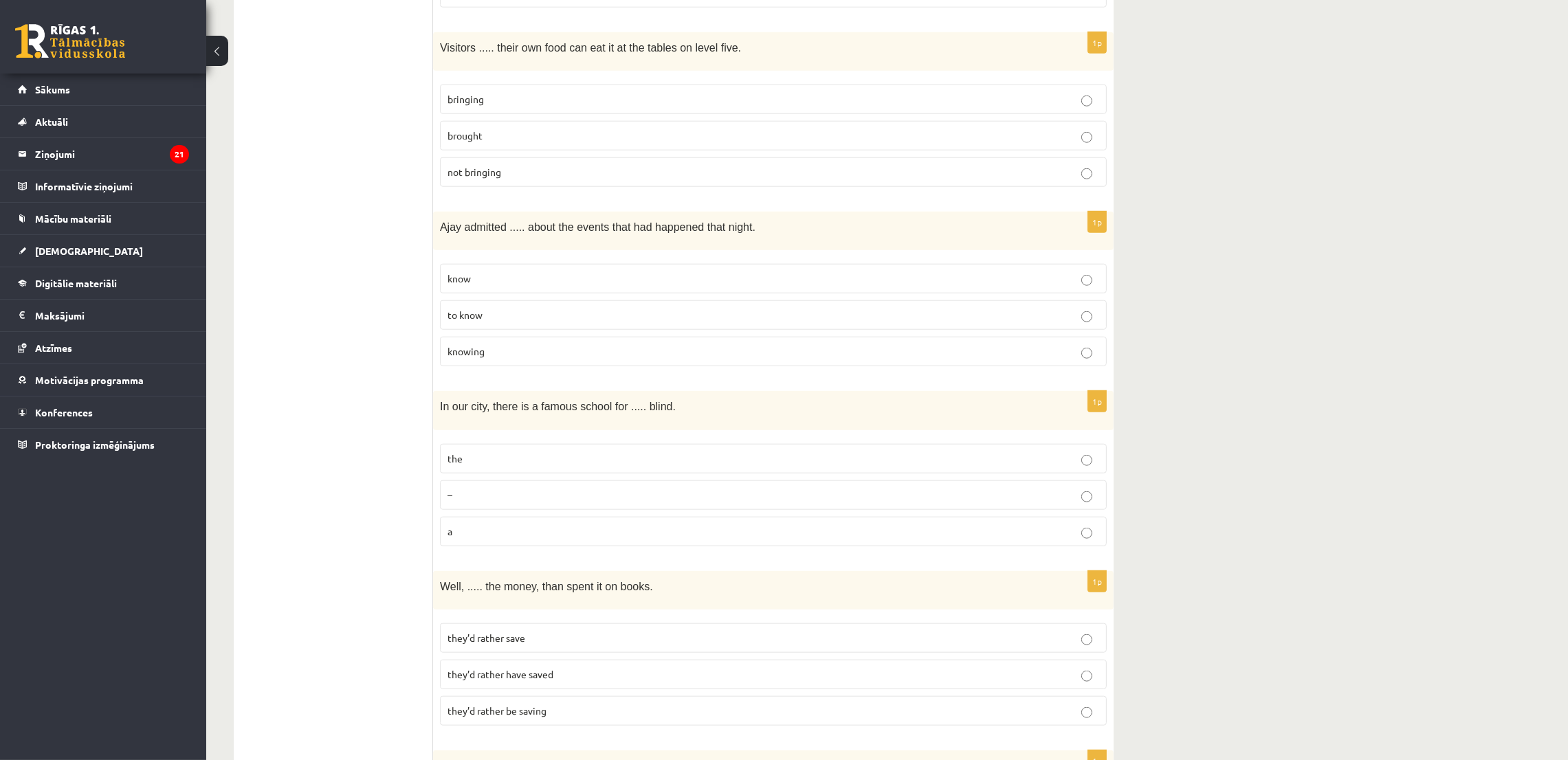
scroll to position [2164, 0]
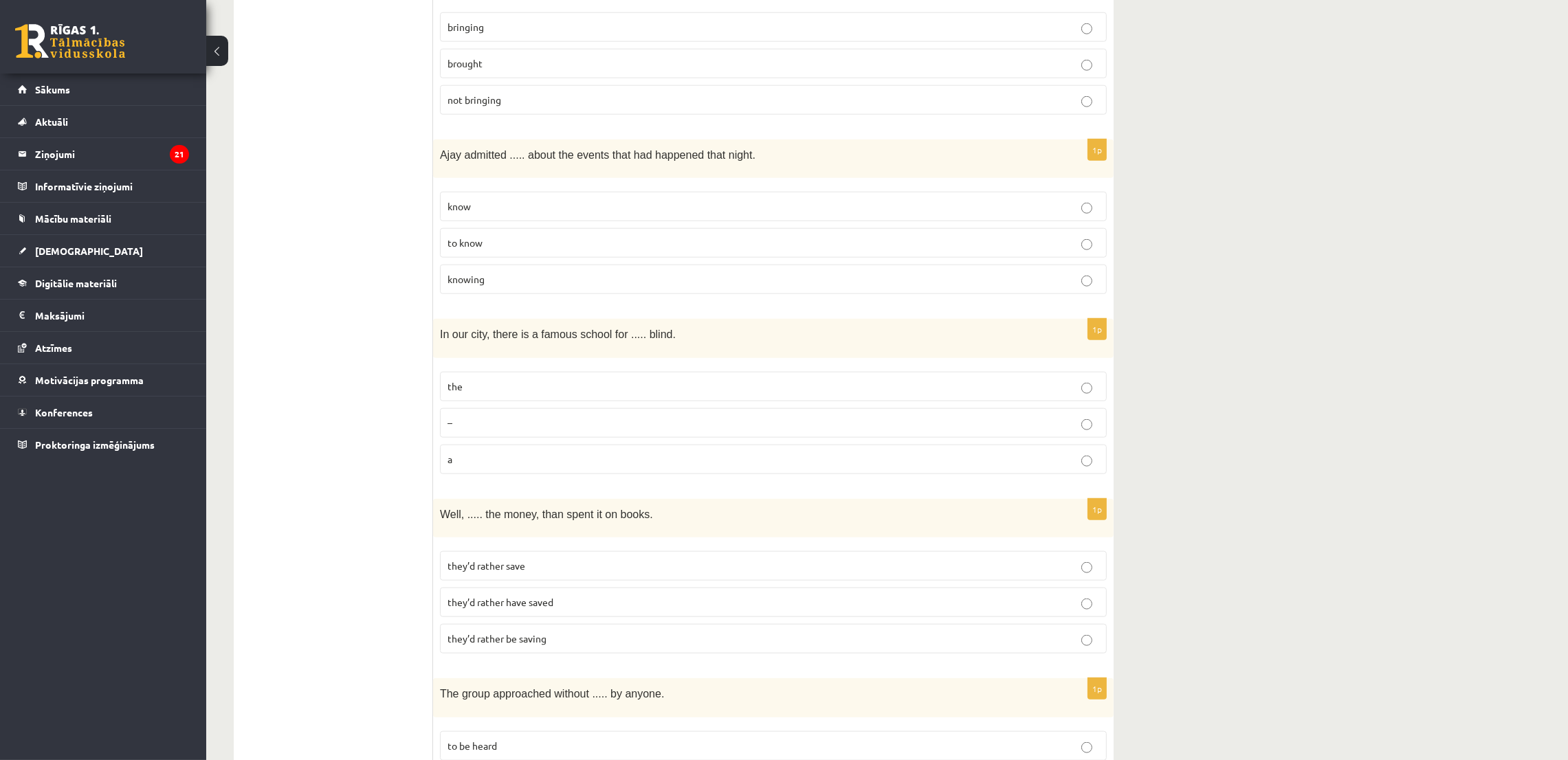
click at [525, 236] on p "to know" at bounding box center [773, 243] width 652 height 15
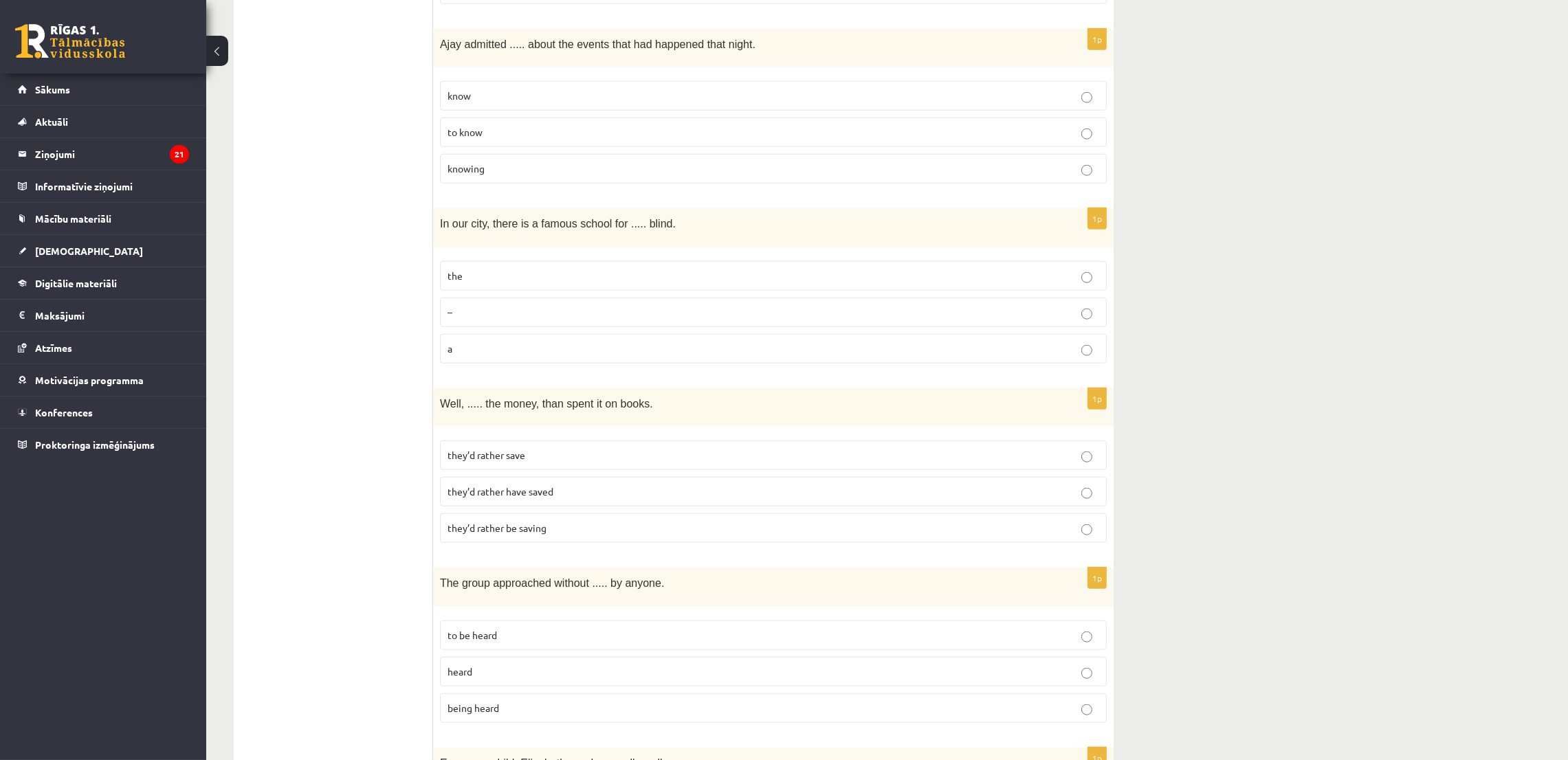
scroll to position [2371, 0]
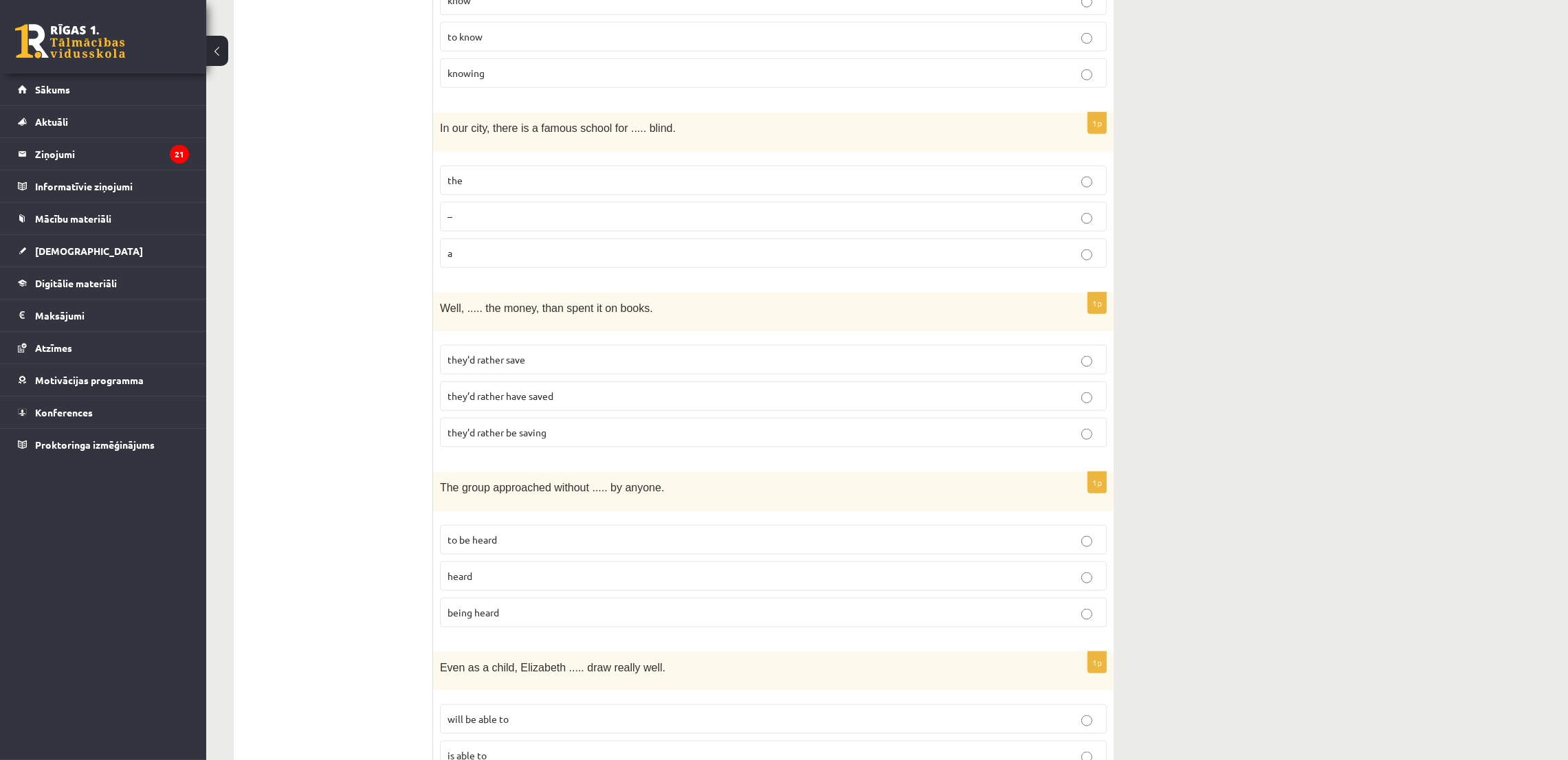
click at [542, 173] on p "the" at bounding box center [773, 180] width 652 height 15
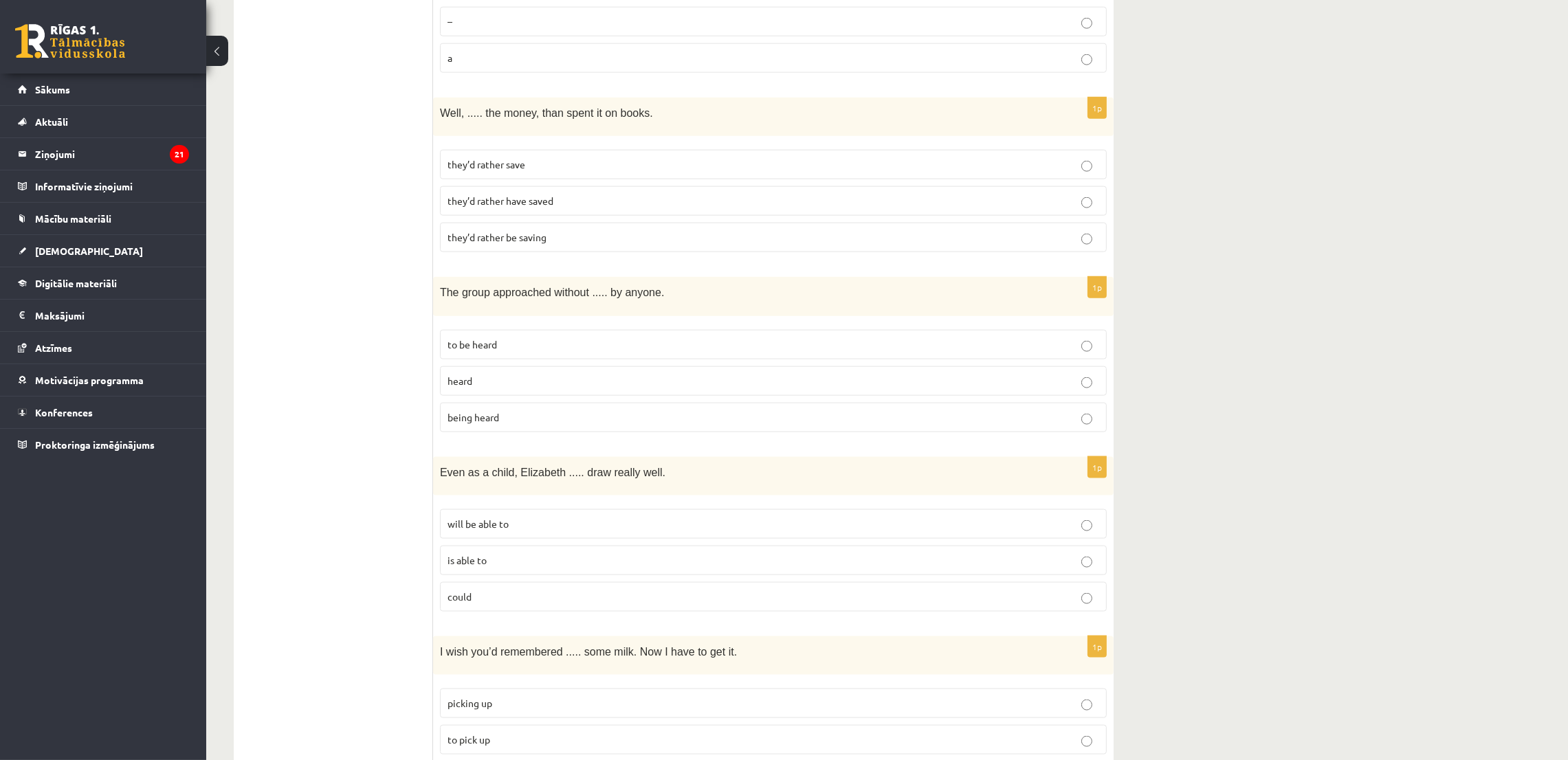
scroll to position [2577, 0]
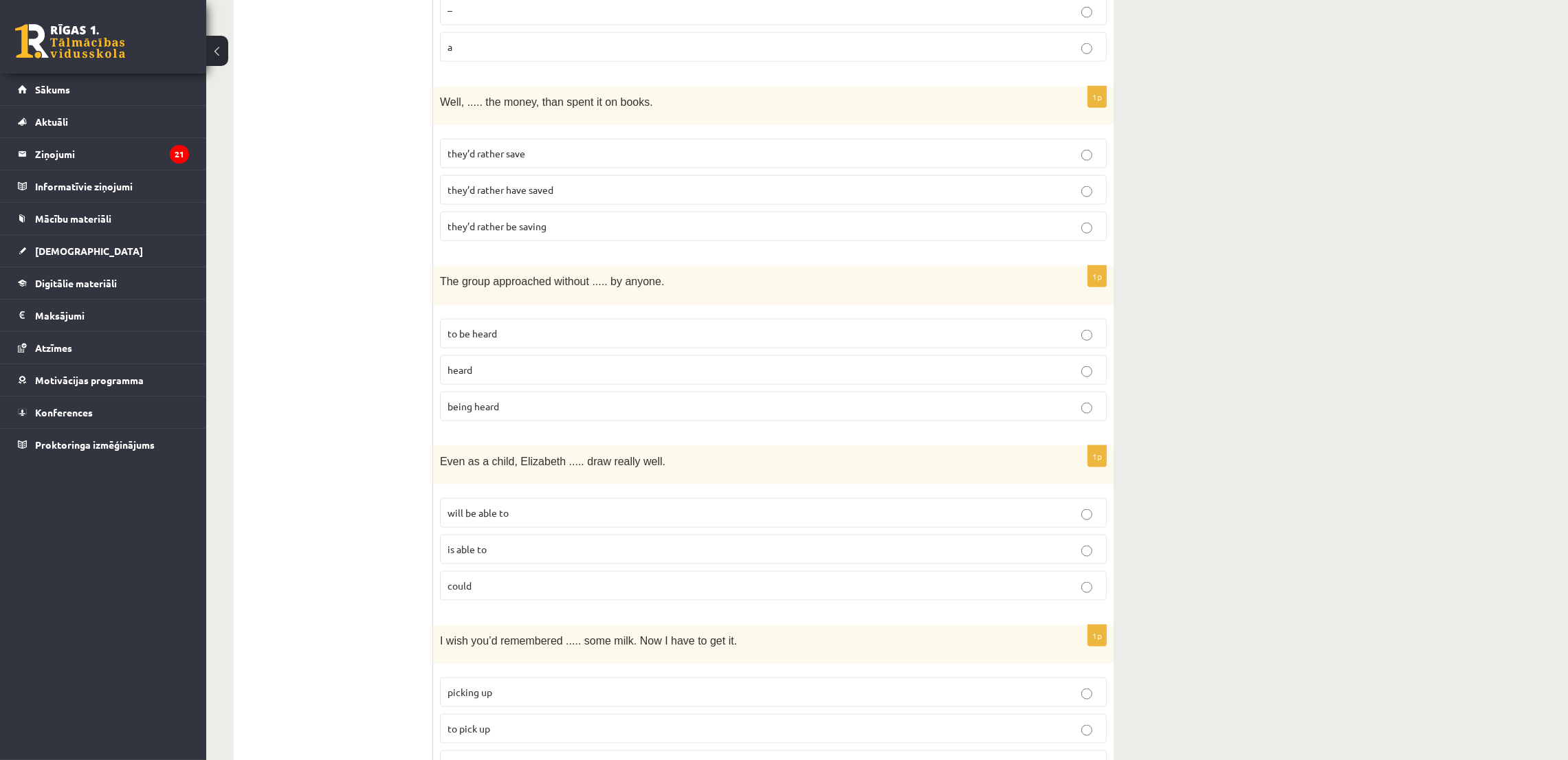
click at [542, 220] on span "they’d rather be saving" at bounding box center [497, 226] width 99 height 12
click at [619, 146] on p "they’d rather save" at bounding box center [773, 153] width 652 height 15
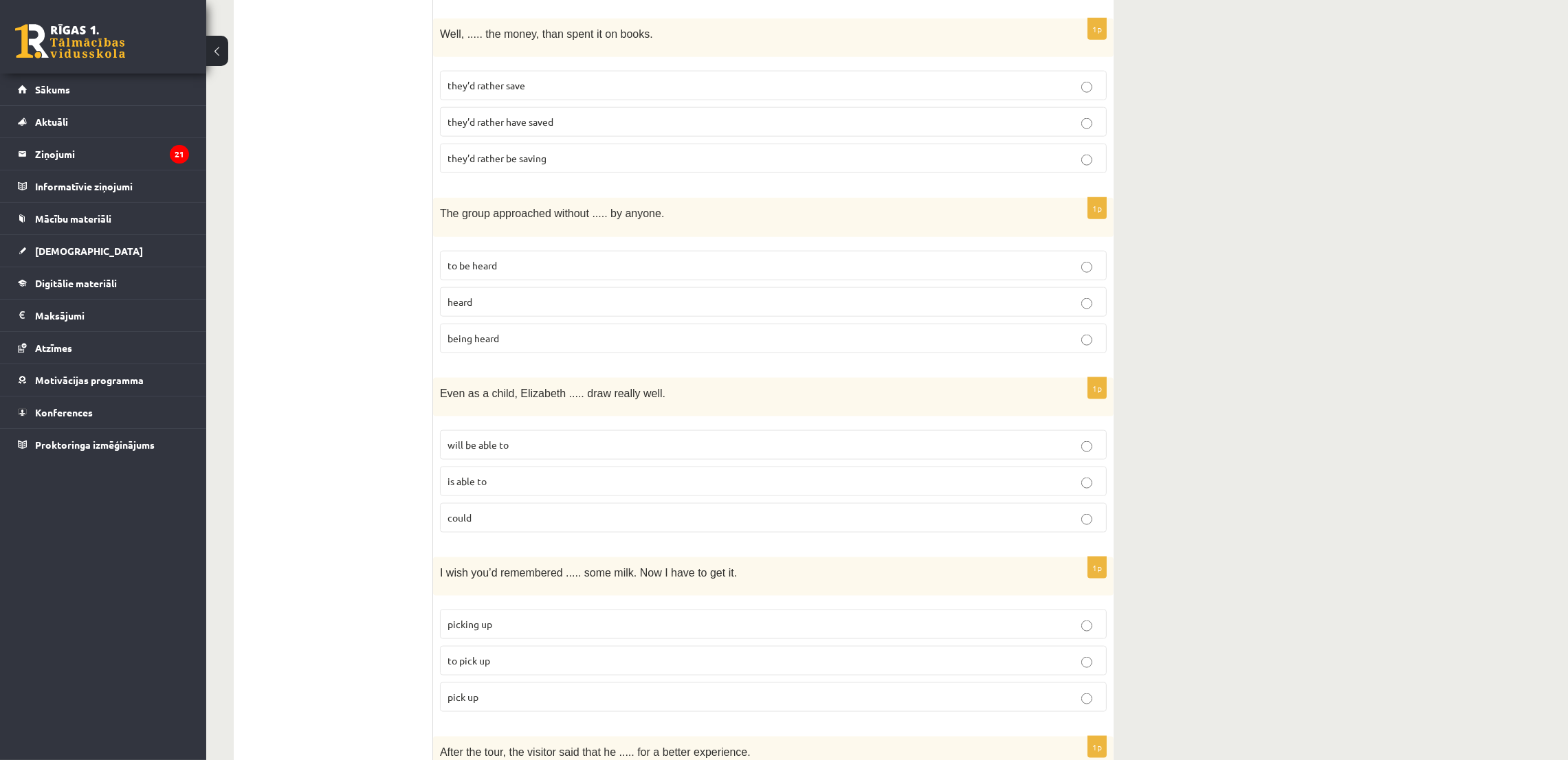
scroll to position [2680, 0]
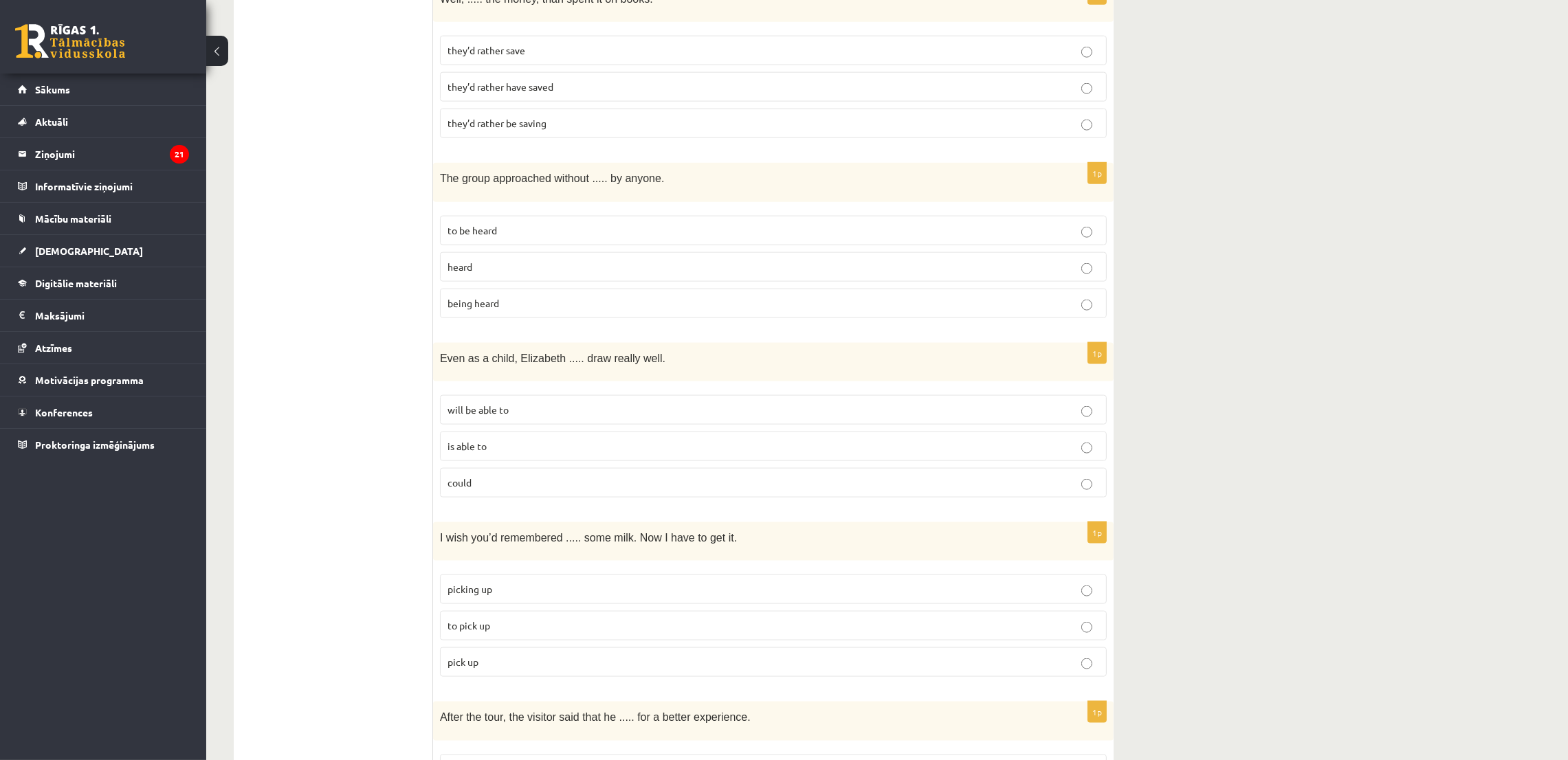
click at [502, 296] on p "being heard" at bounding box center [773, 303] width 652 height 15
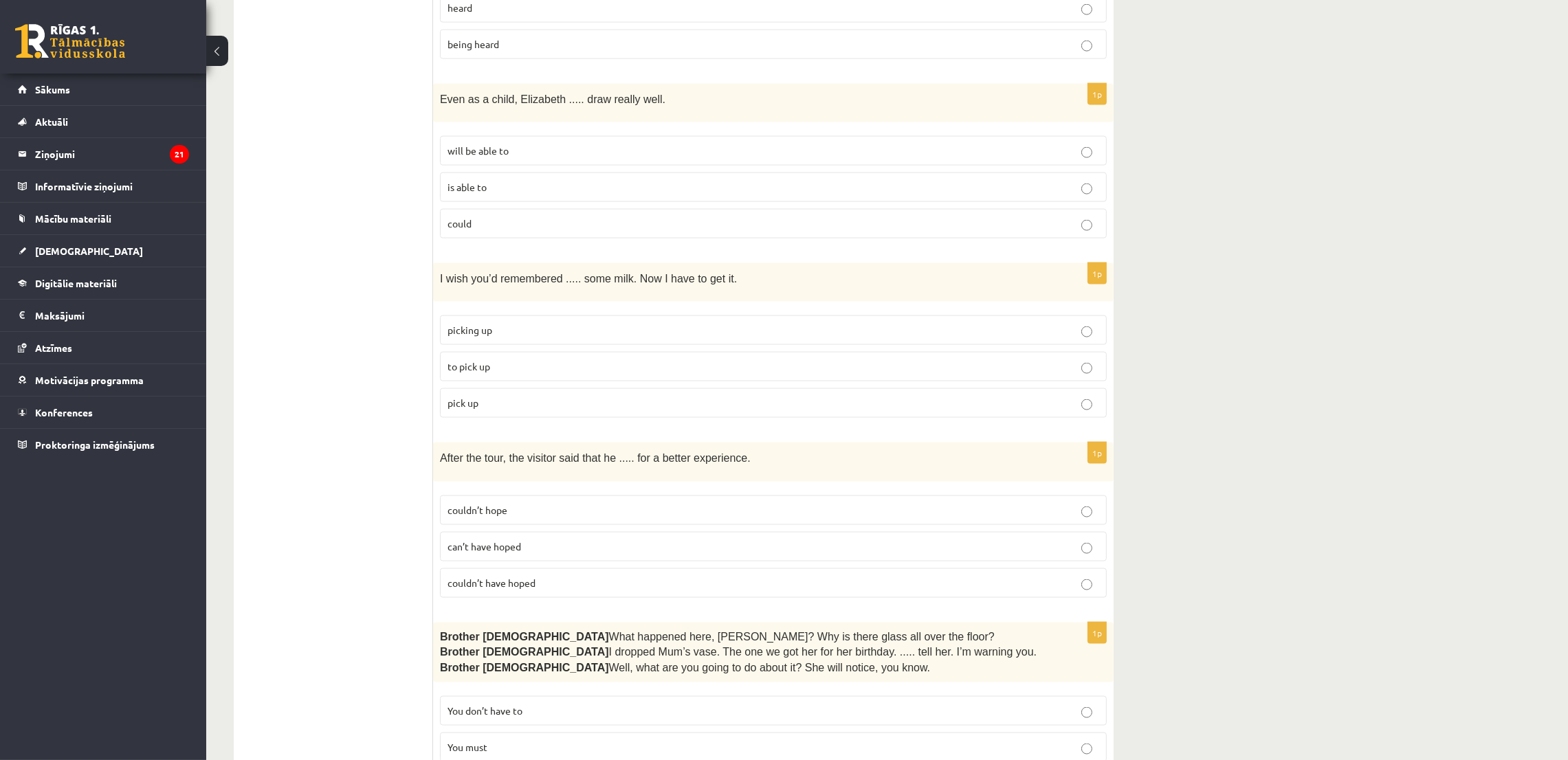
scroll to position [2990, 0]
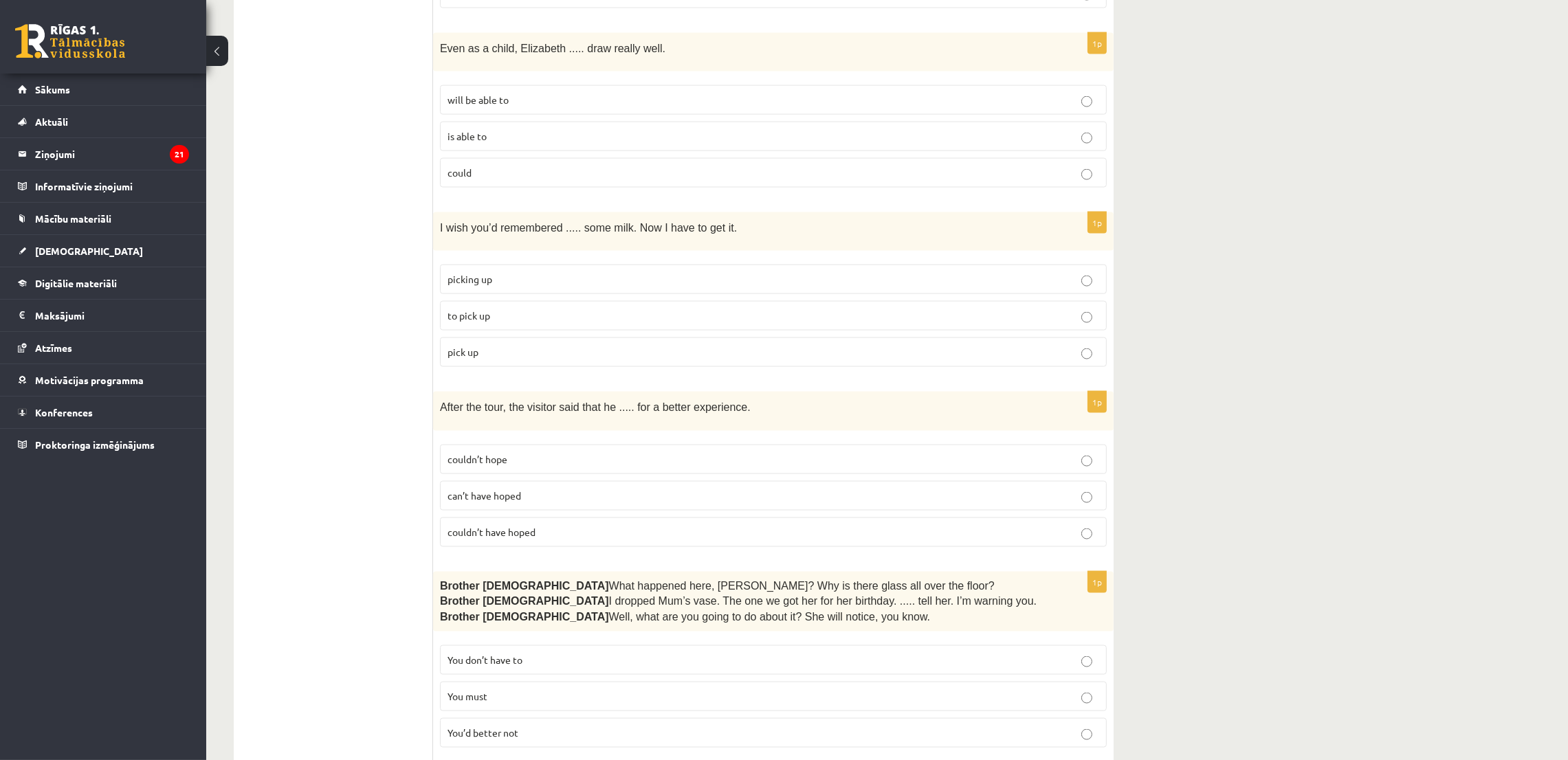
click at [516, 165] on p "could" at bounding box center [773, 172] width 652 height 15
click at [496, 338] on label "pick up" at bounding box center [773, 353] width 667 height 30
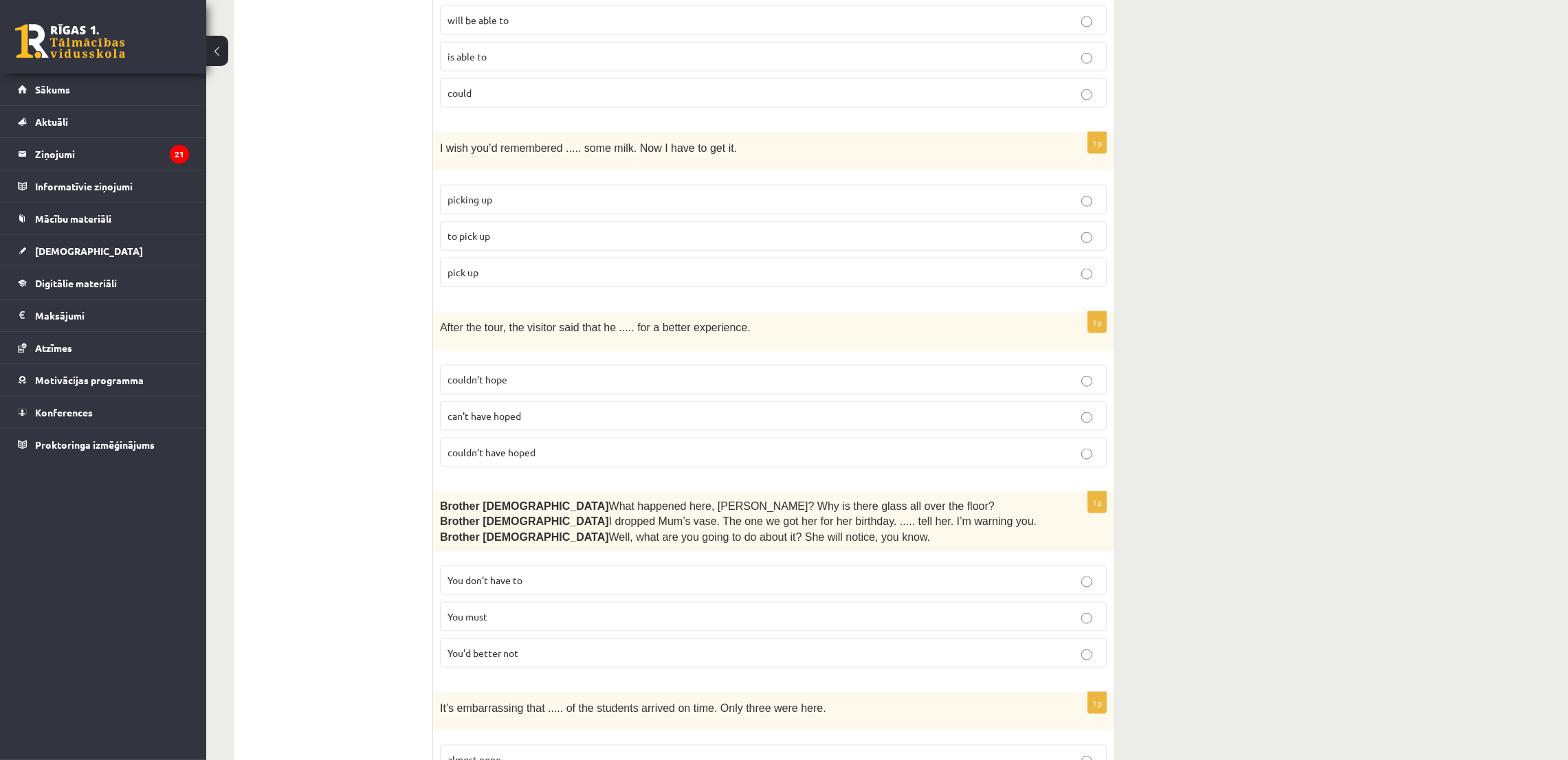
scroll to position [3185, 0]
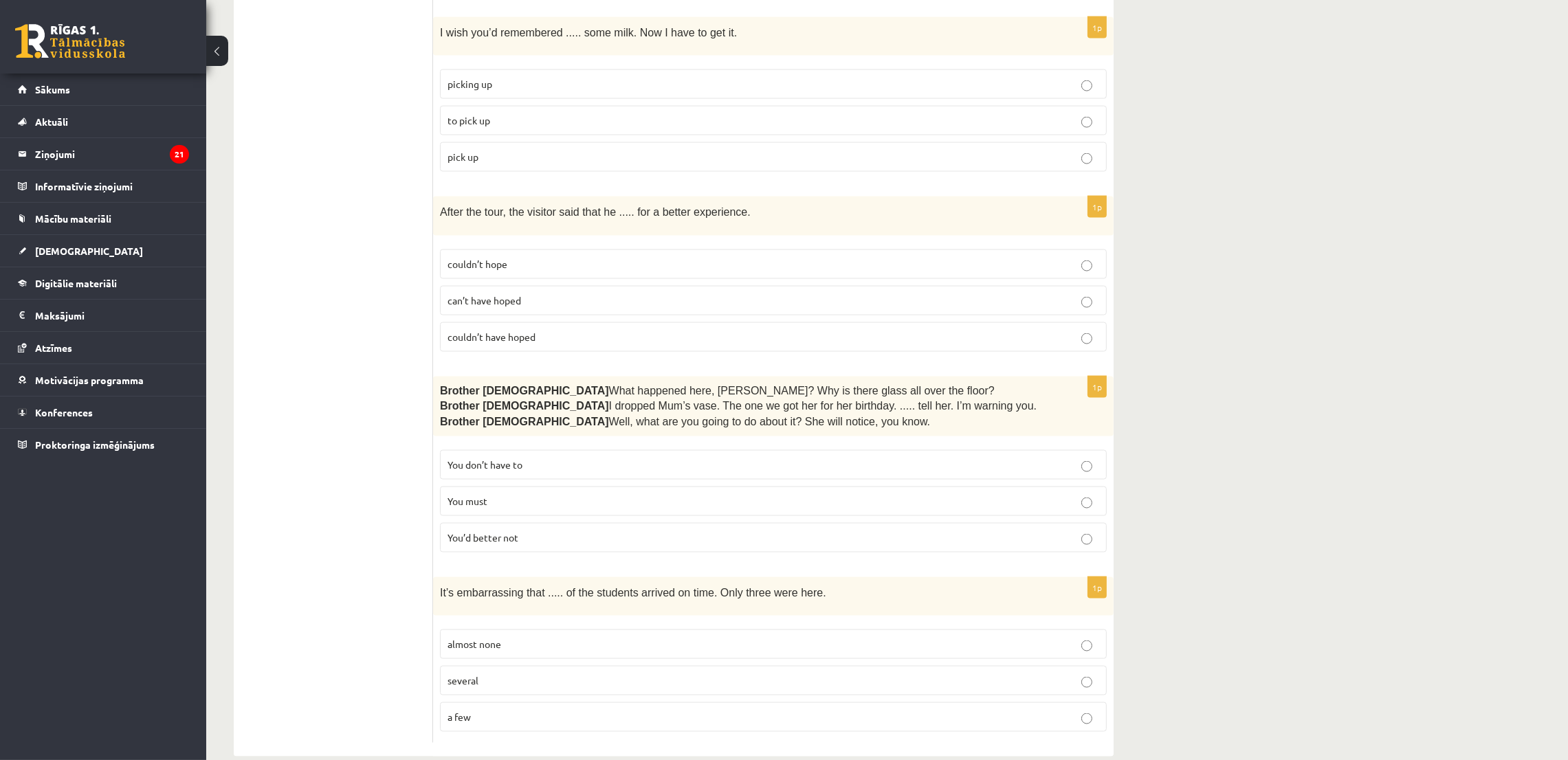
click at [547, 330] on p "couldn’t have hoped" at bounding box center [773, 337] width 652 height 15
click at [579, 494] on p "You must" at bounding box center [773, 501] width 652 height 15
click at [528, 629] on label "almost none" at bounding box center [773, 644] width 667 height 30
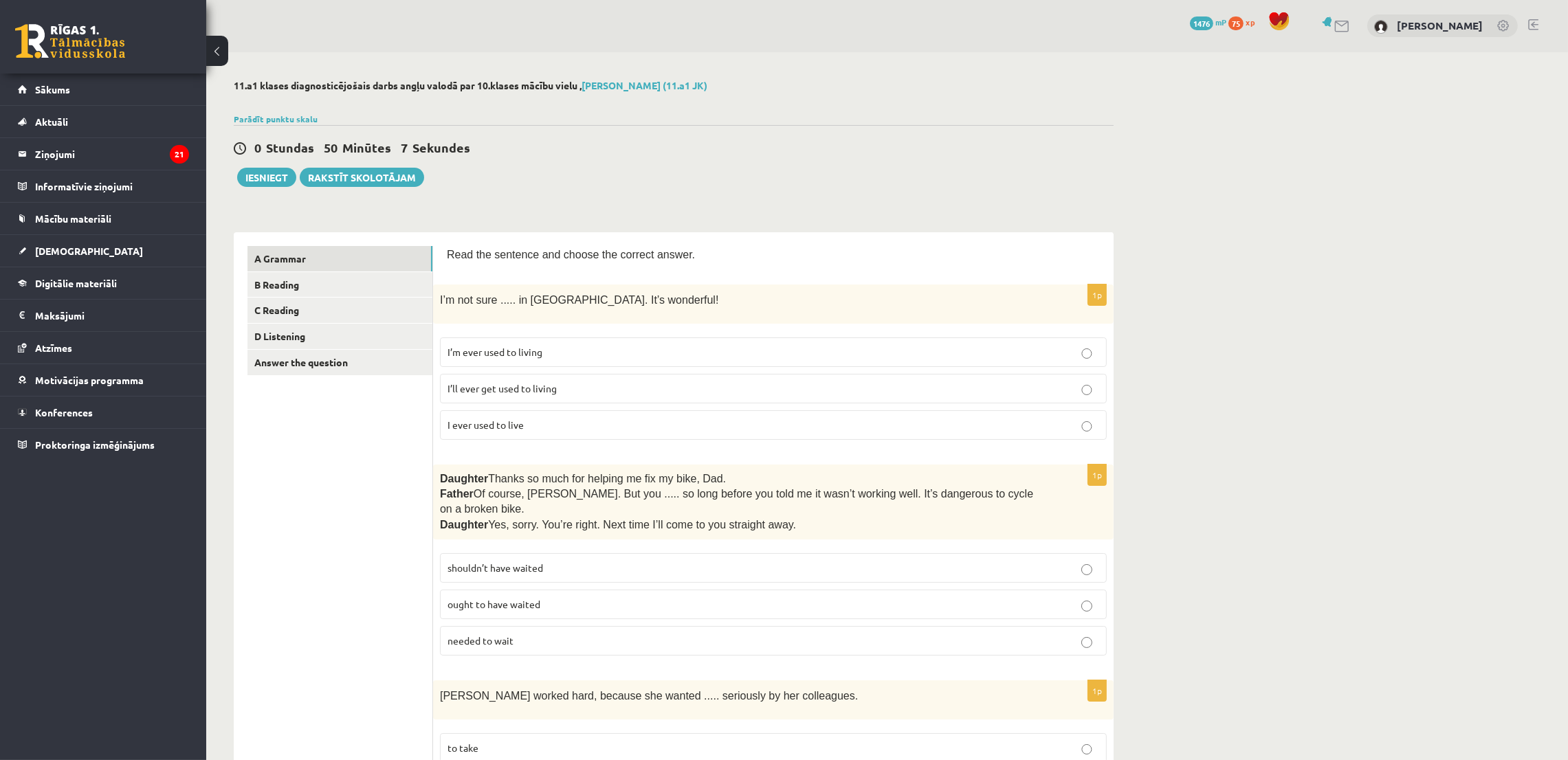
scroll to position [0, 0]
click at [320, 291] on link "B Reading" at bounding box center [340, 285] width 185 height 25
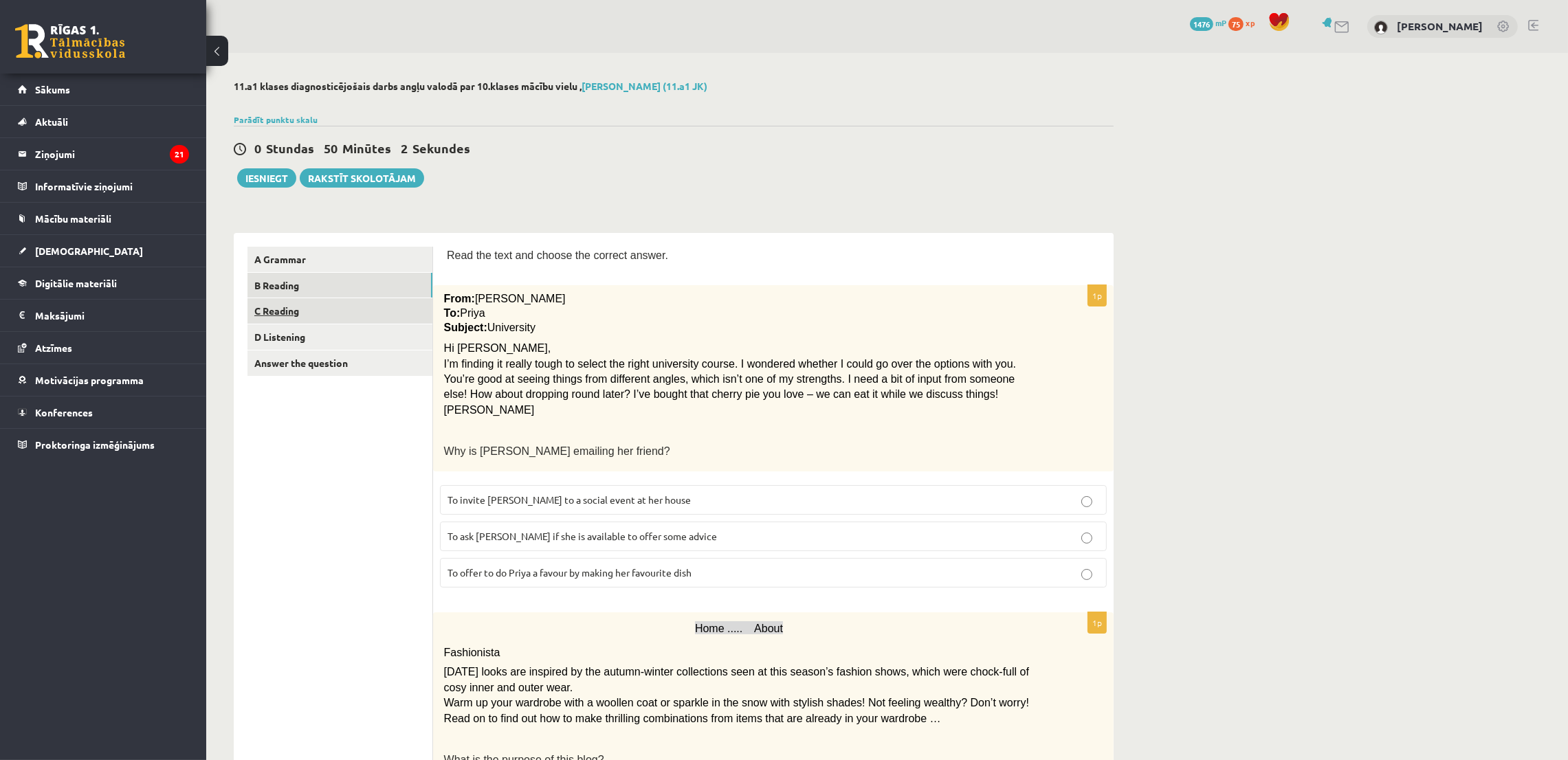
click at [274, 309] on link "C Reading" at bounding box center [340, 311] width 185 height 25
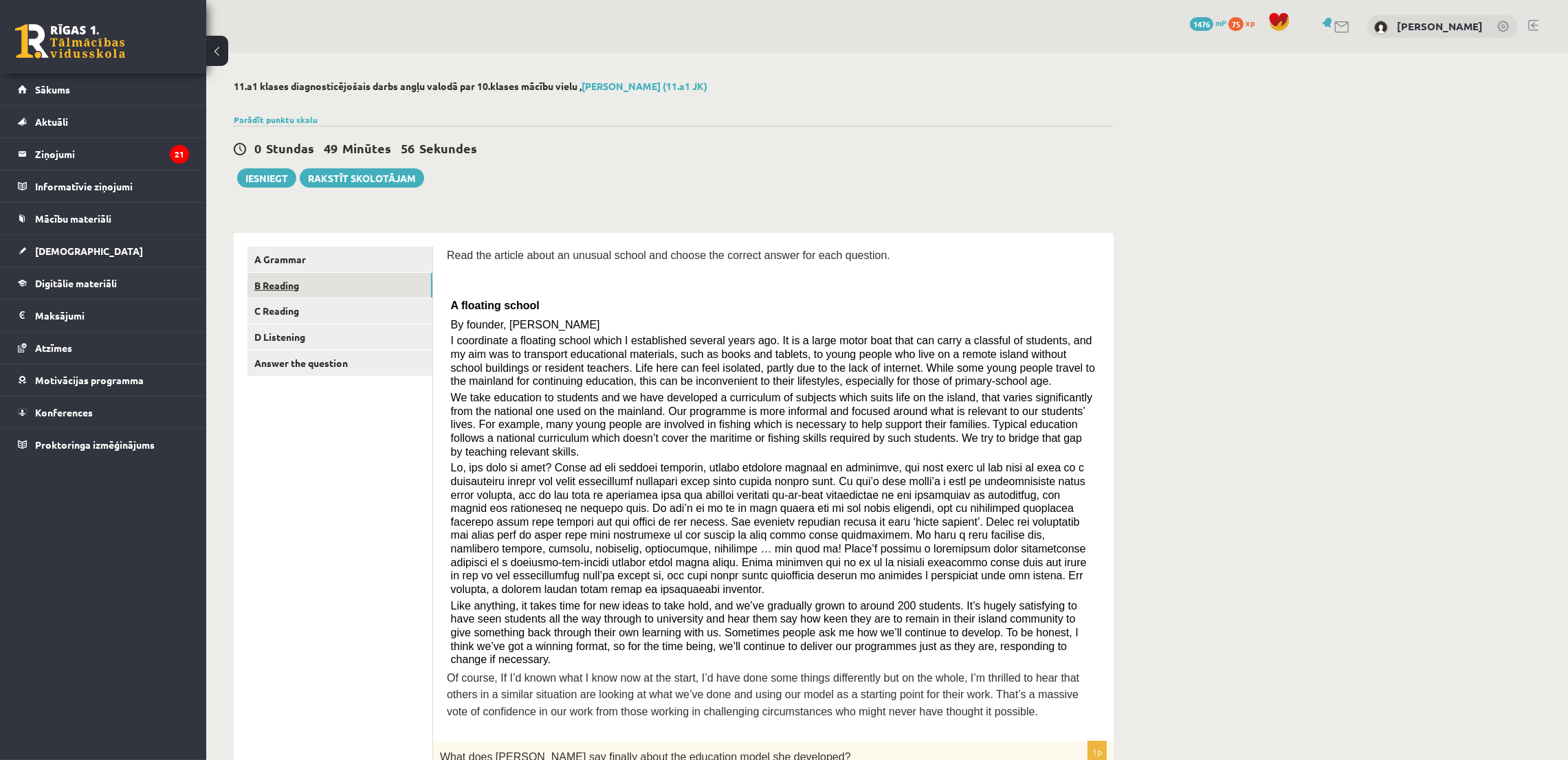
click at [336, 288] on link "B Reading" at bounding box center [340, 285] width 185 height 25
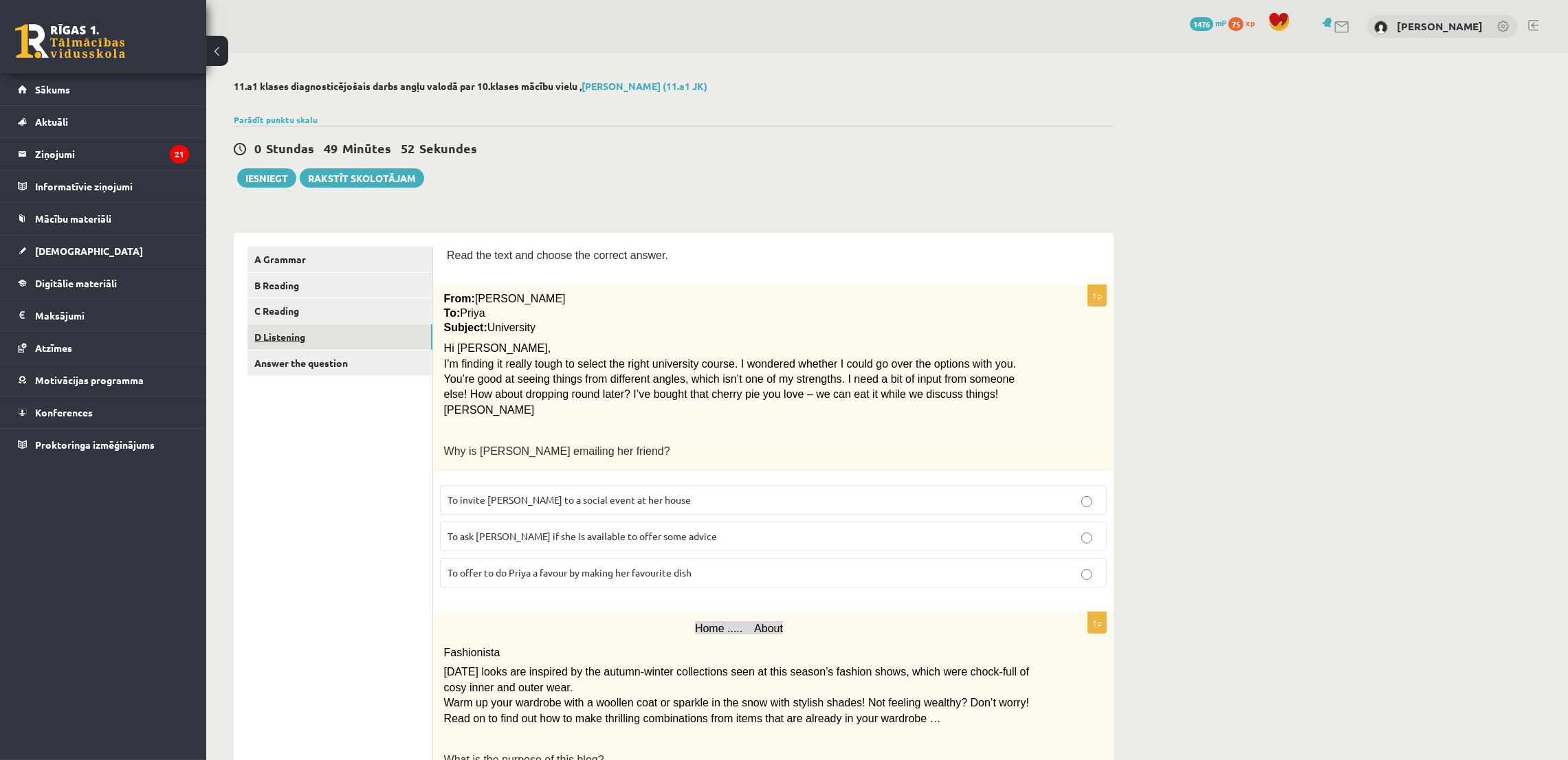
click at [414, 340] on link "D Listening" at bounding box center [340, 337] width 185 height 25
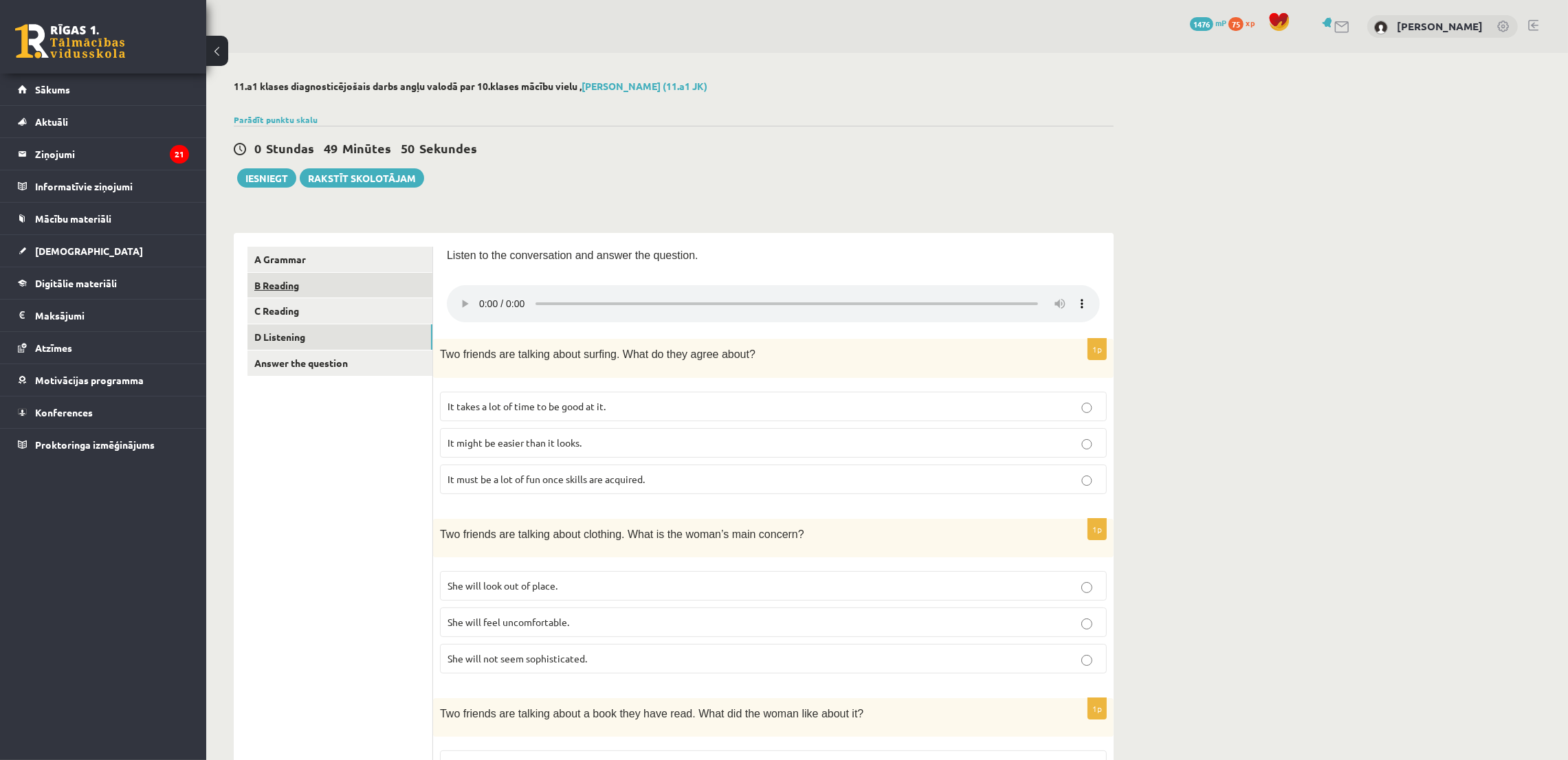
click at [311, 276] on link "B Reading" at bounding box center [340, 285] width 185 height 25
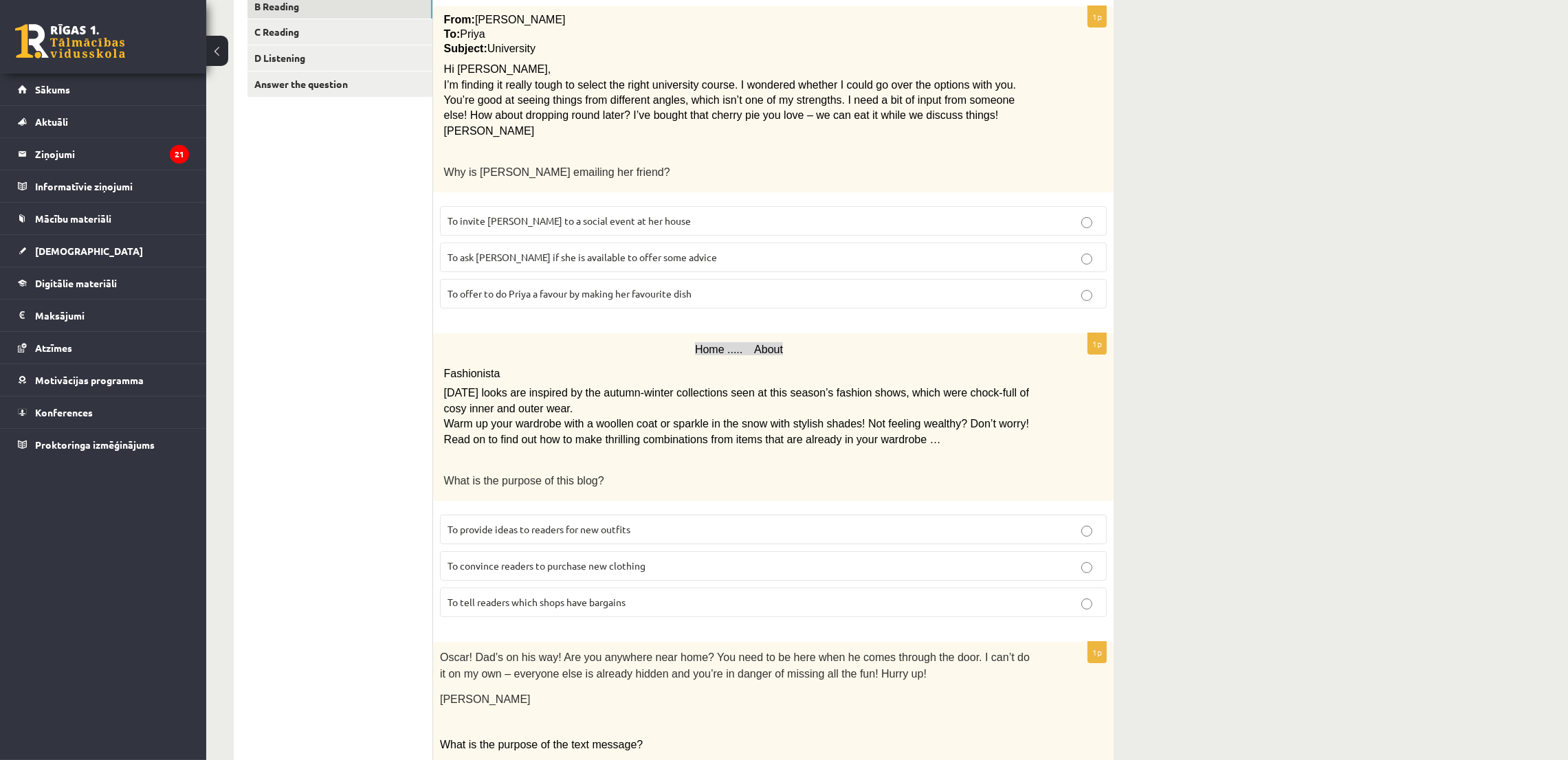
scroll to position [289, 0]
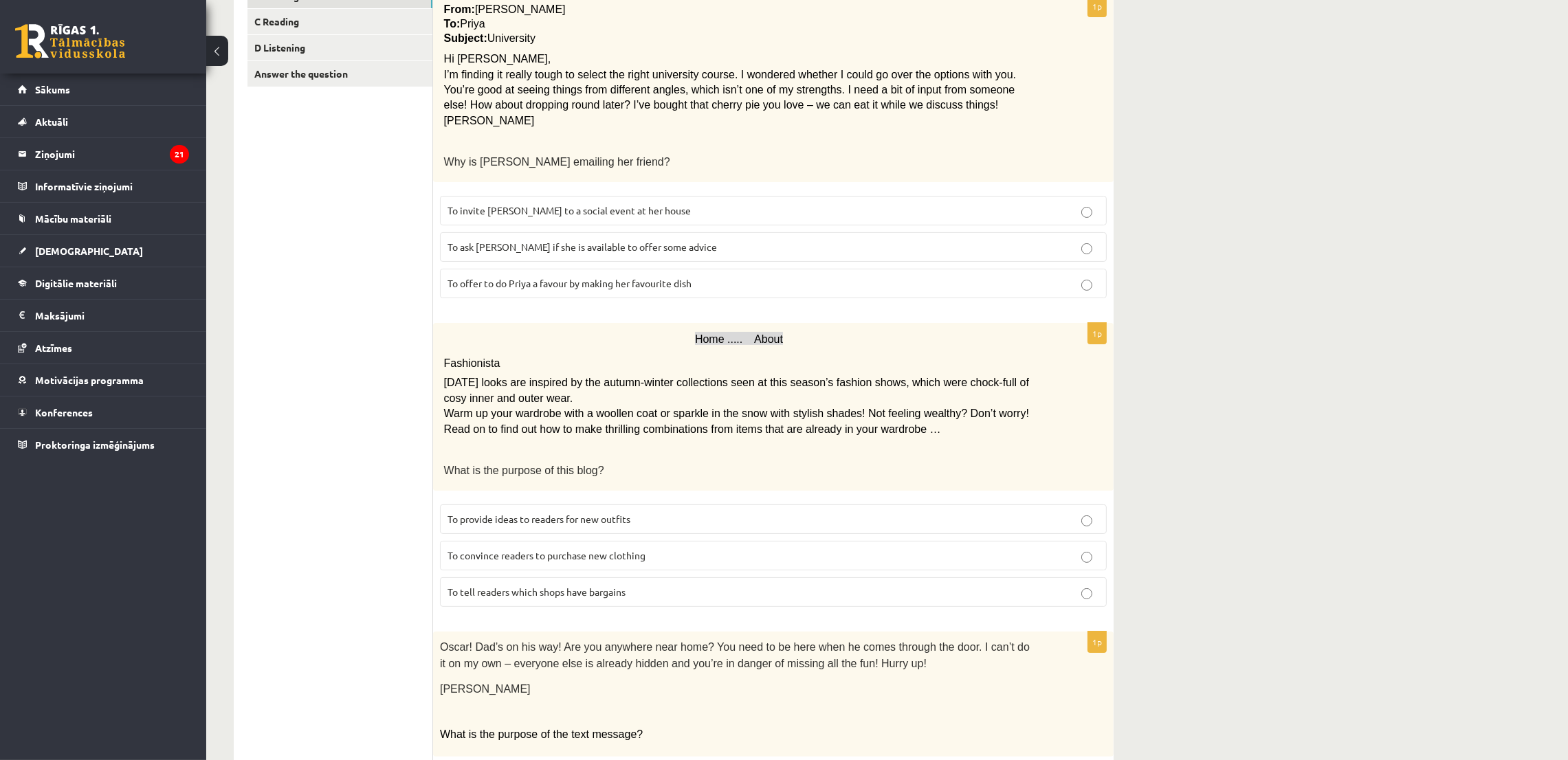
click at [1067, 232] on label "To ask Priya if she is available to offer some advice" at bounding box center [773, 247] width 667 height 30
click at [528, 513] on span "To provide ideas to readers for new outfits" at bounding box center [539, 519] width 183 height 12
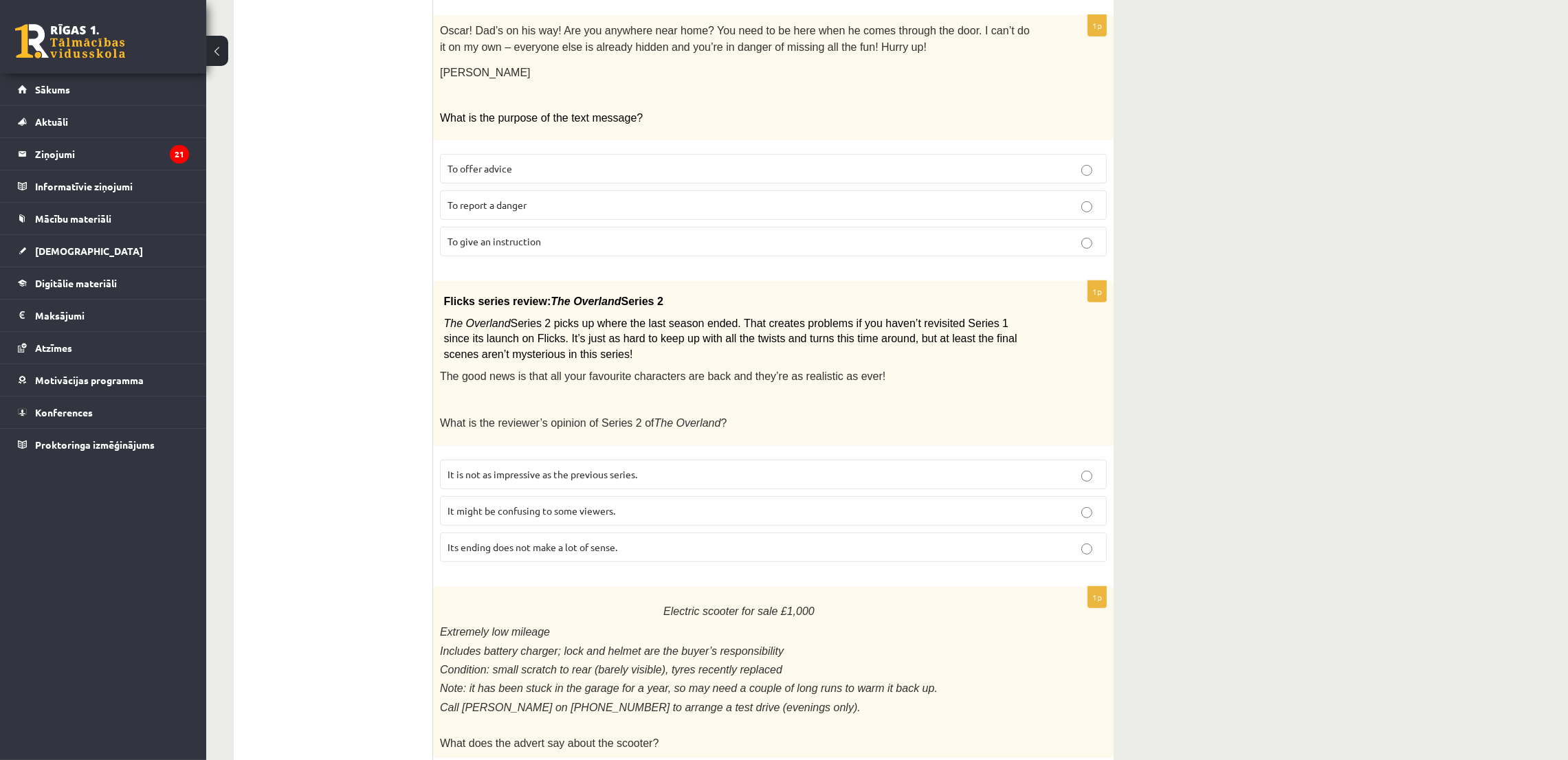
scroll to position [908, 0]
click at [558, 232] on p "To give an instruction" at bounding box center [773, 239] width 652 height 15
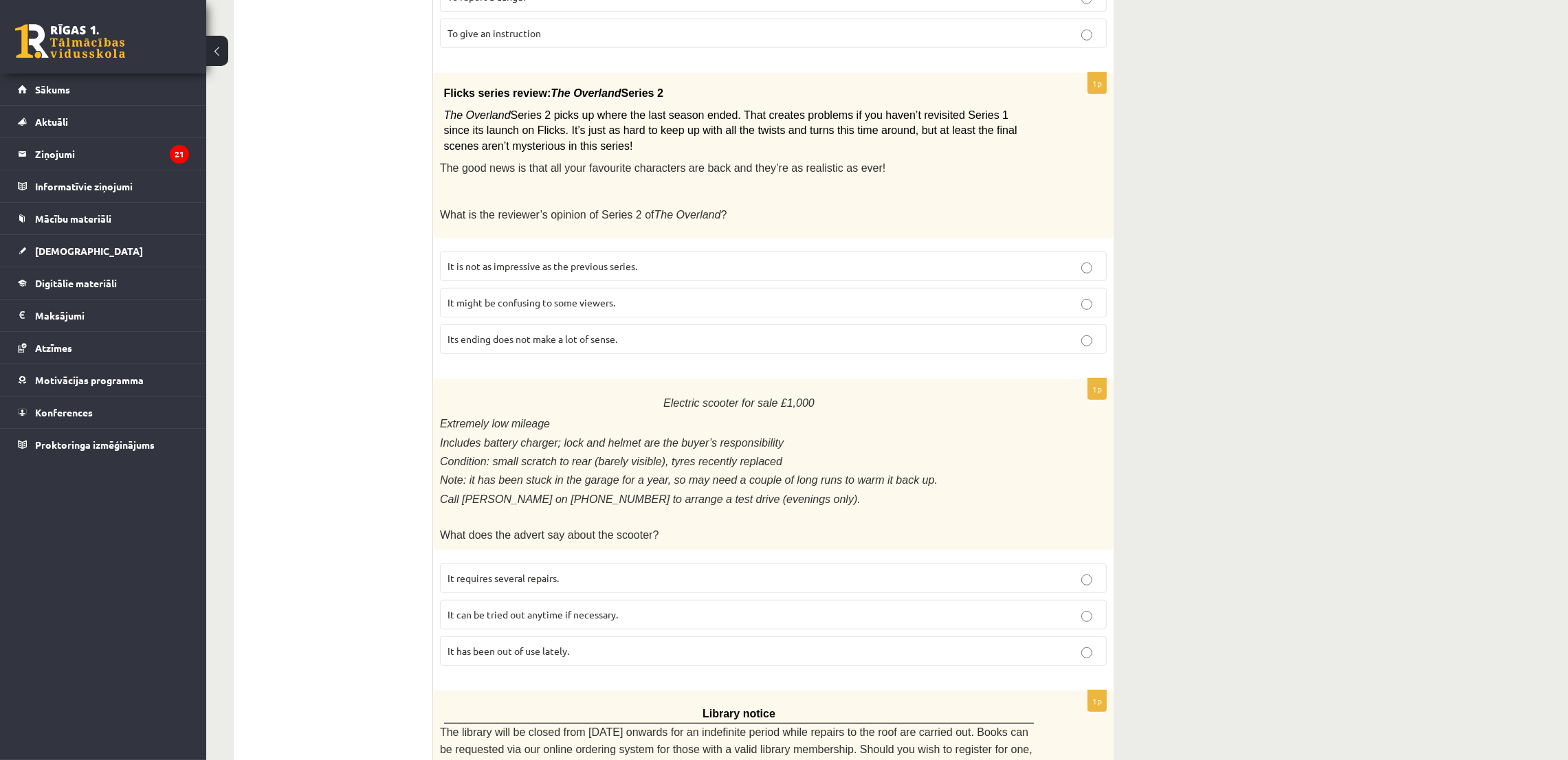
scroll to position [1217, 0]
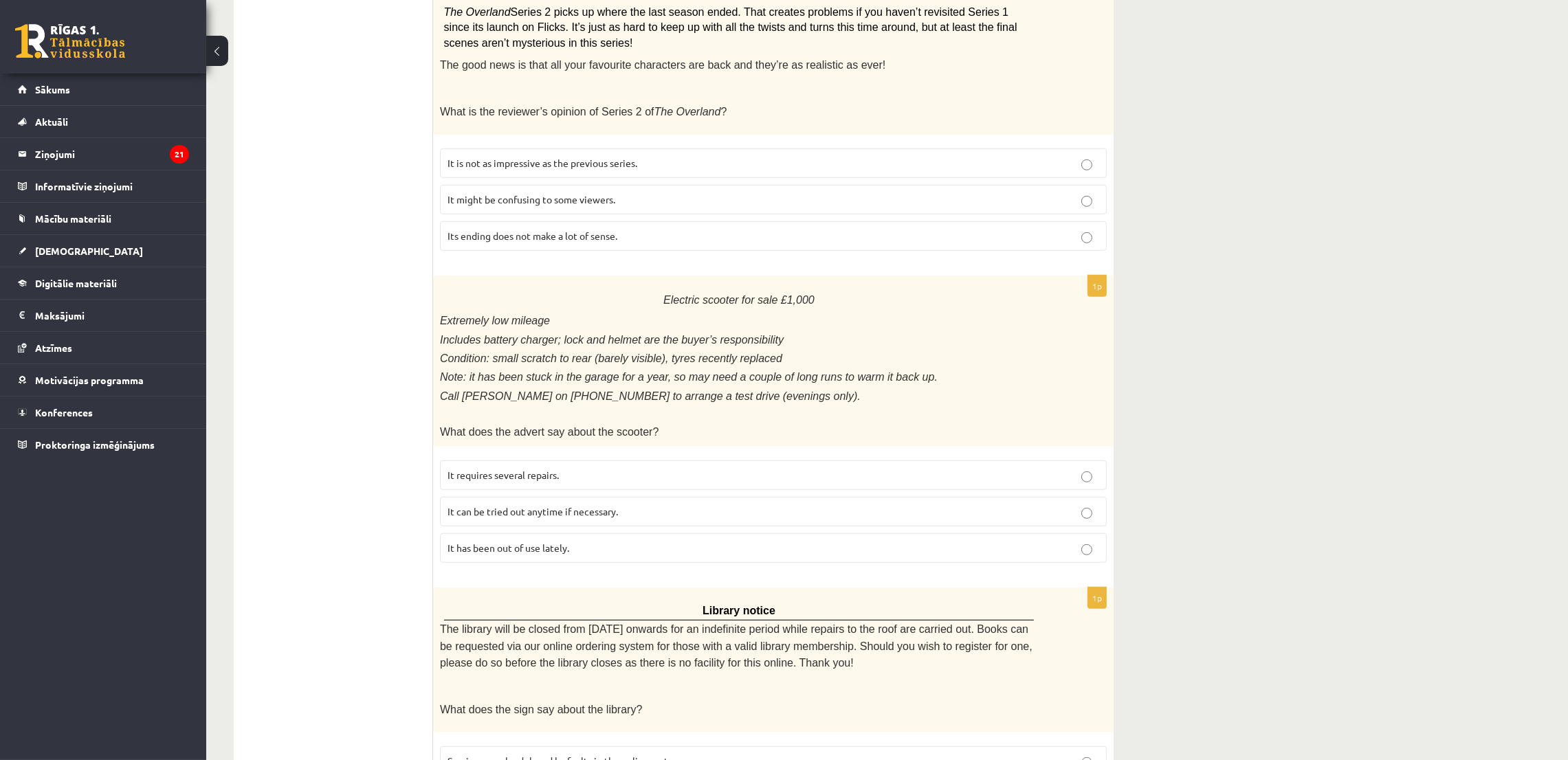
click at [558, 193] on span "It might be confusing to some viewers." at bounding box center [531, 199] width 168 height 12
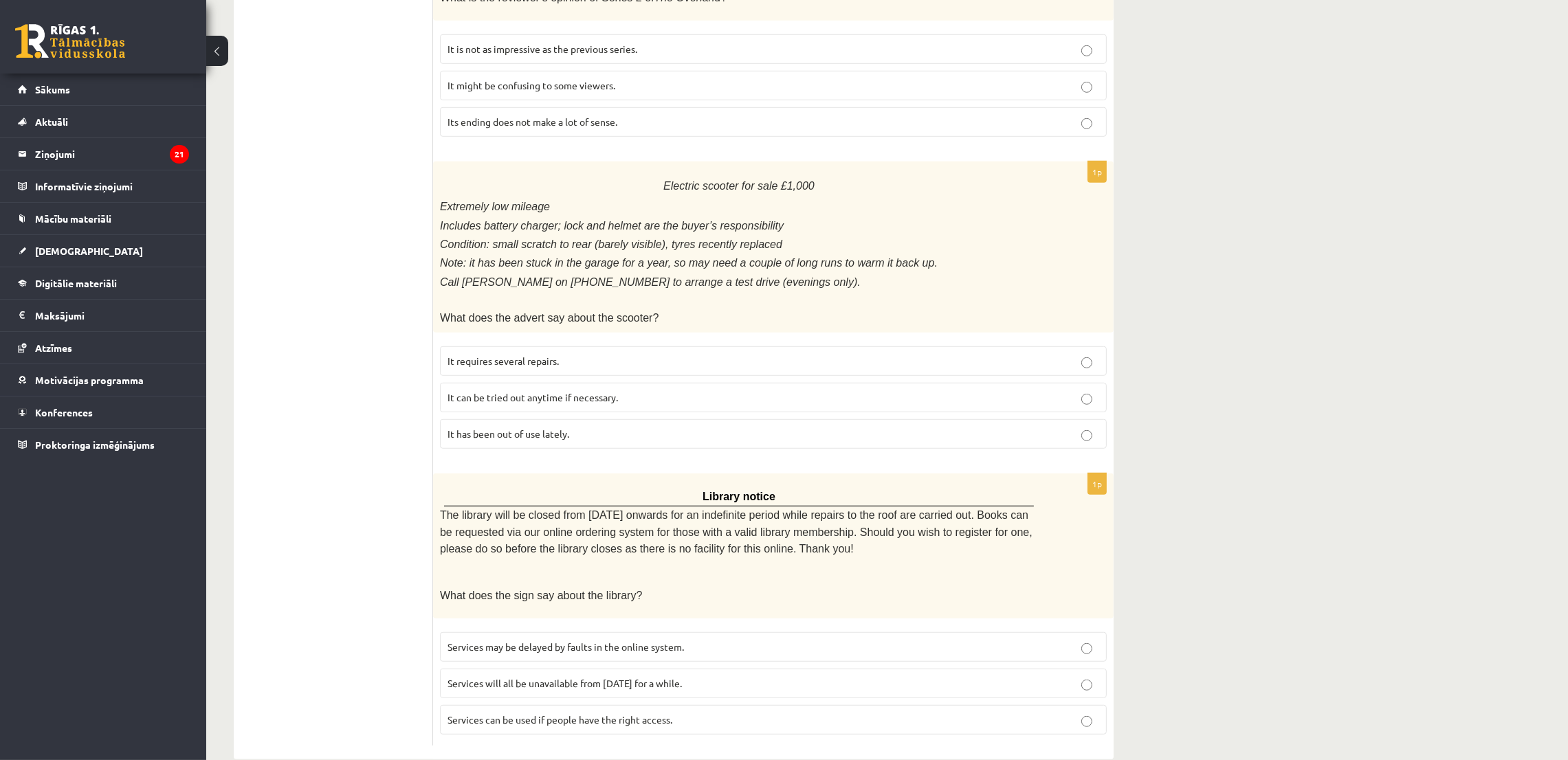
scroll to position [1333, 0]
click at [568, 420] on label "It has been out of use lately." at bounding box center [773, 433] width 667 height 30
click at [551, 704] on label "Services can be used if people have the right access." at bounding box center [773, 719] width 667 height 30
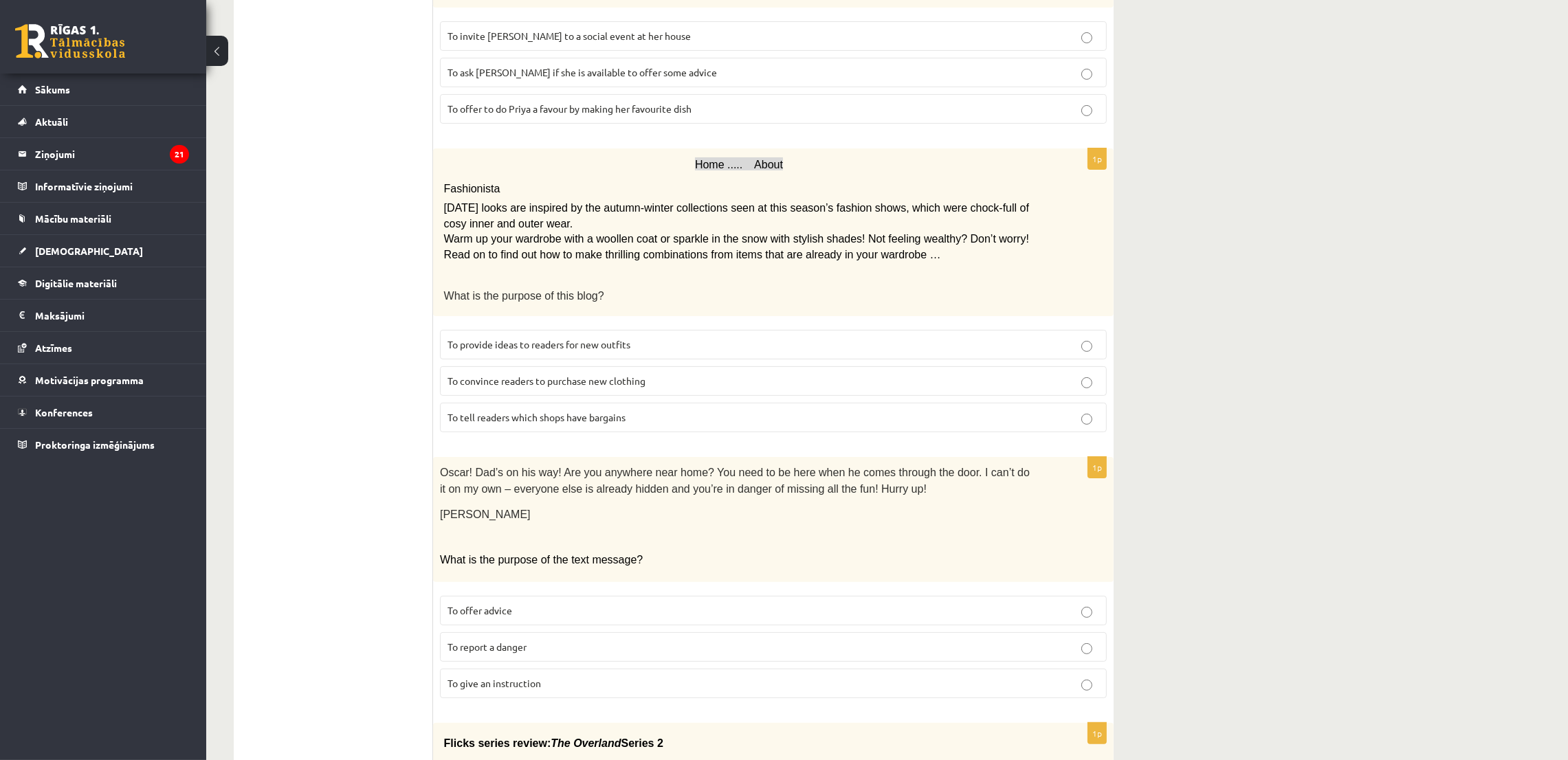
scroll to position [198, 0]
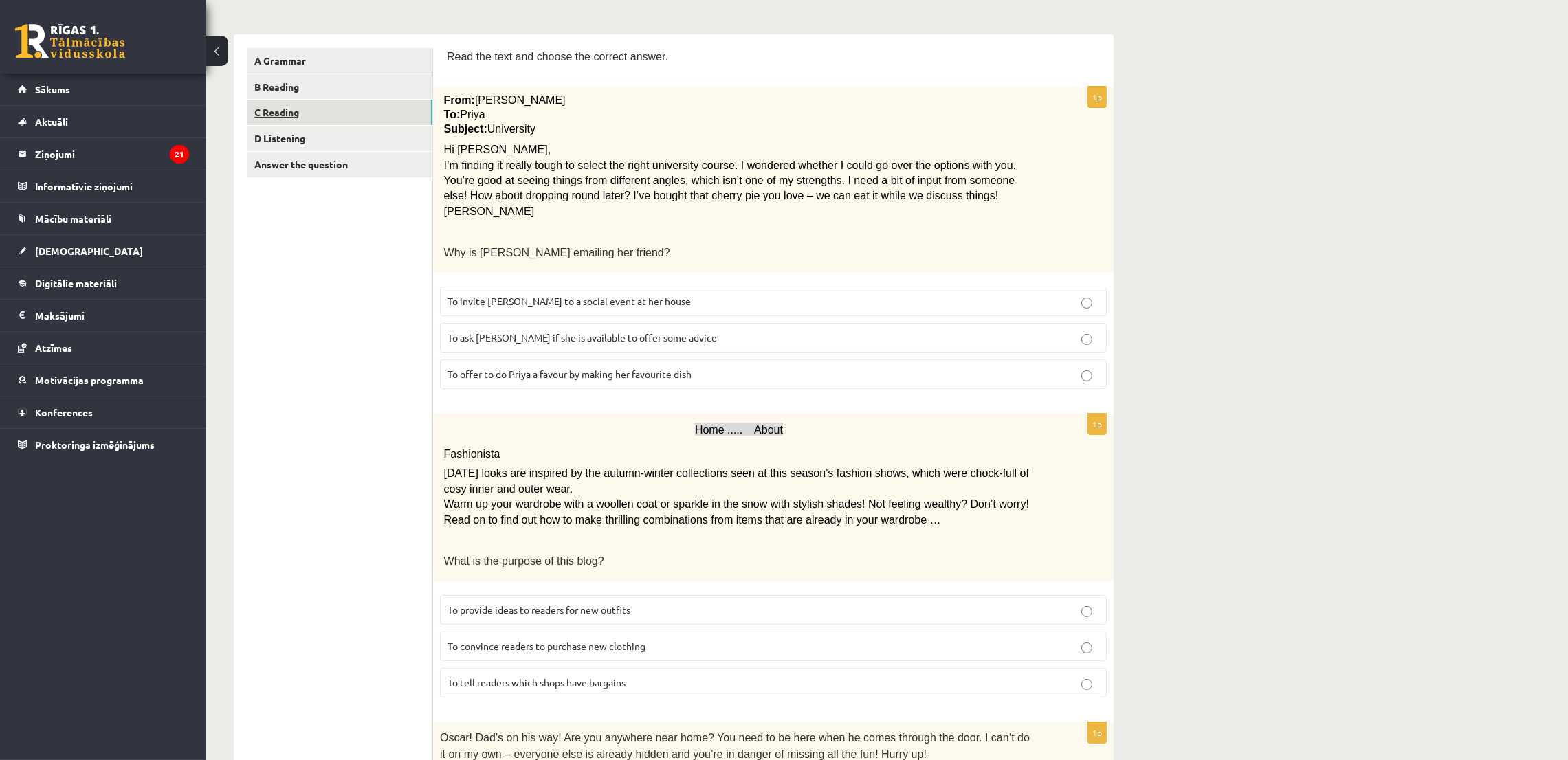
click at [327, 111] on link "C Reading" at bounding box center [340, 111] width 185 height 25
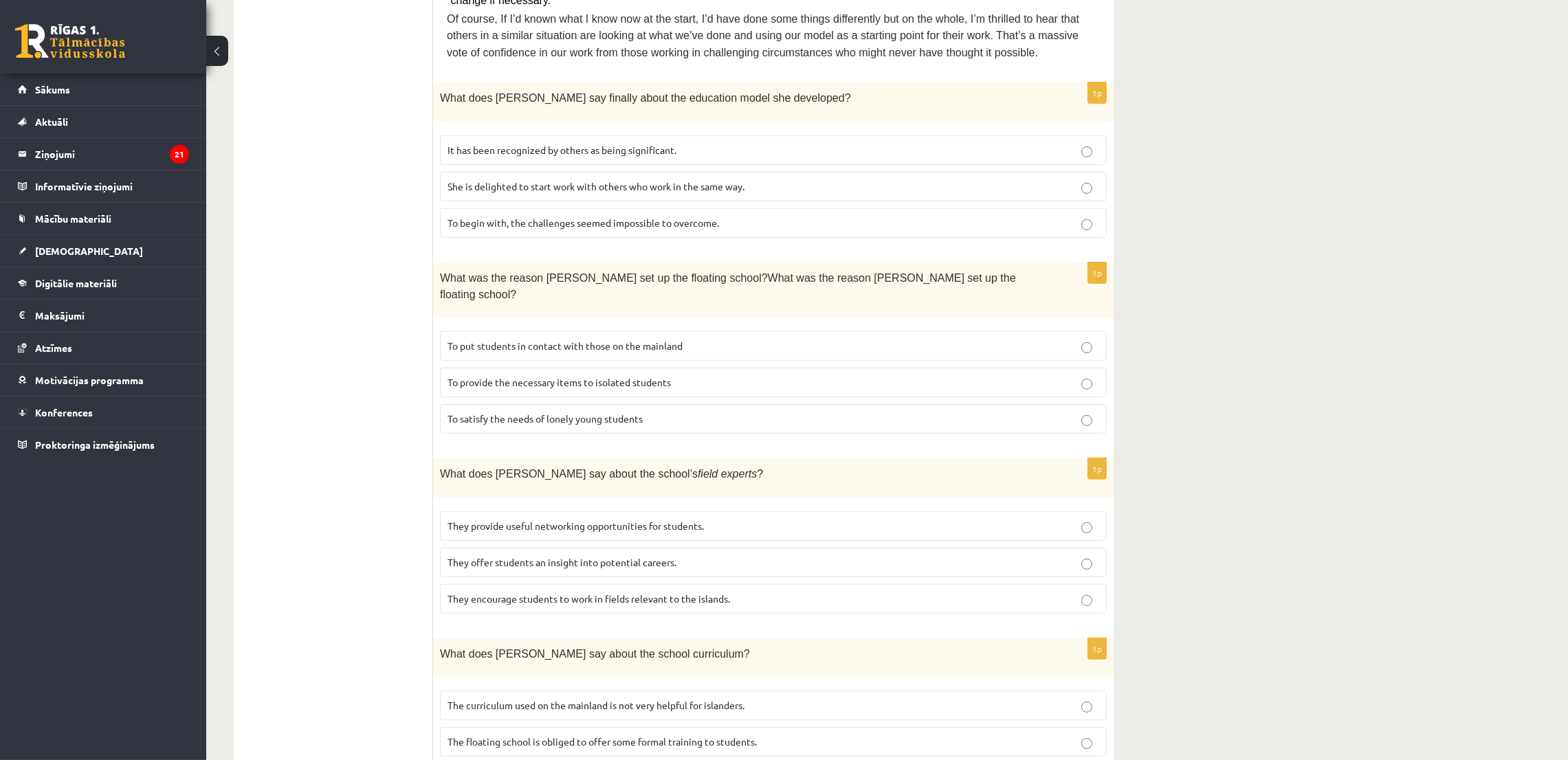
scroll to position [611, 0]
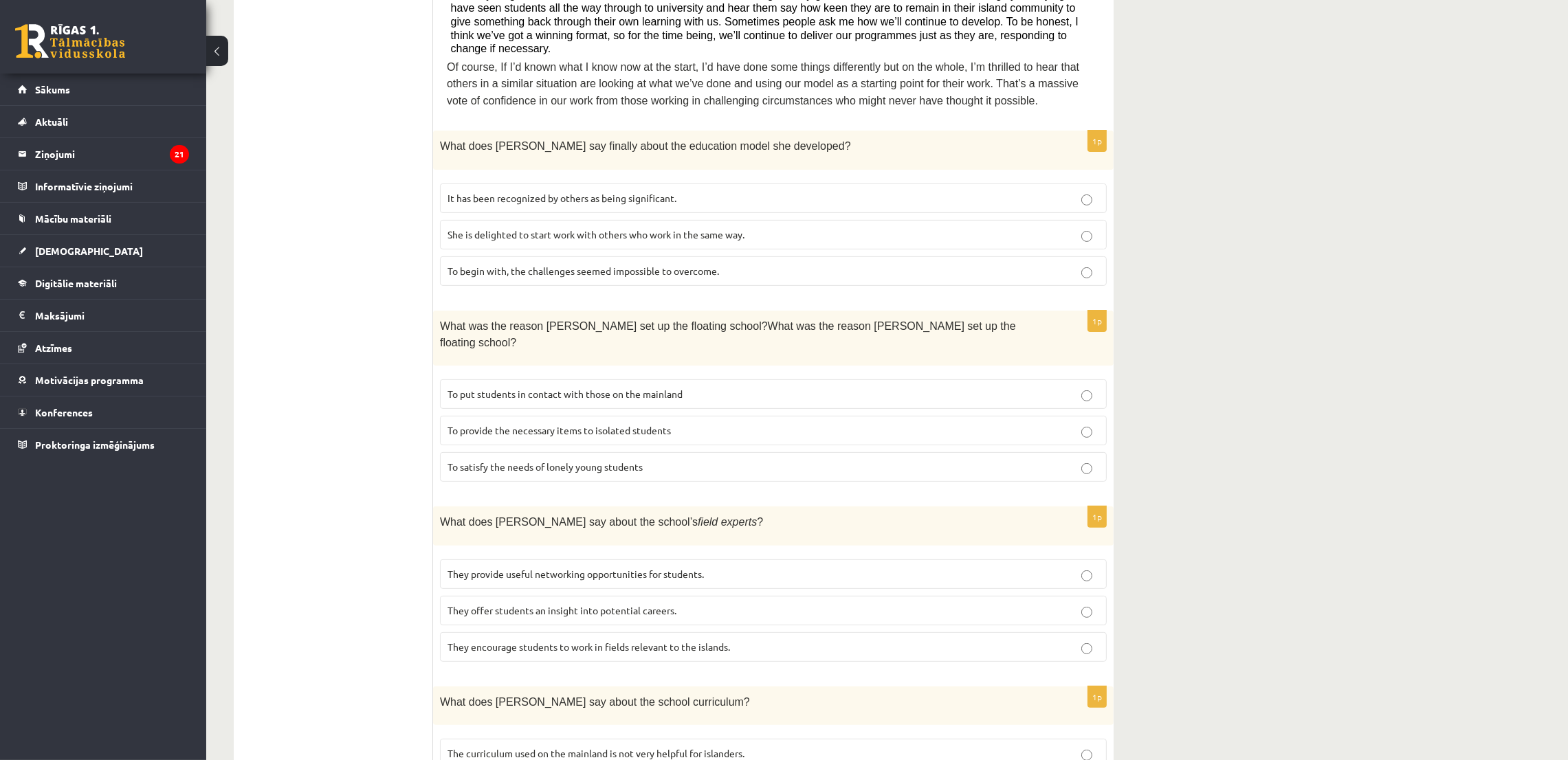
click at [999, 257] on label "To begin with, the challenges seemed impossible to overcome." at bounding box center [773, 272] width 667 height 30
click at [492, 424] on span "To provide the necessary items to isolated students" at bounding box center [559, 430] width 224 height 12
click at [1083, 640] on p "They encourage students to work in fields relevant to the islands." at bounding box center [773, 647] width 652 height 15
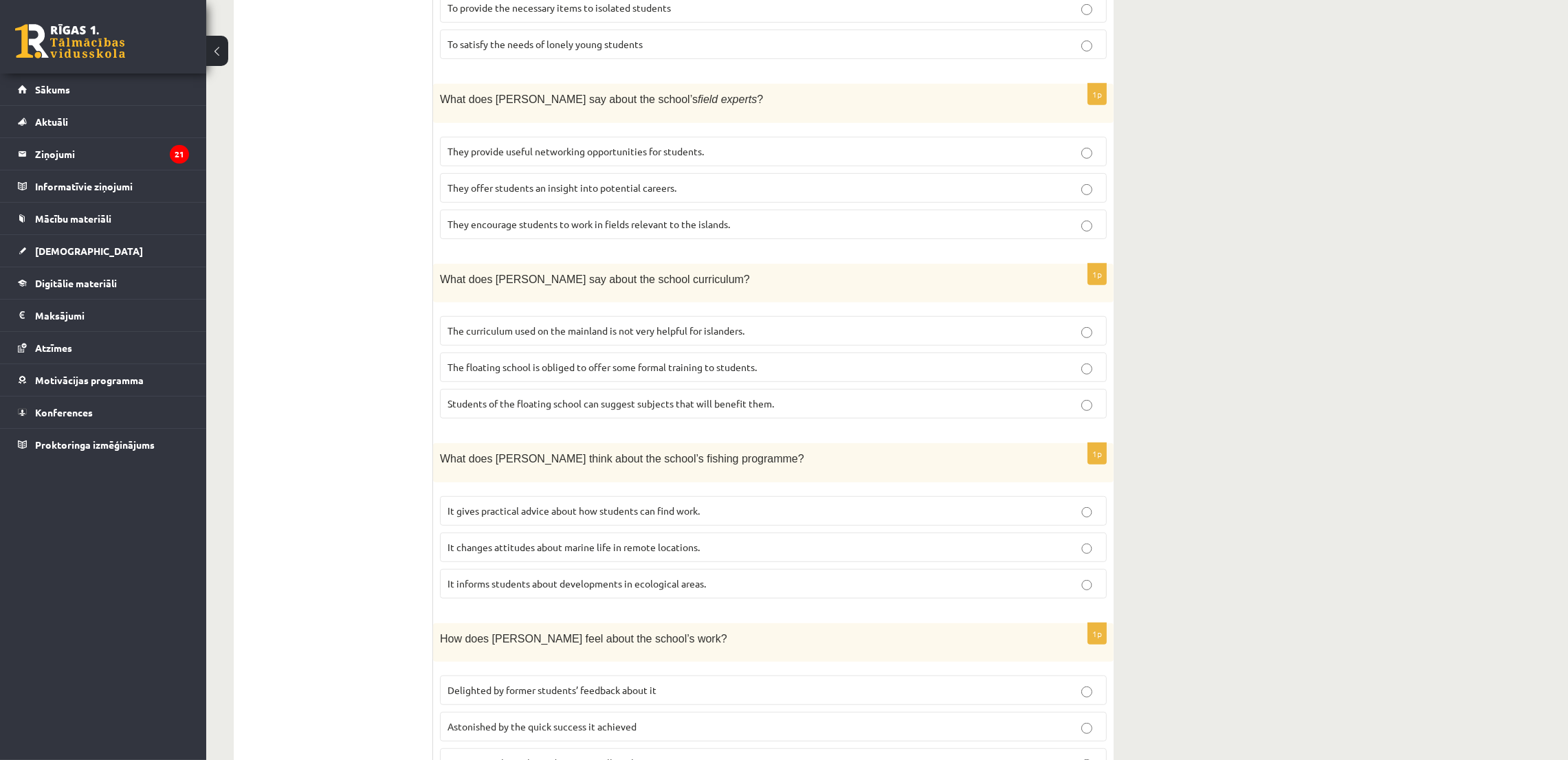
scroll to position [1040, 0]
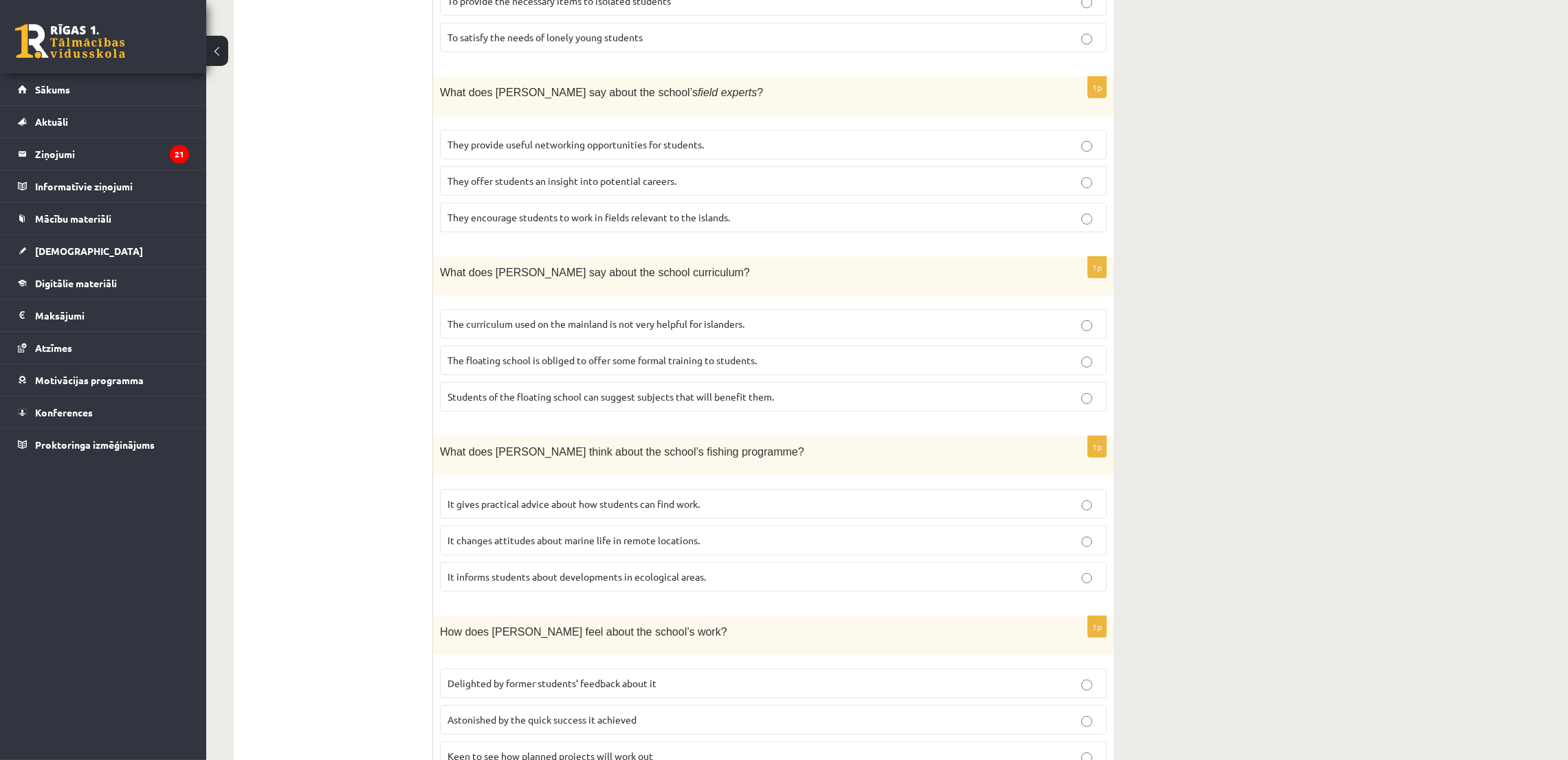
click at [707, 346] on label "The floating school is obliged to offer some formal training to students." at bounding box center [773, 360] width 667 height 30
click at [658, 534] on p "It changes attitudes about marine life in remote locations." at bounding box center [773, 541] width 652 height 15
click at [670, 676] on p "Delighted by former students’ feedback about it" at bounding box center [773, 683] width 652 height 15
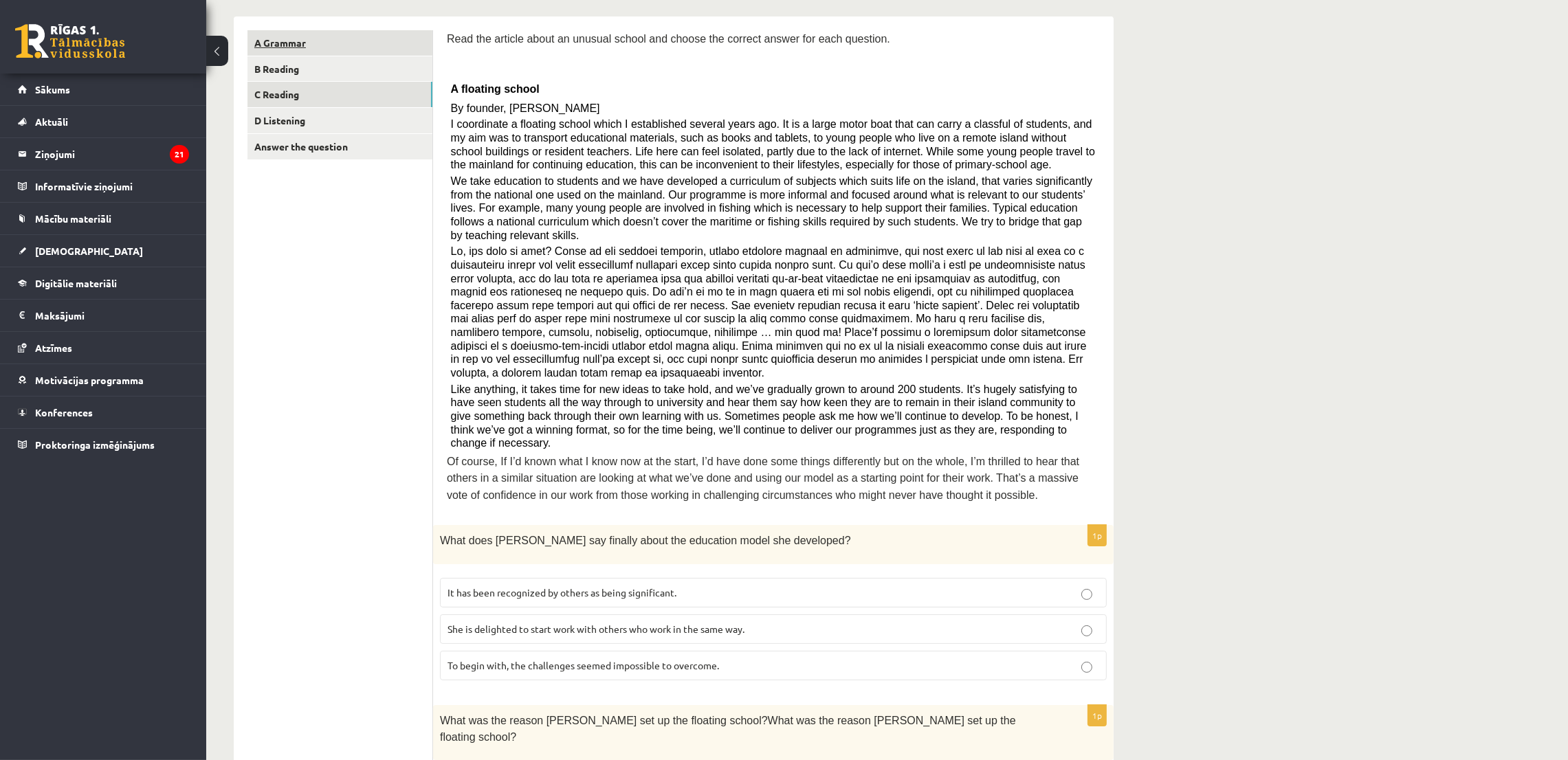
scroll to position [10, 0]
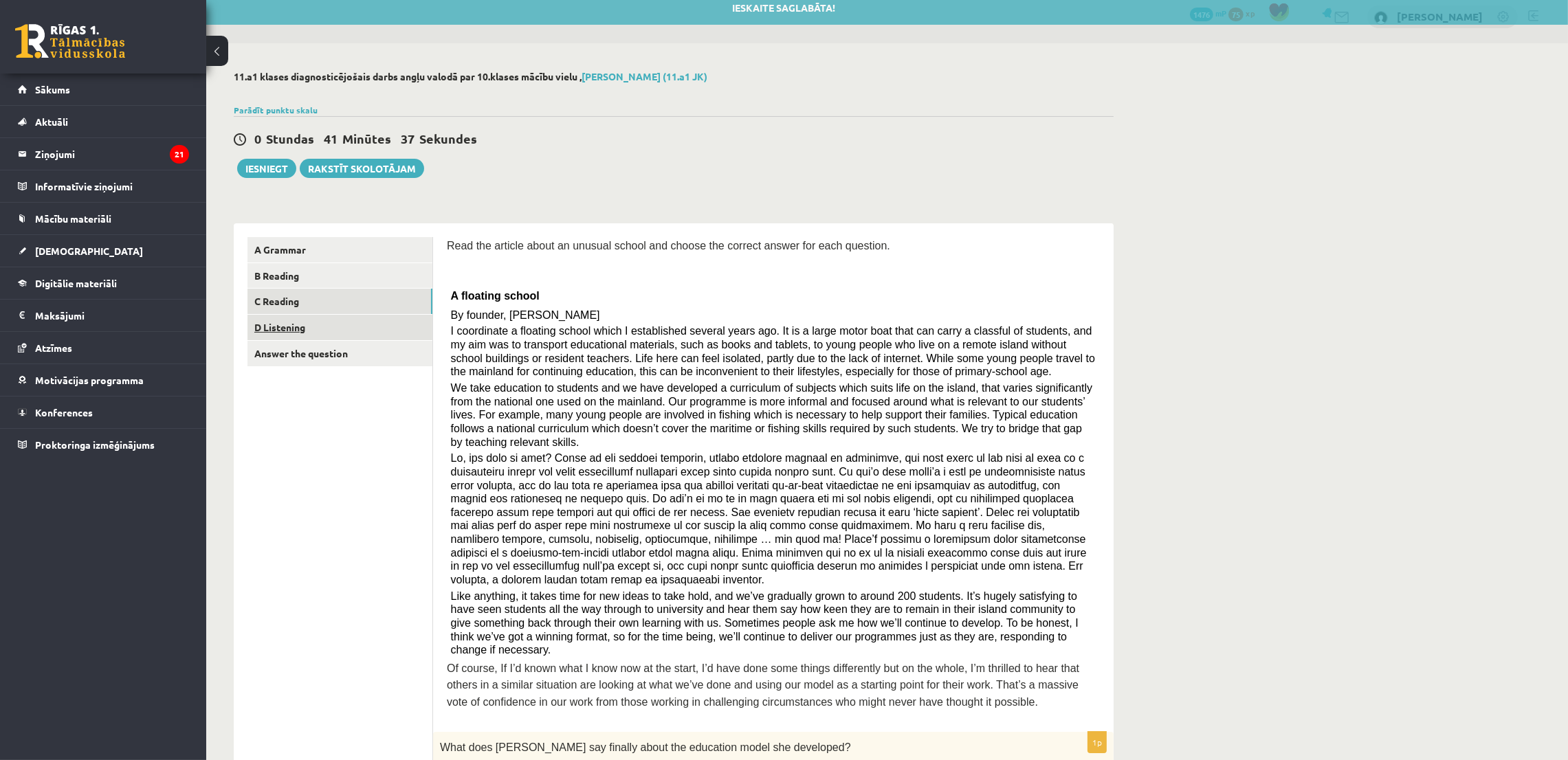
click at [311, 331] on link "D Listening" at bounding box center [340, 327] width 185 height 25
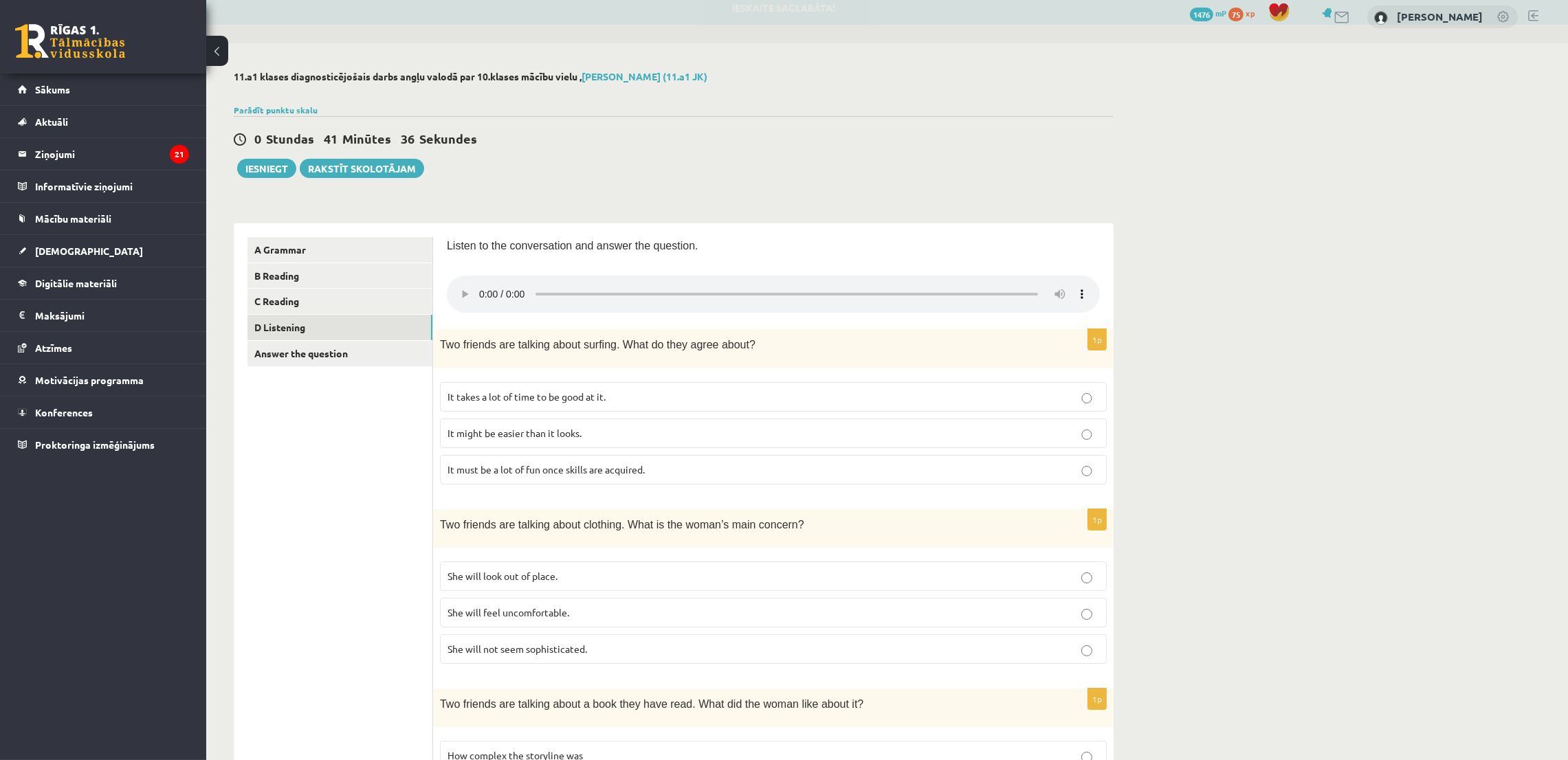
scroll to position [112, 0]
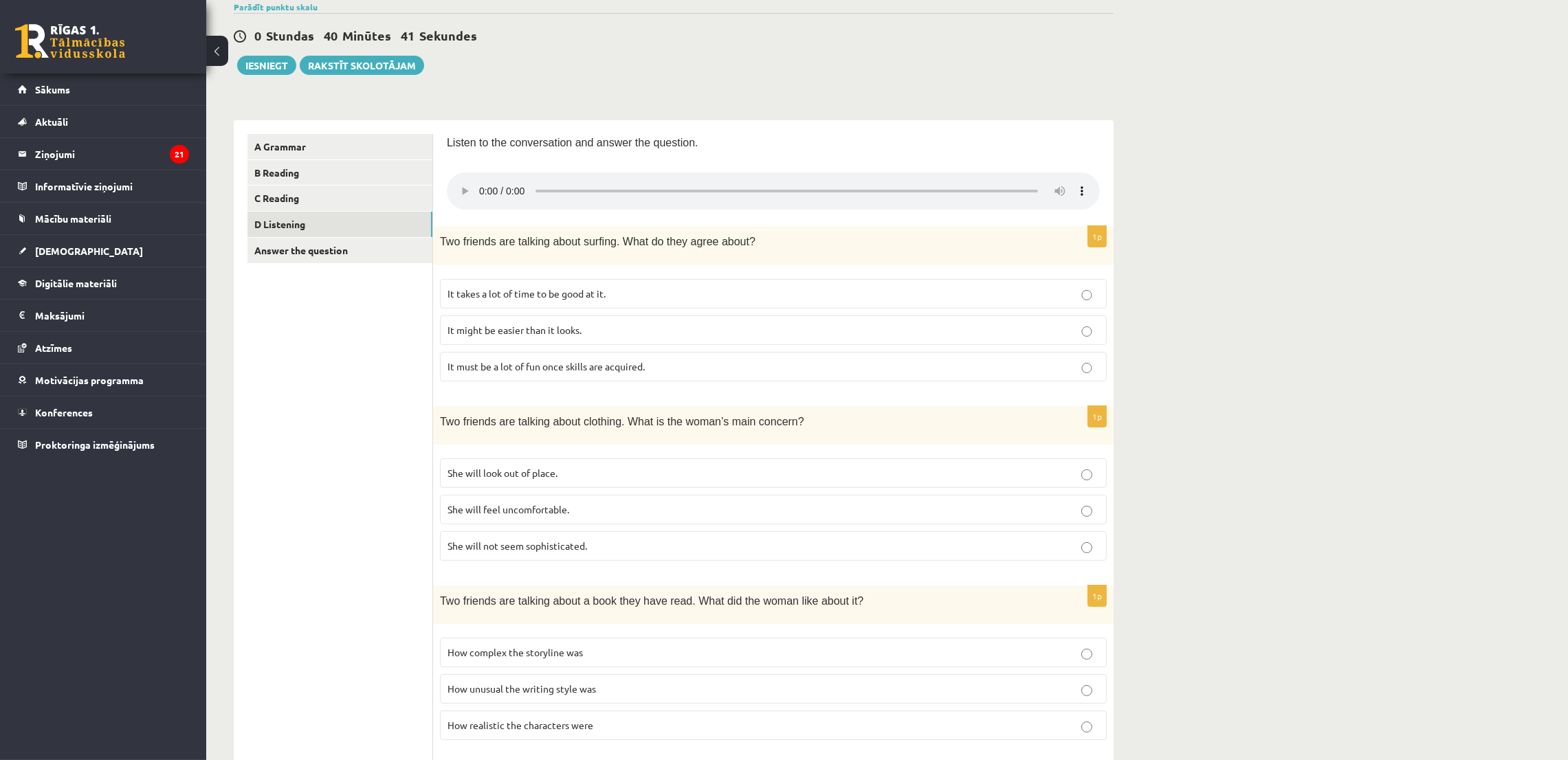
click at [707, 373] on label "It must be a lot of fun once skills are acquired." at bounding box center [773, 367] width 667 height 30
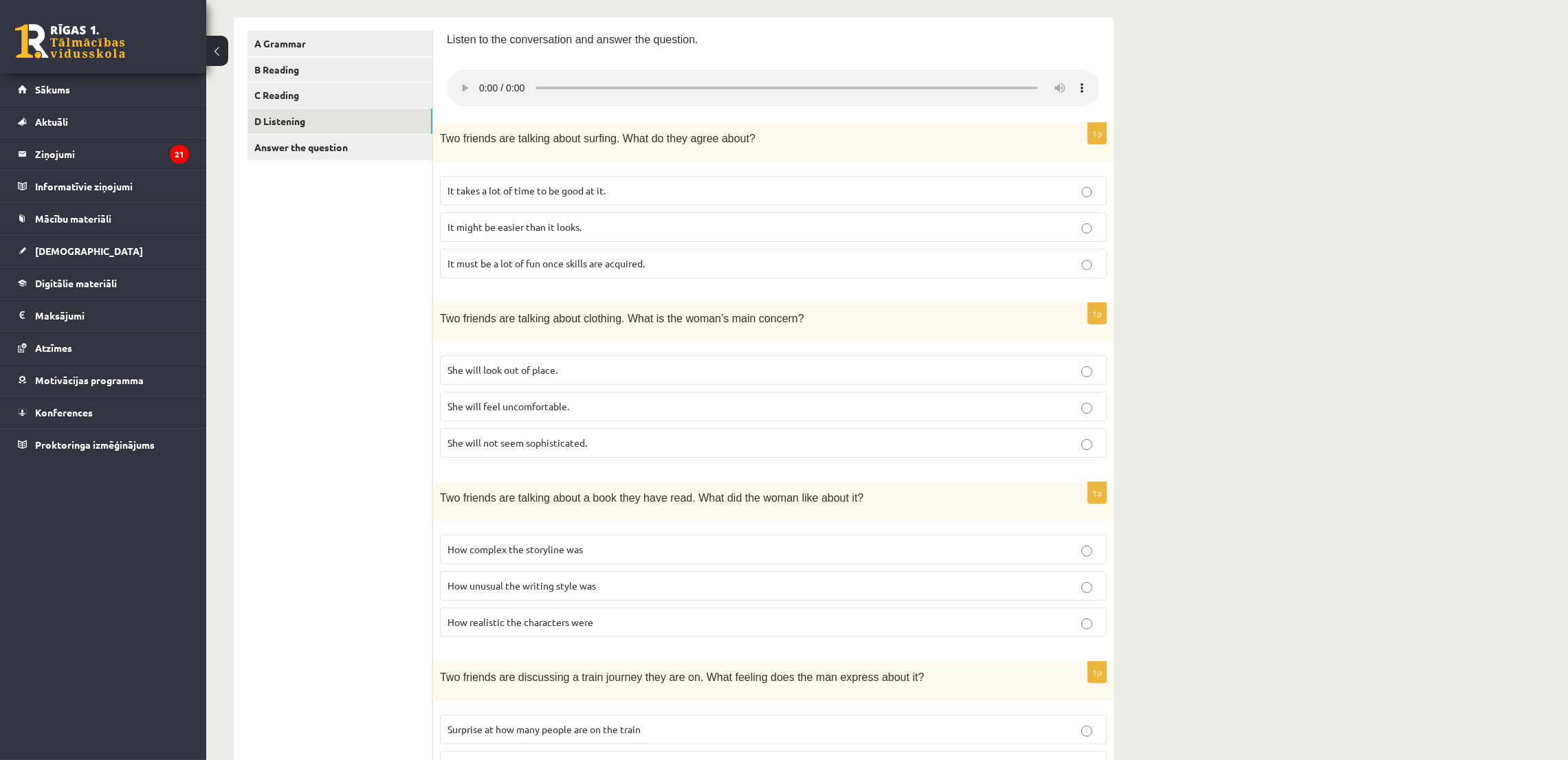
scroll to position [319, 0]
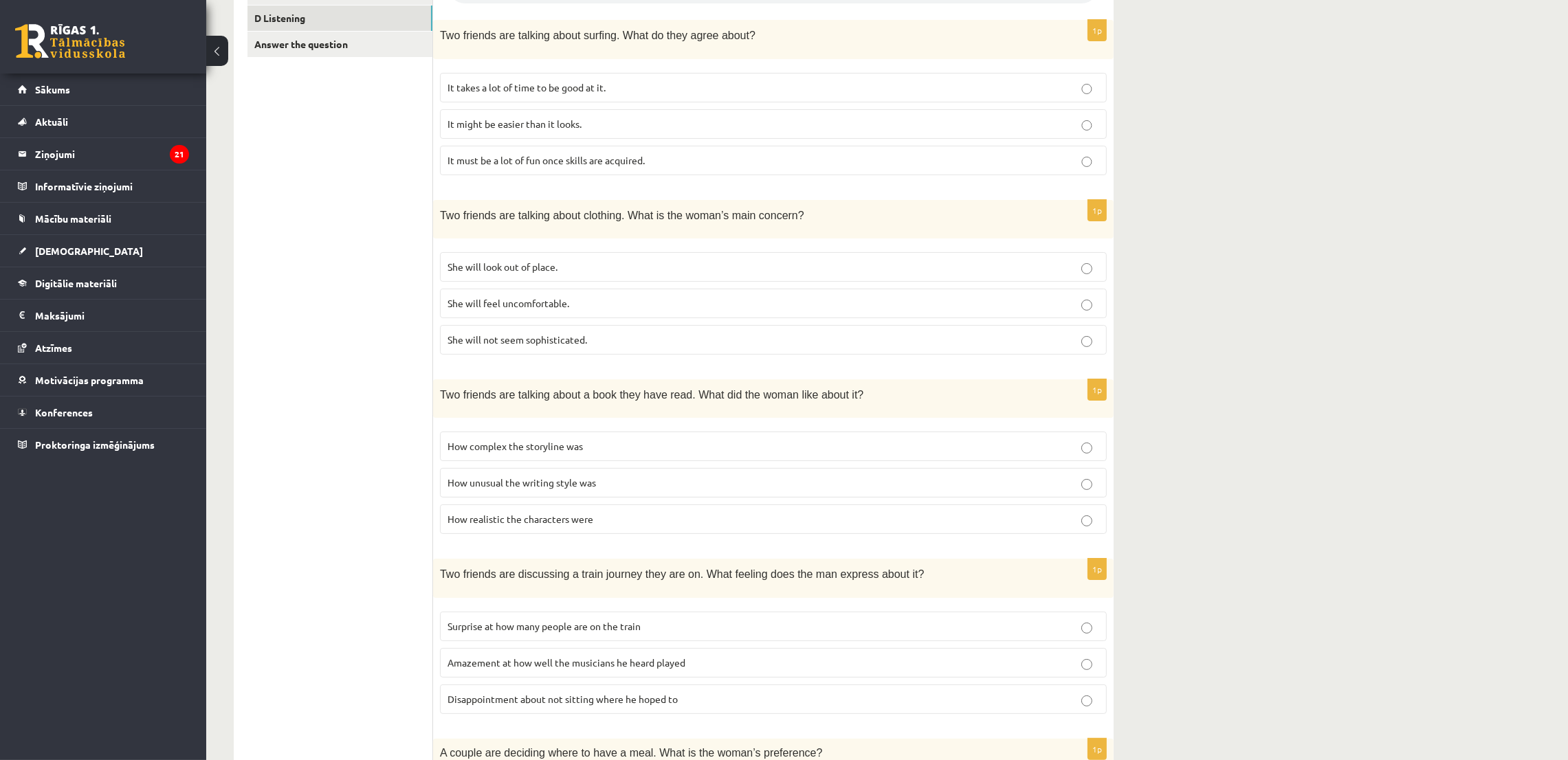
click at [555, 272] on p "She will look out of place." at bounding box center [773, 266] width 652 height 15
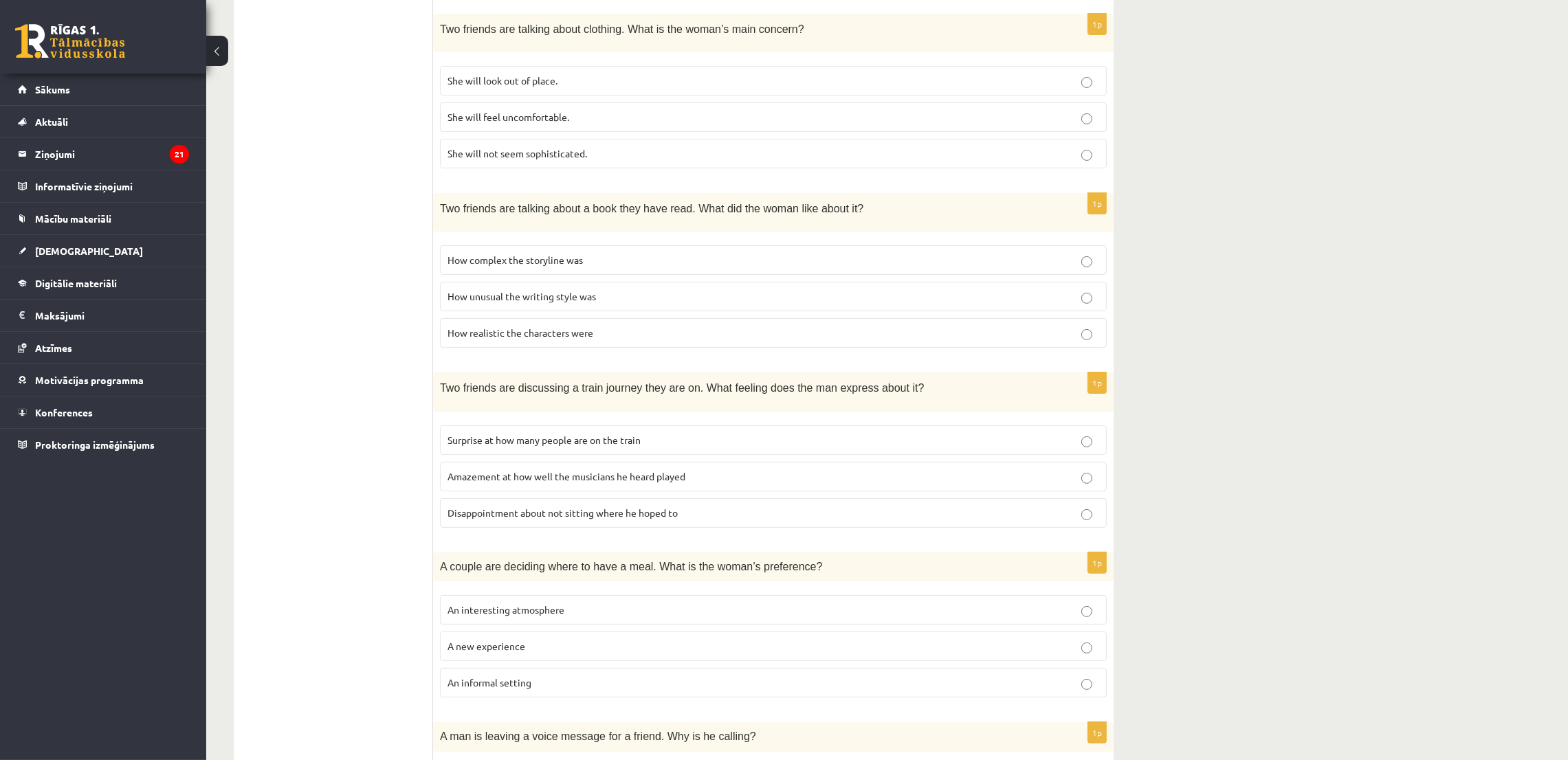
scroll to position [525, 0]
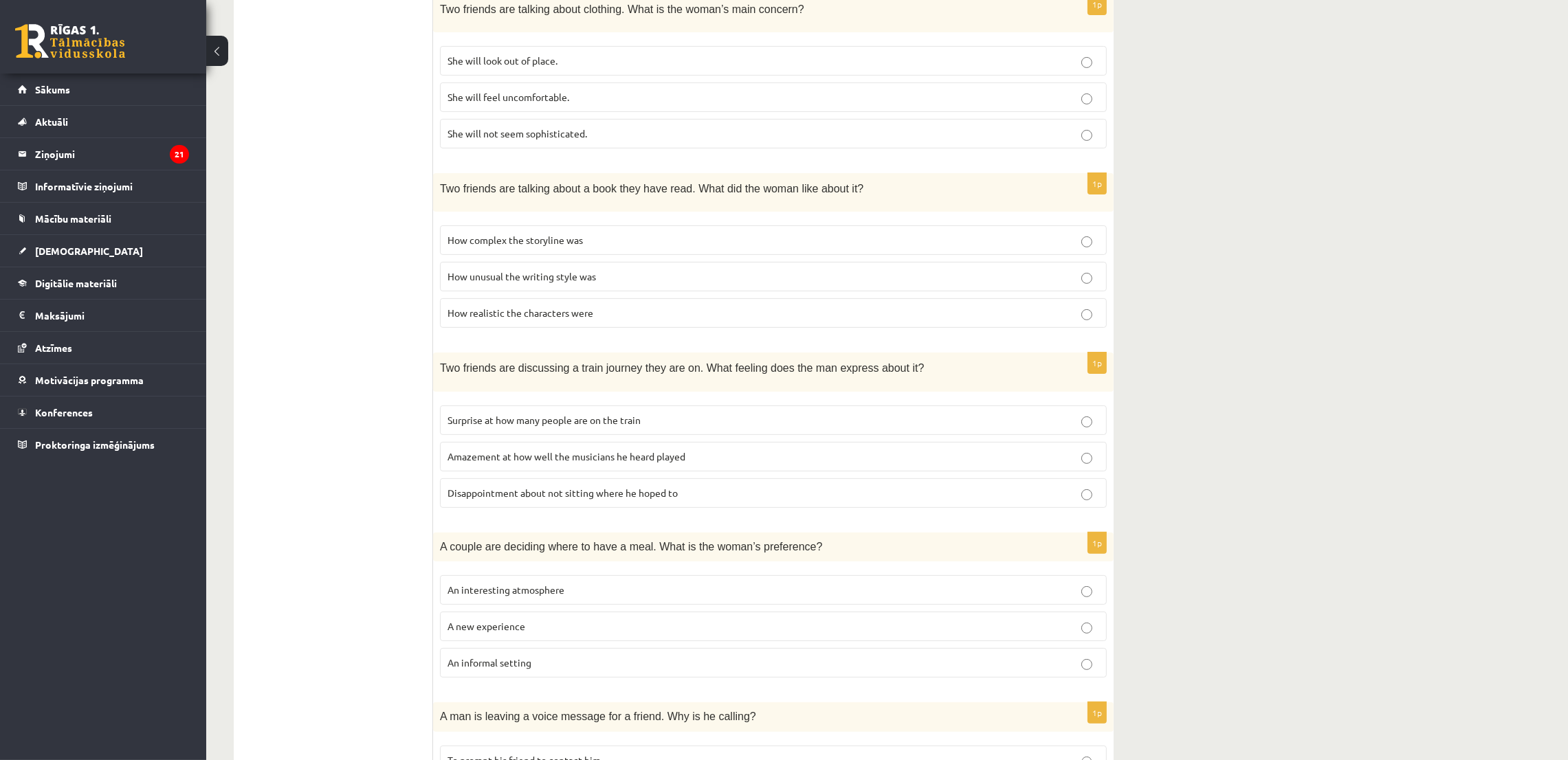
click at [588, 282] on label "How unusual the writing style was" at bounding box center [773, 277] width 667 height 30
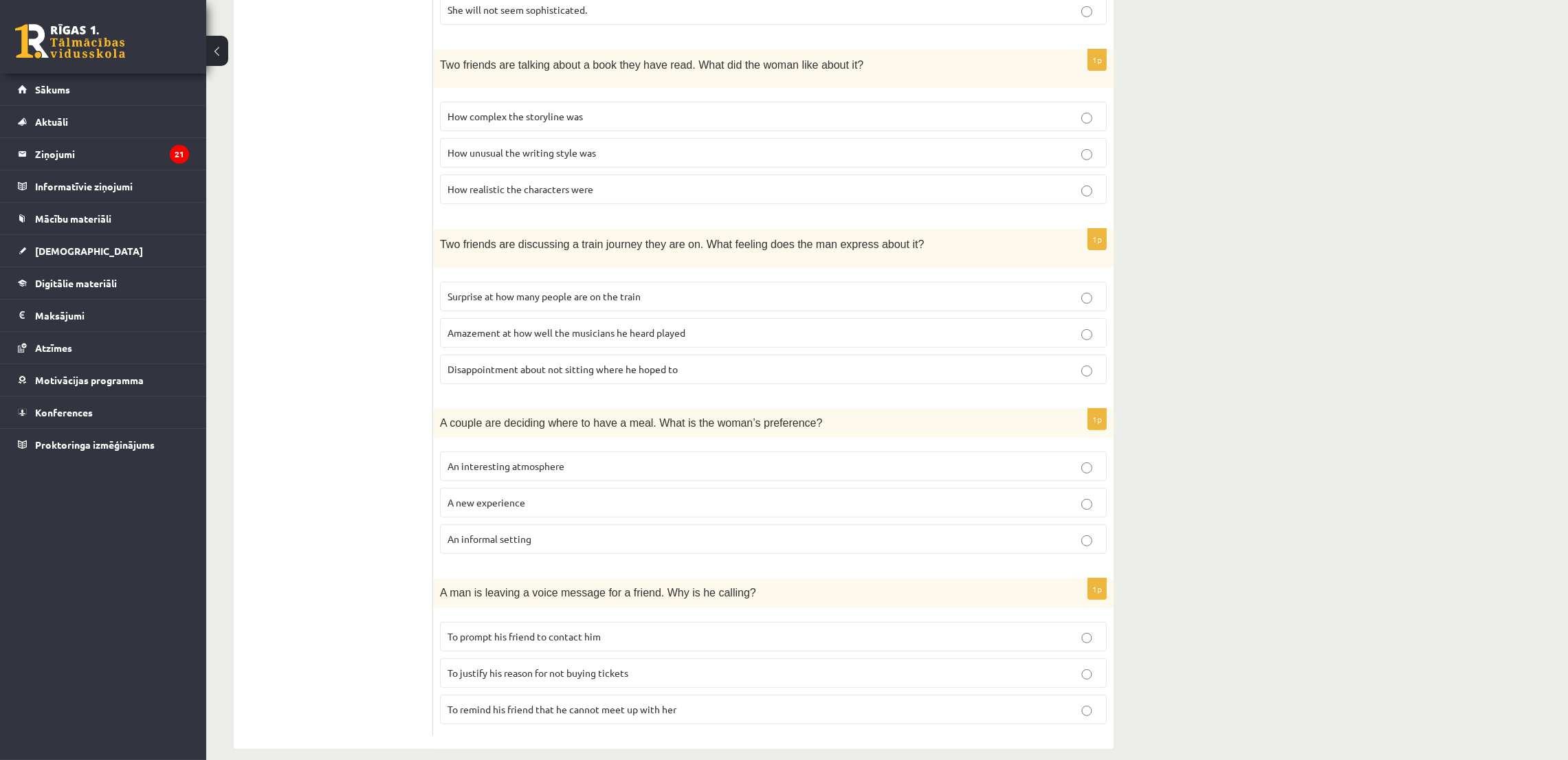
scroll to position [663, 0]
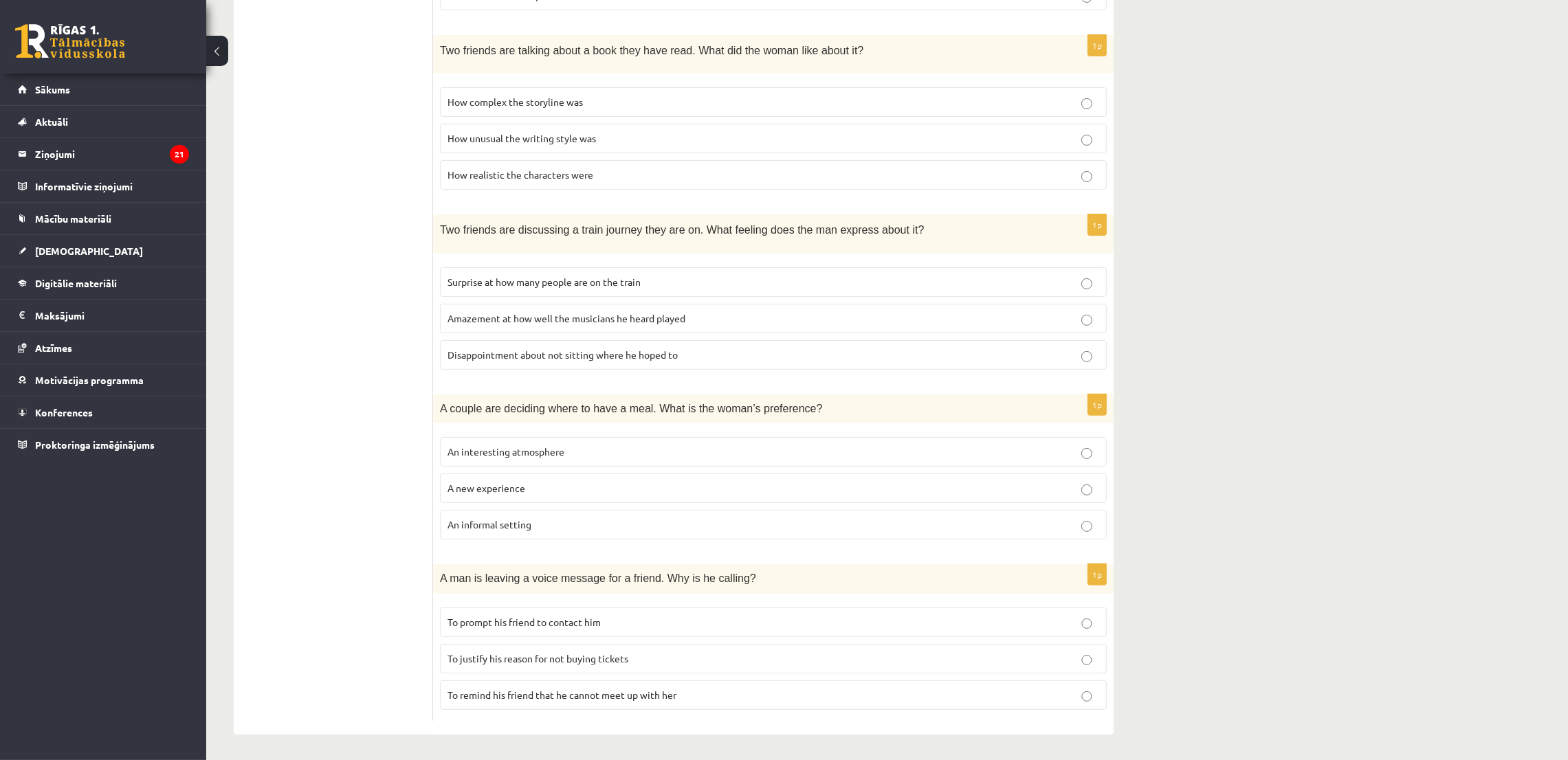
click at [958, 285] on p "Surprise at how many people are on the train" at bounding box center [773, 282] width 652 height 15
click at [548, 707] on label "To remind his friend that he cannot meet up with her" at bounding box center [773, 696] width 667 height 30
click at [513, 492] on label "A new experience" at bounding box center [773, 488] width 667 height 30
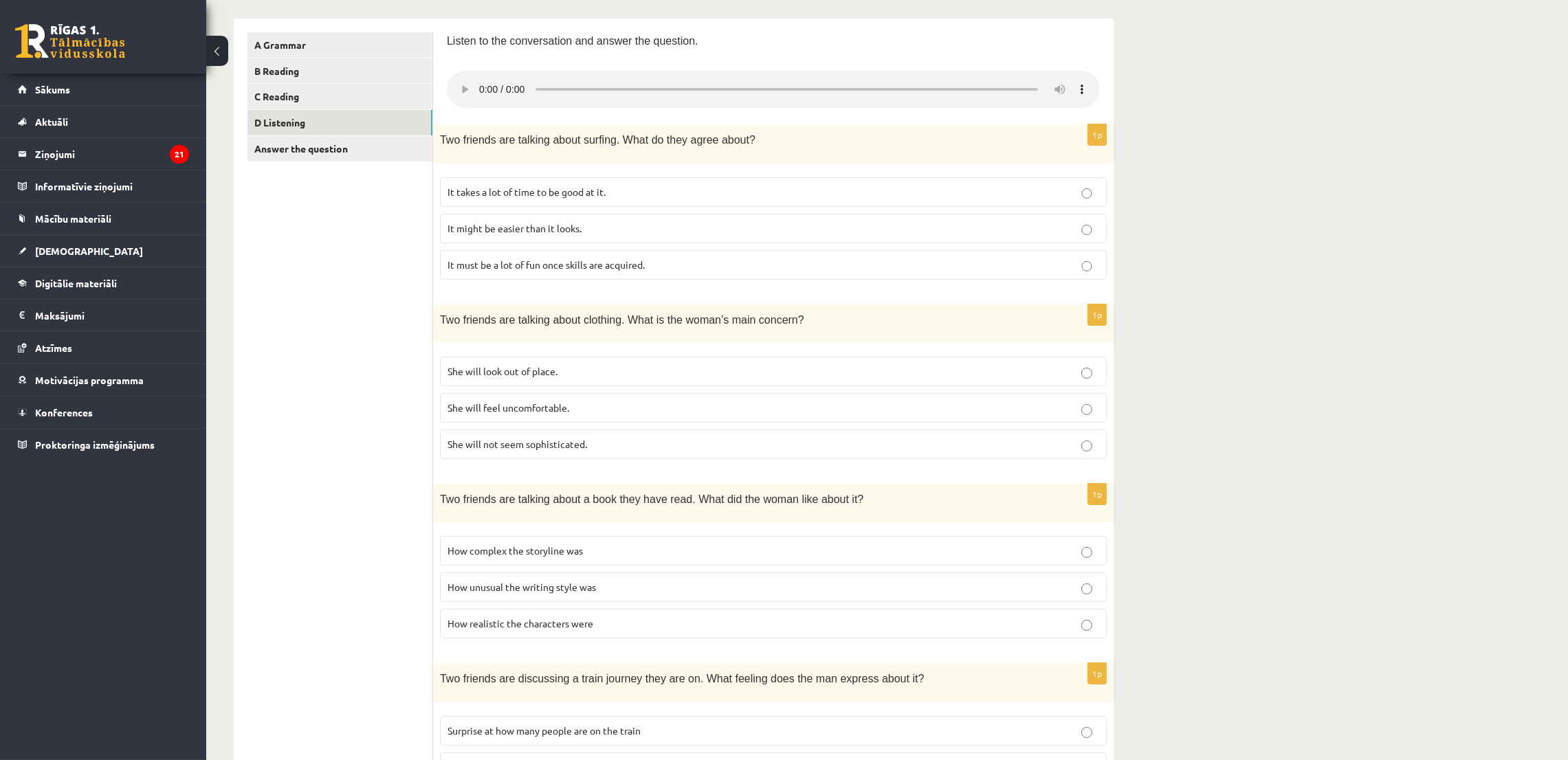
scroll to position [45, 0]
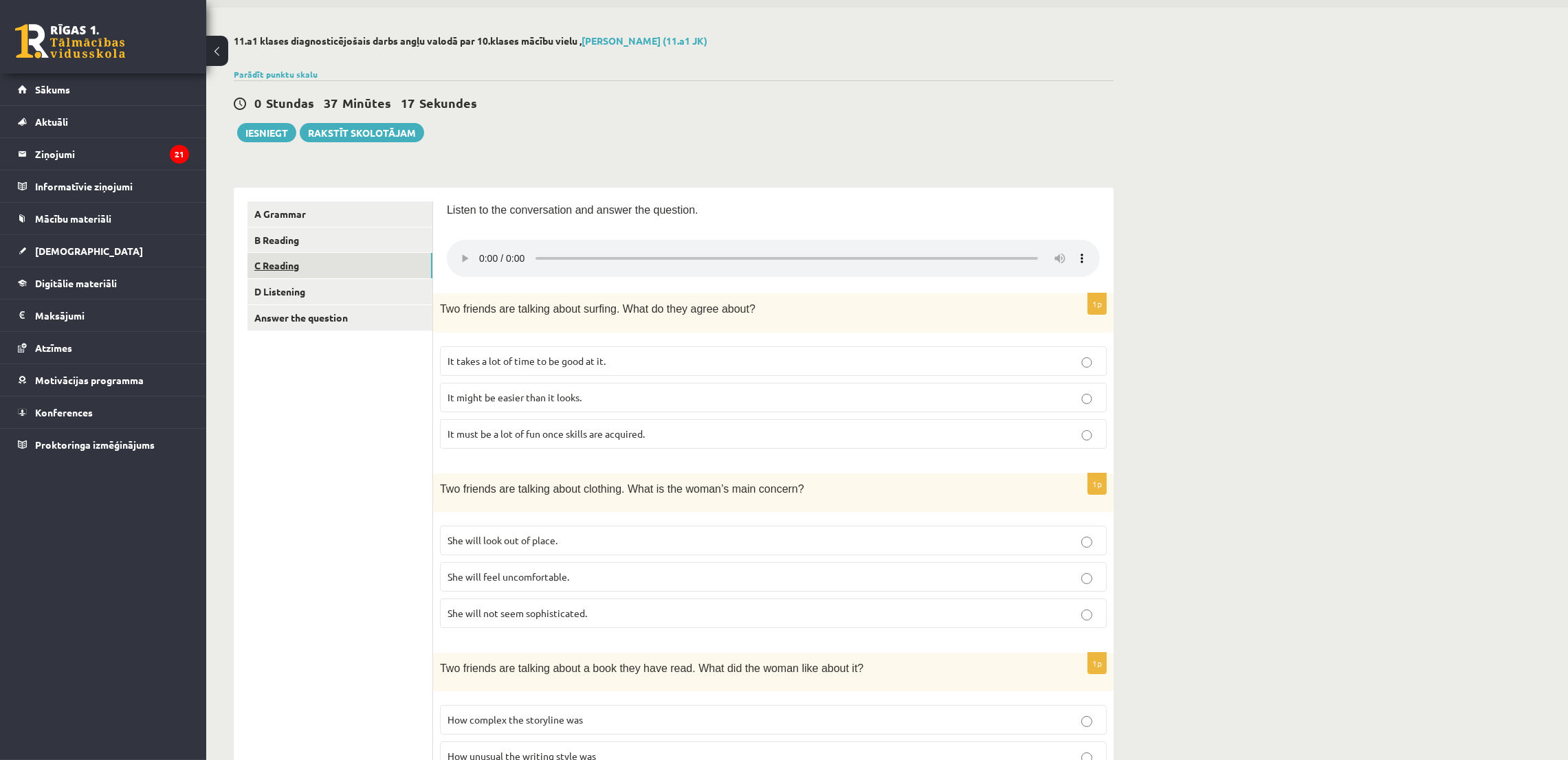
click at [320, 266] on link "C Reading" at bounding box center [340, 266] width 185 height 25
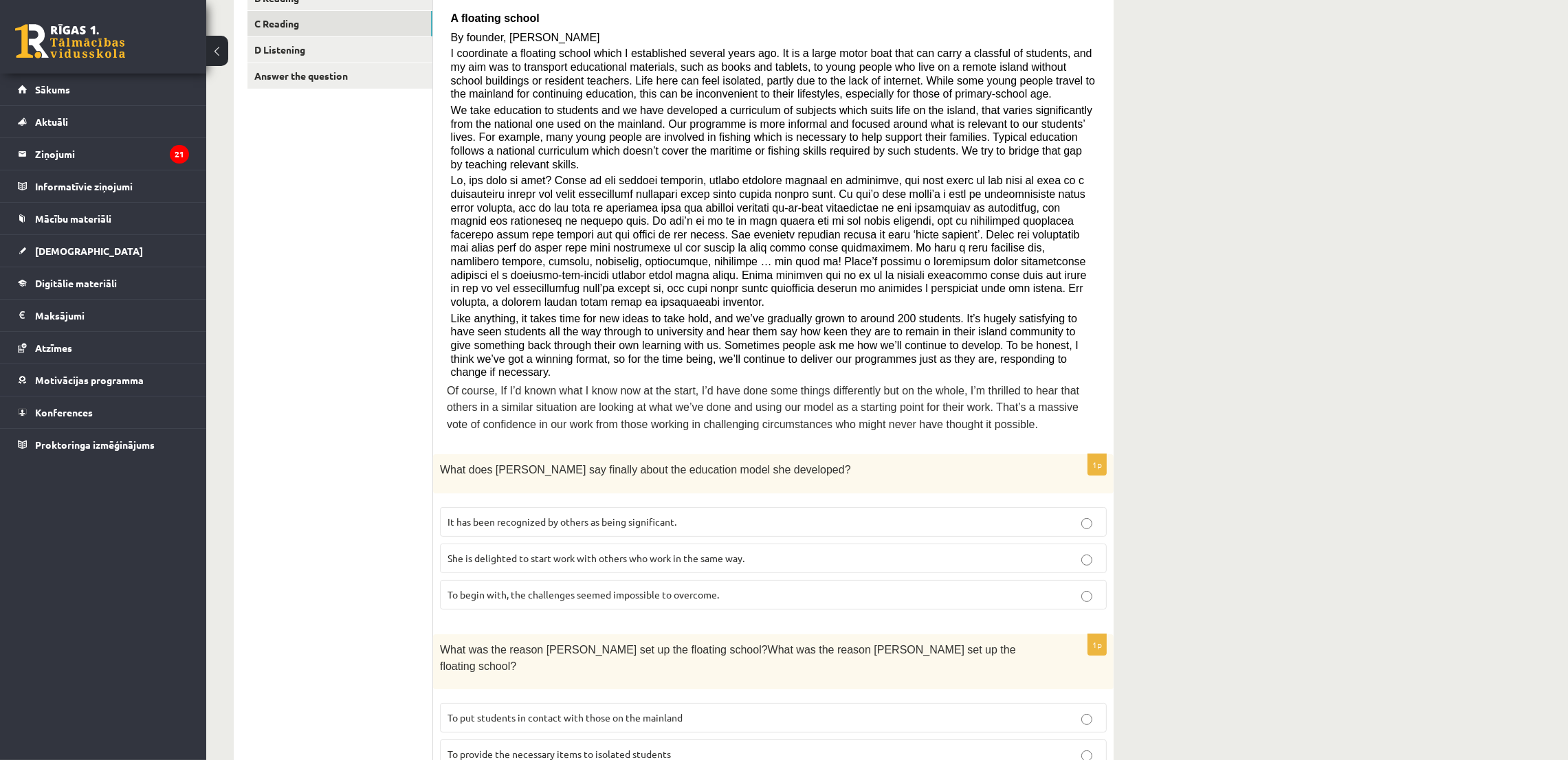
scroll to position [292, 0]
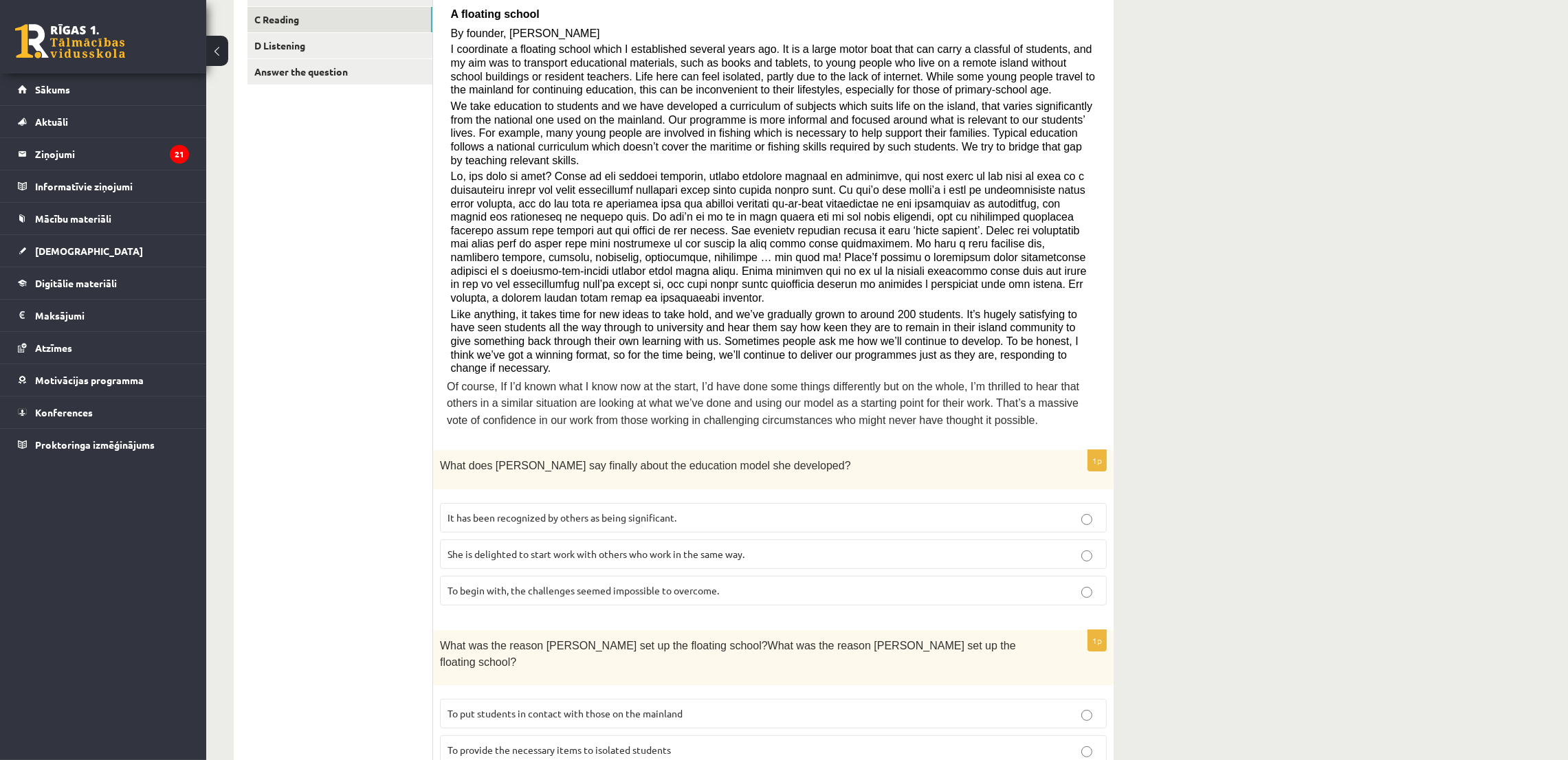
click at [727, 511] on p "It has been recognized by others as being significant." at bounding box center [773, 518] width 652 height 15
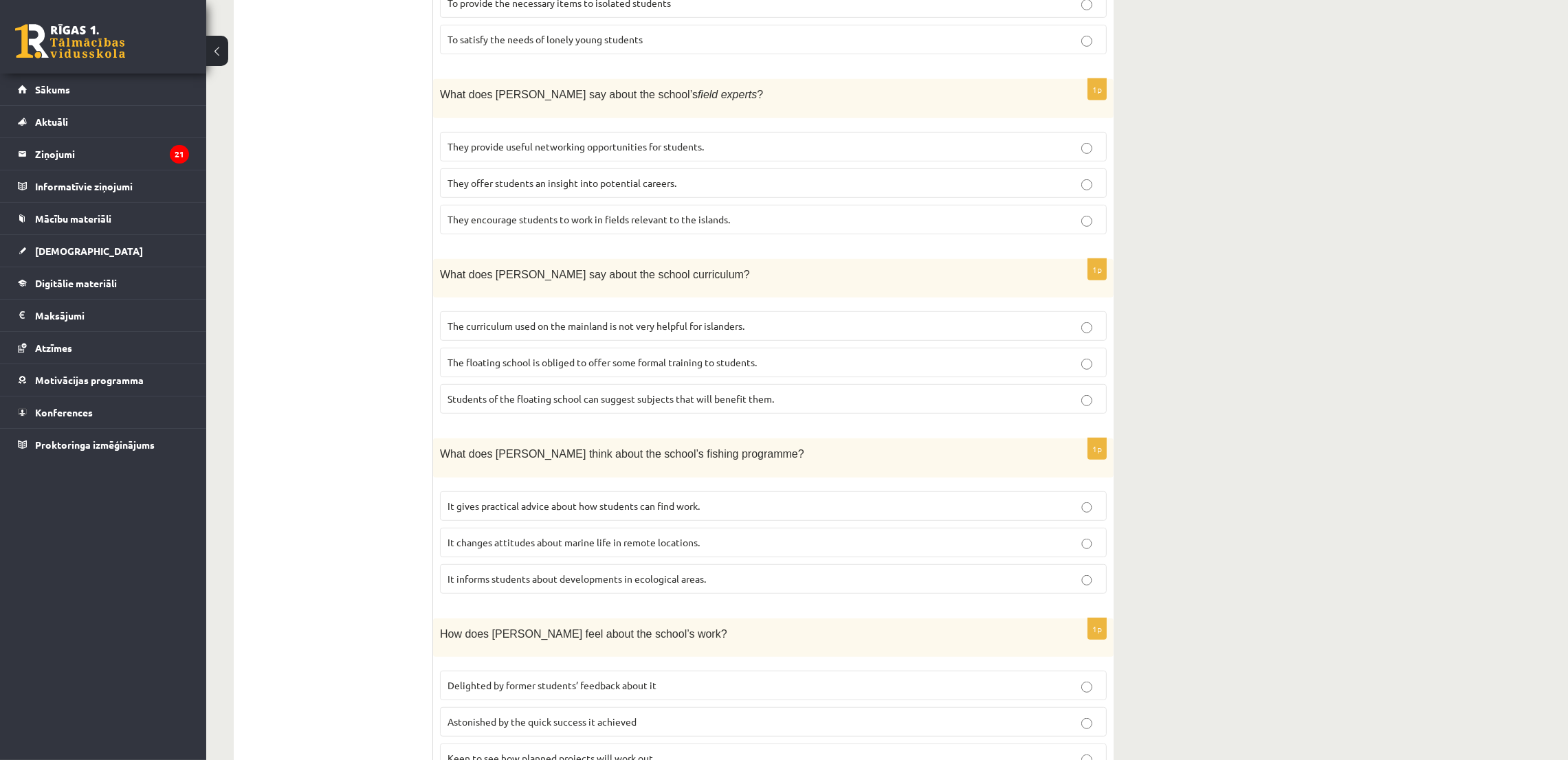
scroll to position [1040, 0]
click at [514, 390] on span "Students of the floating school can suggest subjects that will benefit them." at bounding box center [610, 396] width 326 height 12
click at [1037, 750] on p "Keen to see how planned projects will work out" at bounding box center [773, 757] width 652 height 15
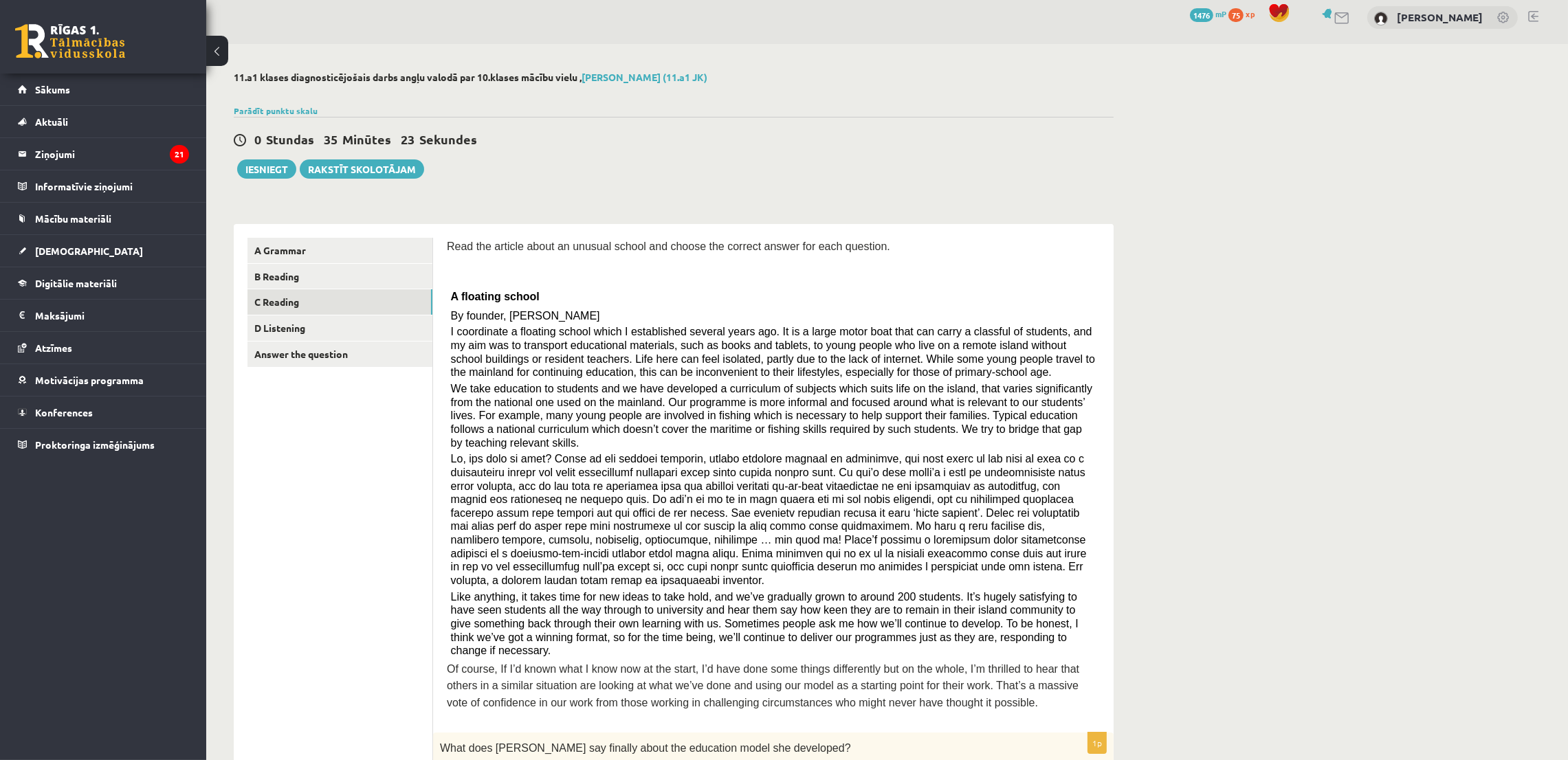
scroll to position [0, 0]
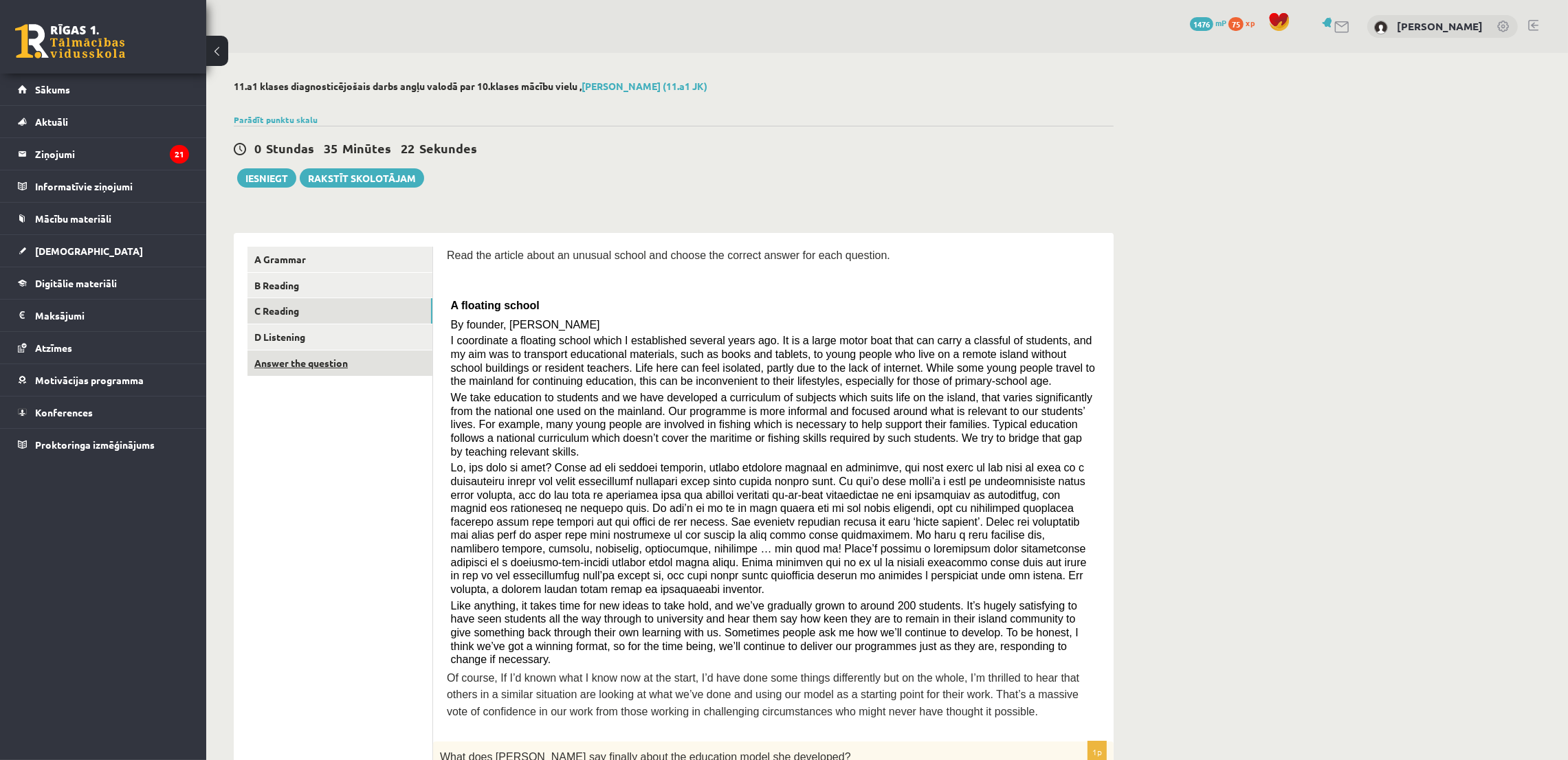
click at [323, 357] on link "Answer the question" at bounding box center [340, 363] width 185 height 25
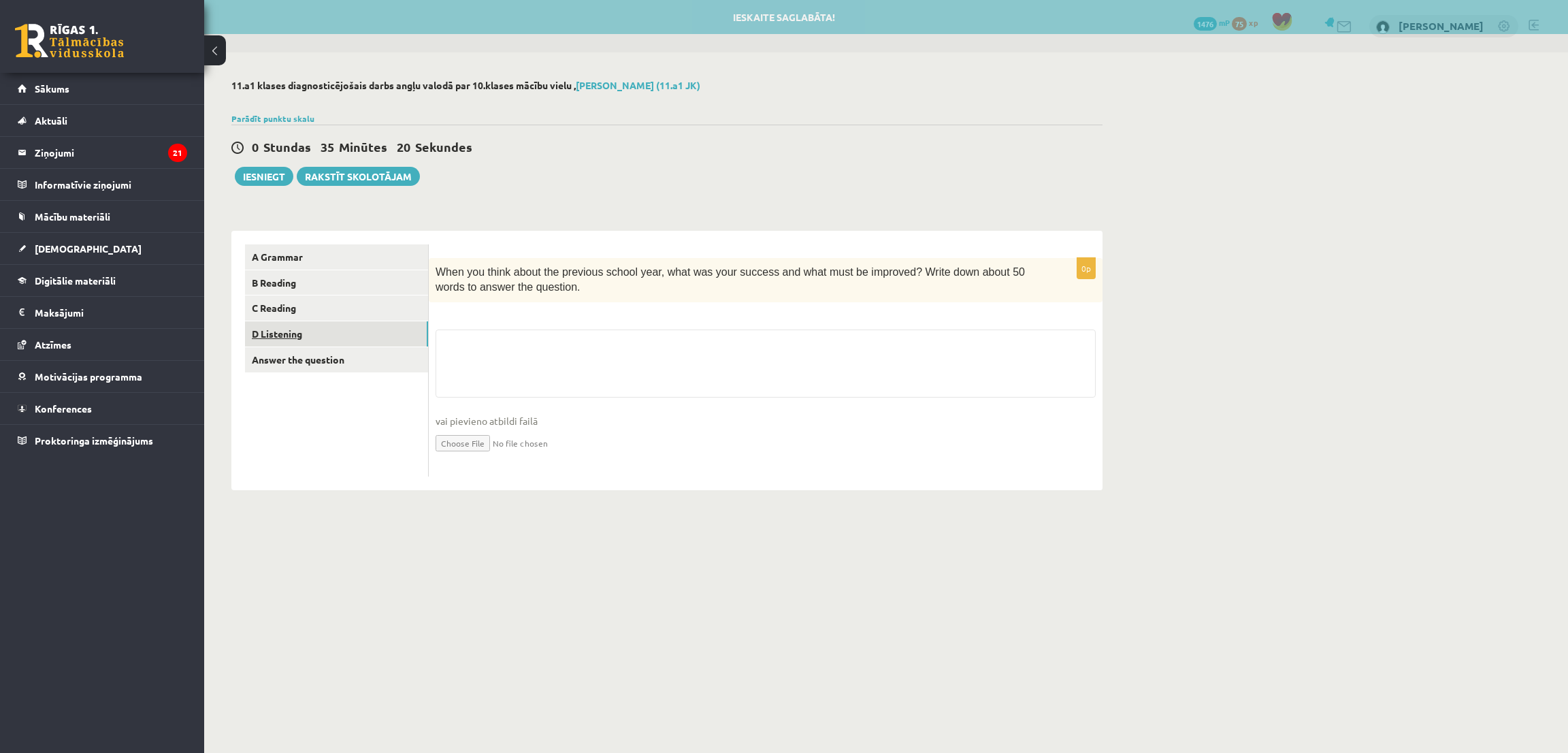
click at [278, 339] on link "D Listening" at bounding box center [336, 334] width 183 height 25
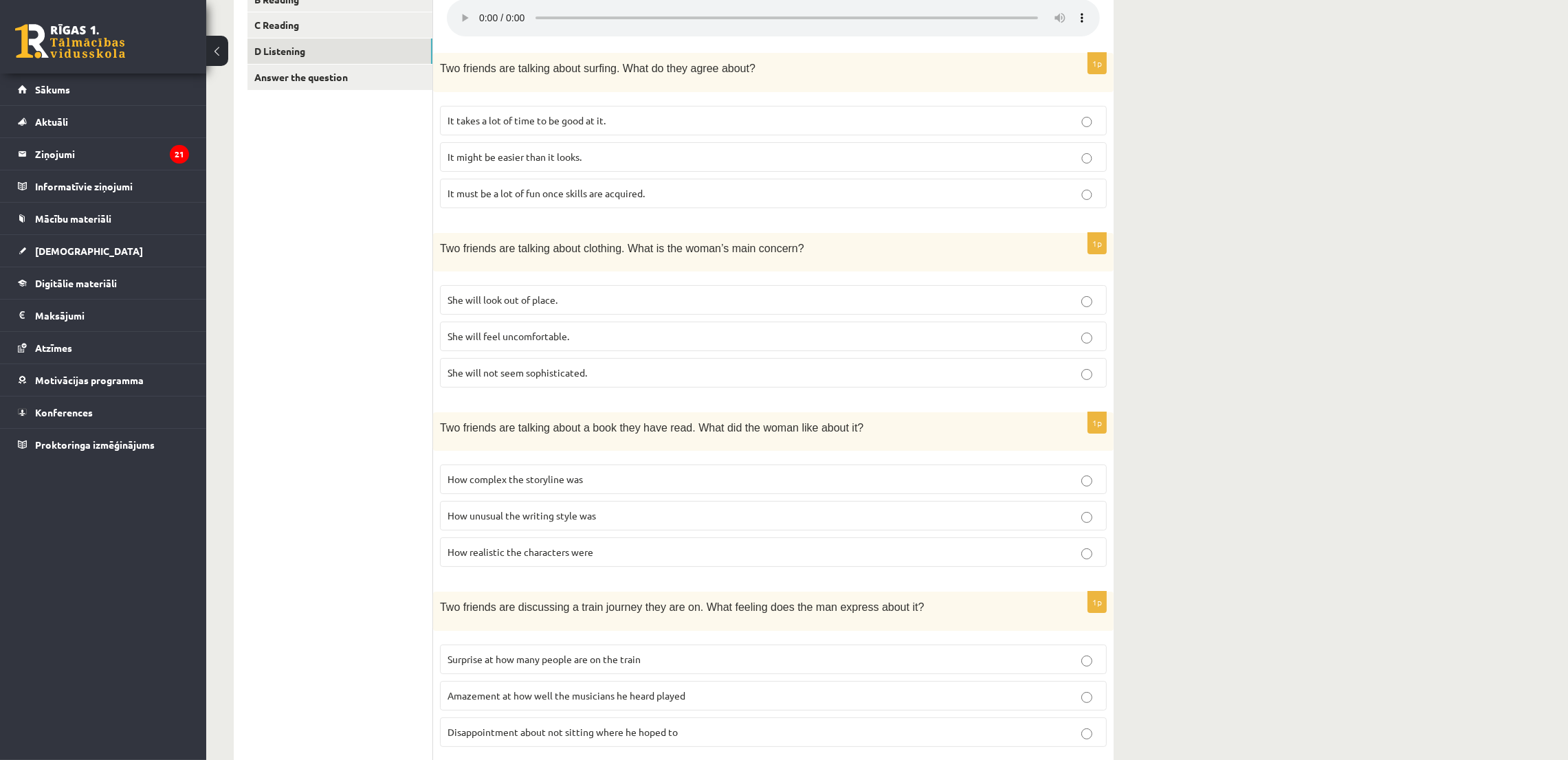
scroll to position [309, 0]
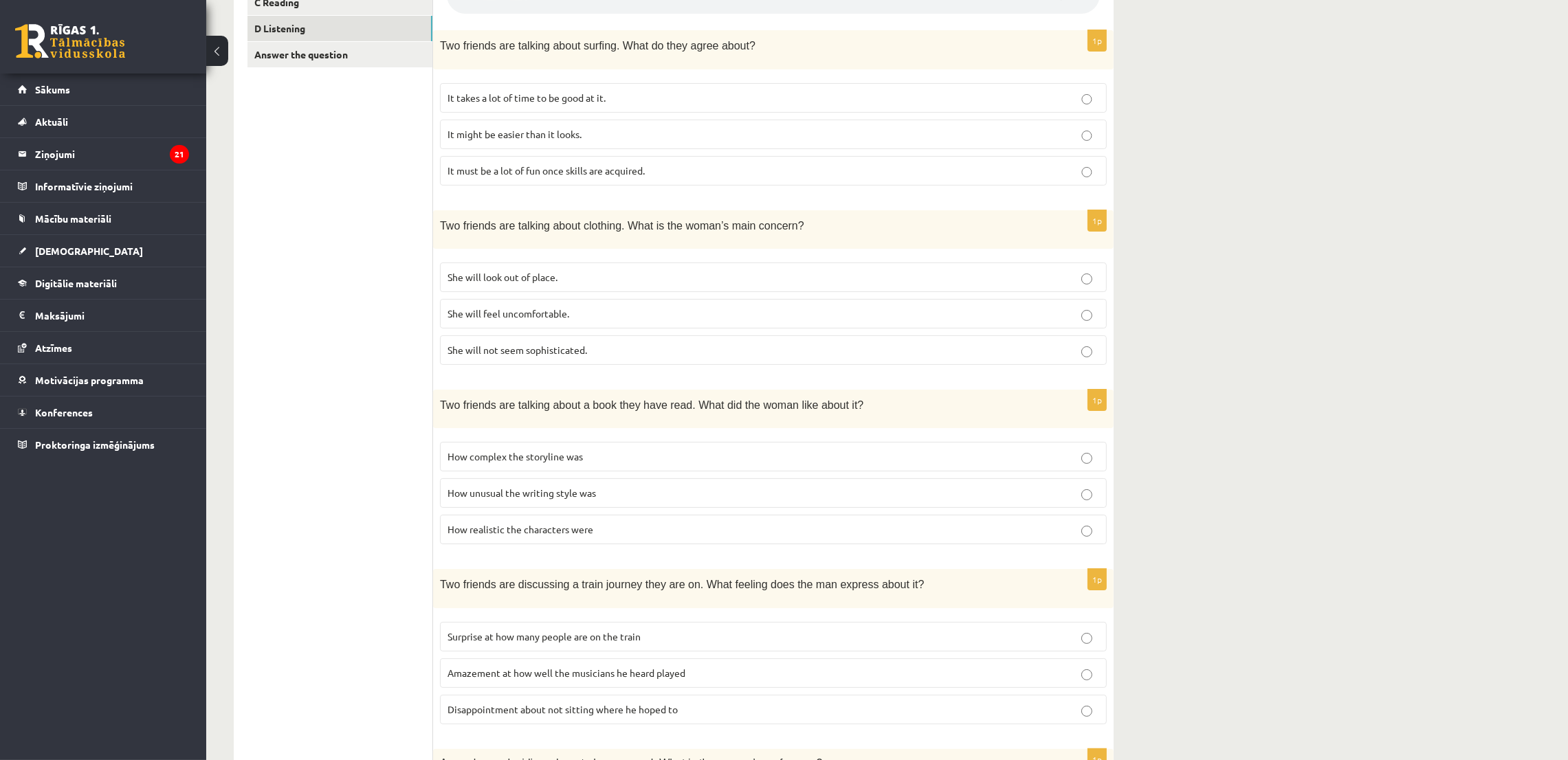
click at [552, 307] on span "She will feel uncomfortable." at bounding box center [508, 313] width 122 height 12
click at [473, 528] on span "How realistic the characters were" at bounding box center [520, 529] width 145 height 12
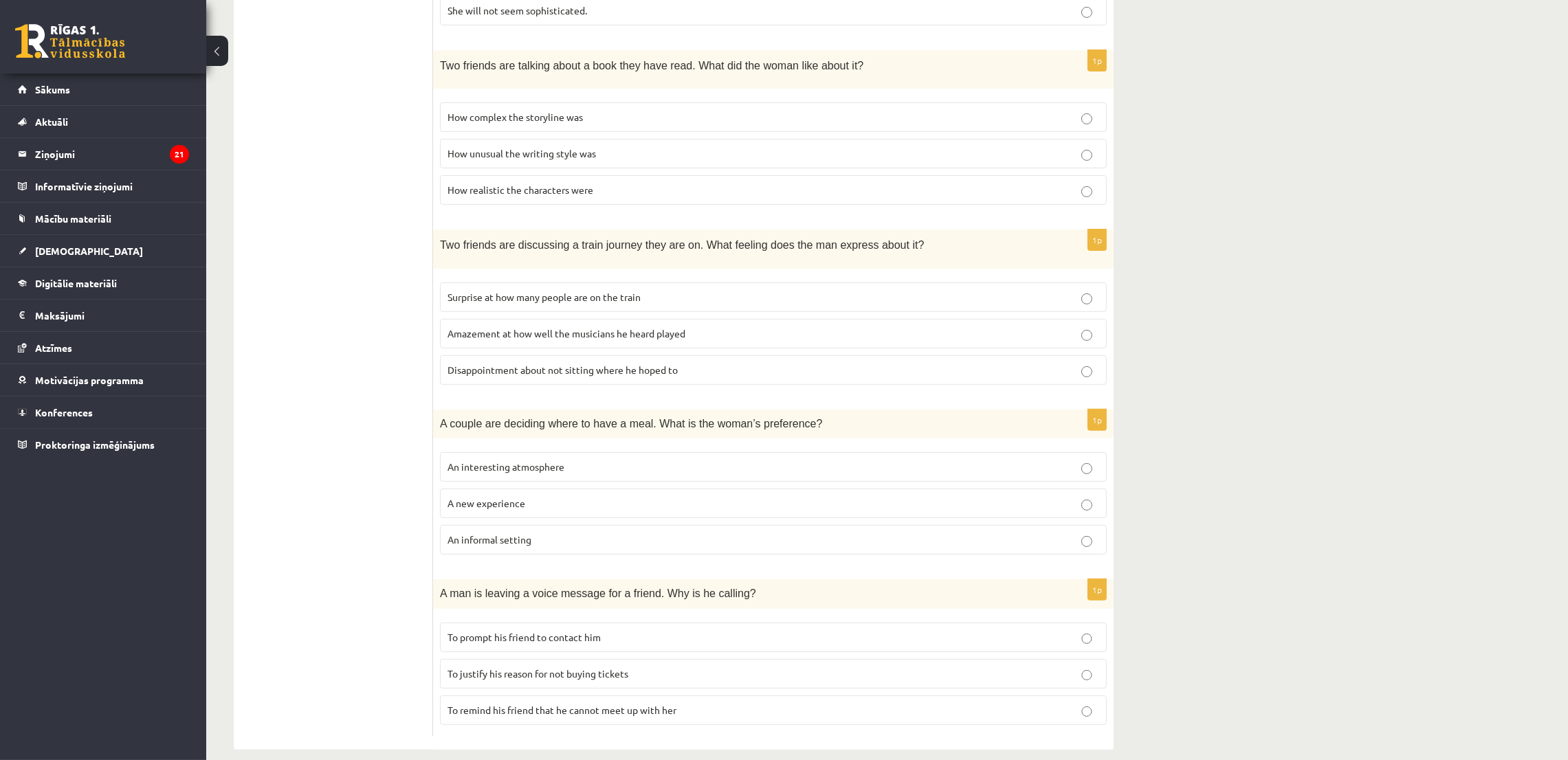
scroll to position [663, 0]
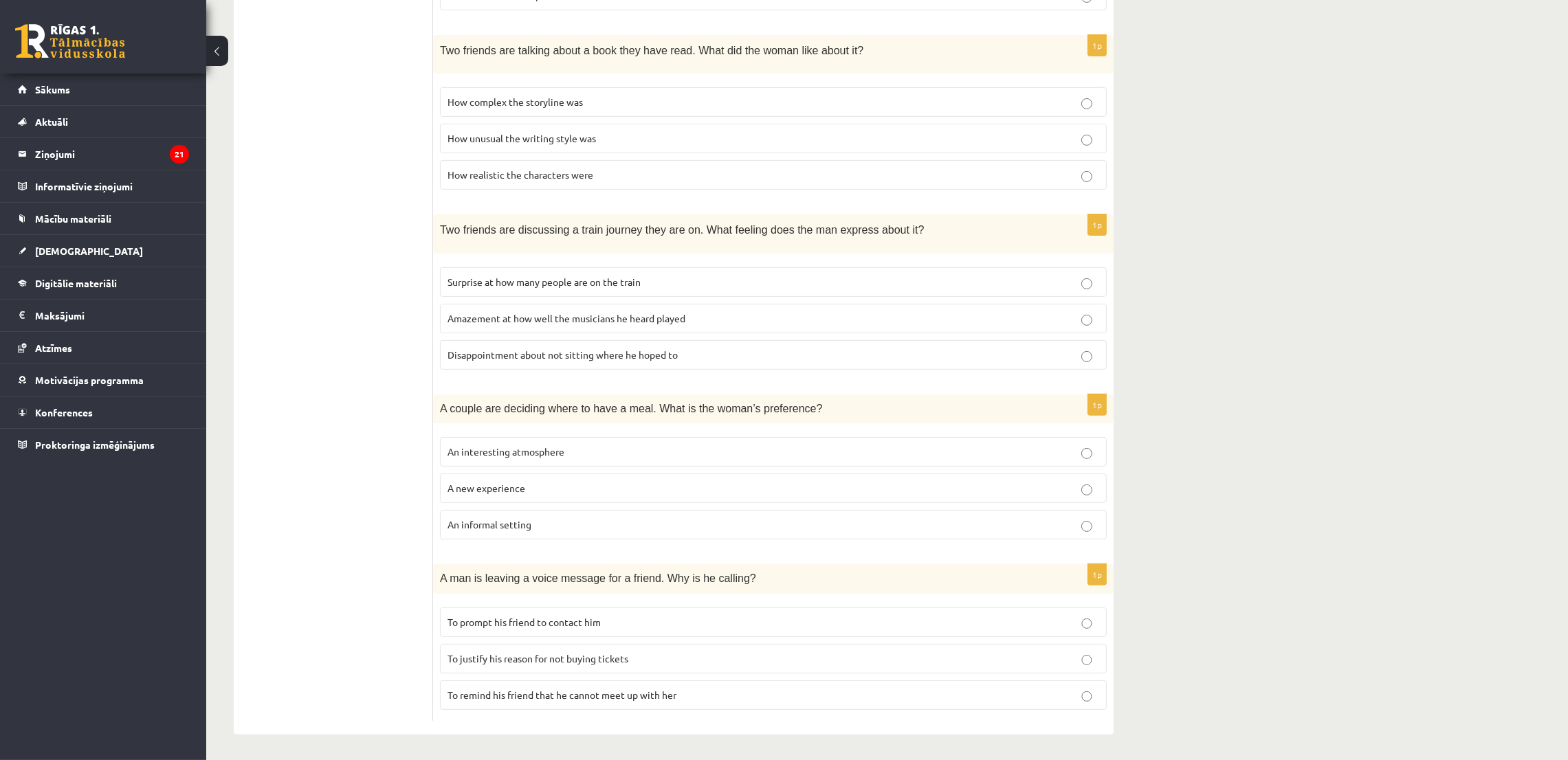
click at [668, 360] on label "Disappointment about not sitting where he hoped to" at bounding box center [773, 355] width 667 height 30
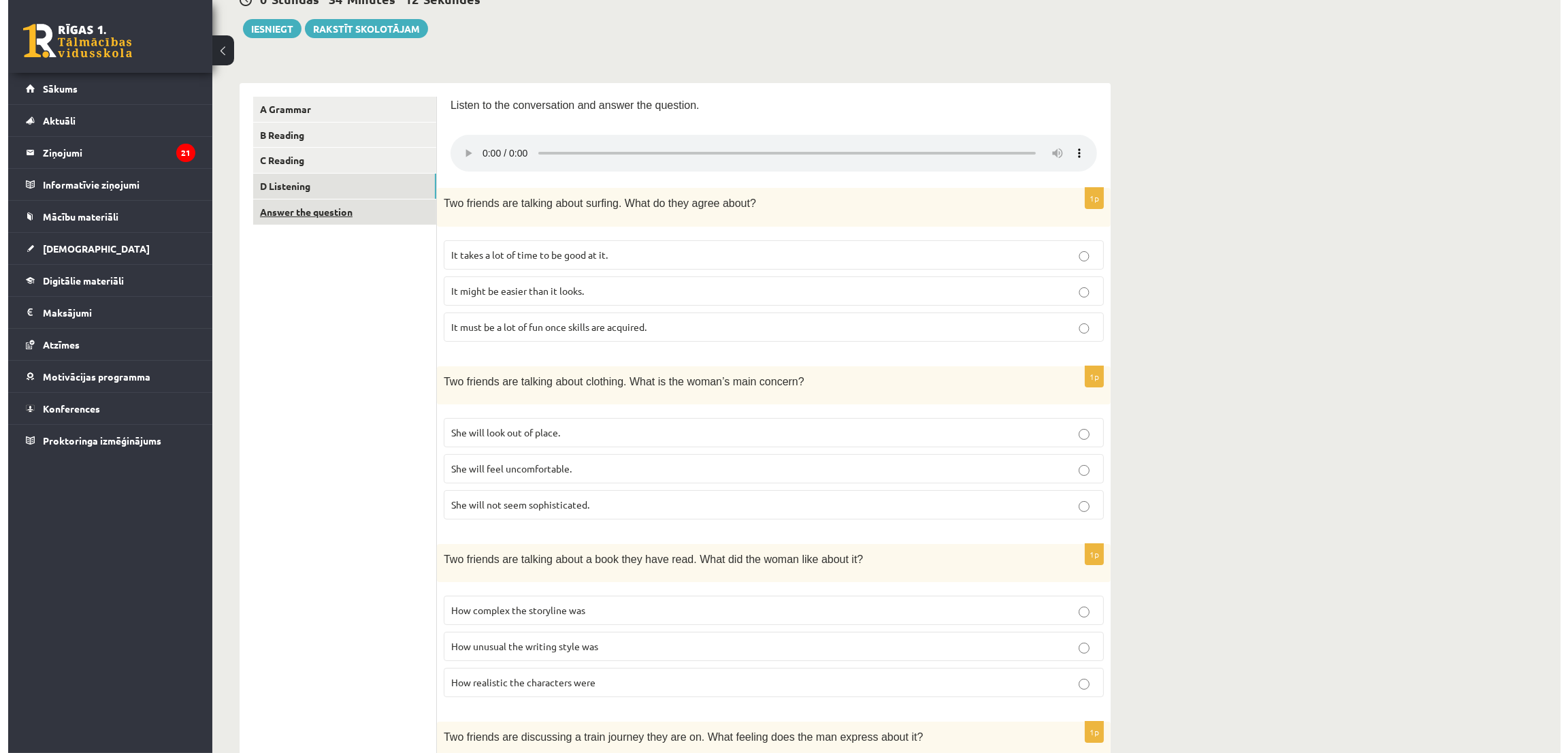
scroll to position [0, 0]
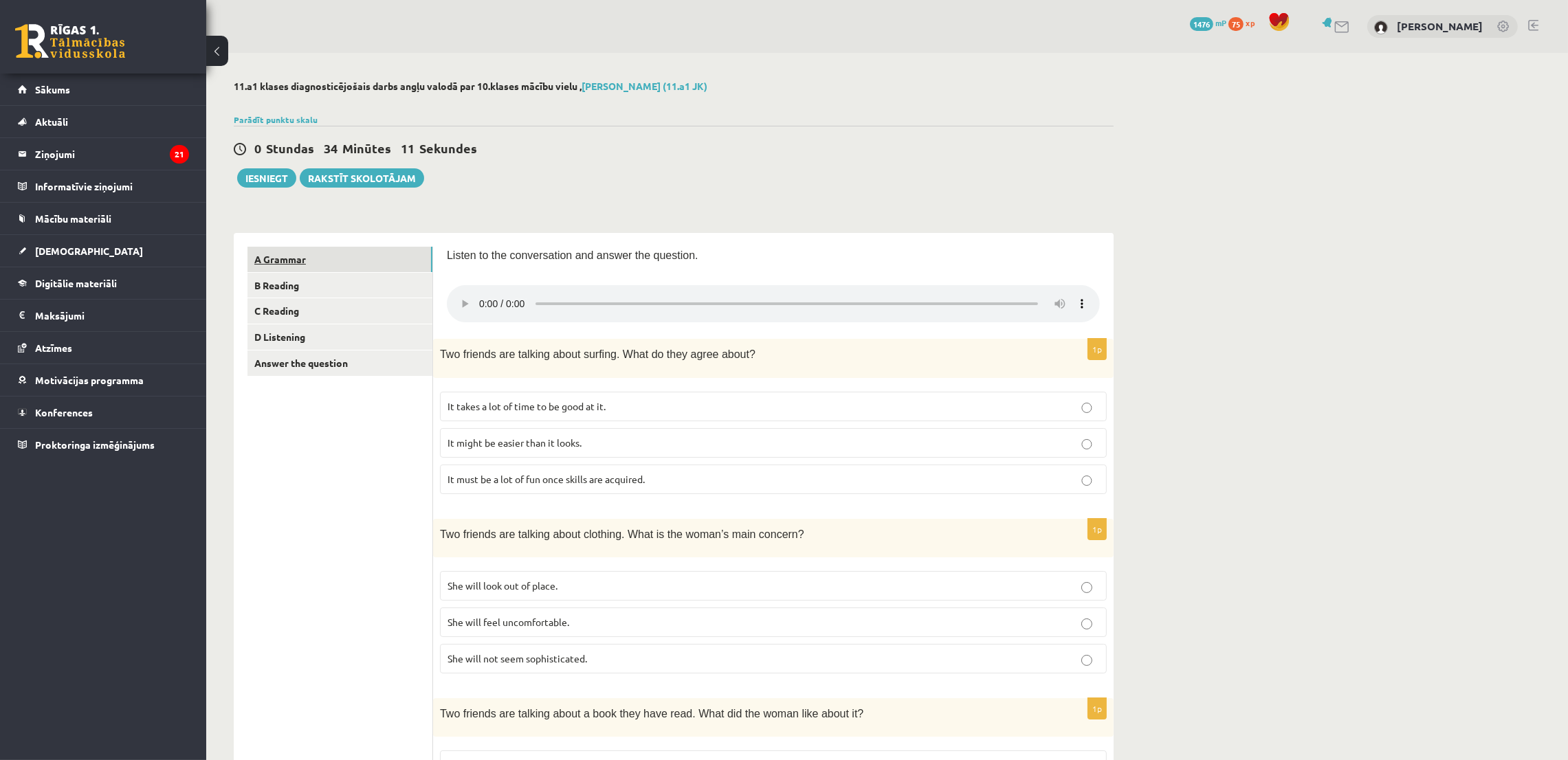
click at [341, 253] on link "A Grammar" at bounding box center [340, 259] width 185 height 25
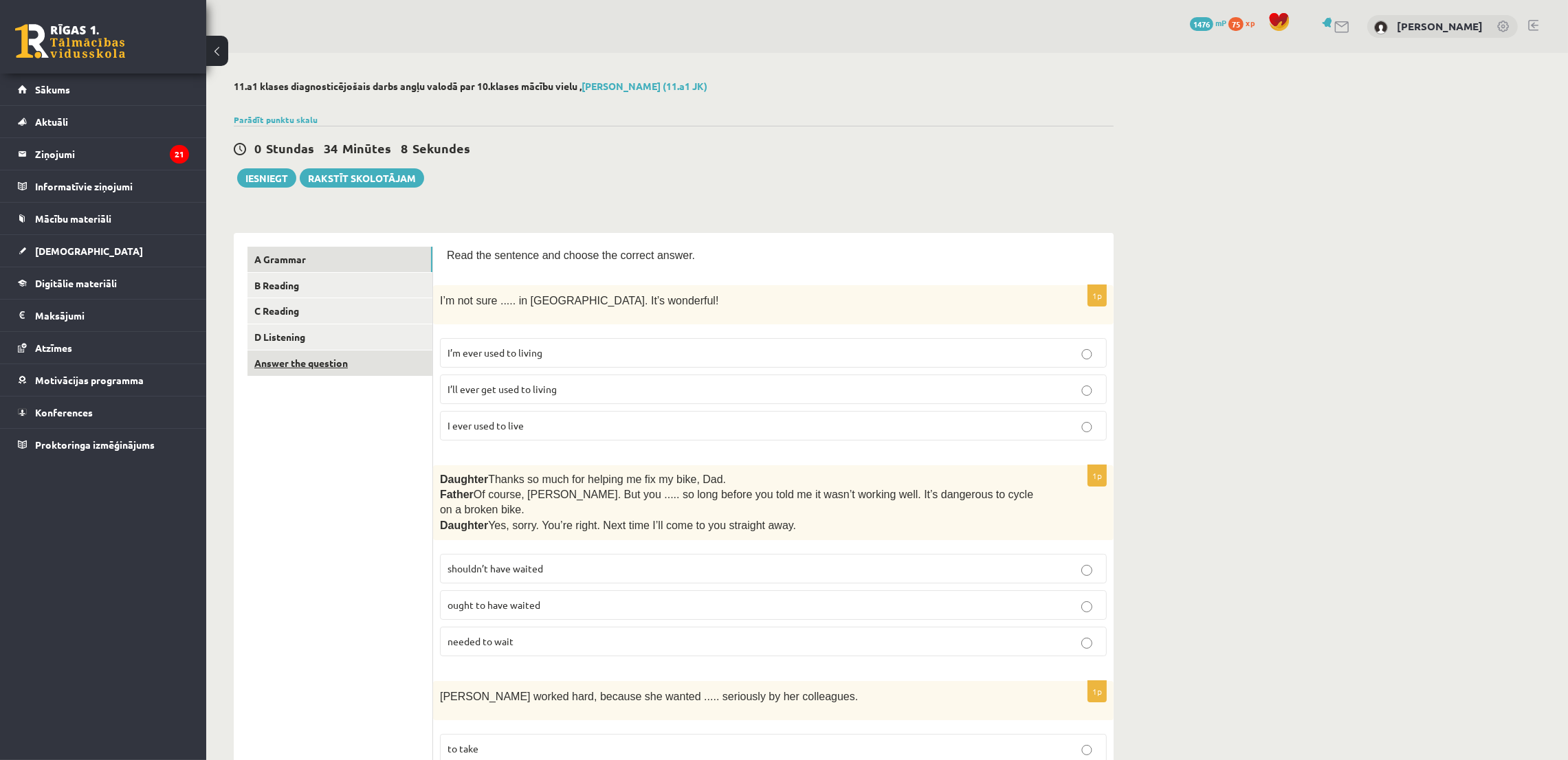
click at [343, 358] on link "Answer the question" at bounding box center [340, 363] width 185 height 25
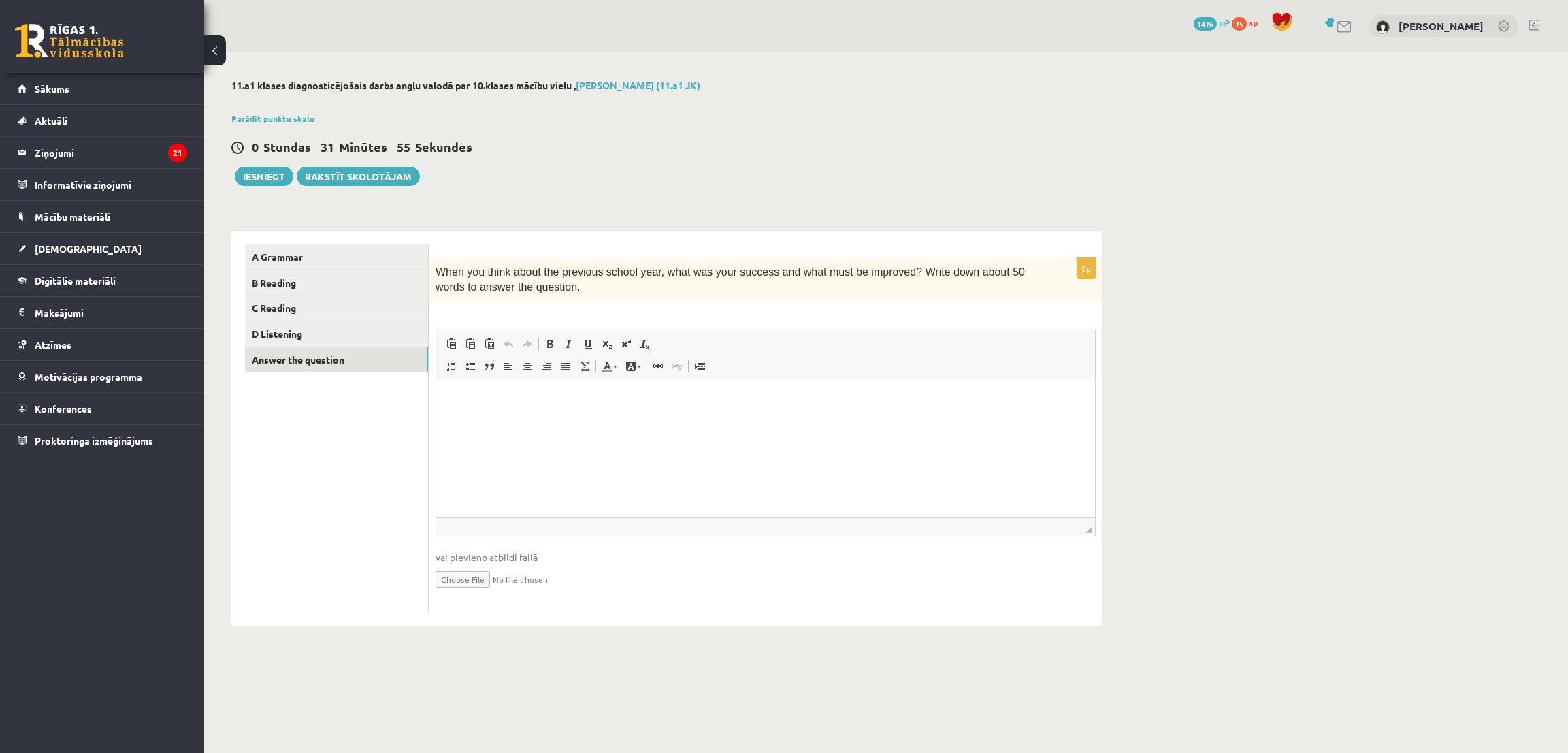
click at [754, 383] on html at bounding box center [765, 401] width 659 height 41
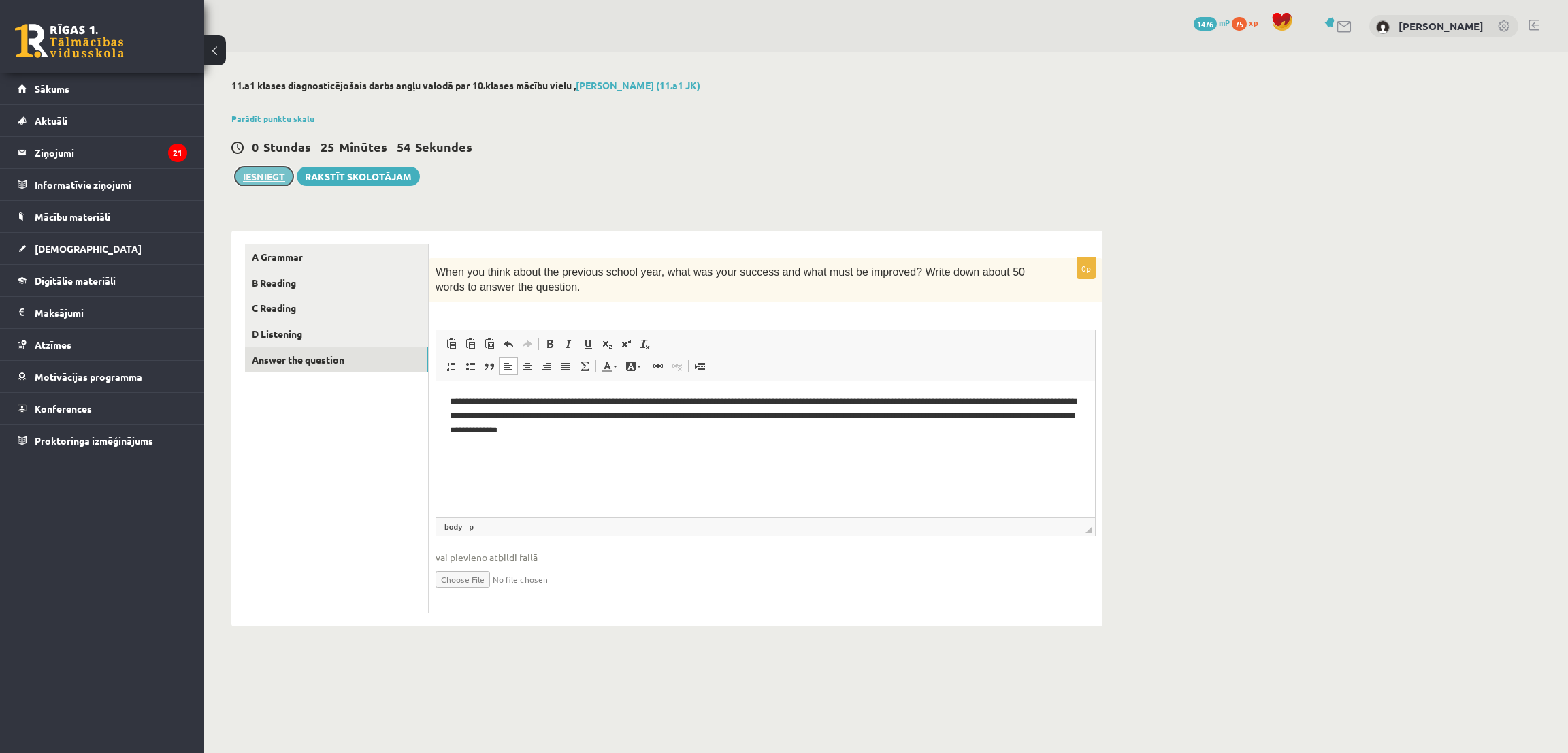
click at [254, 181] on button "Iesniegt" at bounding box center [264, 176] width 59 height 19
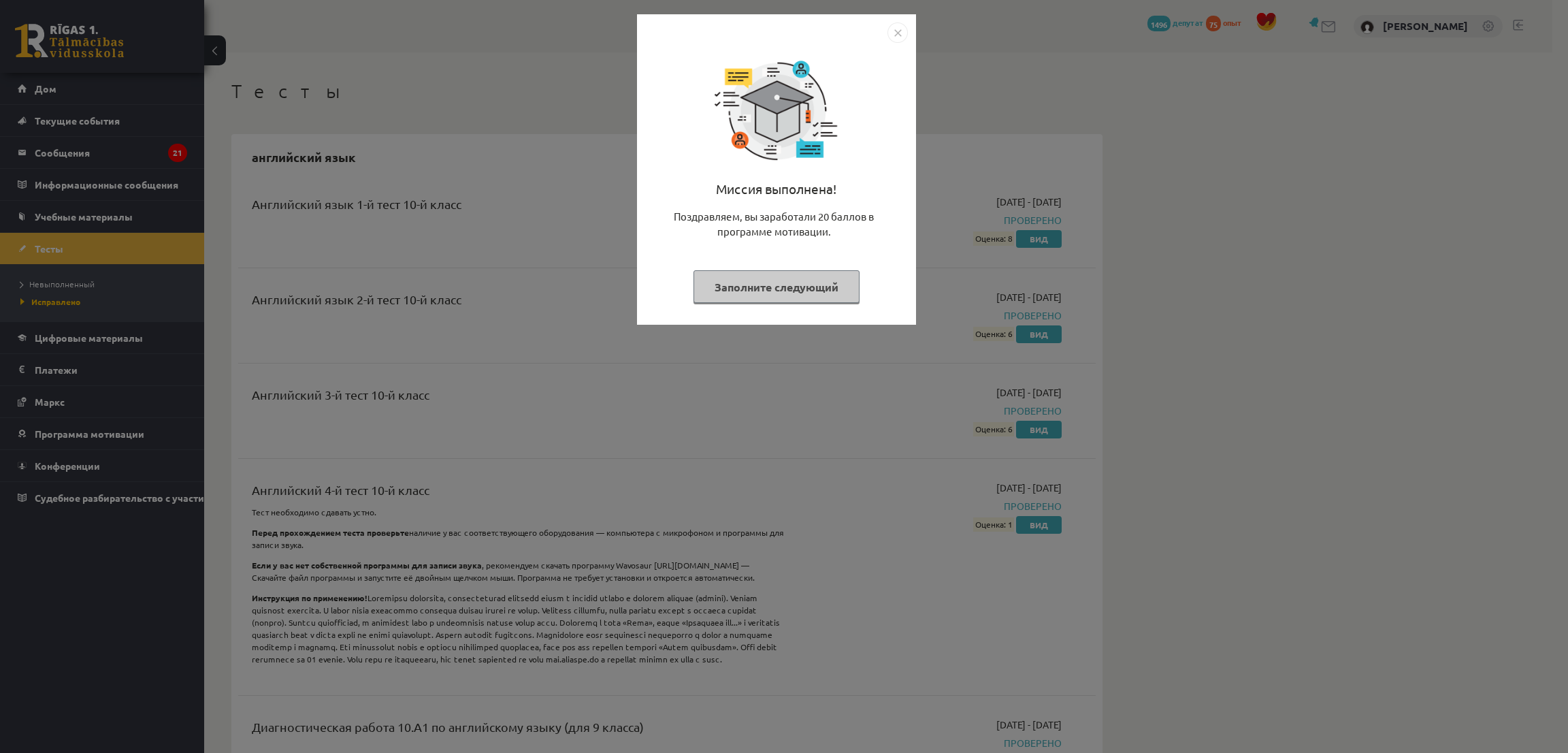
click at [722, 286] on font "Заполните следующий" at bounding box center [777, 287] width 124 height 15
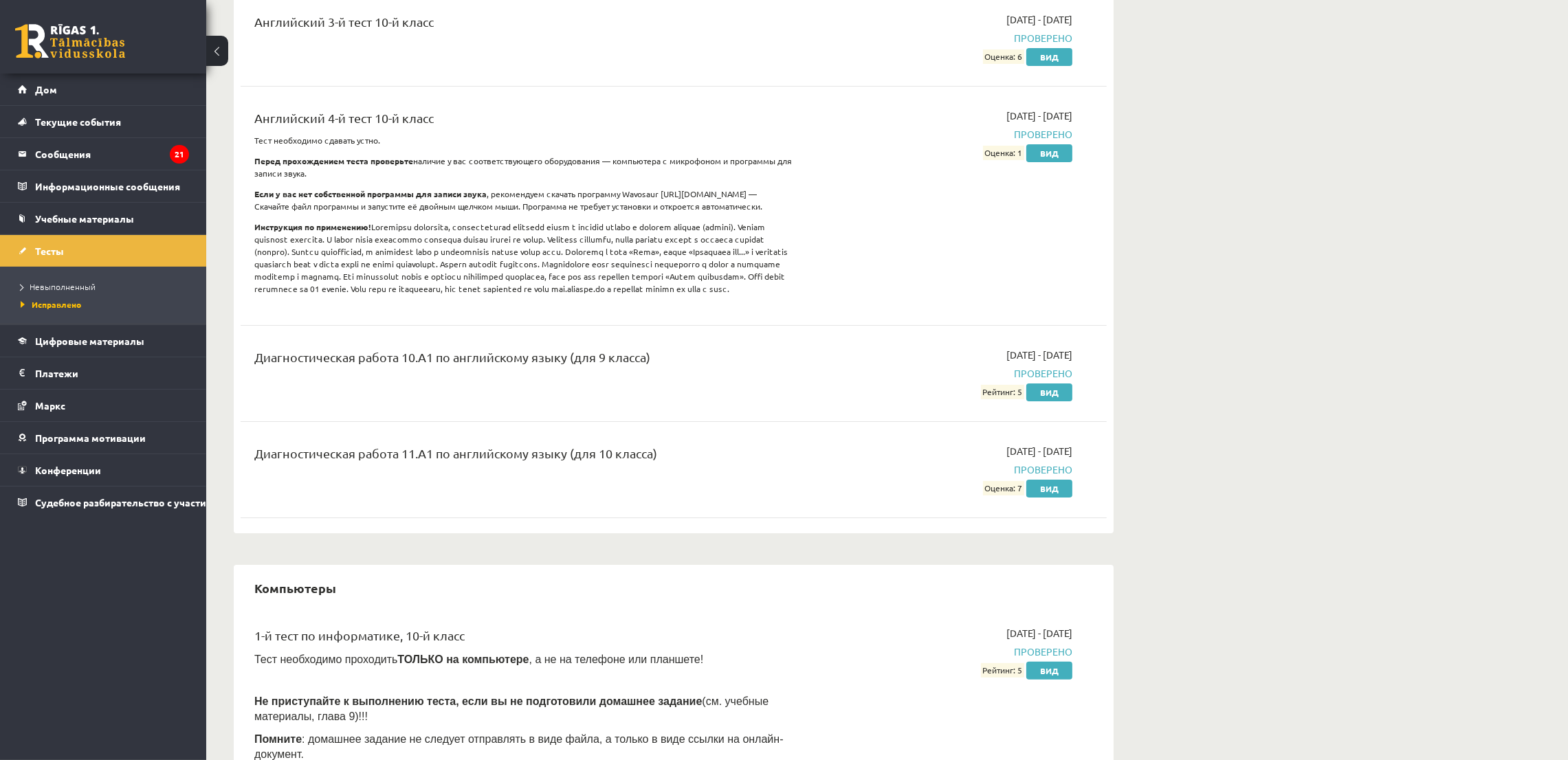
scroll to position [413, 0]
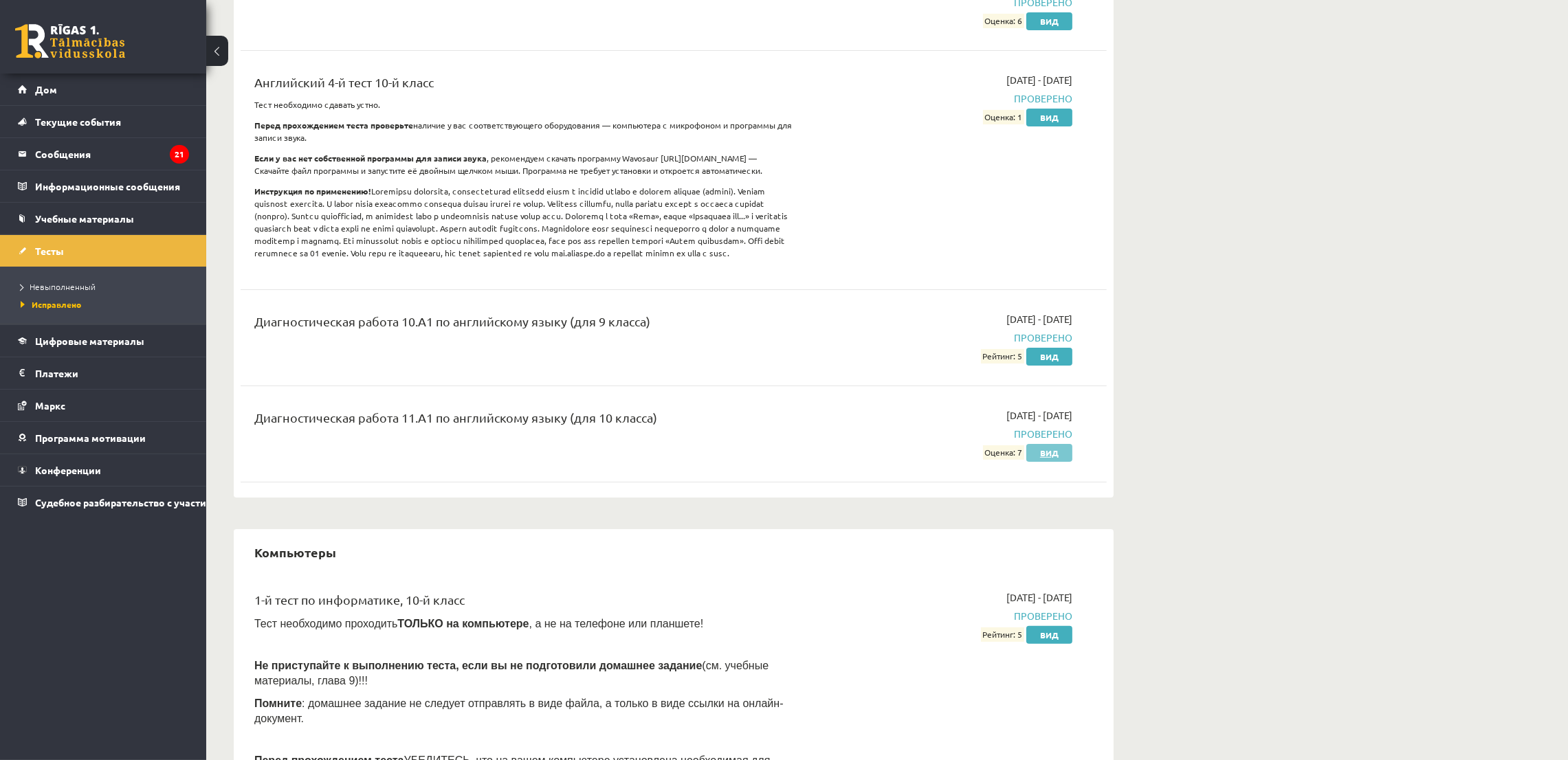
click at [1044, 459] on font "Вид" at bounding box center [1049, 453] width 18 height 11
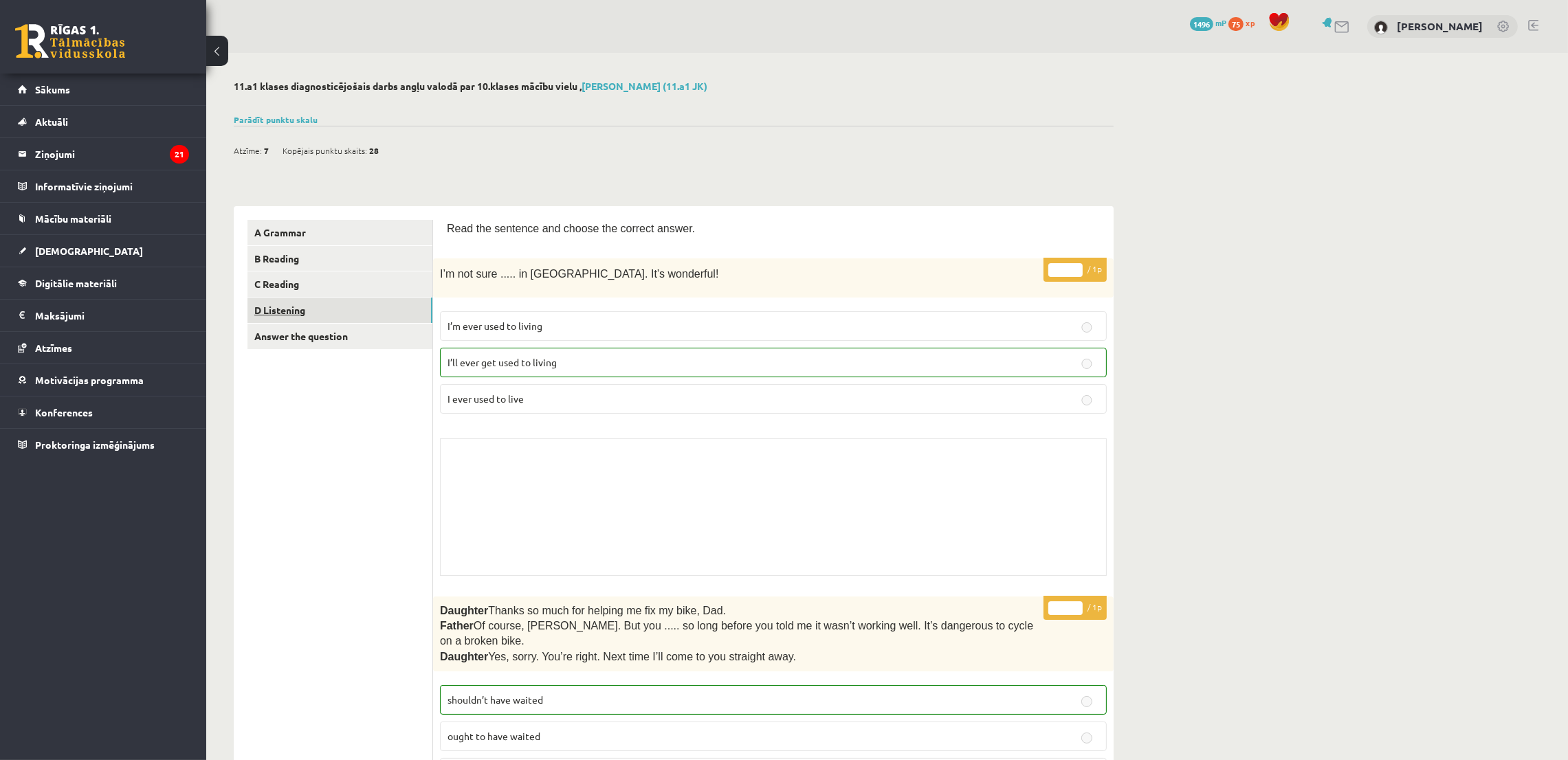
click at [270, 315] on link "D Listening" at bounding box center [340, 310] width 185 height 25
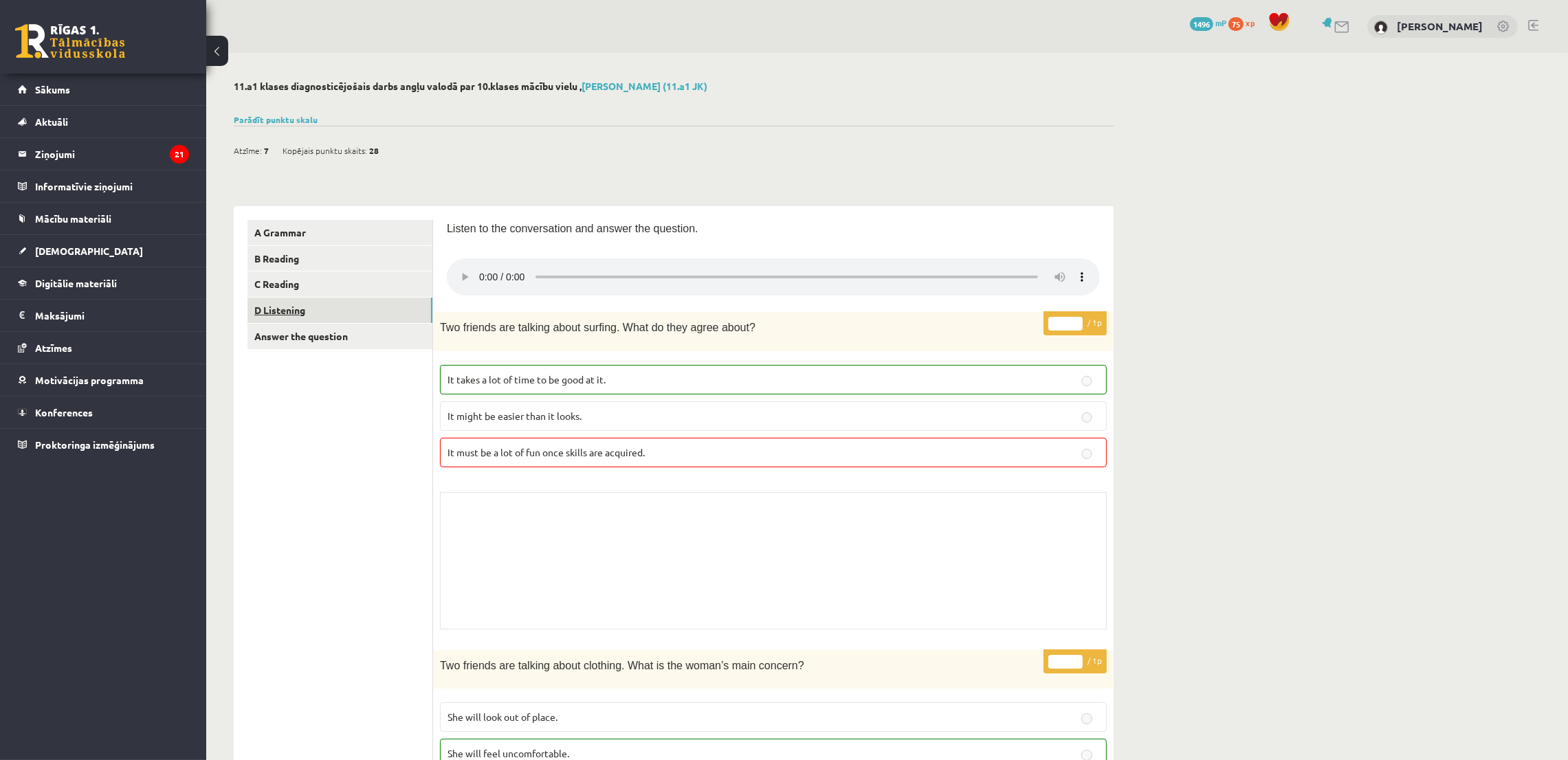
click at [286, 319] on link "D Listening" at bounding box center [340, 310] width 185 height 25
click at [279, 341] on link "Answer the question" at bounding box center [340, 336] width 185 height 25
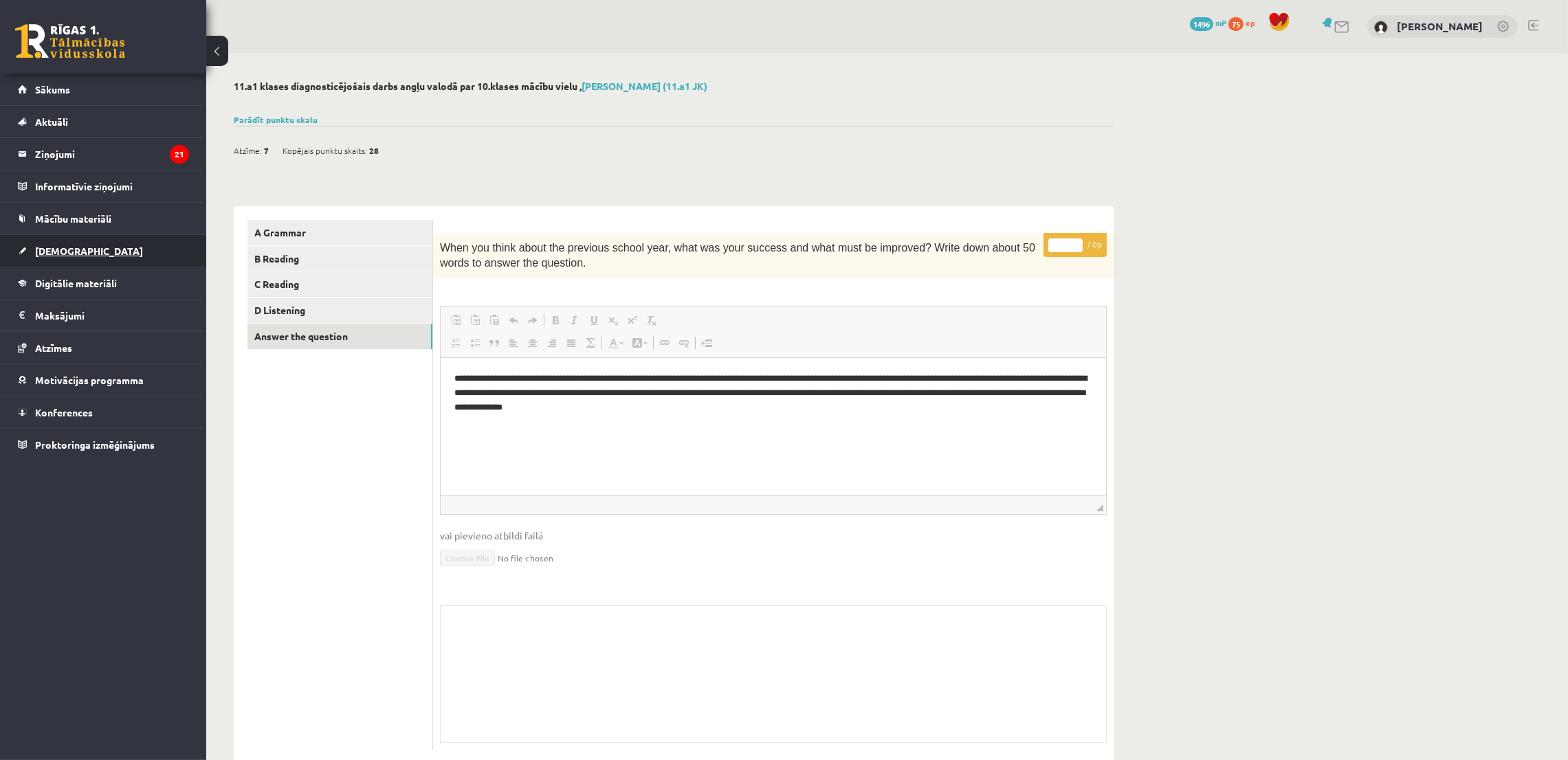
click at [56, 252] on span "[DEMOGRAPHIC_DATA]" at bounding box center [89, 251] width 108 height 12
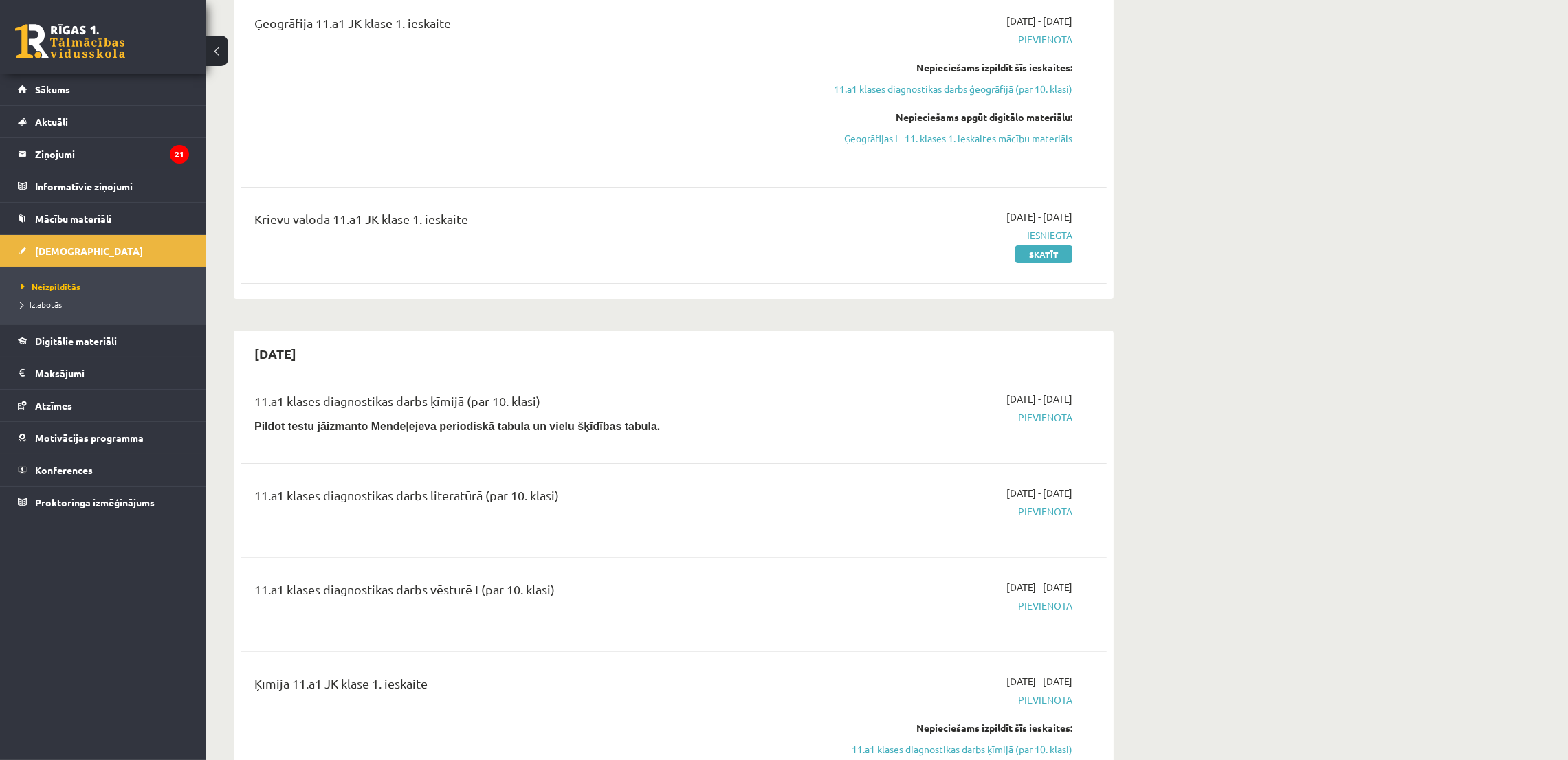
scroll to position [515, 0]
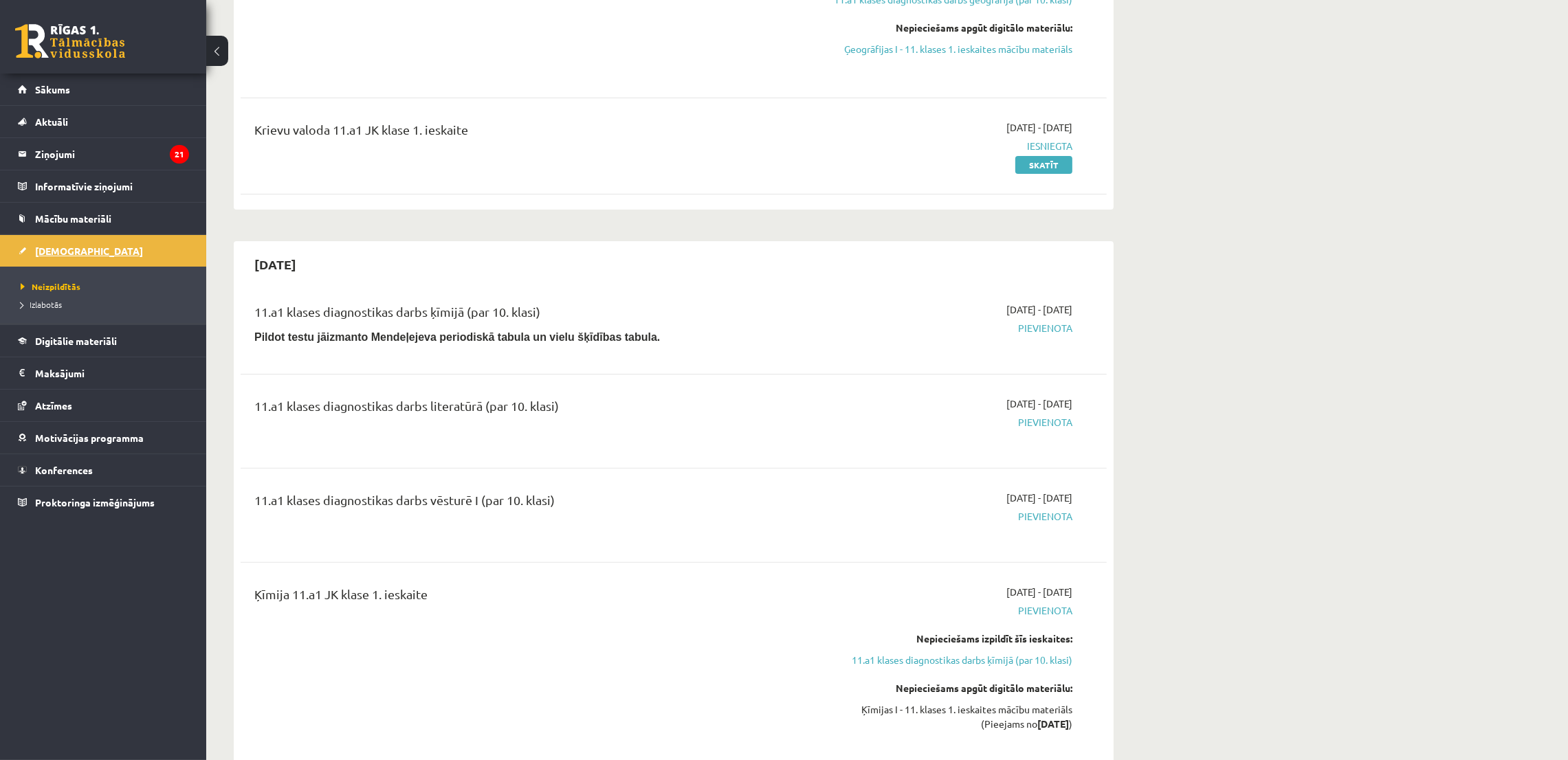
click at [158, 249] on link "[DEMOGRAPHIC_DATA]" at bounding box center [104, 251] width 172 height 31
click at [44, 303] on span "Izlabotās" at bounding box center [41, 304] width 41 height 11
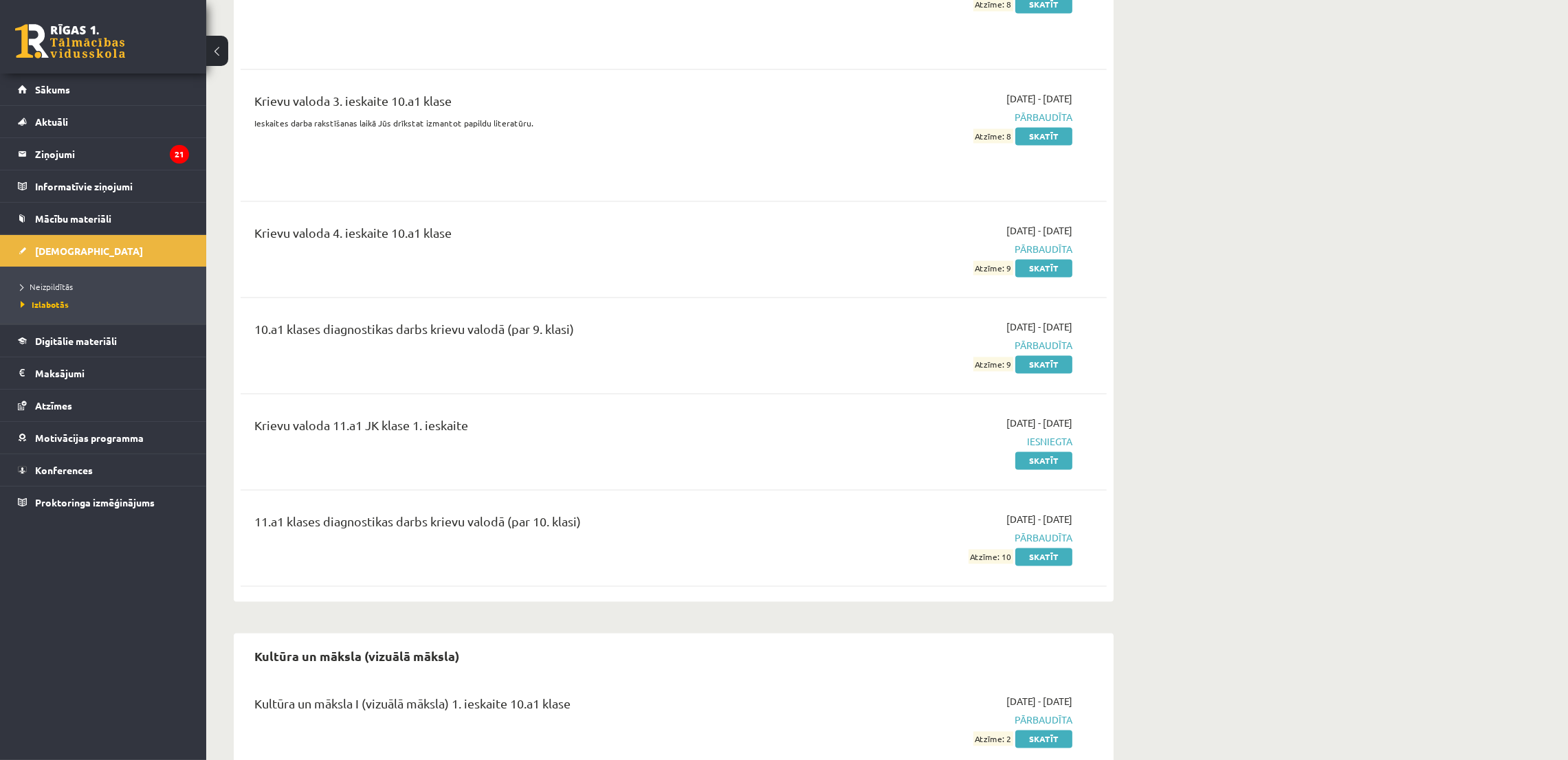
scroll to position [3918, 0]
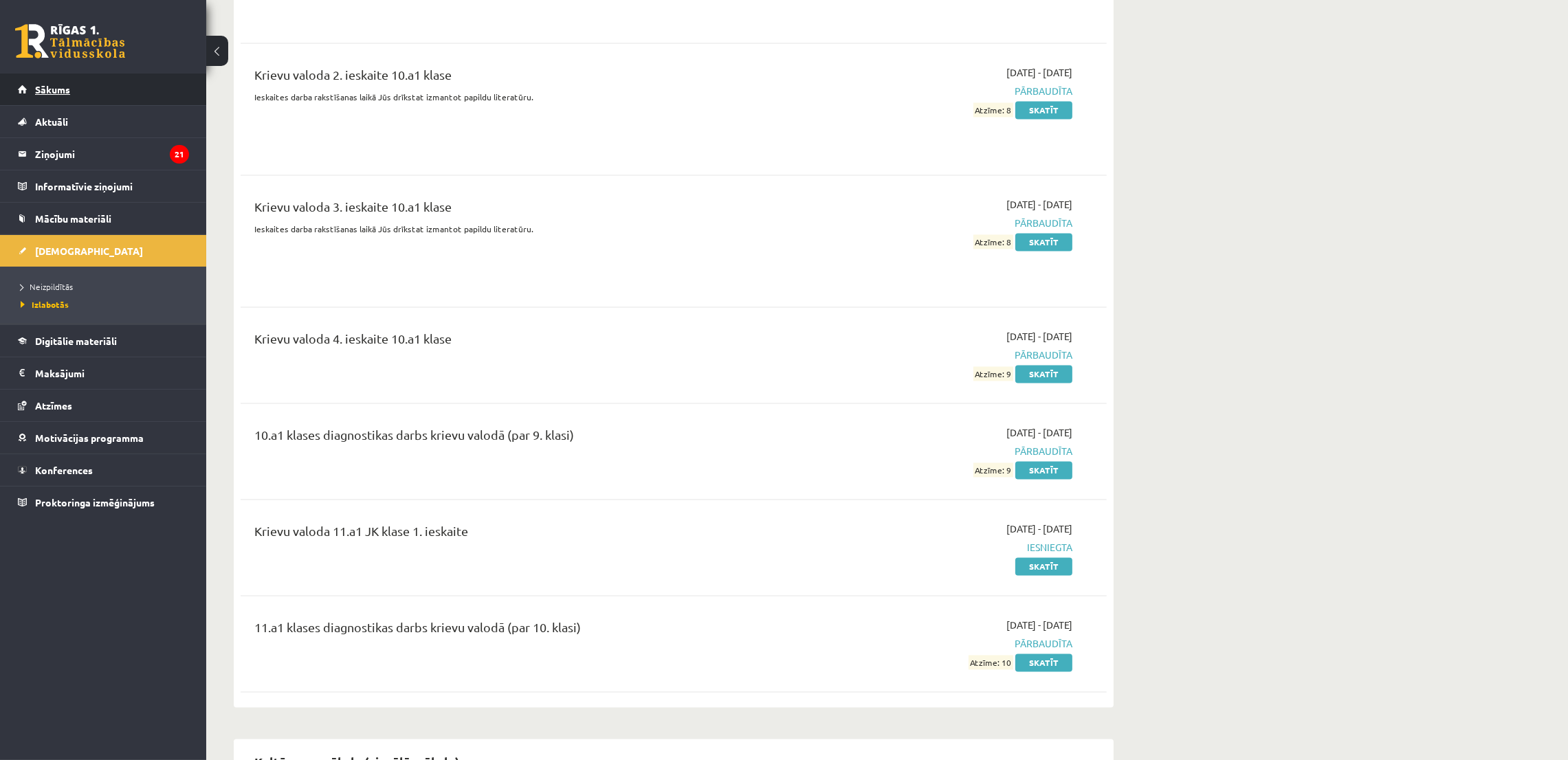
click at [125, 90] on link "Sākums" at bounding box center [104, 89] width 172 height 31
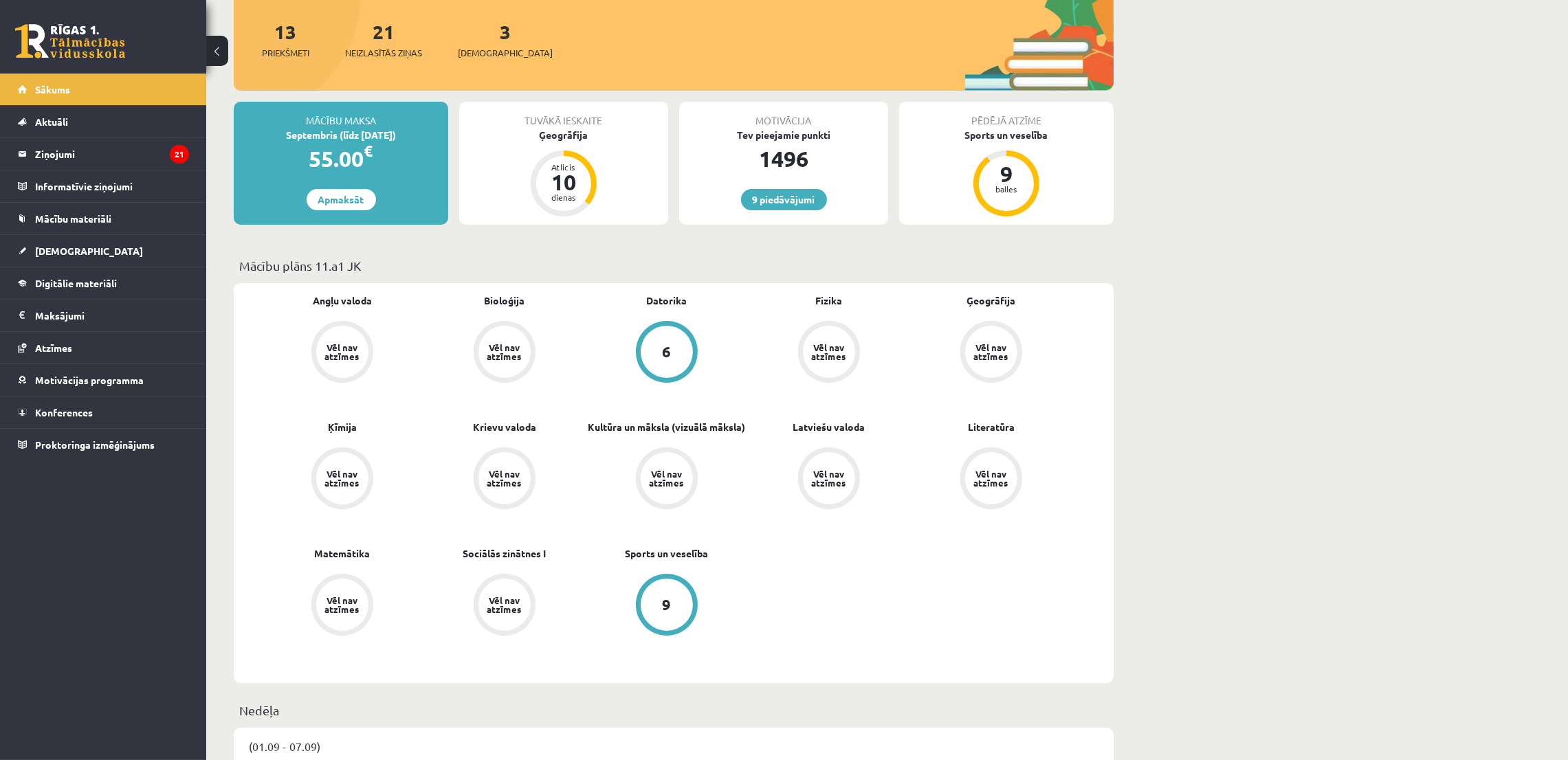
scroll to position [309, 0]
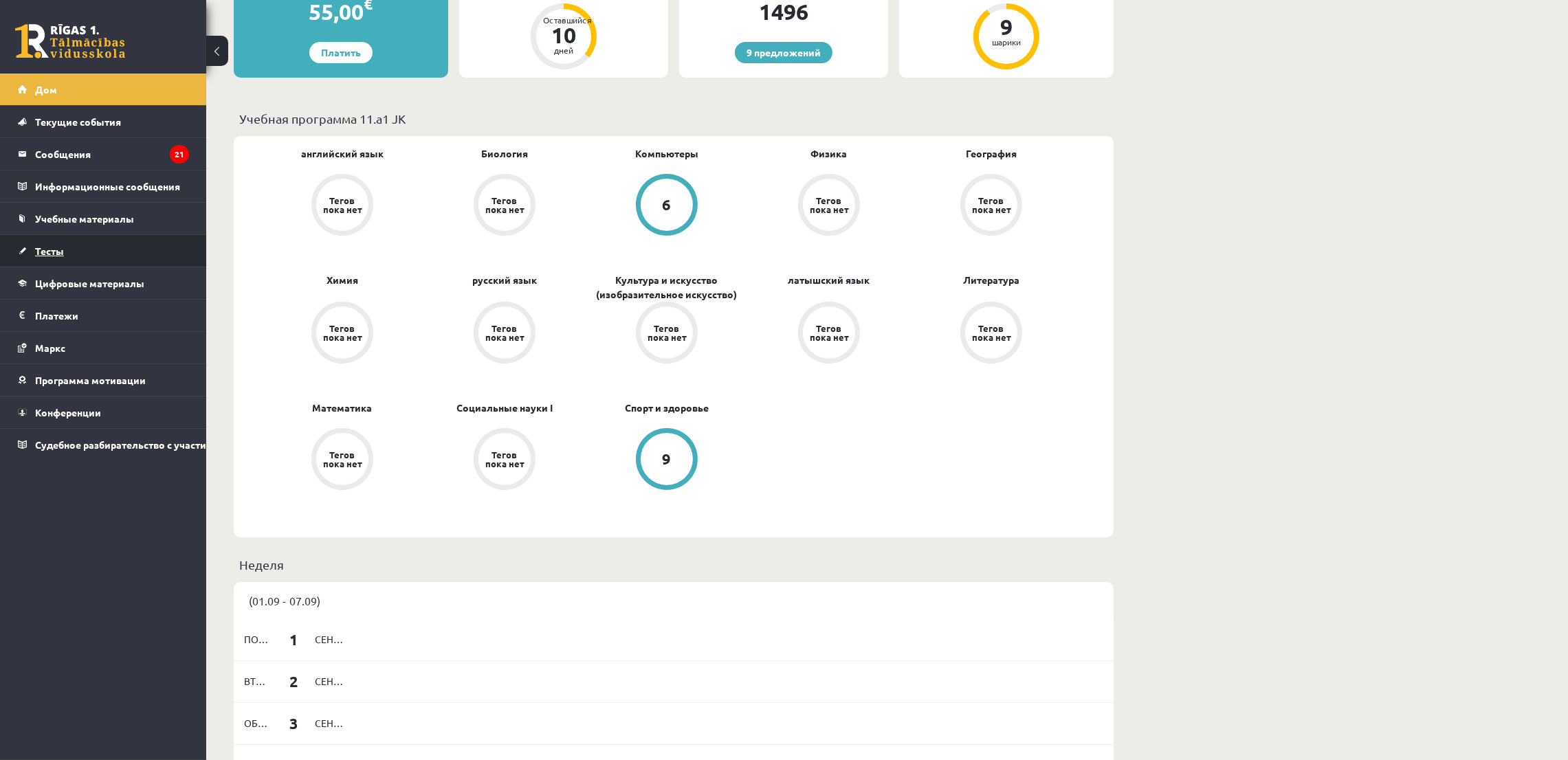
click at [73, 252] on link "Тесты" at bounding box center [104, 251] width 172 height 31
